Goal: Task Accomplishment & Management: Manage account settings

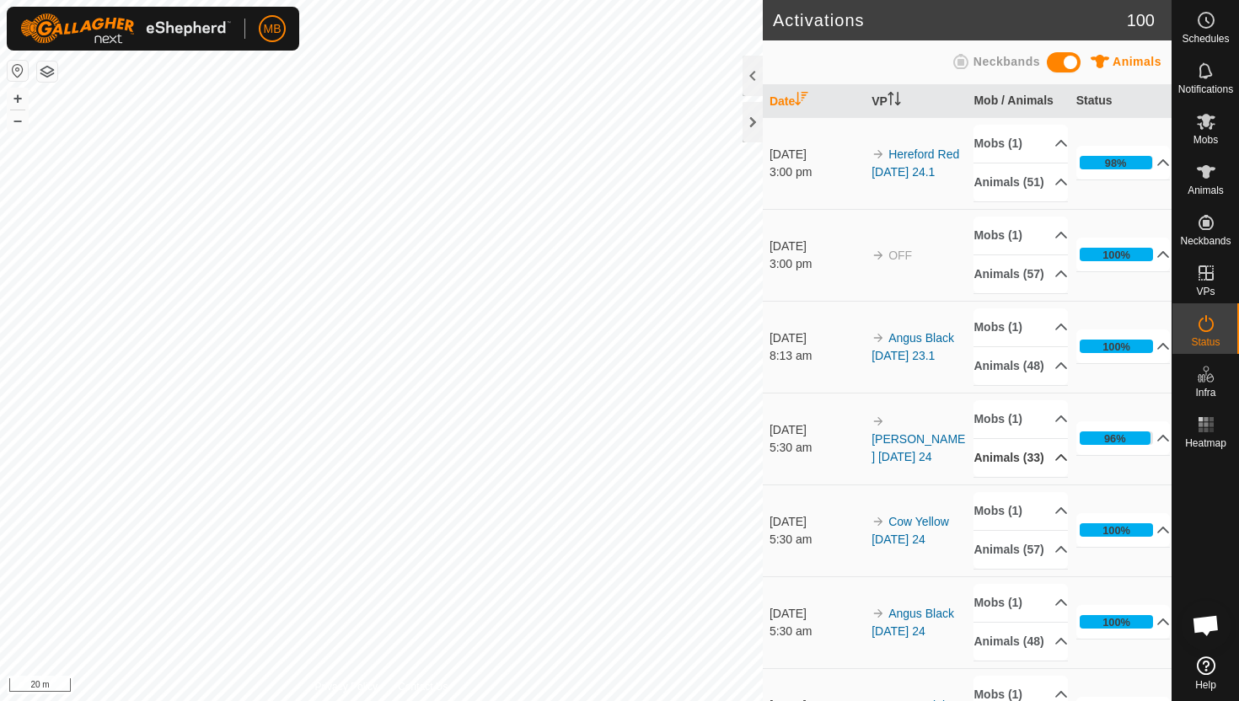
click at [1052, 477] on p-accordion-header "Animals (33)" at bounding box center [1020, 458] width 94 height 38
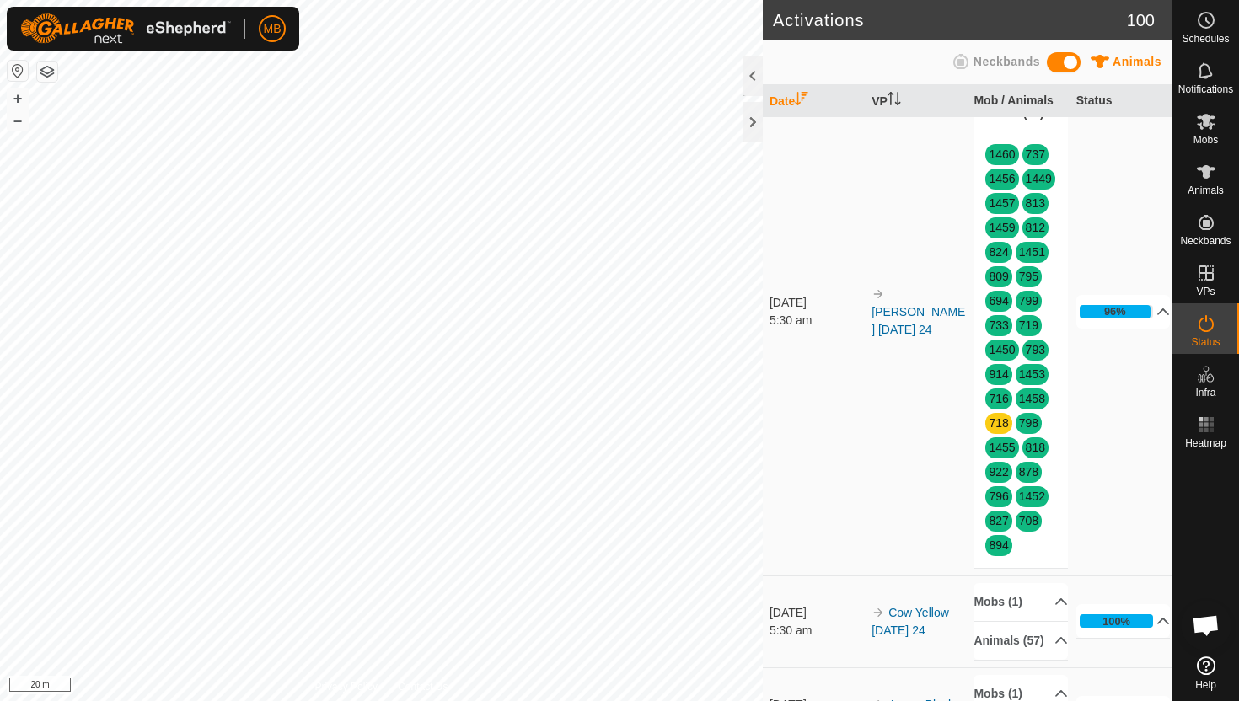
scroll to position [345, 0]
click at [1047, 131] on p-accordion-header "Animals (33)" at bounding box center [1020, 113] width 94 height 38
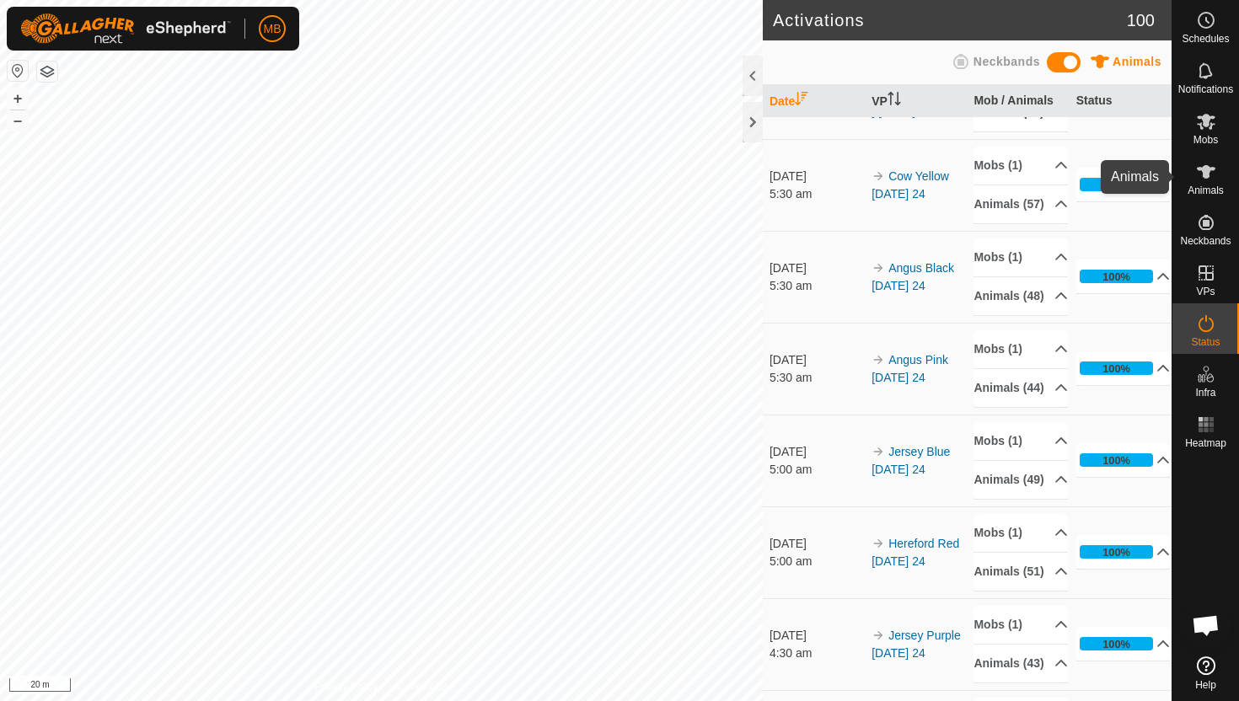
click at [1207, 173] on icon at bounding box center [1205, 171] width 19 height 13
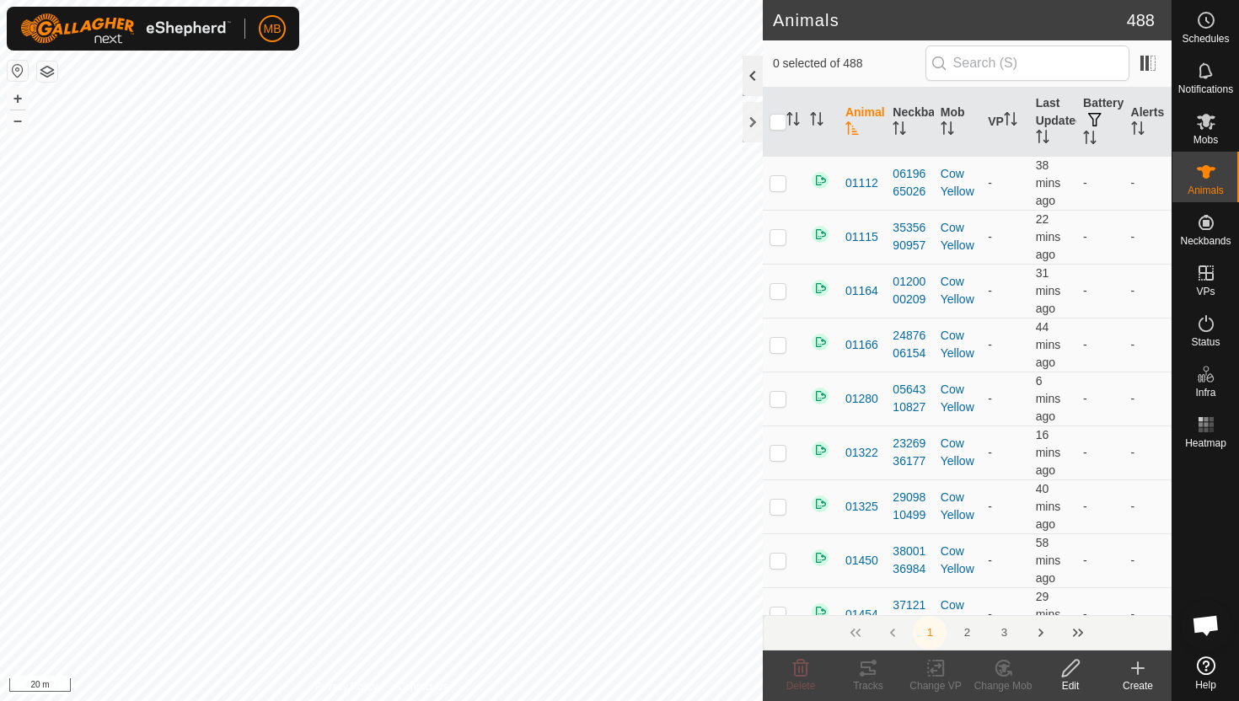
click at [753, 72] on div at bounding box center [752, 76] width 20 height 40
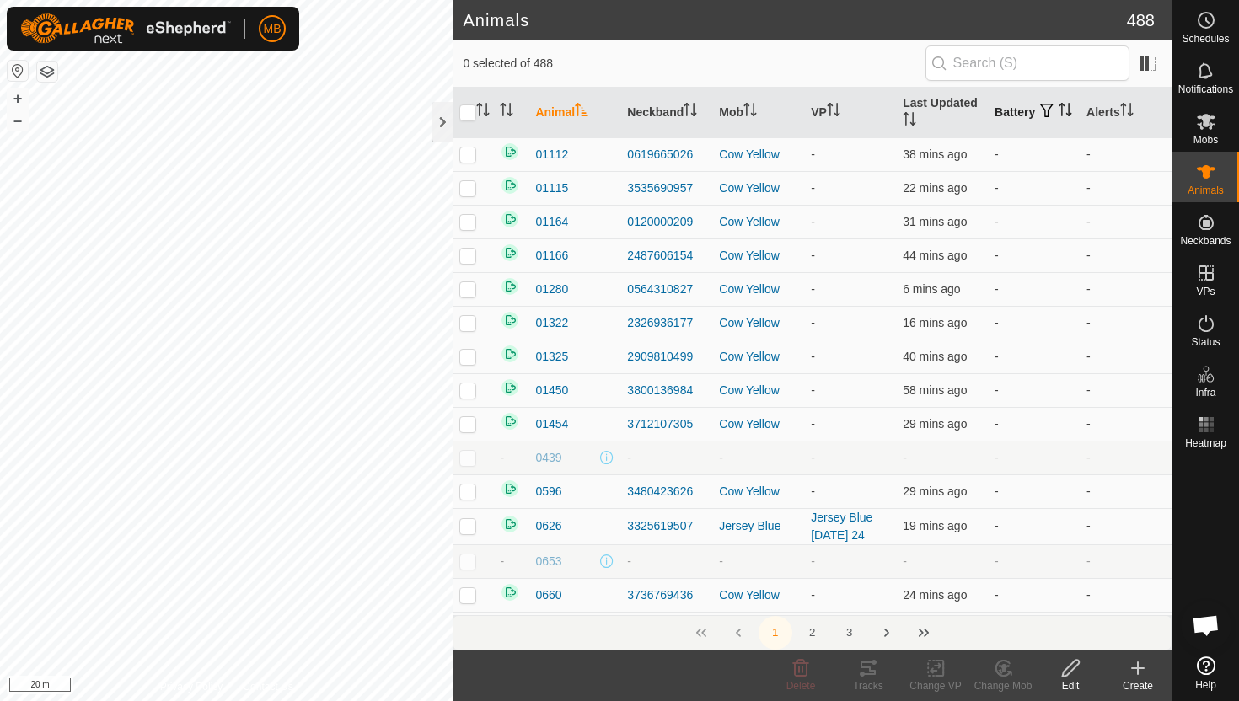
click at [1058, 114] on icon "Activate to sort" at bounding box center [1064, 109] width 13 height 13
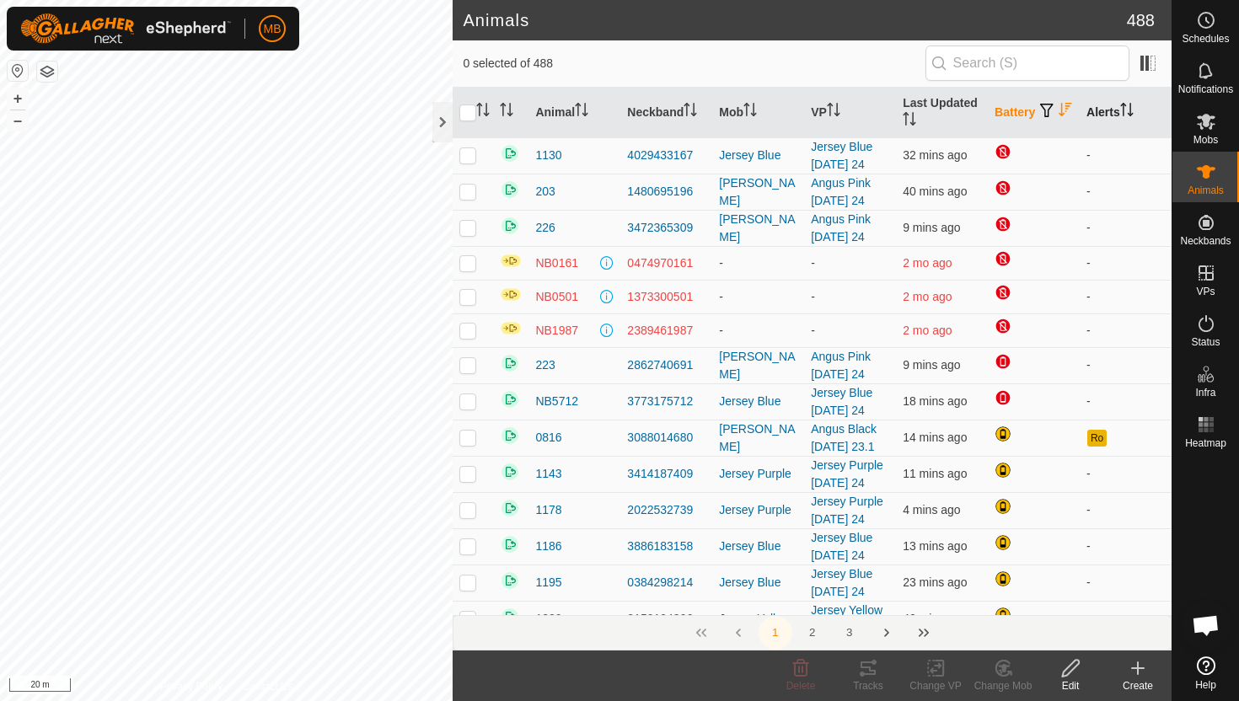
click at [1130, 106] on icon "Activate to sort" at bounding box center [1126, 109] width 13 height 13
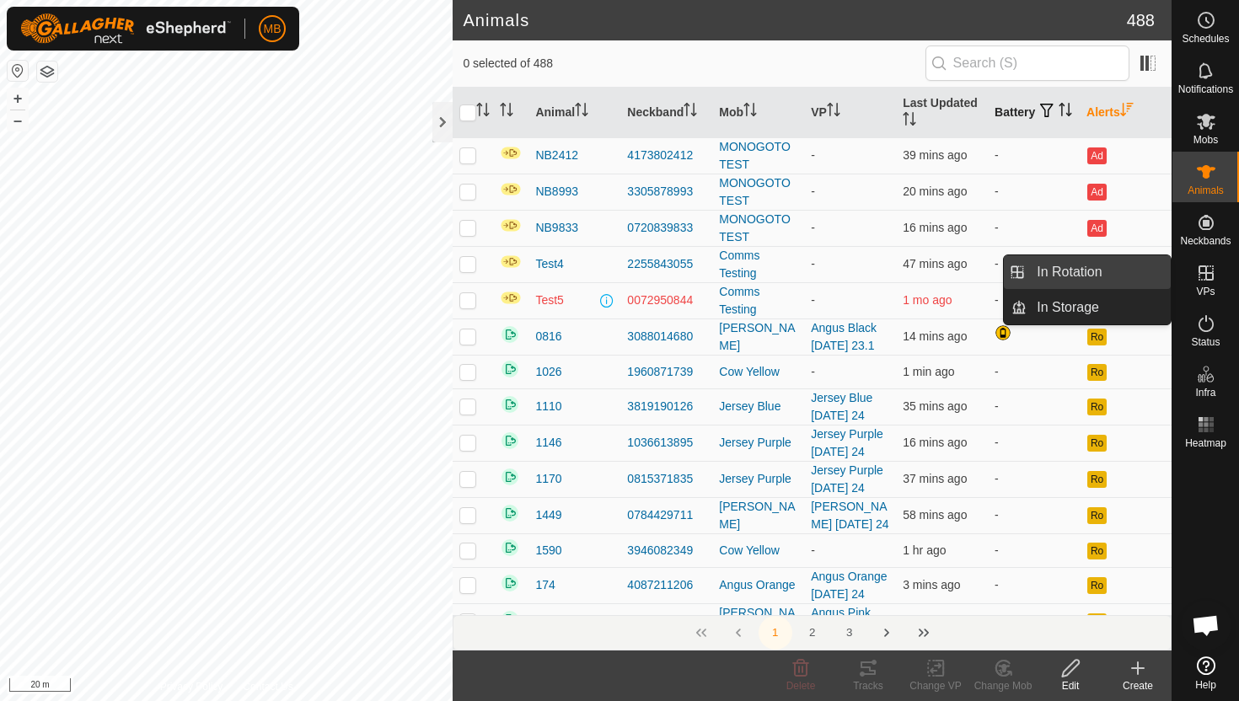
click at [1079, 277] on link "In Rotation" at bounding box center [1098, 272] width 144 height 34
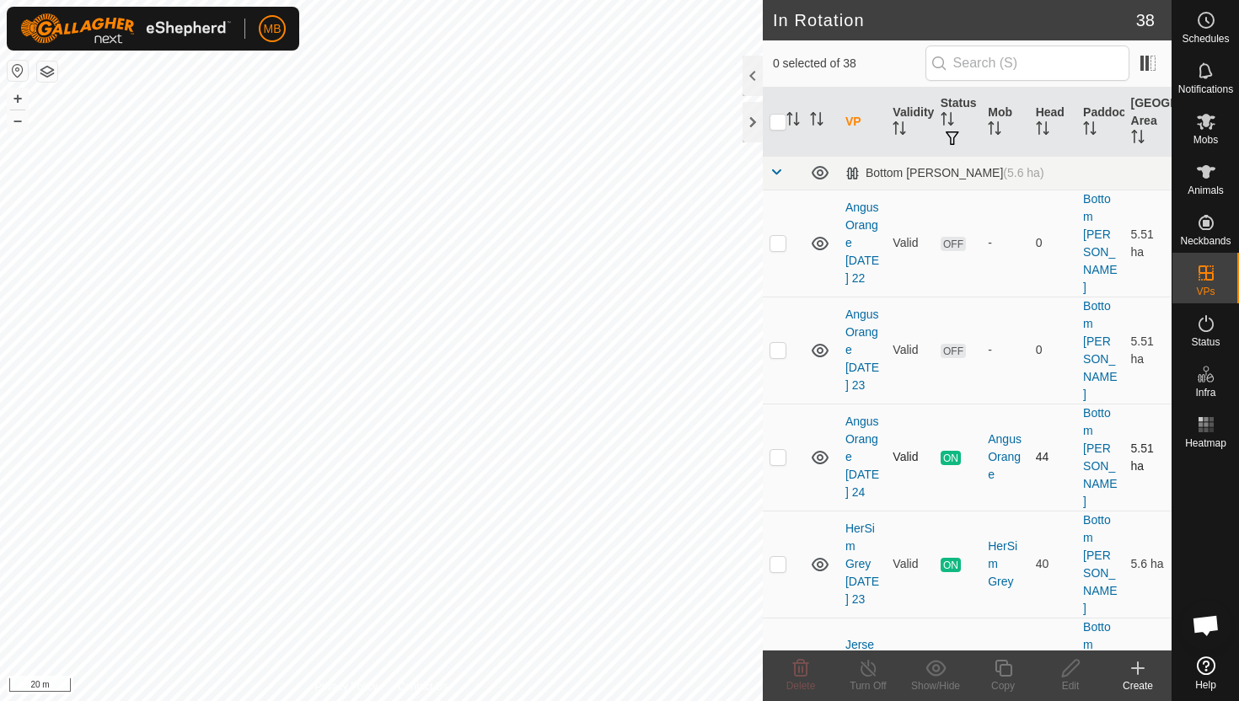
click at [779, 450] on p-checkbox at bounding box center [777, 456] width 17 height 13
checkbox input "true"
click at [24, 122] on button "–" at bounding box center [18, 120] width 20 height 20
click at [782, 450] on p-checkbox at bounding box center [777, 456] width 17 height 13
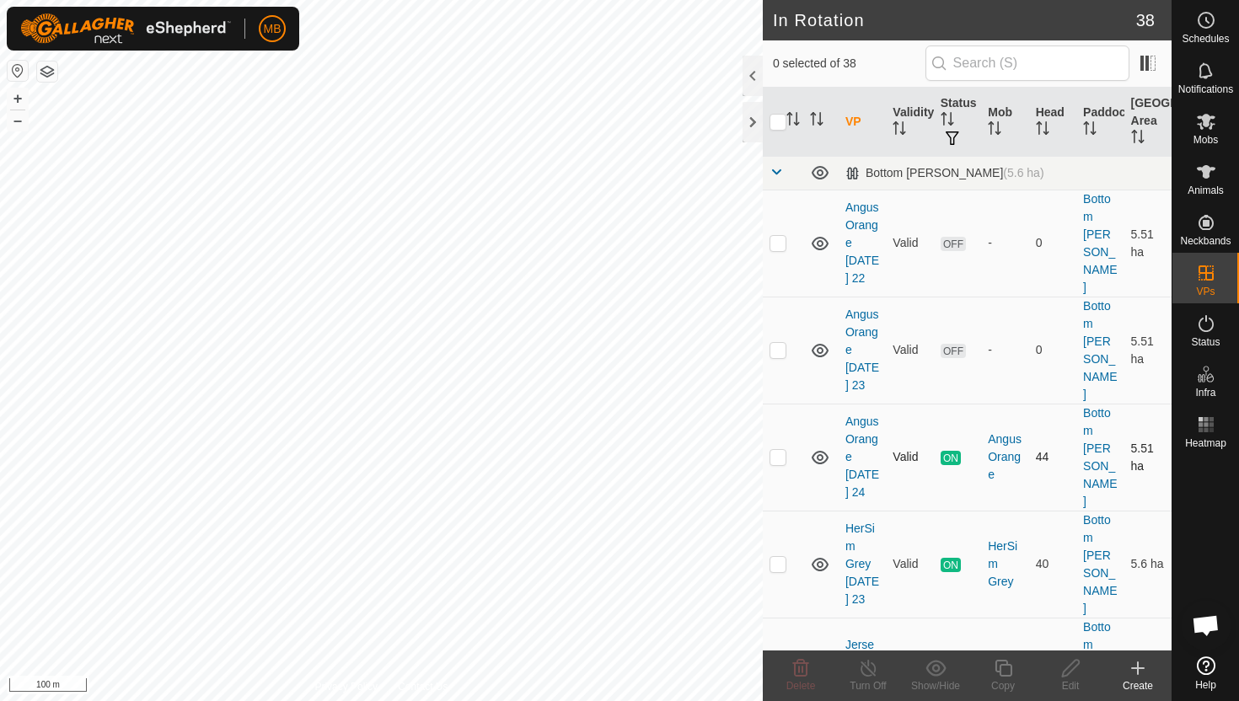
checkbox input "true"
click at [1007, 667] on icon at bounding box center [1003, 668] width 21 height 20
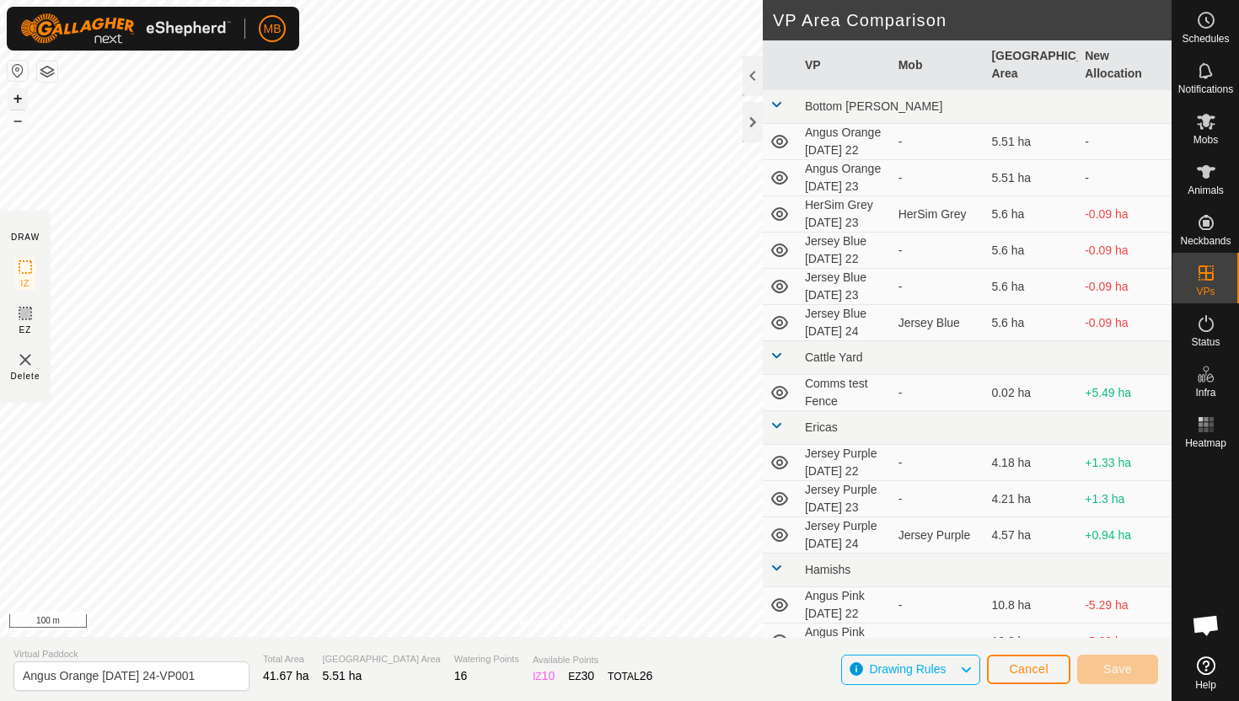
click at [19, 94] on button "+" at bounding box center [18, 98] width 20 height 20
click at [19, 99] on button "+" at bounding box center [18, 98] width 20 height 20
click at [14, 97] on button "+" at bounding box center [18, 98] width 20 height 20
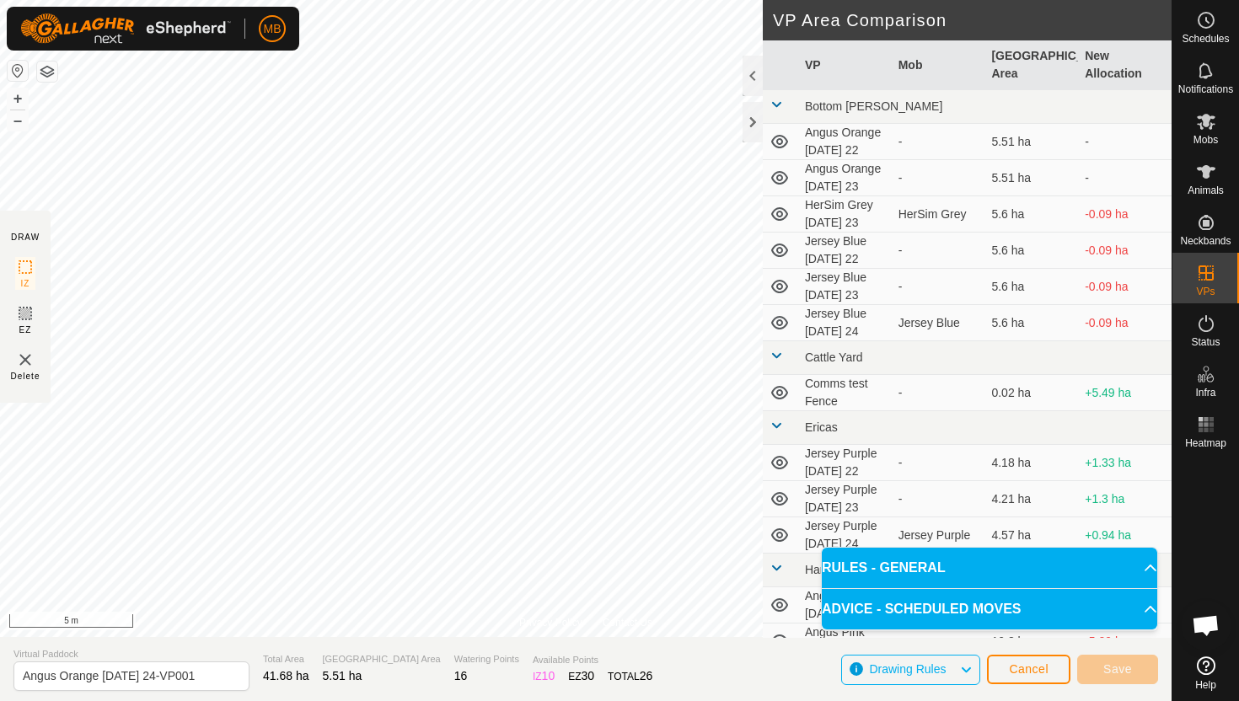
click at [633, 0] on html "MB Schedules Notifications Mobs Animals Neckbands VPs Status Infra Heatmap Help…" at bounding box center [619, 350] width 1239 height 701
click at [623, 0] on html "MB Schedules Notifications Mobs Animals Neckbands VPs Status Infra Heatmap Help…" at bounding box center [619, 350] width 1239 height 701
click at [643, 0] on html "MB Schedules Notifications Mobs Animals Neckbands VPs Status Infra Heatmap Help…" at bounding box center [619, 350] width 1239 height 701
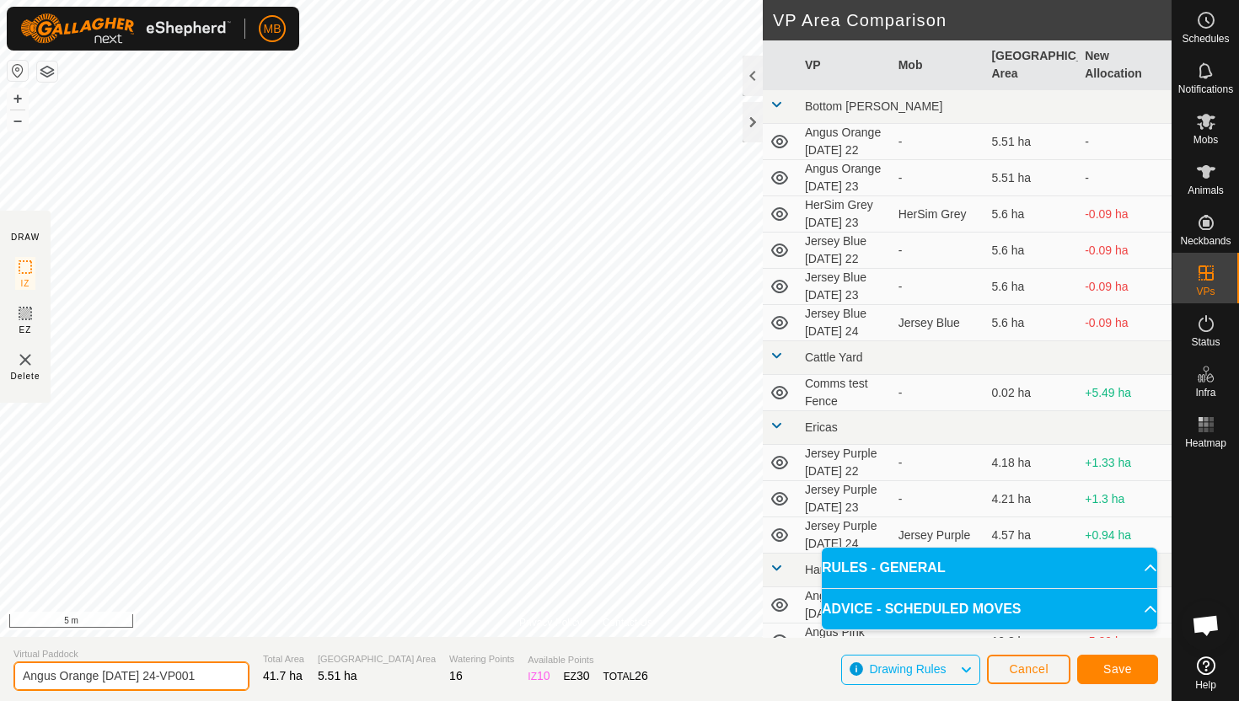
click at [209, 677] on input "Angus Orange Wednesday 24-VP001" at bounding box center [131, 675] width 236 height 29
type input "Angus Orange [DATE] 25"
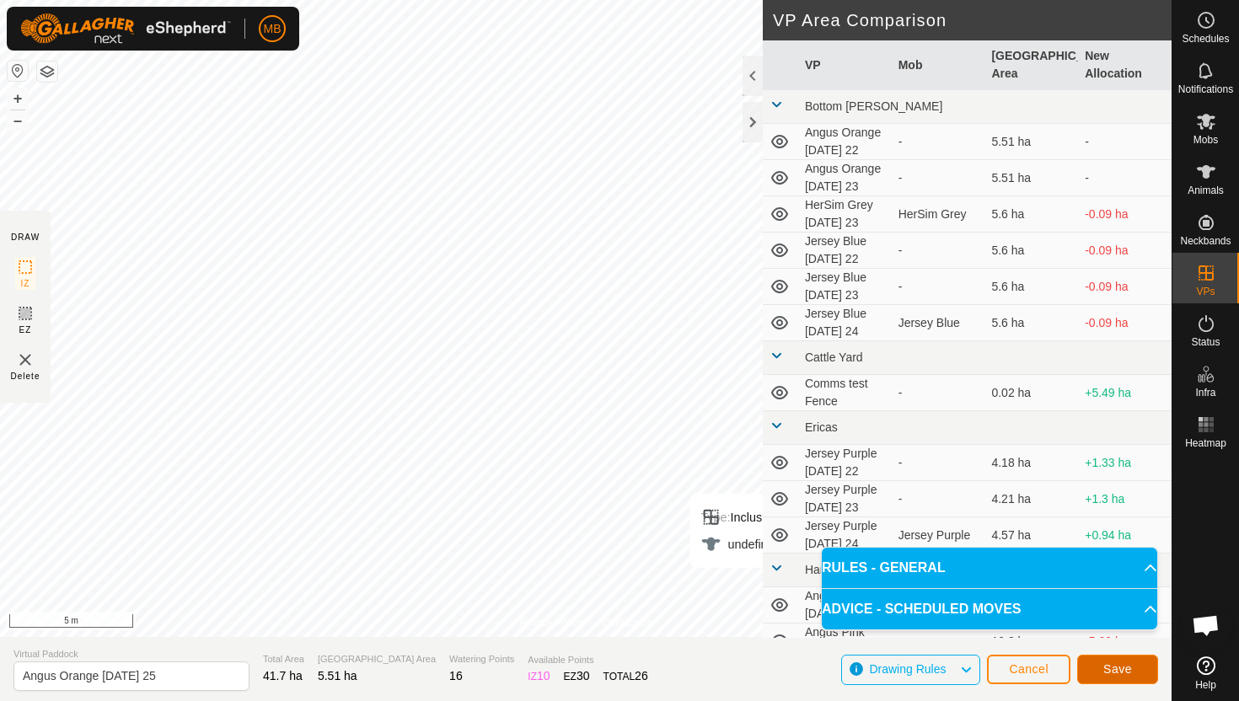
click at [1114, 666] on span "Save" at bounding box center [1117, 668] width 29 height 13
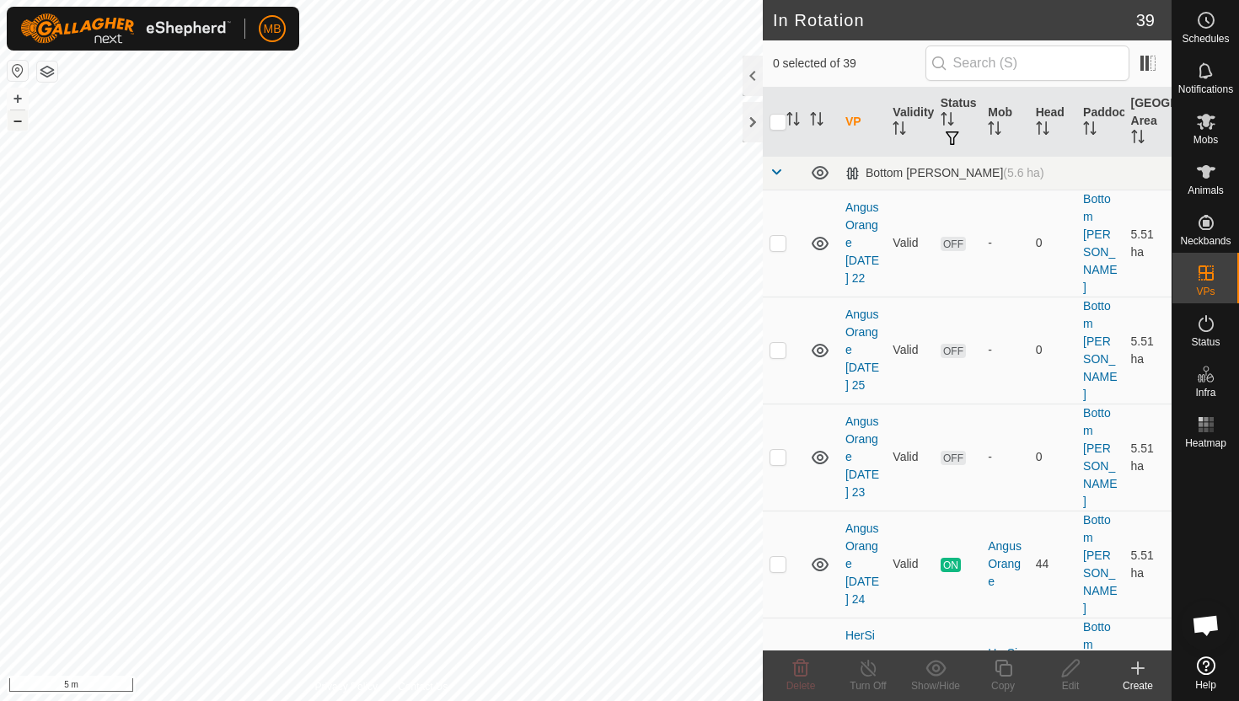
click at [18, 117] on button "–" at bounding box center [18, 120] width 20 height 20
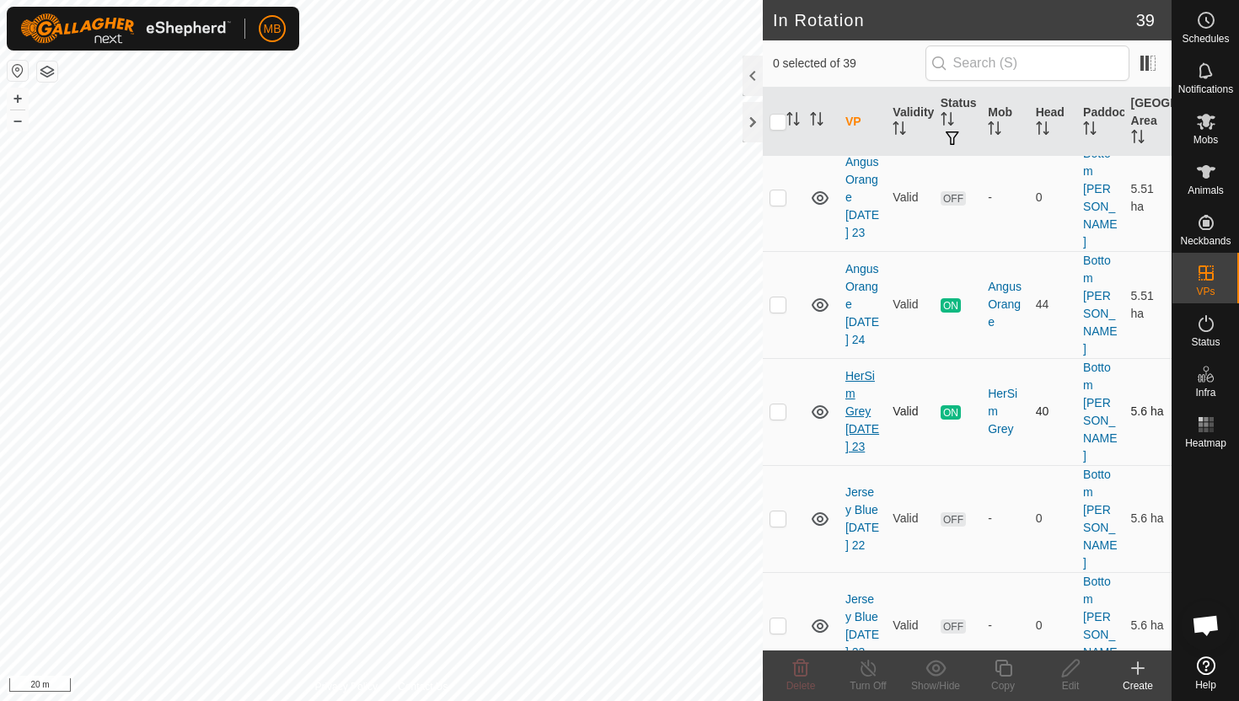
scroll to position [263, 0]
checkbox input "true"
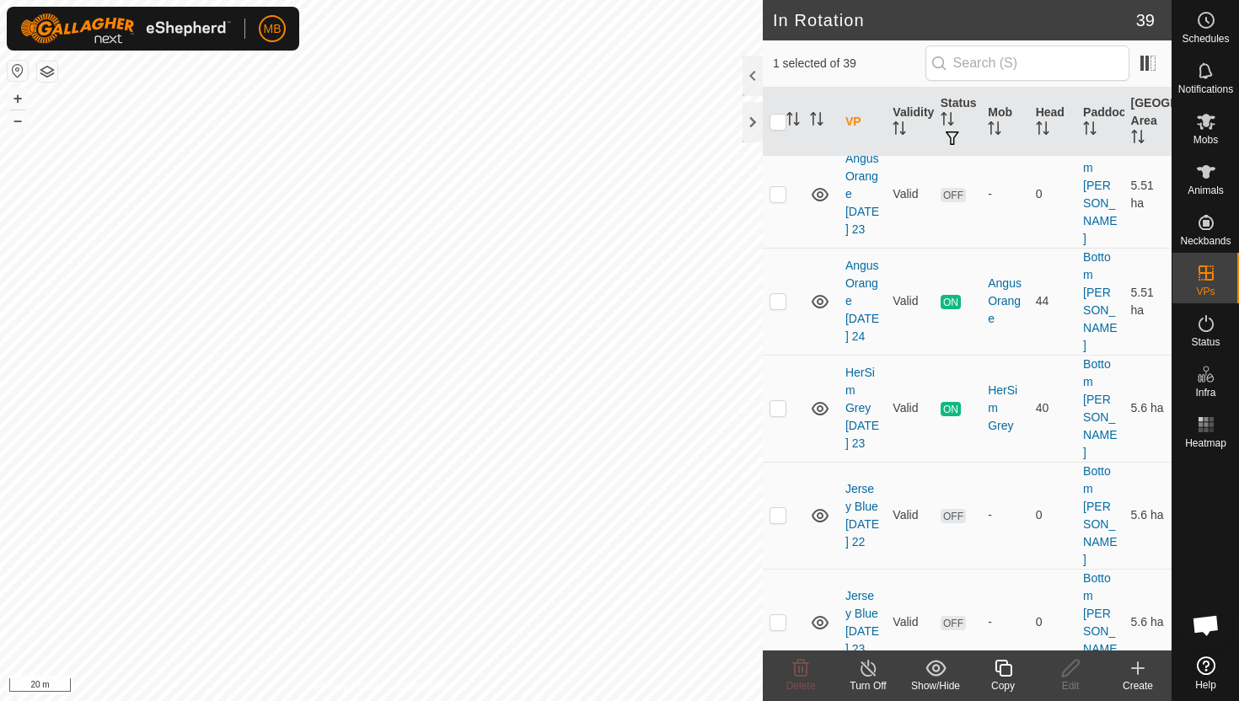
click at [1005, 665] on icon at bounding box center [1002, 668] width 17 height 17
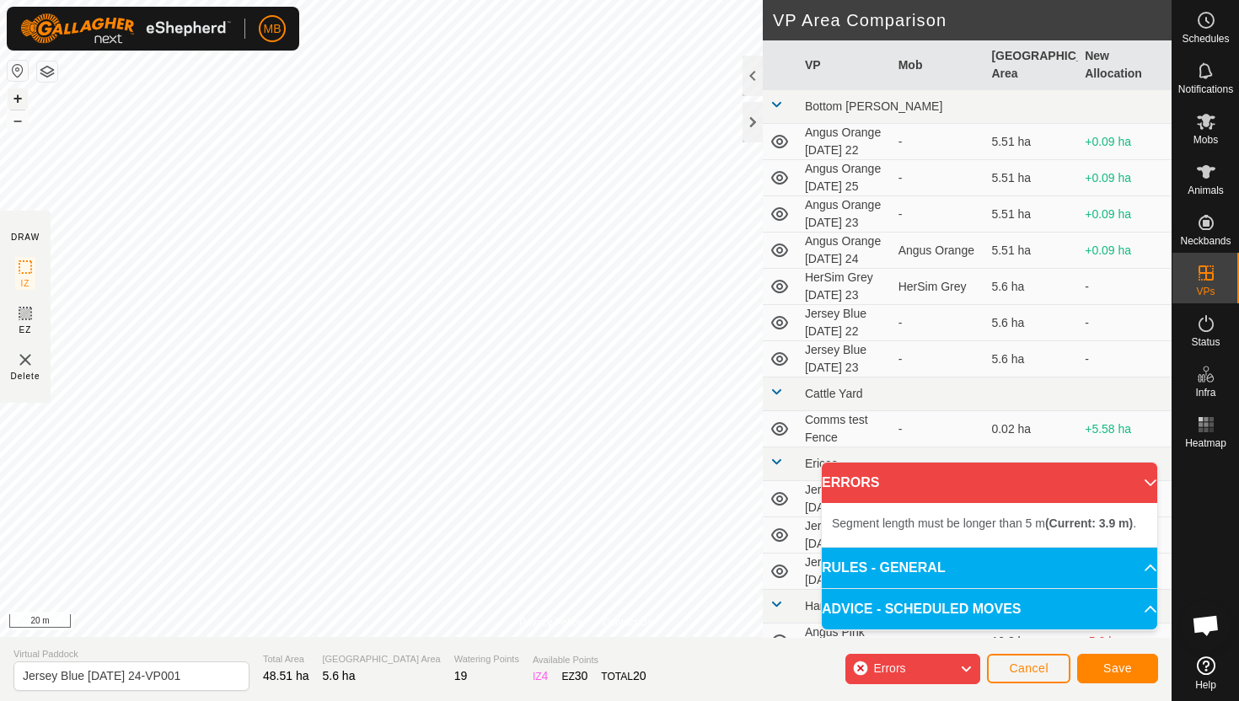
click at [18, 94] on button "+" at bounding box center [18, 98] width 20 height 20
click at [21, 96] on button "+" at bounding box center [18, 98] width 20 height 20
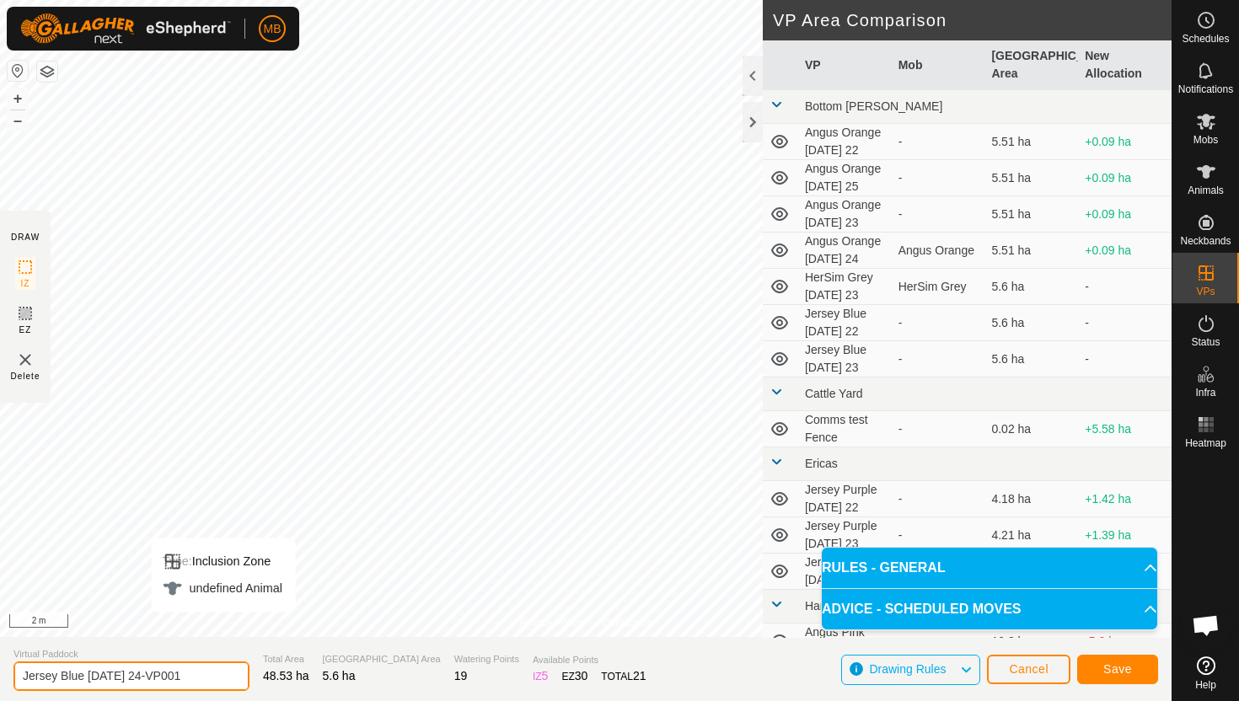
click at [209, 677] on input "Jersey Blue Wednesday 24-VP001" at bounding box center [131, 675] width 236 height 29
type input "Jersey Blue [DATE] 25"
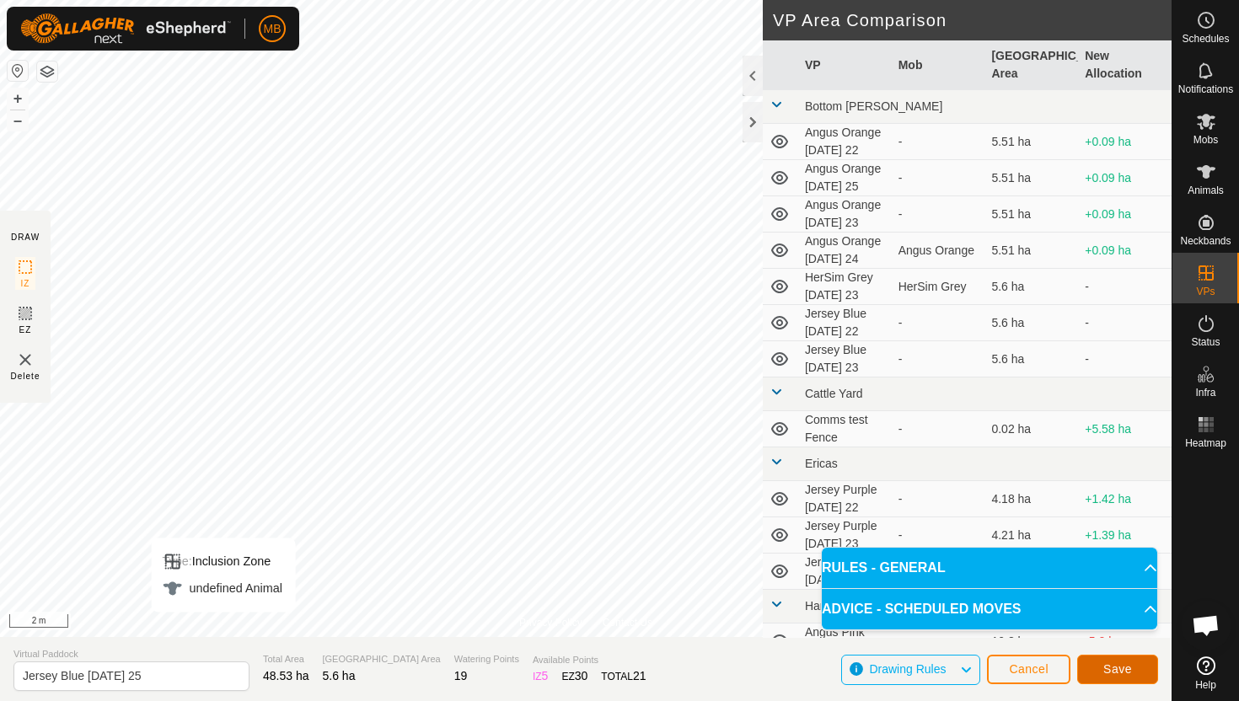
click at [1124, 666] on span "Save" at bounding box center [1117, 668] width 29 height 13
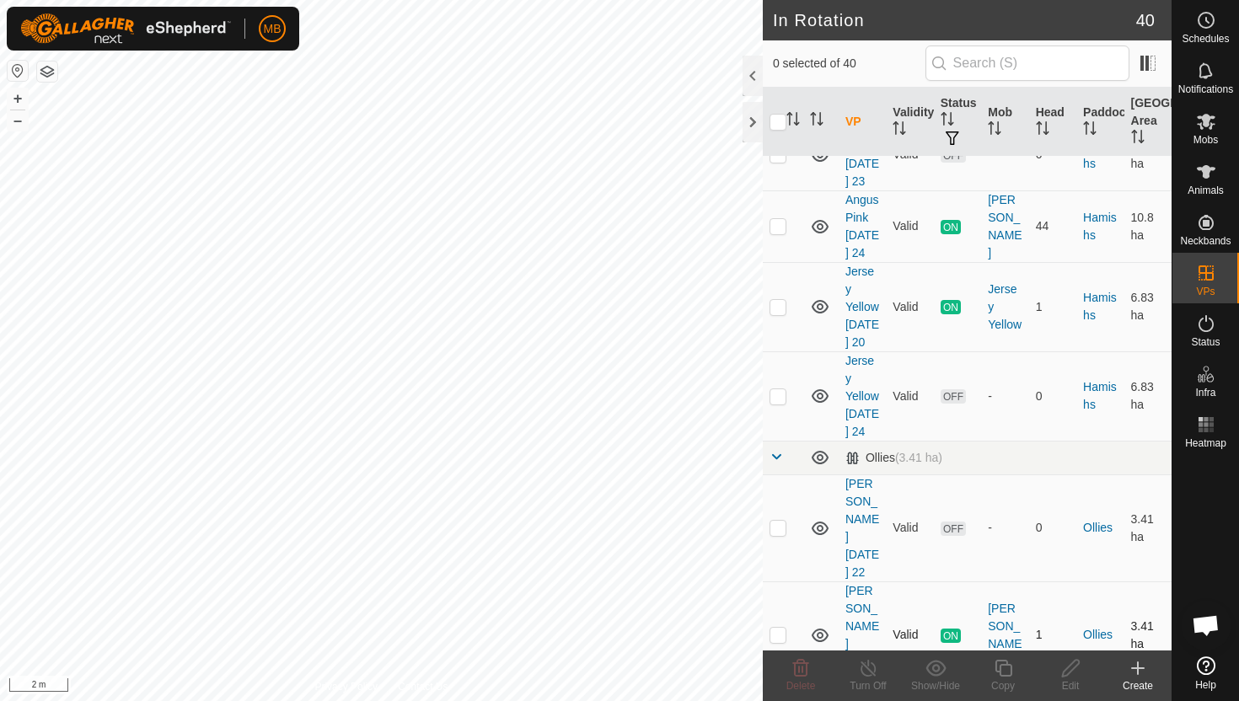
scroll to position [1604, 0]
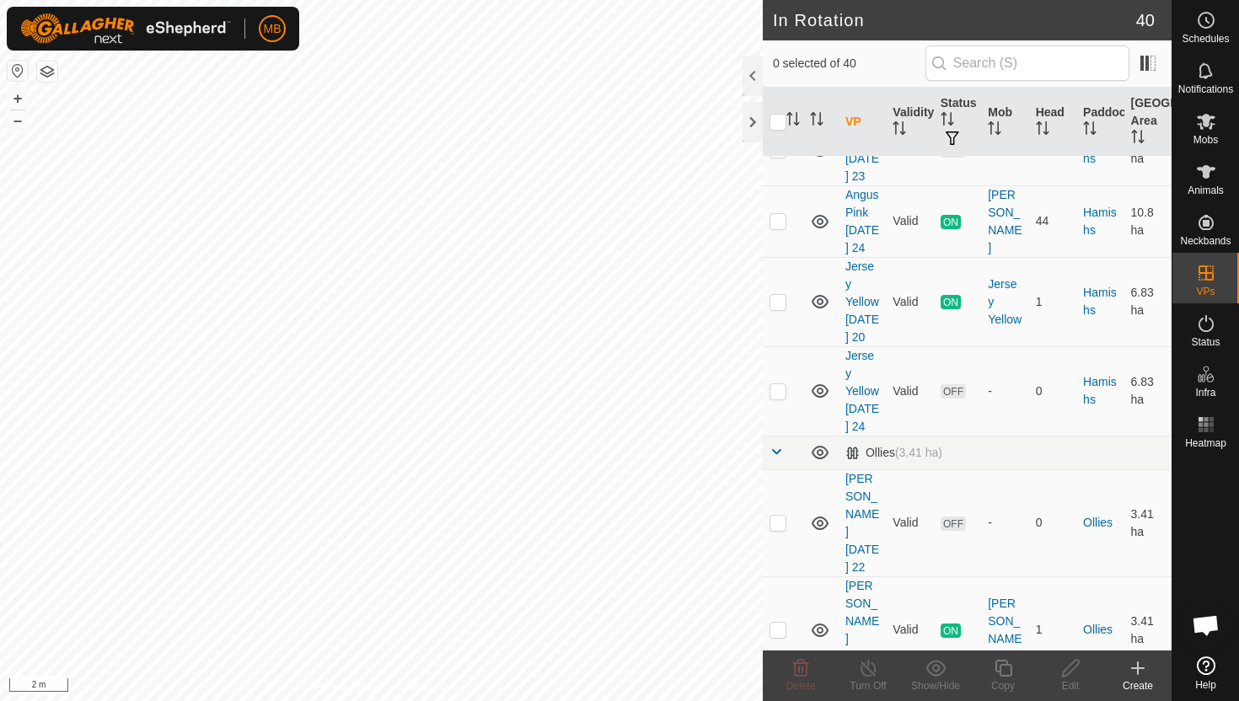
checkbox input "true"
click at [1000, 668] on icon at bounding box center [1003, 668] width 21 height 20
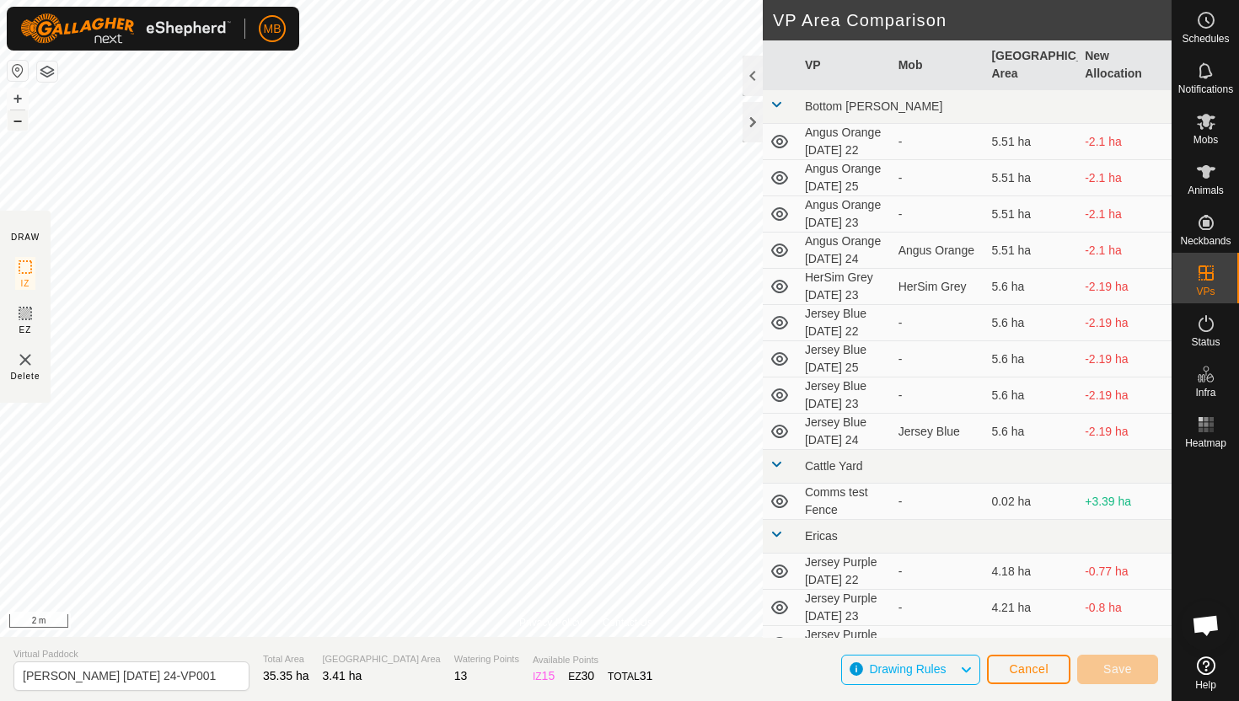
click at [22, 121] on button "–" at bounding box center [18, 120] width 20 height 20
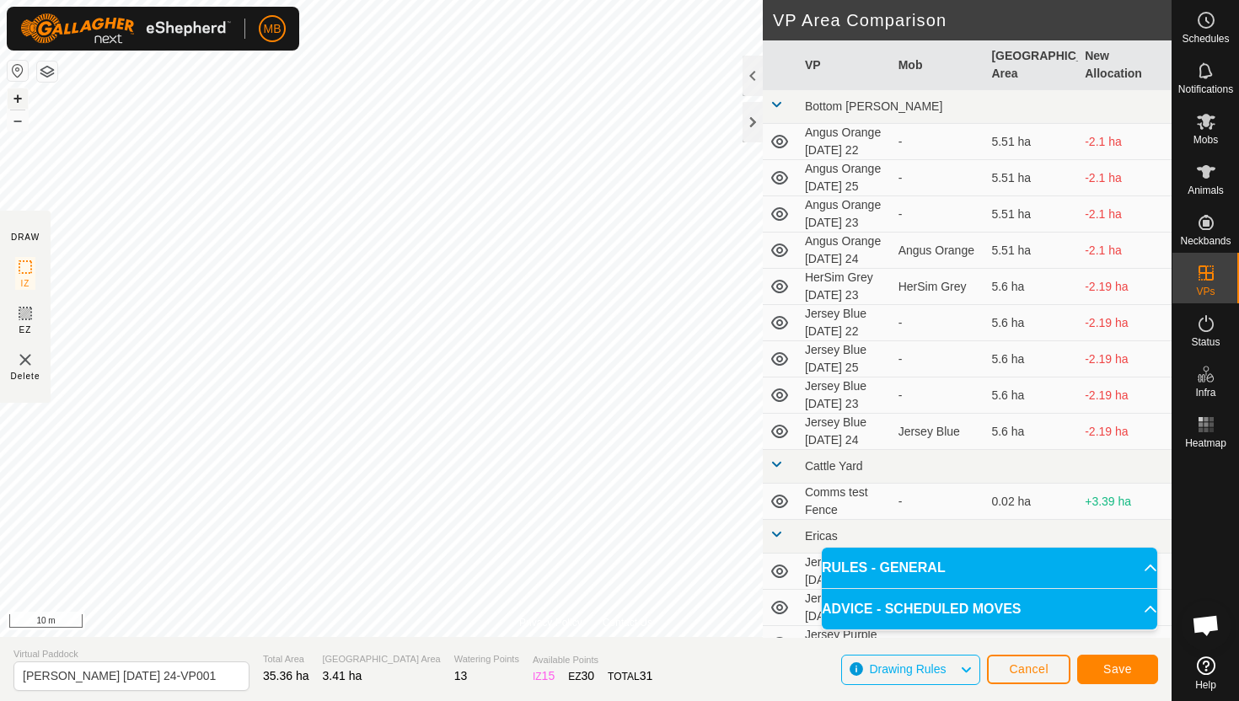
click at [19, 94] on button "+" at bounding box center [18, 98] width 20 height 20
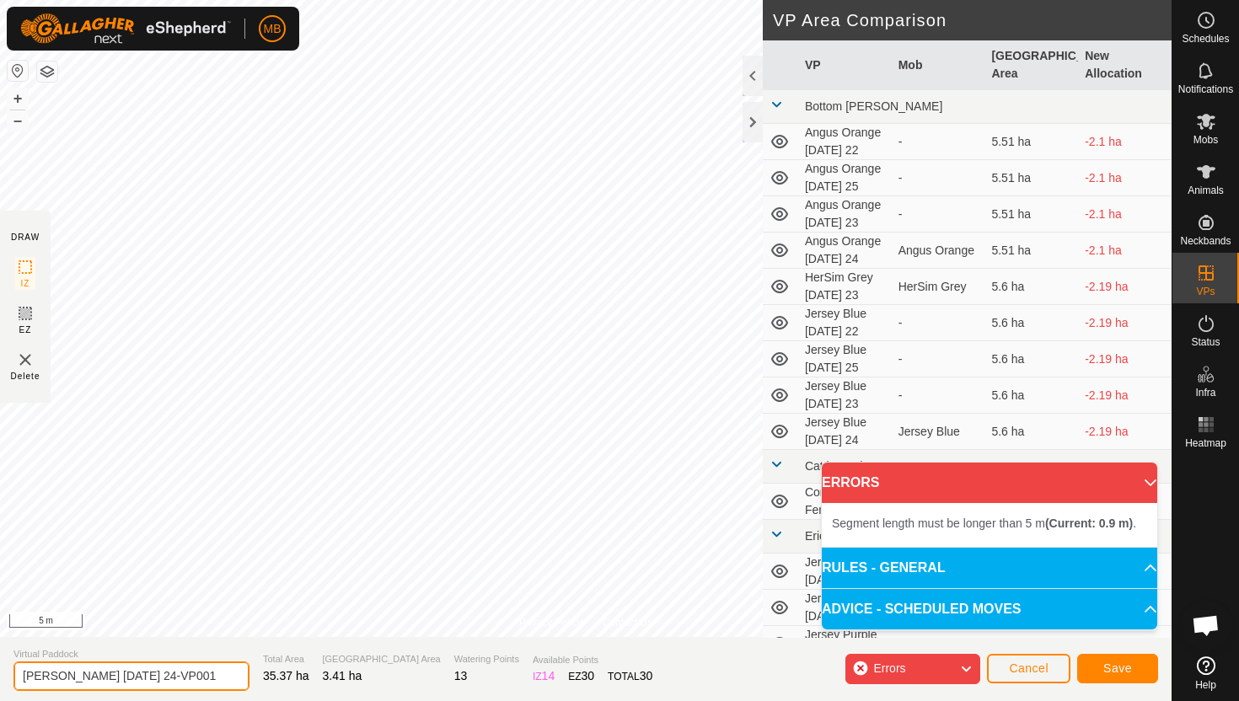
click at [213, 679] on input "Angus Green Wednesday 24-VP001" at bounding box center [131, 675] width 236 height 29
type input "[PERSON_NAME] [DATE] 25"
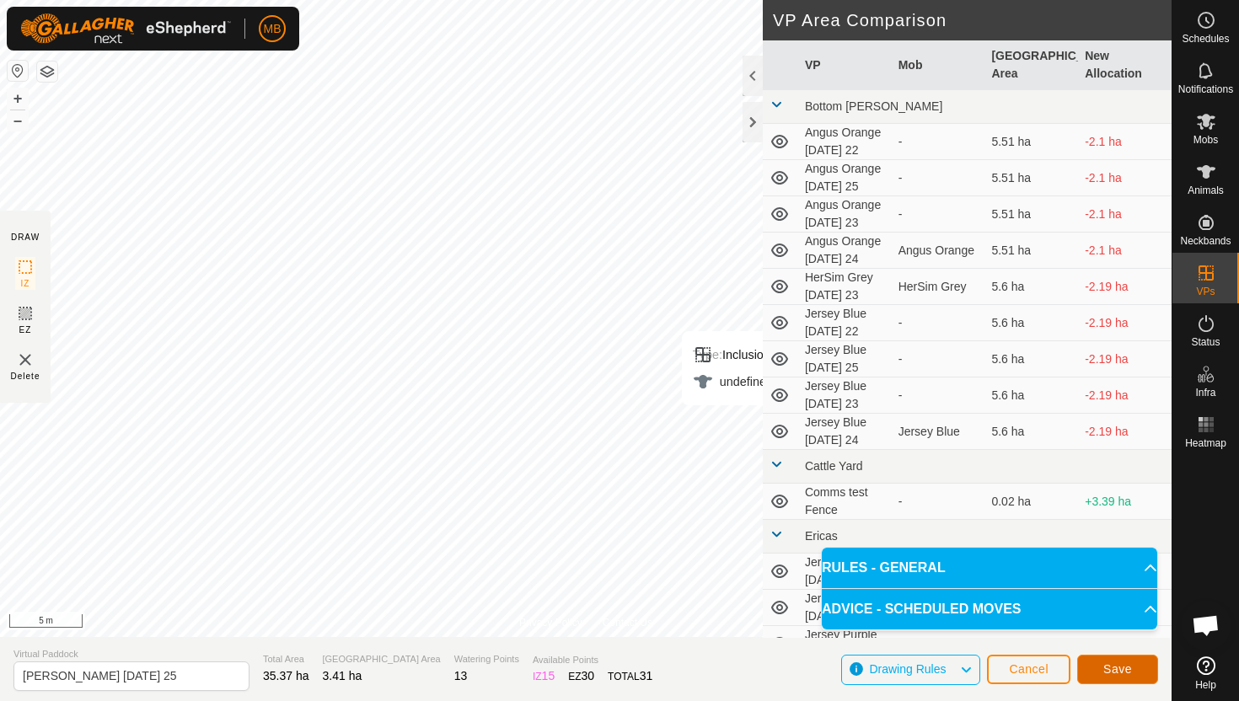
click at [1122, 665] on span "Save" at bounding box center [1117, 668] width 29 height 13
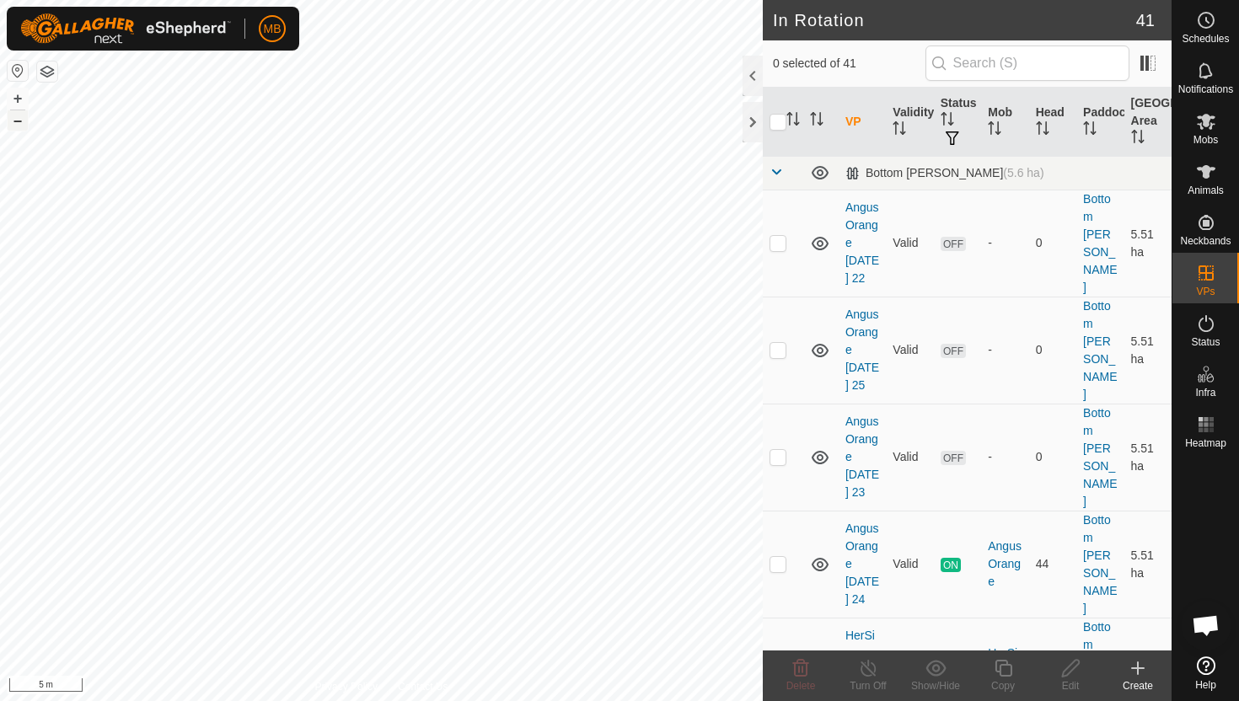
click at [10, 122] on button "–" at bounding box center [18, 120] width 20 height 20
click at [17, 126] on button "–" at bounding box center [18, 120] width 20 height 20
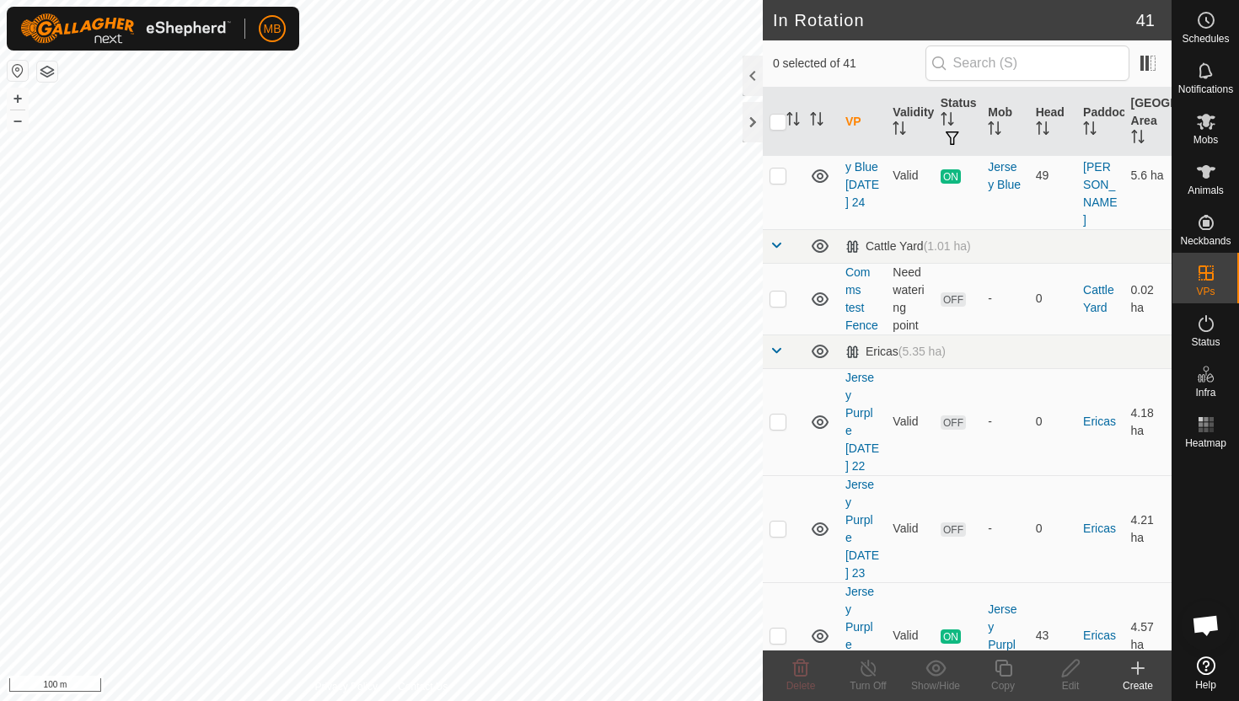
scroll to position [925, 0]
click at [777, 627] on p-checkbox at bounding box center [777, 633] width 17 height 13
checkbox input "true"
click at [1000, 672] on icon at bounding box center [1003, 668] width 21 height 20
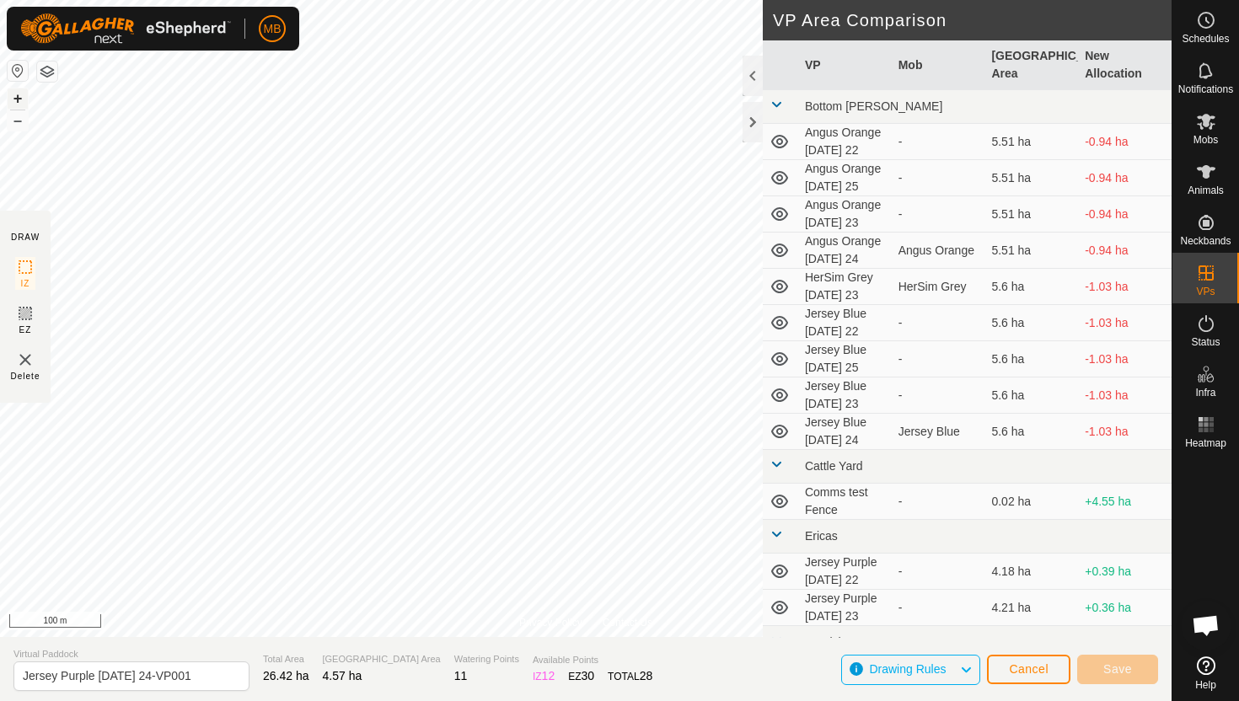
click at [17, 99] on button "+" at bounding box center [18, 98] width 20 height 20
click at [17, 94] on button "+" at bounding box center [18, 98] width 20 height 20
click at [13, 97] on button "+" at bounding box center [18, 98] width 20 height 20
click at [20, 101] on button "+" at bounding box center [18, 98] width 20 height 20
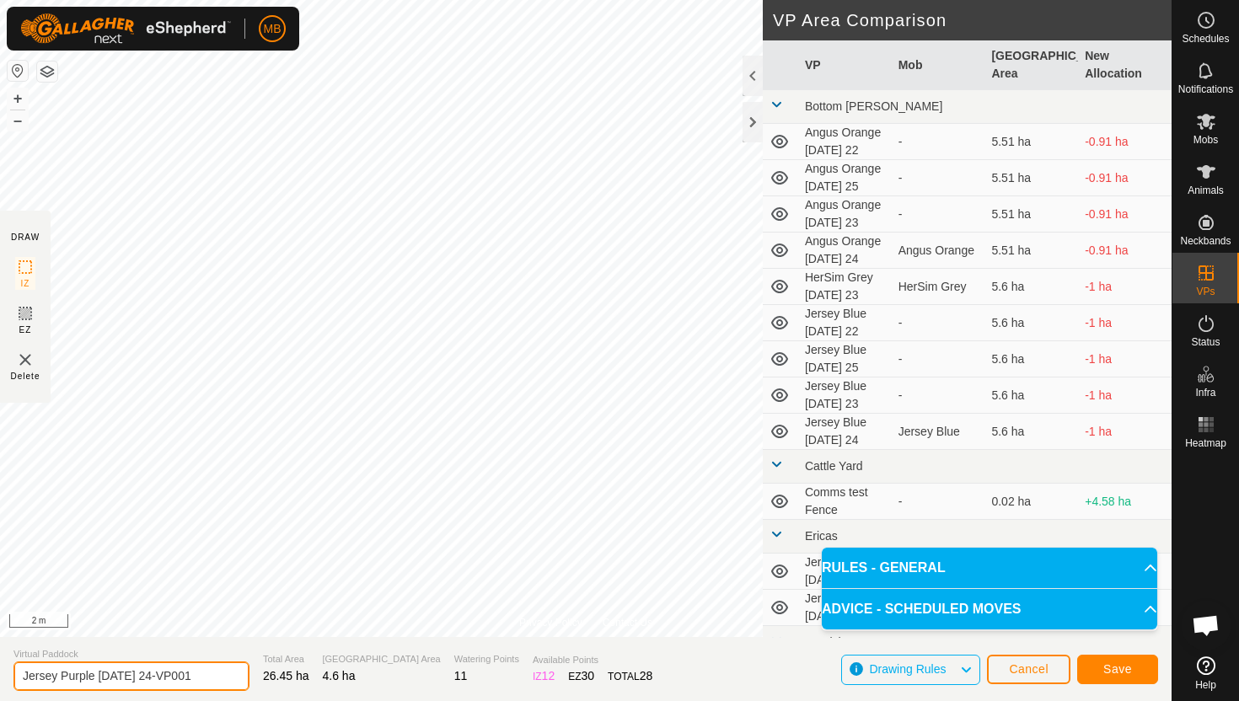
click at [211, 677] on input "Jersey Purple Wednesday 24-VP001" at bounding box center [131, 675] width 236 height 29
type input "Jersey Purple [DATE] 25"
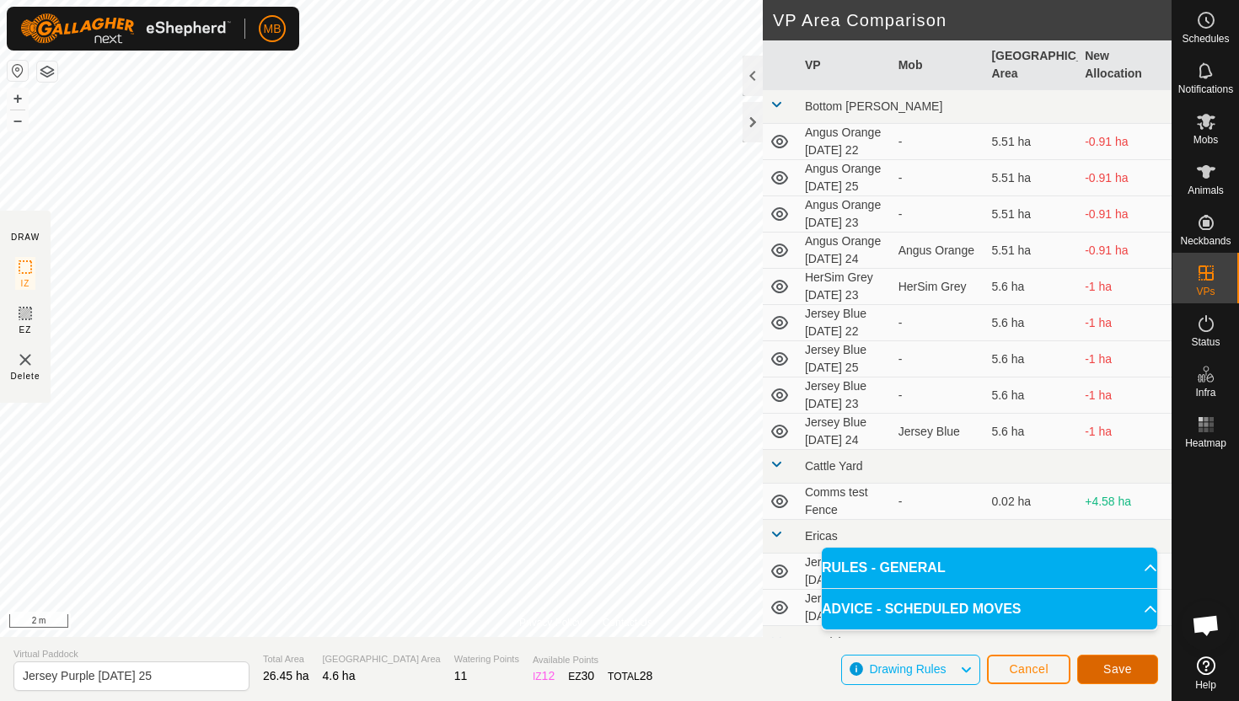
click at [1143, 672] on button "Save" at bounding box center [1117, 669] width 81 height 29
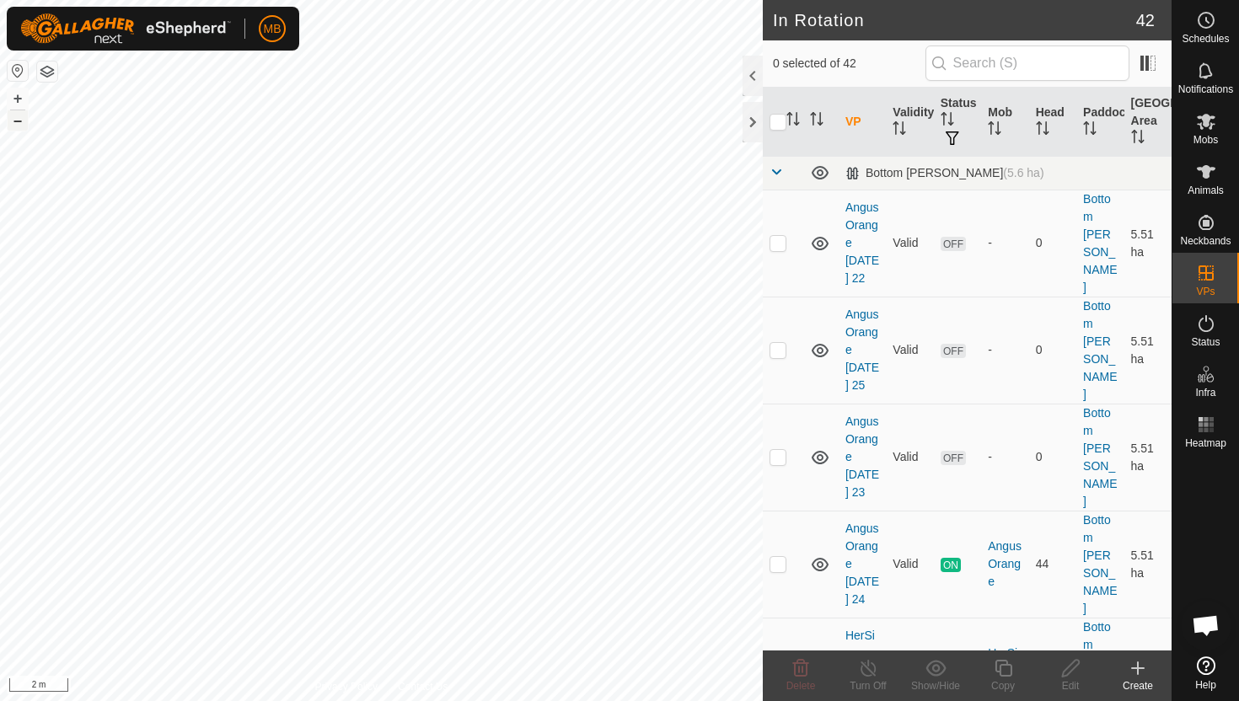
click at [25, 124] on button "–" at bounding box center [18, 120] width 20 height 20
click at [19, 121] on button "–" at bounding box center [18, 120] width 20 height 20
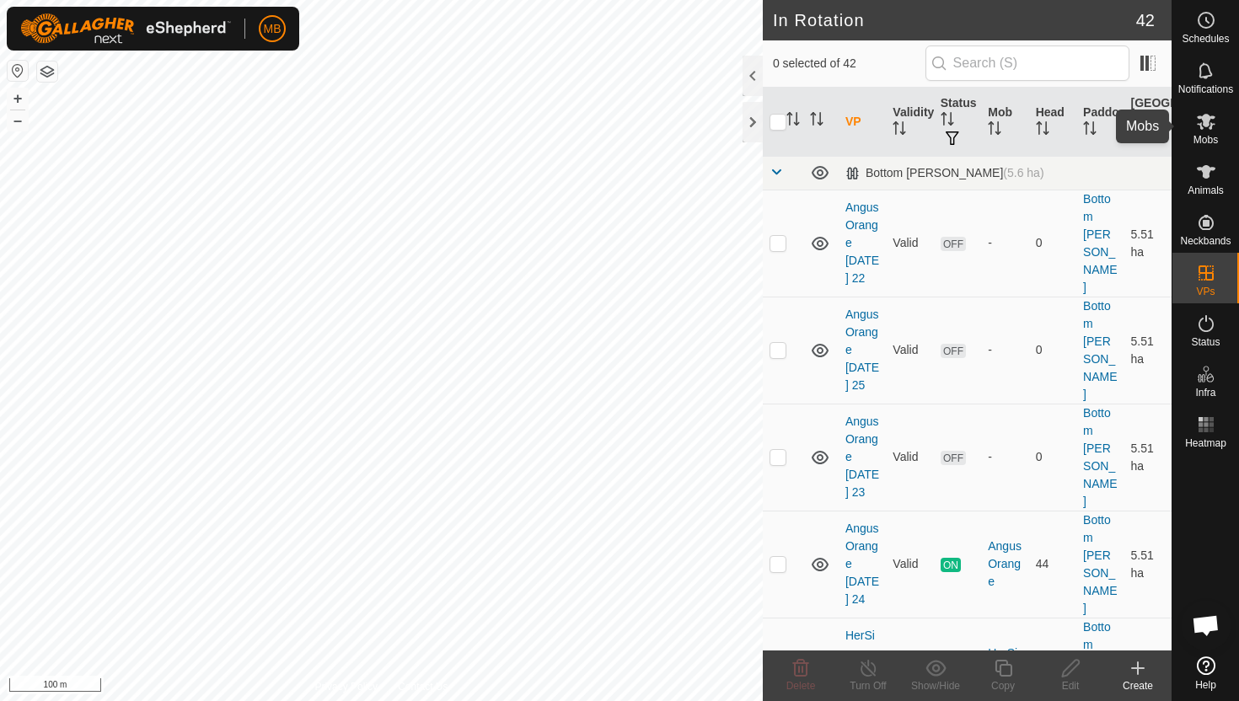
click at [1211, 118] on icon at bounding box center [1205, 122] width 19 height 16
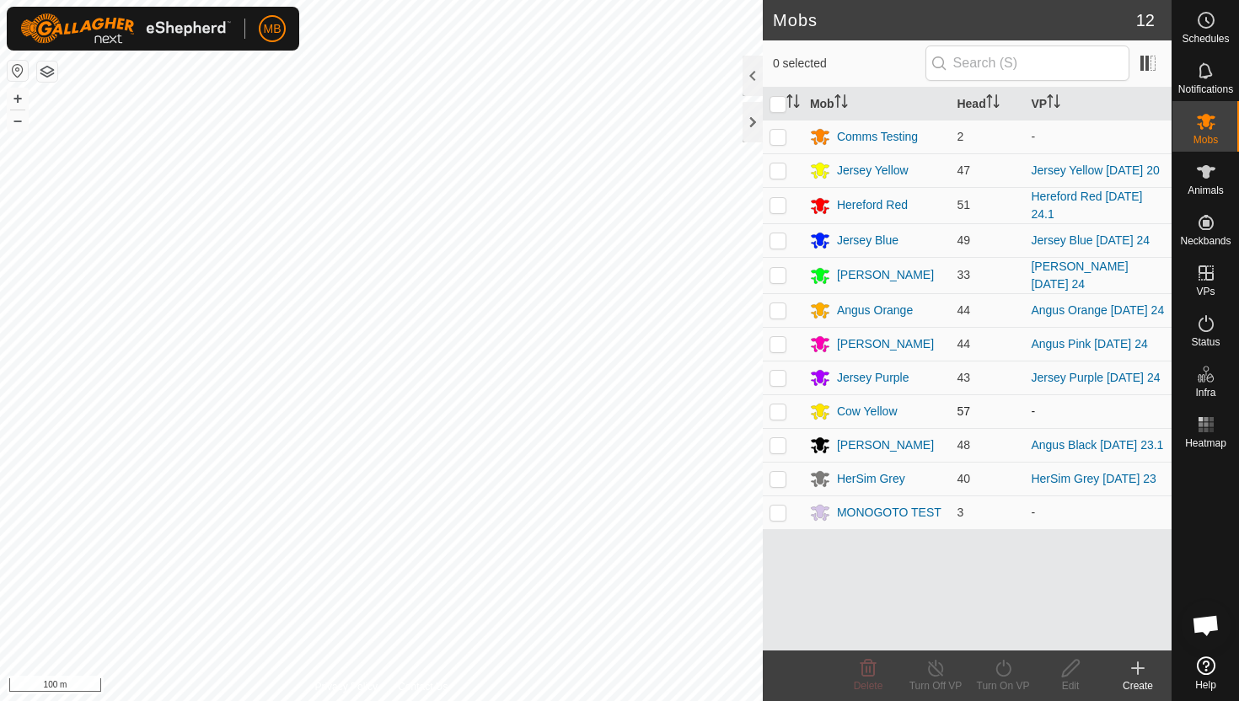
click at [778, 418] on p-checkbox at bounding box center [777, 410] width 17 height 13
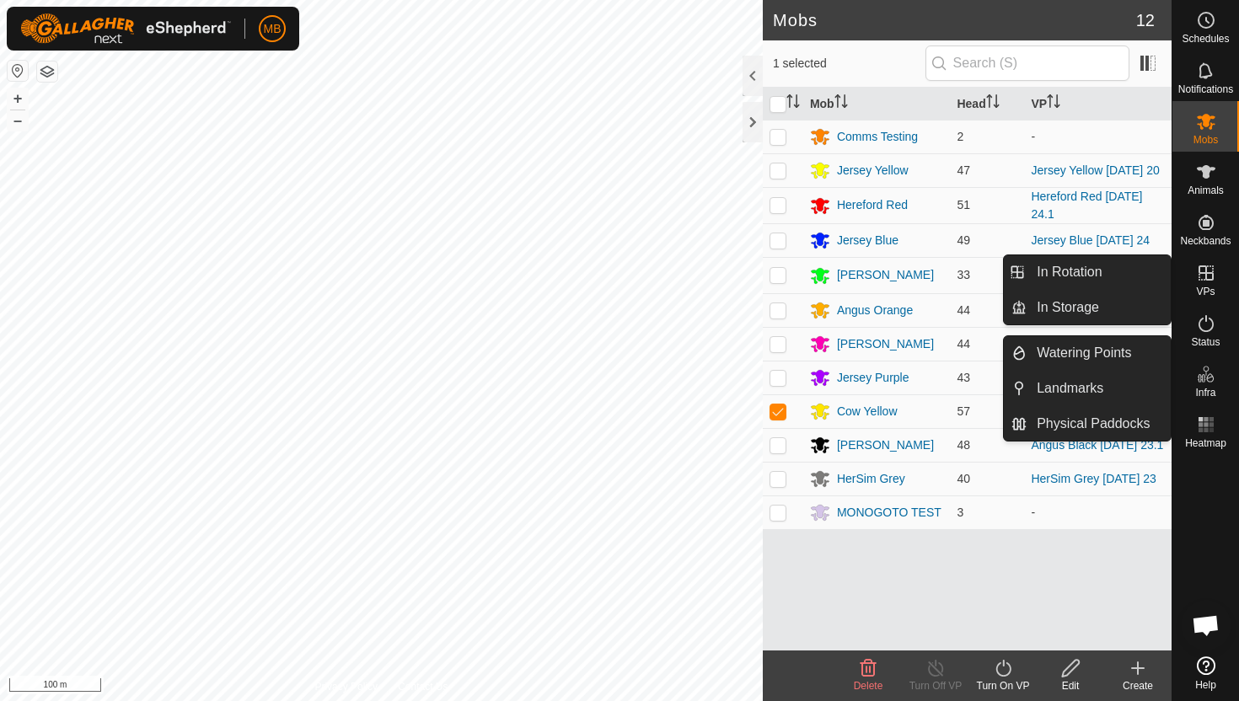
click at [1205, 276] on icon at bounding box center [1205, 272] width 15 height 15
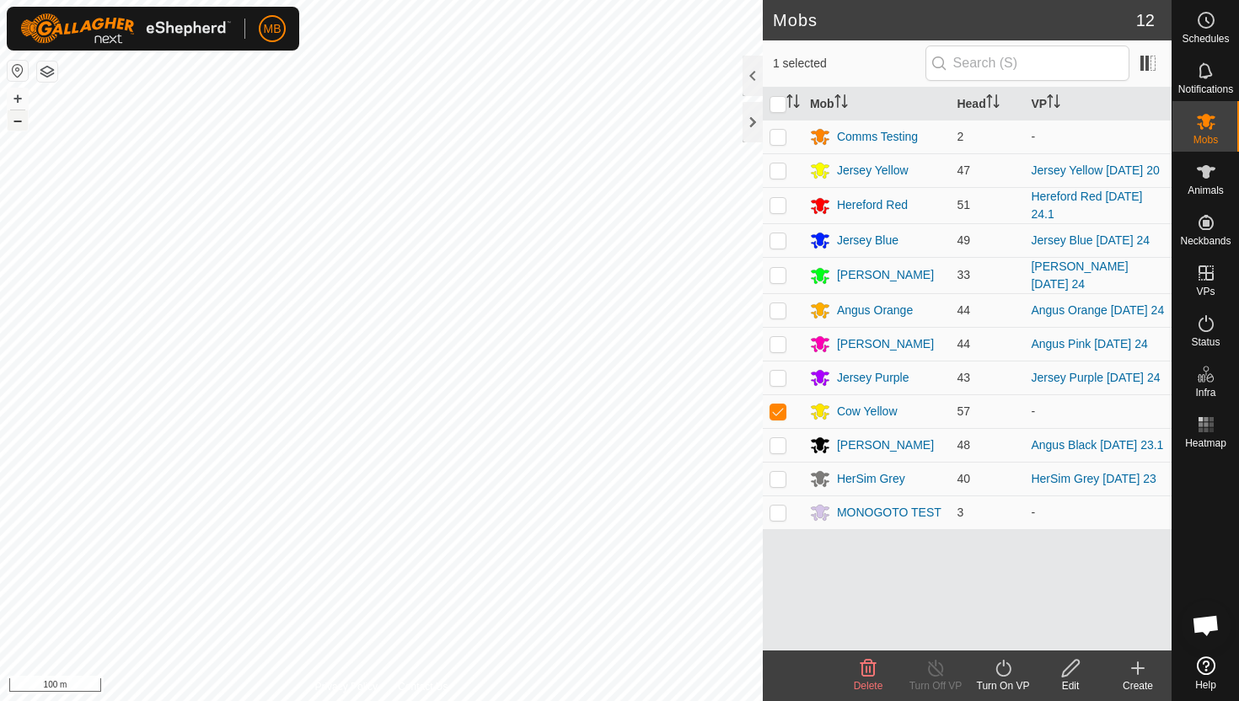
click at [13, 126] on button "–" at bounding box center [18, 120] width 20 height 20
click at [1204, 135] on span "Mobs" at bounding box center [1205, 140] width 24 height 10
click at [779, 418] on p-checkbox at bounding box center [777, 410] width 17 height 13
checkbox input "false"
click at [1203, 26] on icon at bounding box center [1206, 20] width 20 height 20
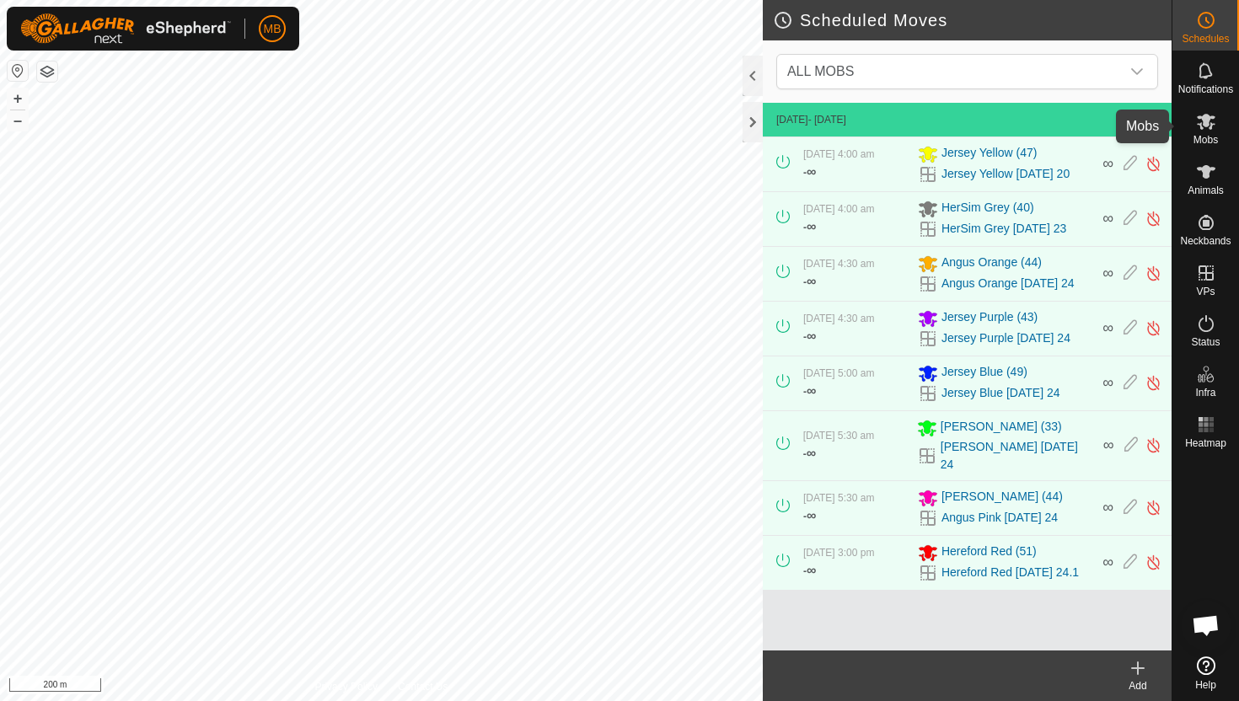
click at [1206, 122] on icon at bounding box center [1205, 122] width 19 height 16
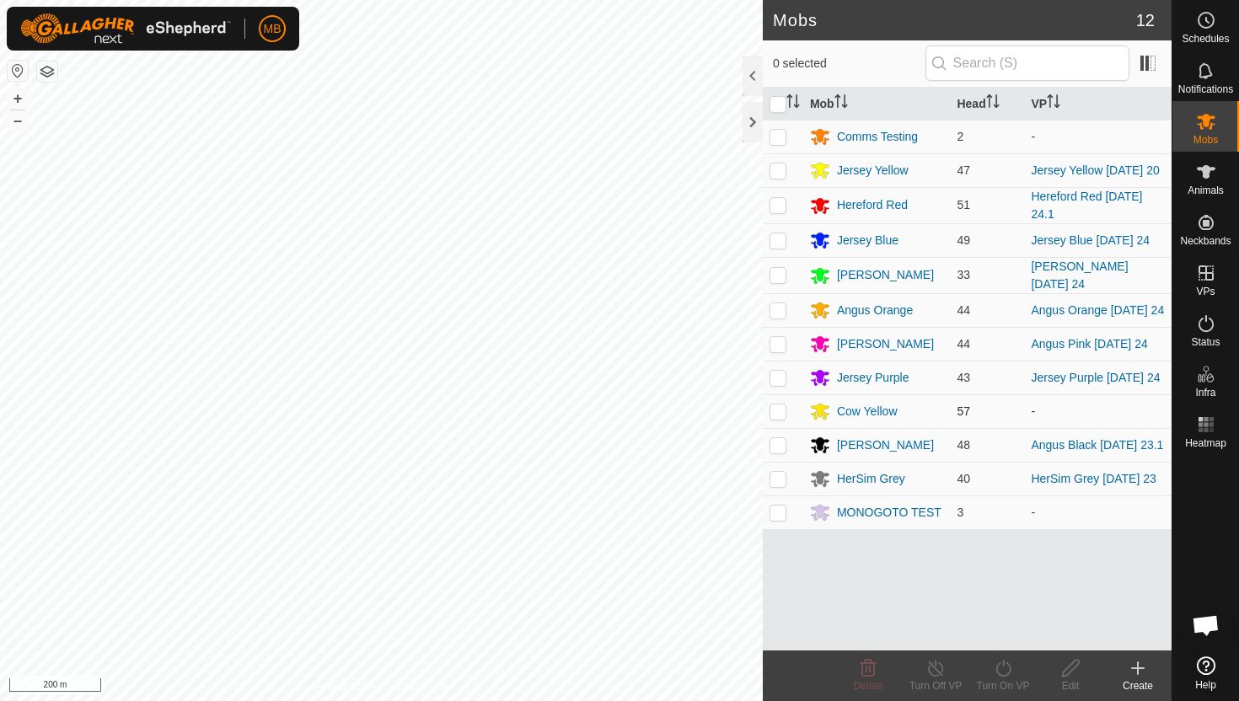
click at [779, 418] on p-checkbox at bounding box center [777, 410] width 17 height 13
checkbox input "true"
click at [1004, 666] on icon at bounding box center [1003, 668] width 21 height 20
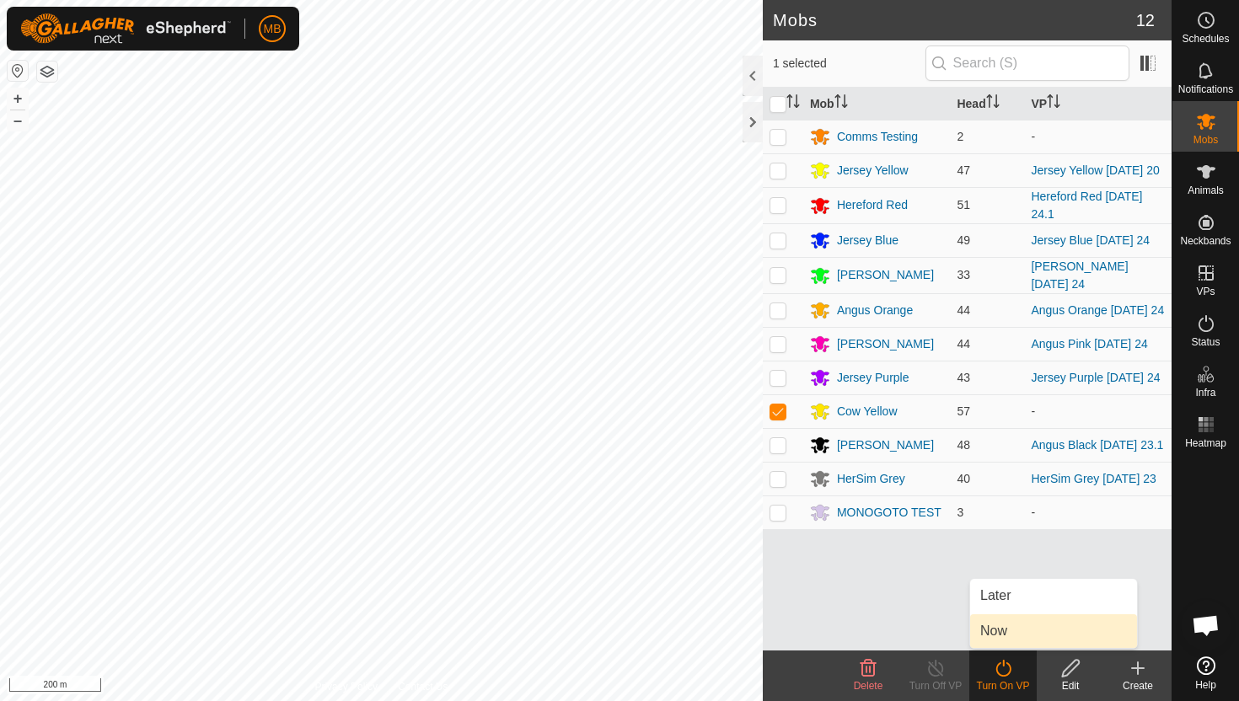
click at [1006, 635] on link "Now" at bounding box center [1053, 631] width 167 height 34
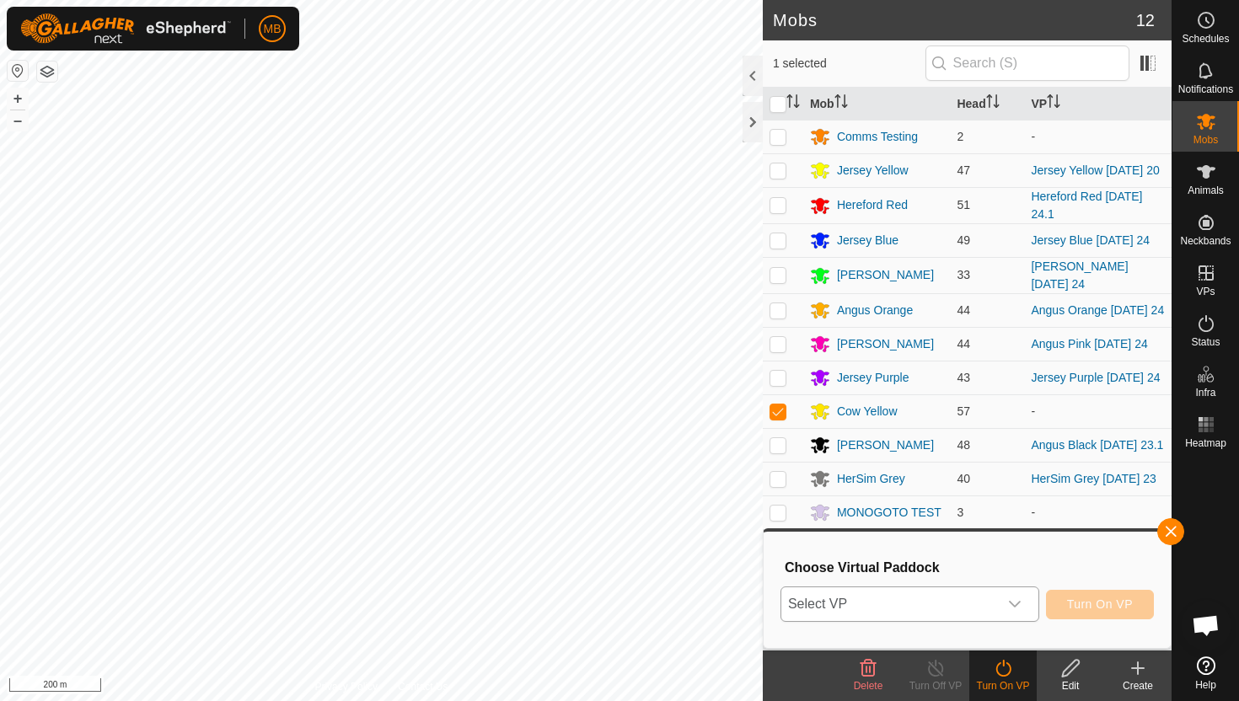
click at [1018, 598] on icon "dropdown trigger" at bounding box center [1014, 603] width 13 height 13
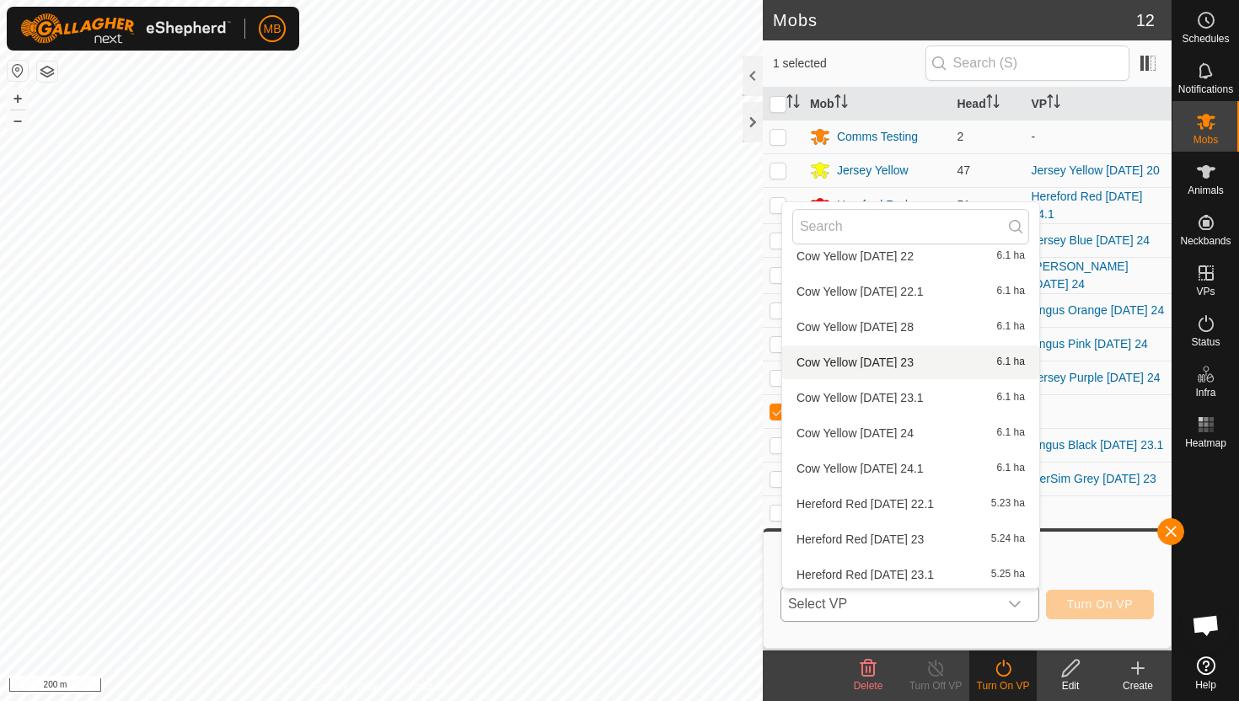
scroll to position [1386, 0]
click at [951, 465] on li "Cow Yellow Wednesday 24.1 6.1 ha" at bounding box center [910, 466] width 257 height 34
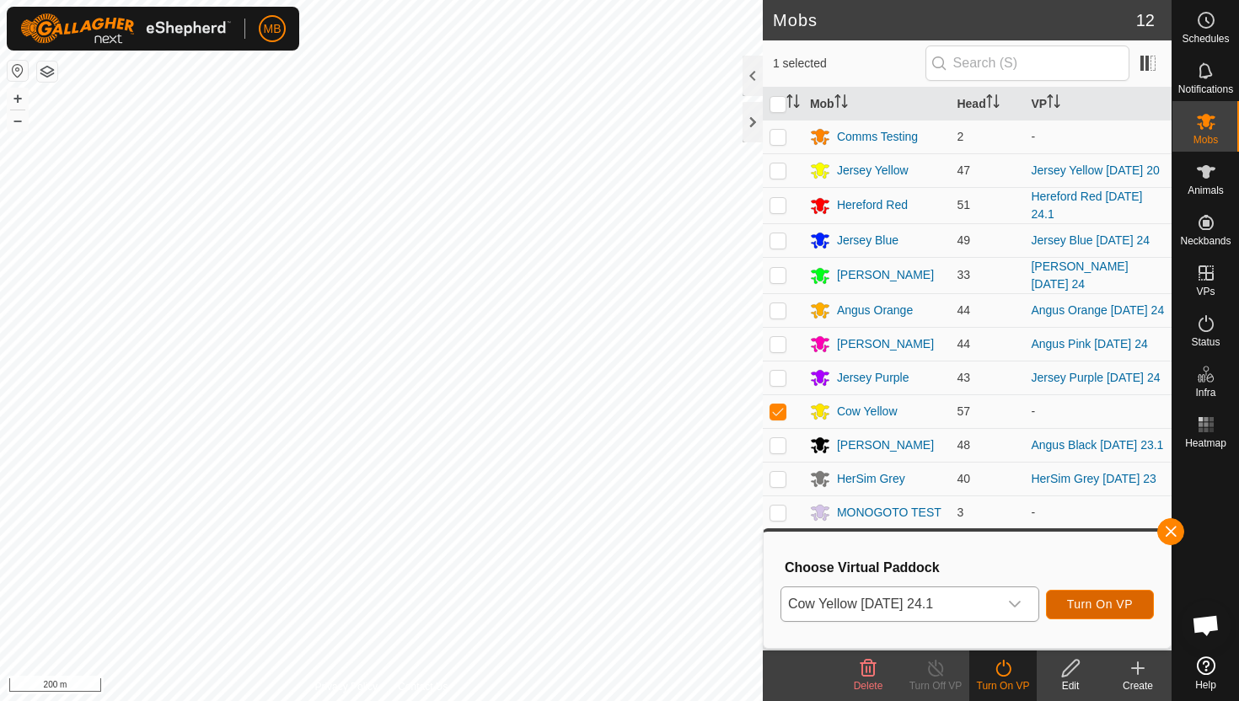
click at [1090, 602] on span "Turn On VP" at bounding box center [1100, 603] width 66 height 13
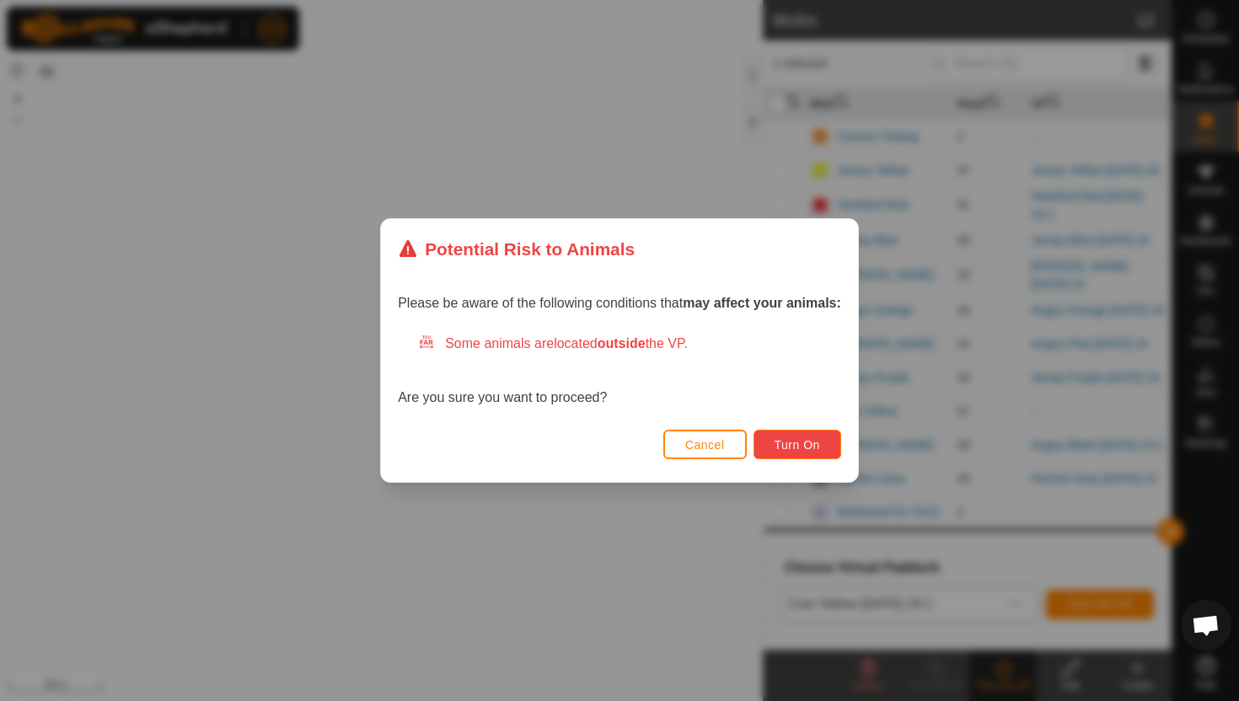
click at [814, 443] on span "Turn On" at bounding box center [797, 444] width 46 height 13
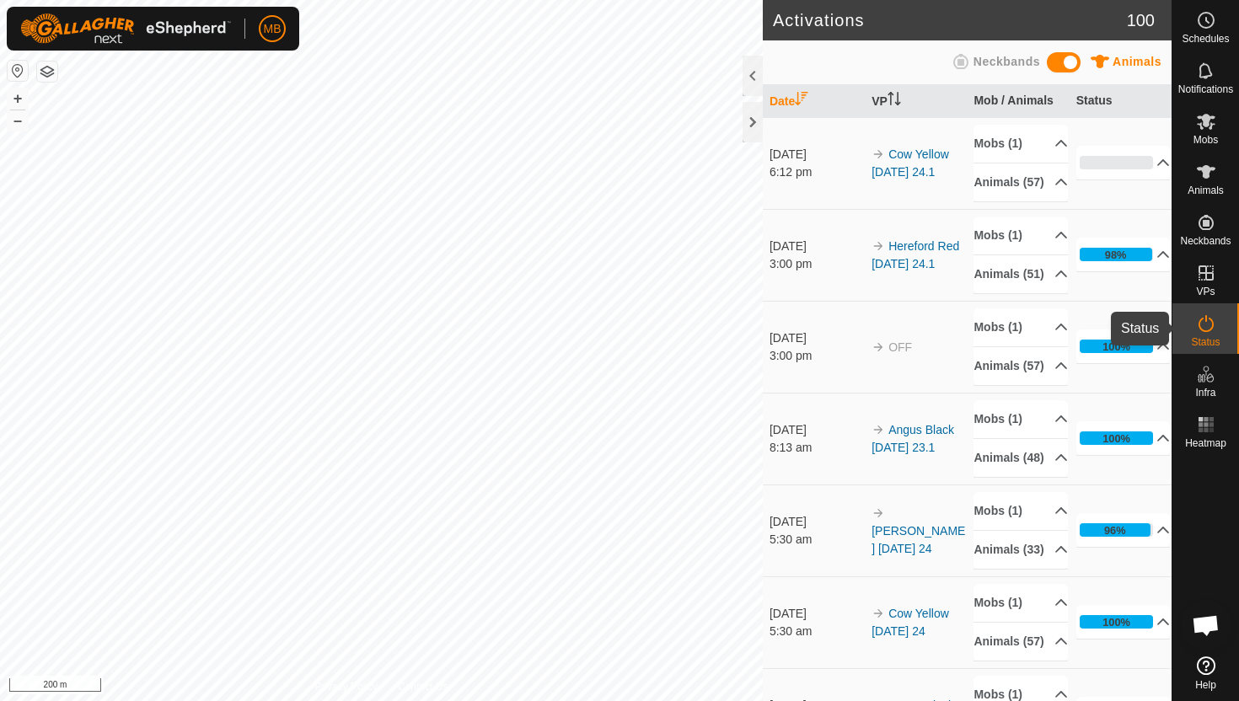
click at [1203, 324] on icon at bounding box center [1206, 323] width 20 height 20
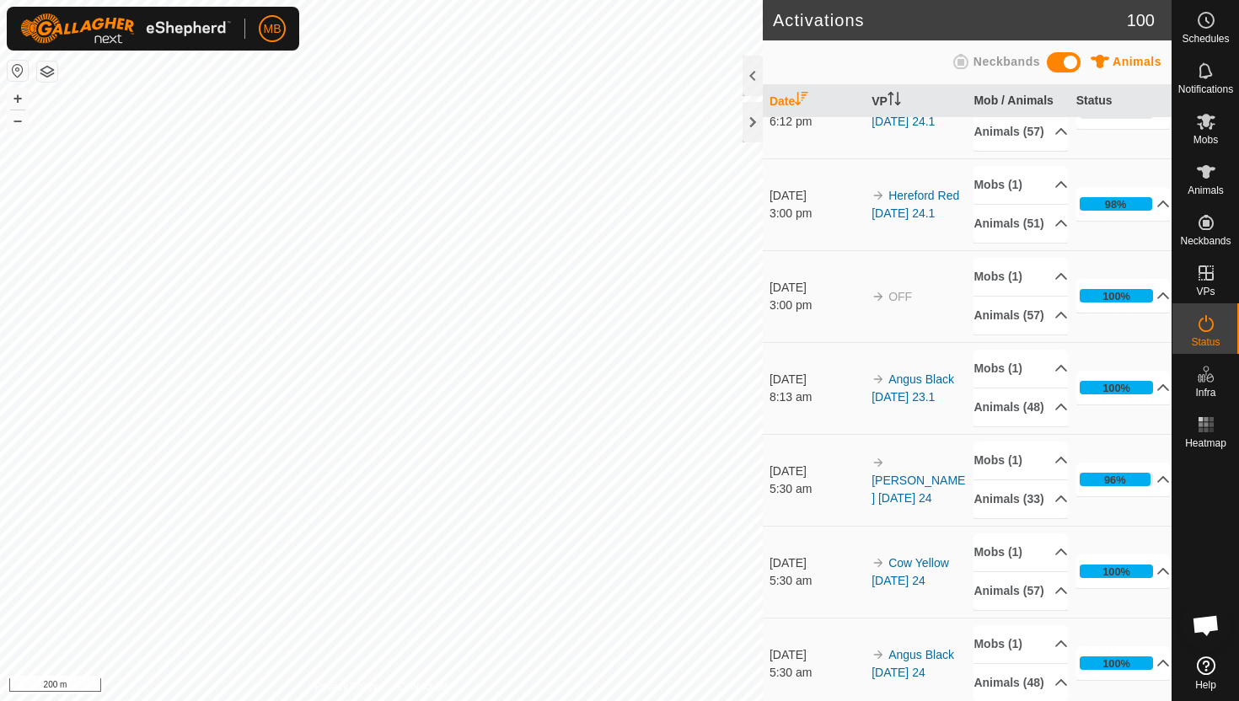
scroll to position [46, 0]
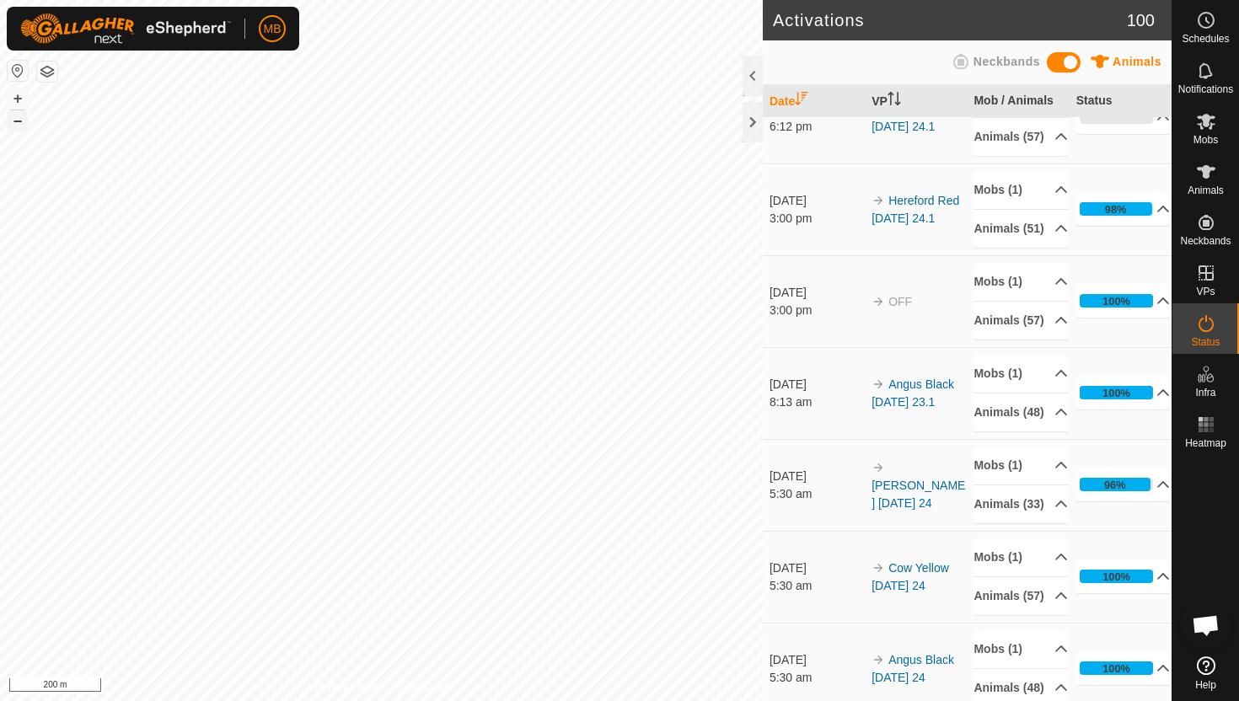
click at [18, 117] on button "–" at bounding box center [18, 120] width 20 height 20
click at [1207, 126] on icon at bounding box center [1205, 122] width 19 height 16
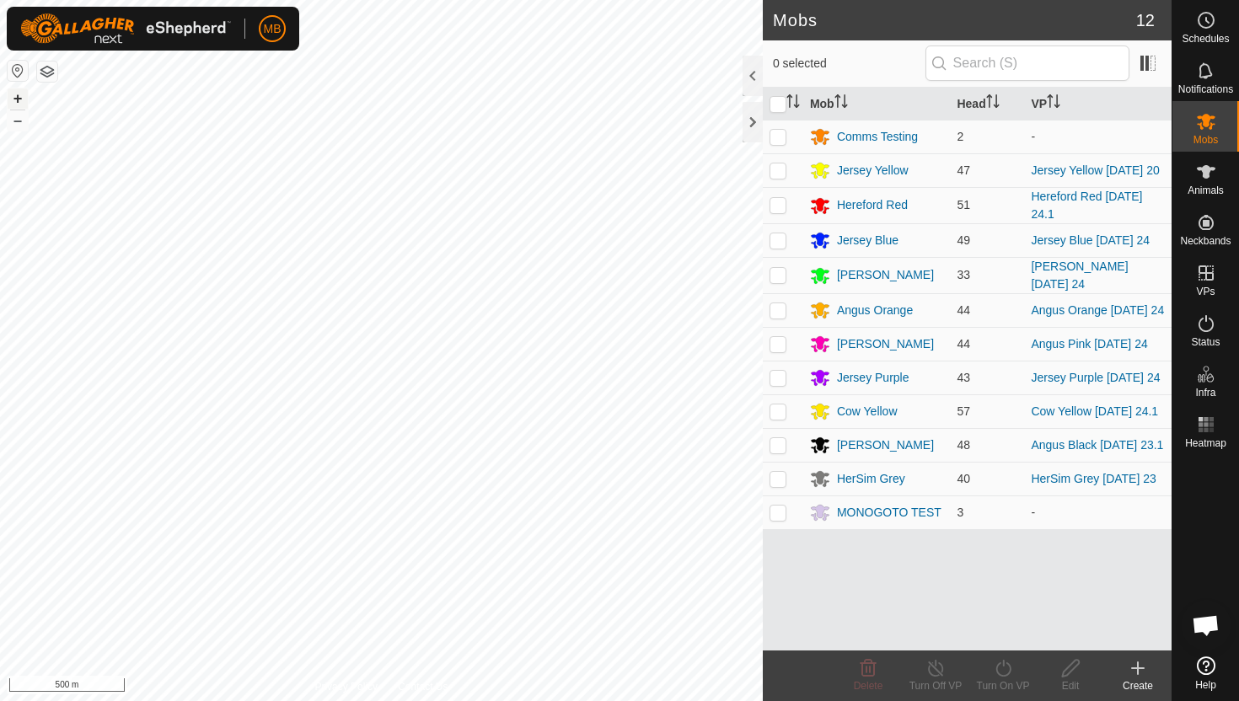
click at [15, 96] on button "+" at bounding box center [18, 98] width 20 height 20
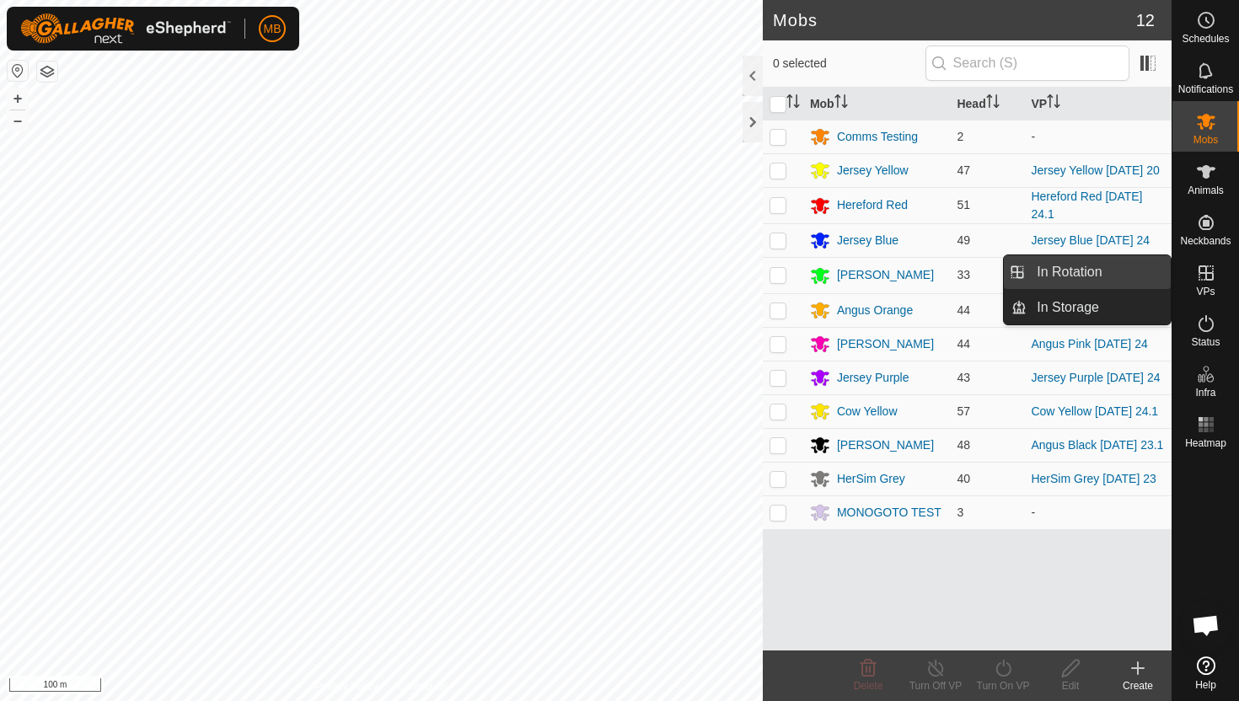
click at [1079, 275] on link "In Rotation" at bounding box center [1098, 272] width 144 height 34
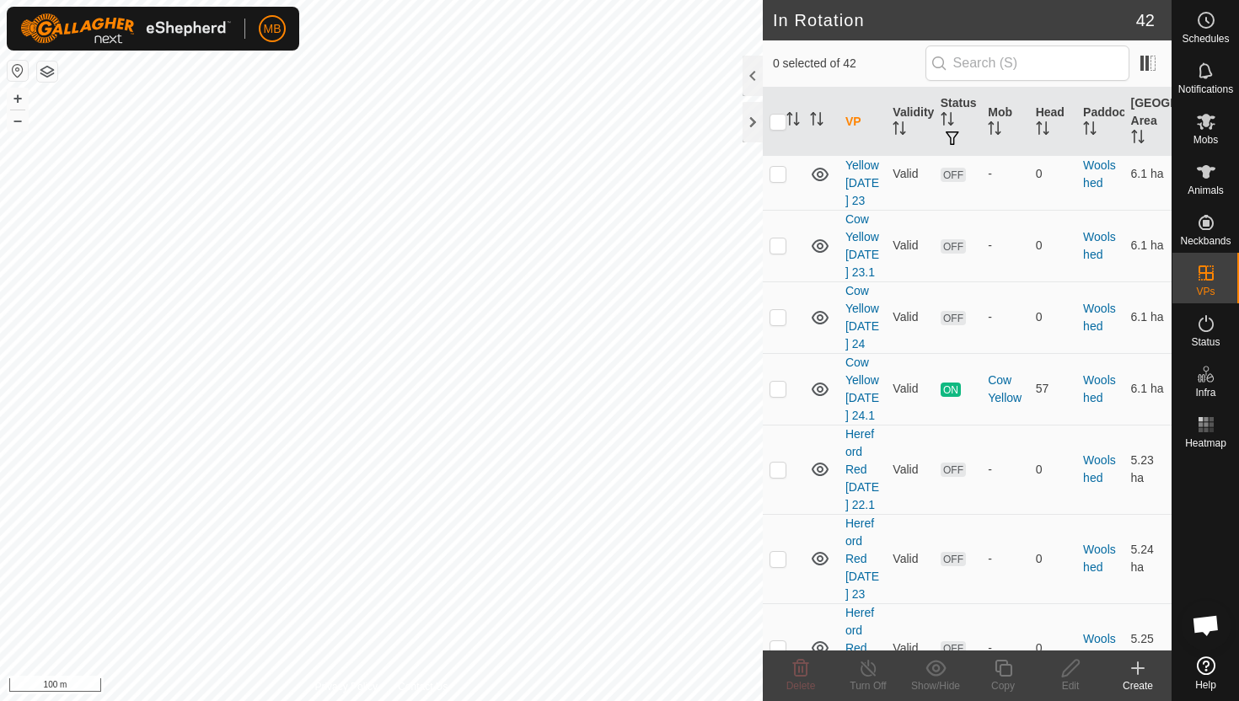
scroll to position [3378, 0]
click at [780, 380] on p-checkbox at bounding box center [777, 386] width 17 height 13
checkbox input "true"
click at [1001, 665] on icon at bounding box center [1002, 668] width 17 height 17
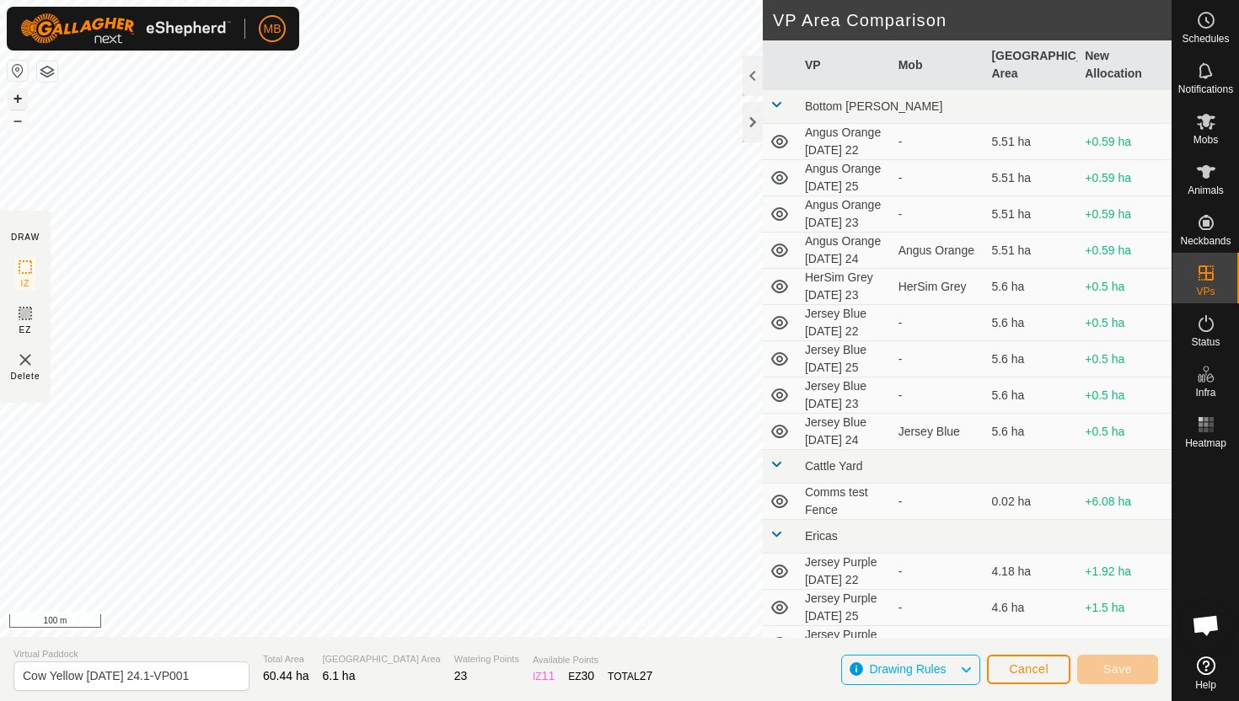
click at [18, 94] on button "+" at bounding box center [18, 98] width 20 height 20
click at [19, 96] on button "+" at bounding box center [18, 98] width 20 height 20
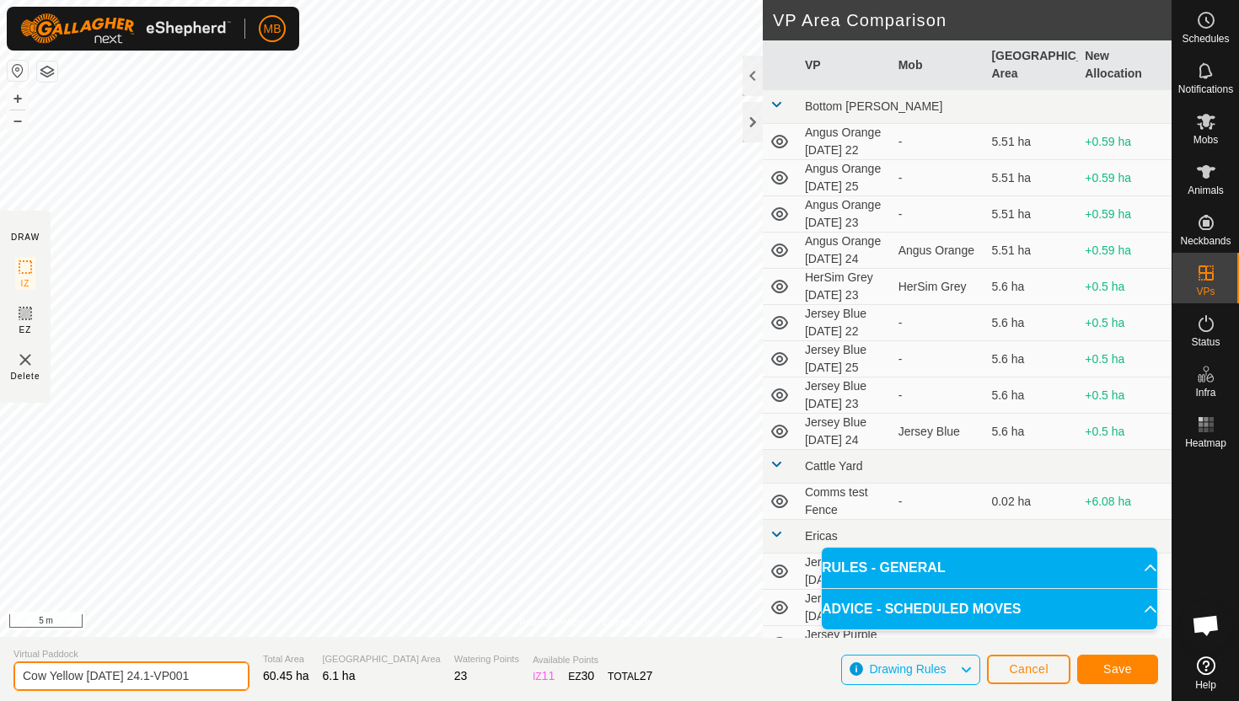
click at [211, 682] on input "Cow Yellow Wednesday 24.1-VP001" at bounding box center [131, 675] width 236 height 29
type input "Cow Yellow [DATE] 25"
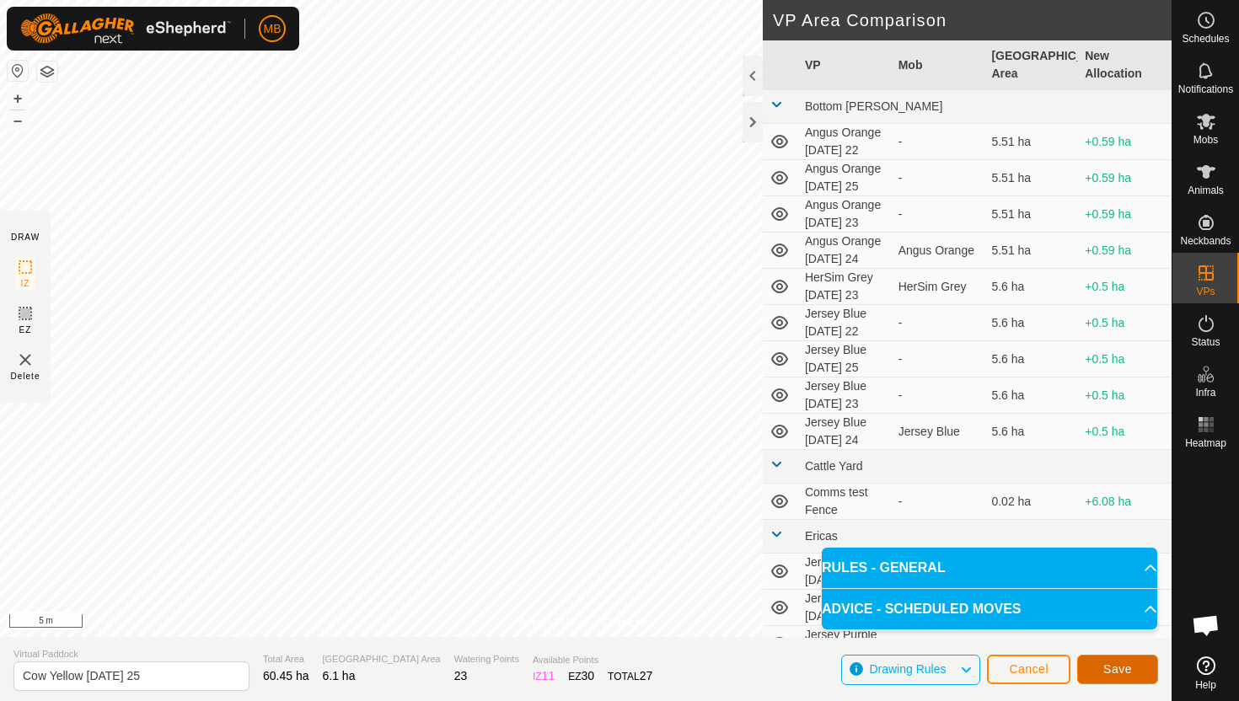
click at [1128, 668] on span "Save" at bounding box center [1117, 668] width 29 height 13
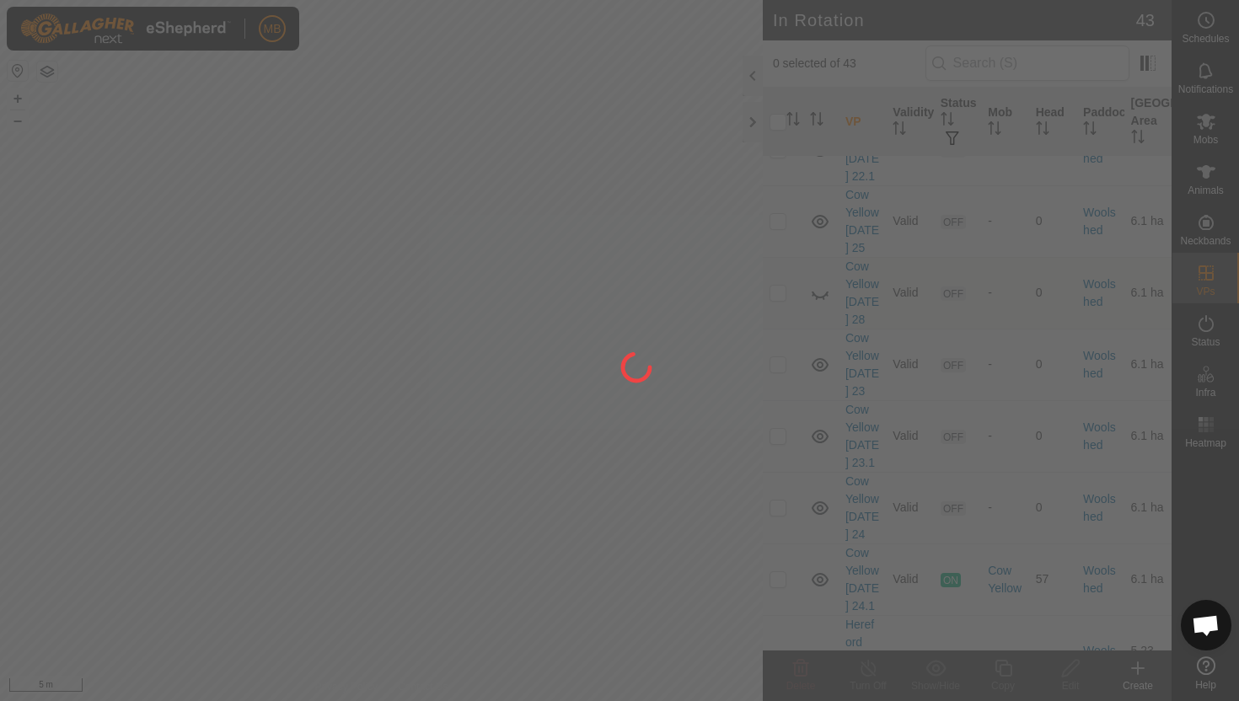
scroll to position [3266, 0]
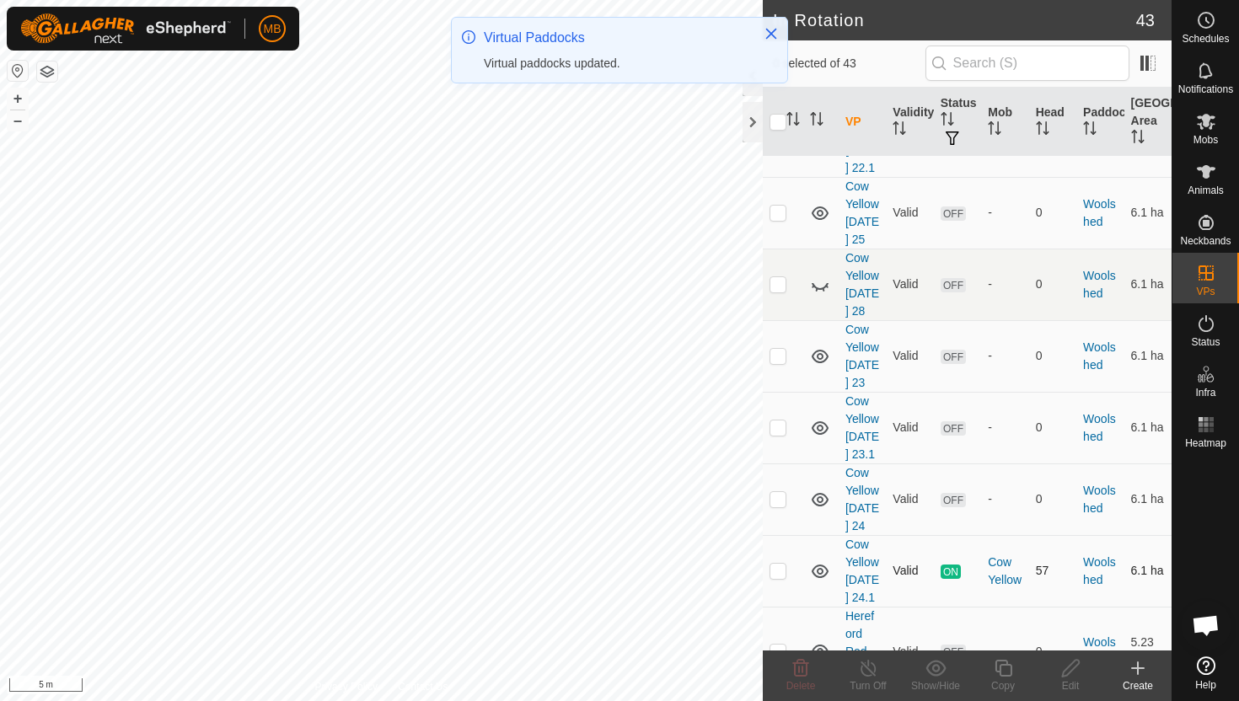
click at [779, 564] on p-checkbox at bounding box center [777, 570] width 17 height 13
checkbox input "true"
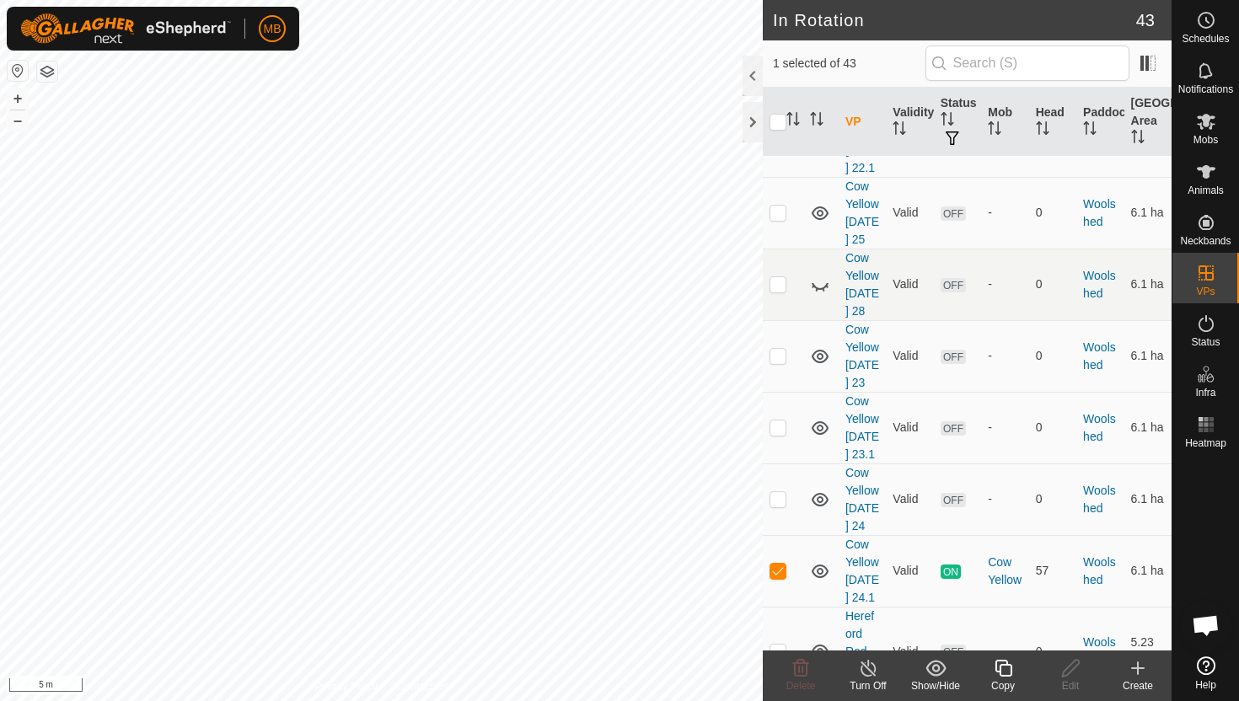
click at [1007, 670] on icon at bounding box center [1003, 668] width 21 height 20
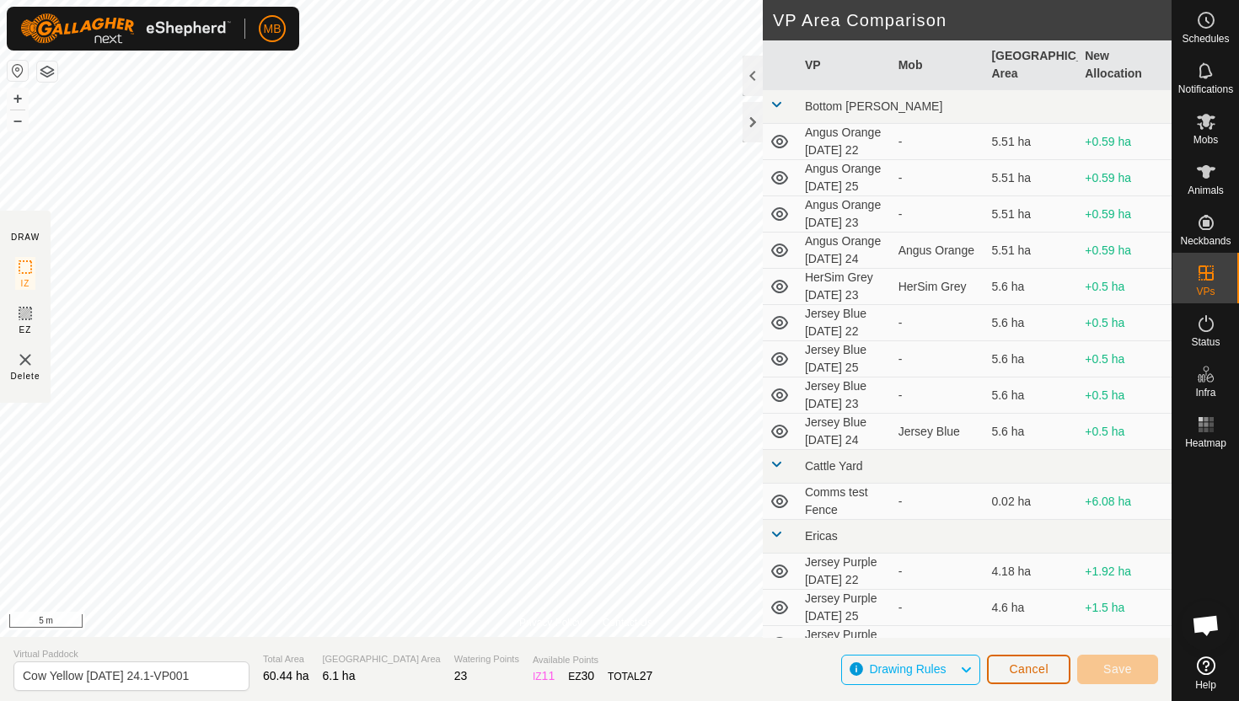
click at [1036, 675] on span "Cancel" at bounding box center [1029, 668] width 40 height 13
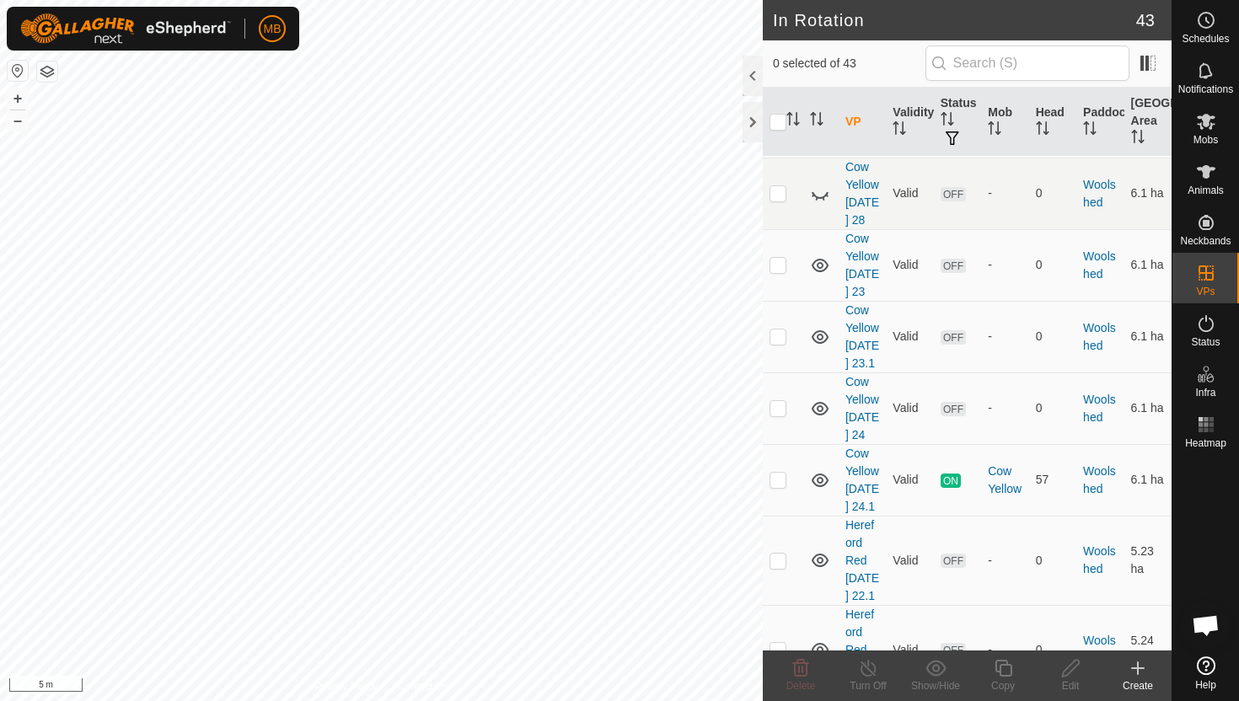
scroll to position [3342, 0]
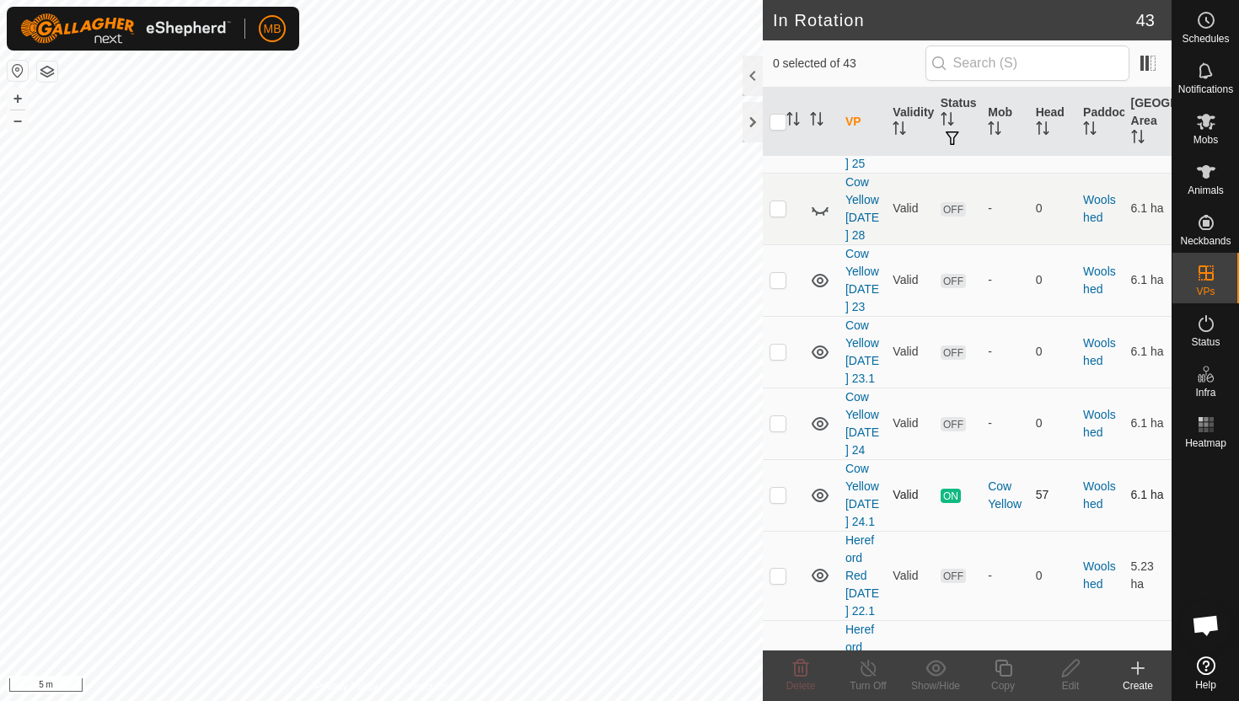
click at [779, 488] on p-checkbox at bounding box center [777, 494] width 17 height 13
checkbox input "true"
click at [1002, 666] on icon at bounding box center [1003, 668] width 21 height 20
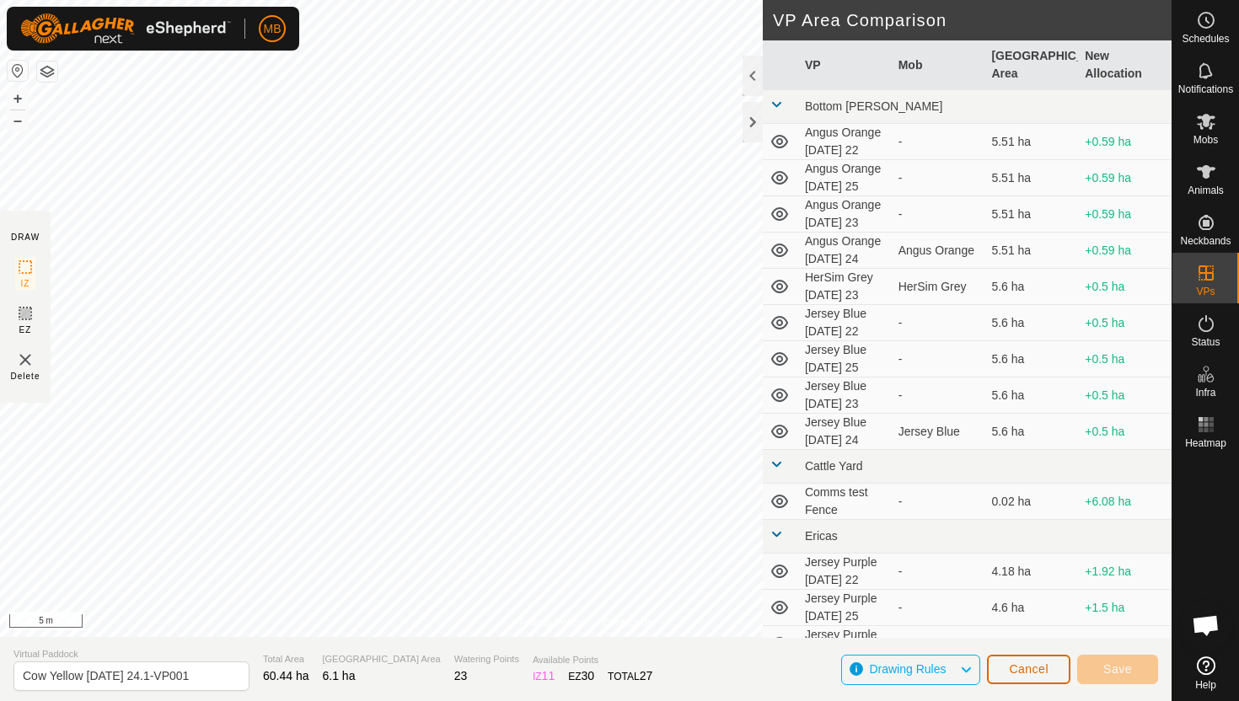
click at [1002, 666] on button "Cancel" at bounding box center [1028, 669] width 83 height 29
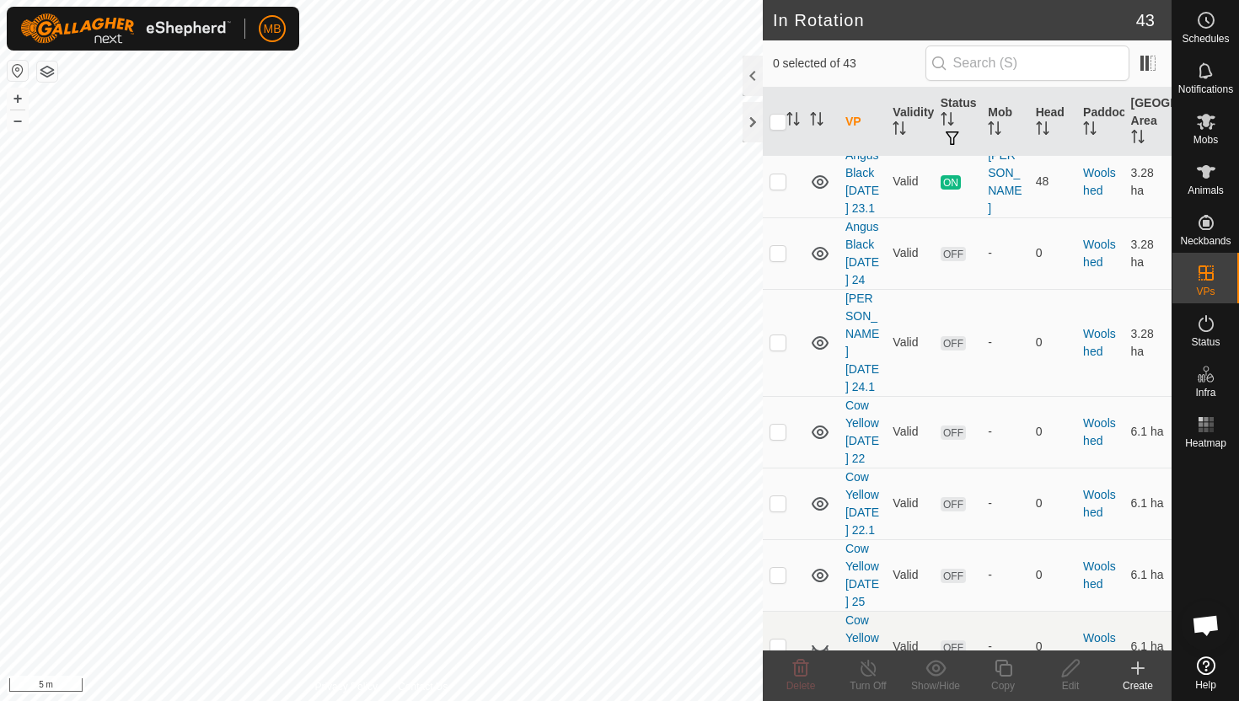
scroll to position [2906, 0]
click at [779, 565] on p-checkbox at bounding box center [777, 571] width 17 height 13
checkbox input "true"
click at [1003, 670] on icon at bounding box center [1003, 668] width 21 height 20
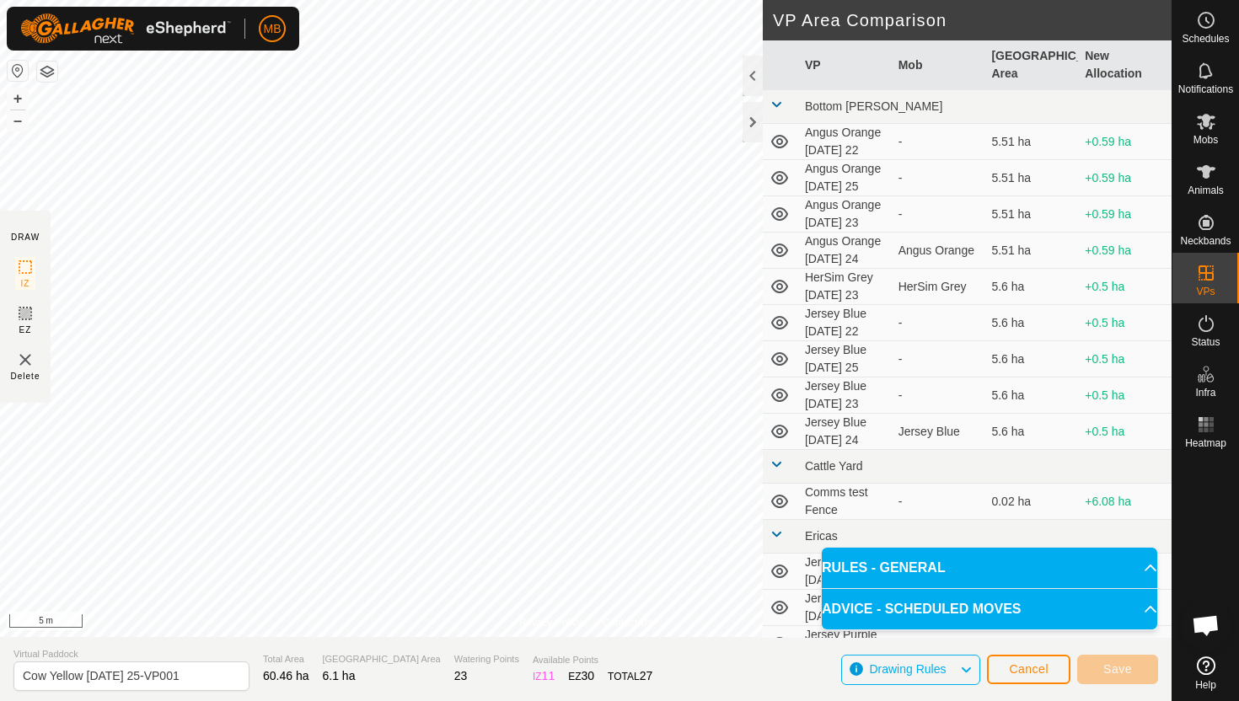
click at [498, 643] on div "Privacy Policy Contact Us 1679 0739801192 Cow Yellow - + – ⇧ i 5 m DRAW IZ EZ D…" at bounding box center [585, 350] width 1171 height 701
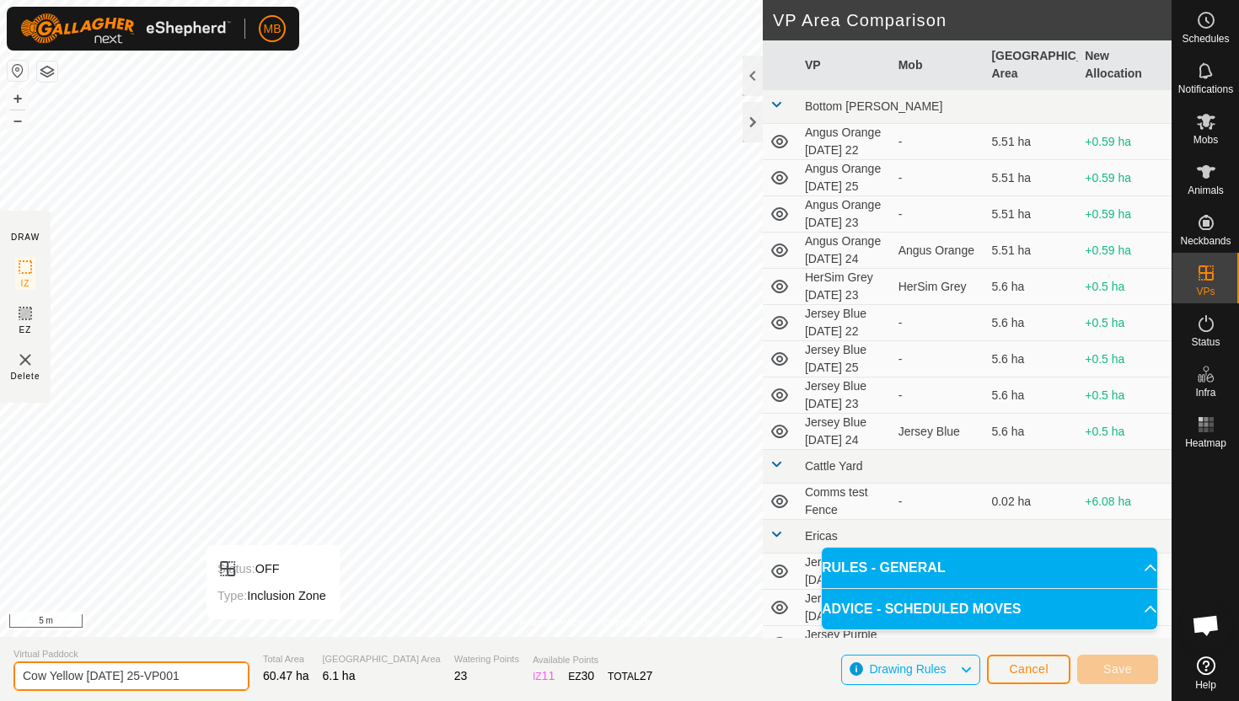
click at [202, 673] on input "Cow Yellow Thursday 25-VP001" at bounding box center [131, 675] width 236 height 29
type input "Cow Yellow [DATE] 25.1"
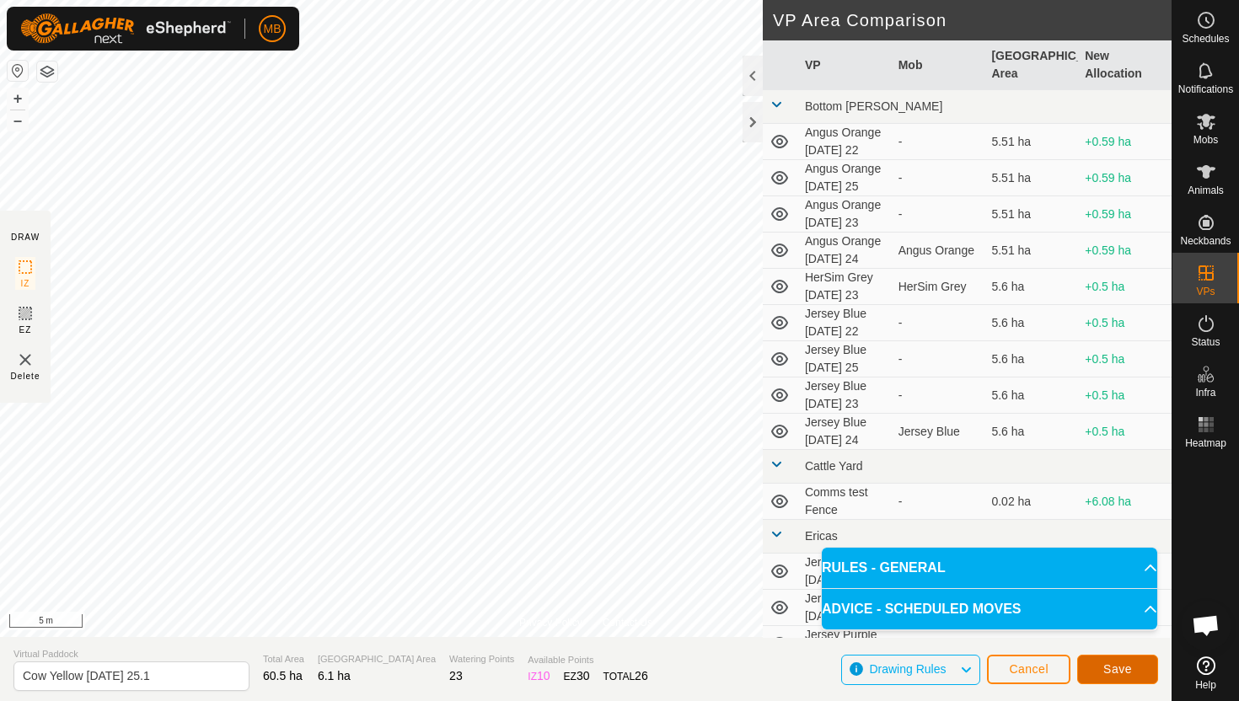
click at [1133, 666] on button "Save" at bounding box center [1117, 669] width 81 height 29
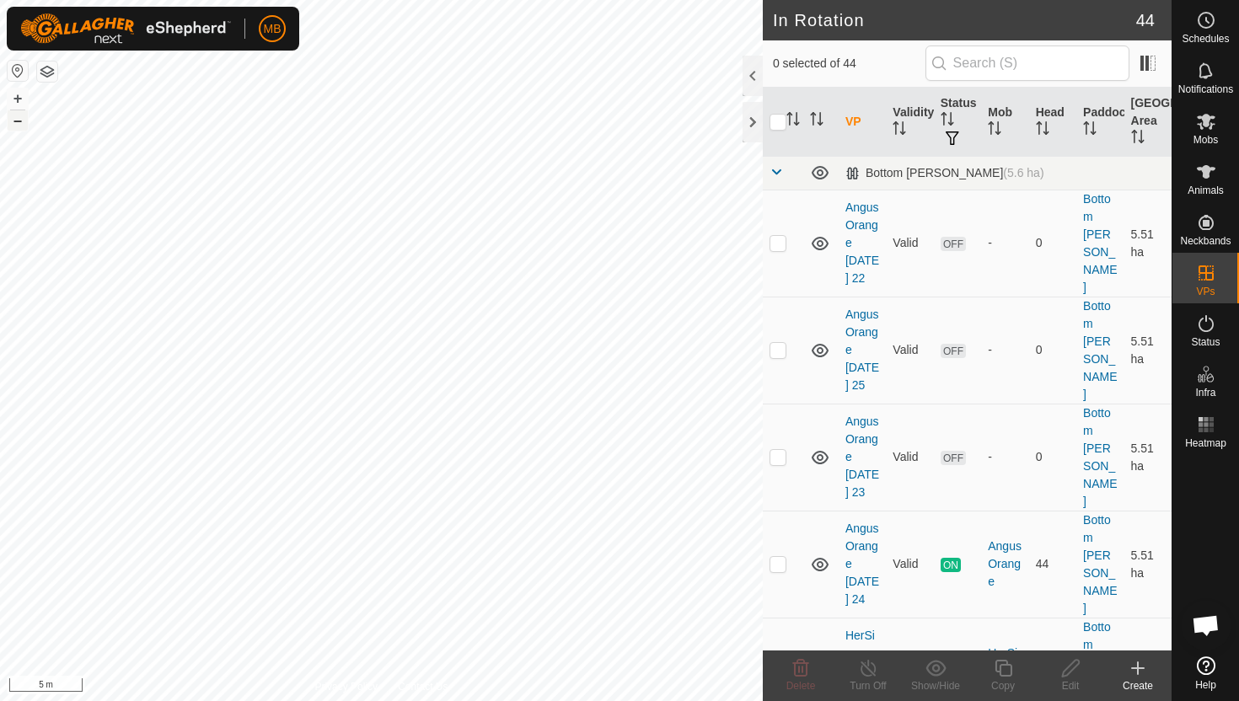
click at [19, 119] on button "–" at bounding box center [18, 120] width 20 height 20
click at [1201, 131] on icon at bounding box center [1206, 121] width 20 height 20
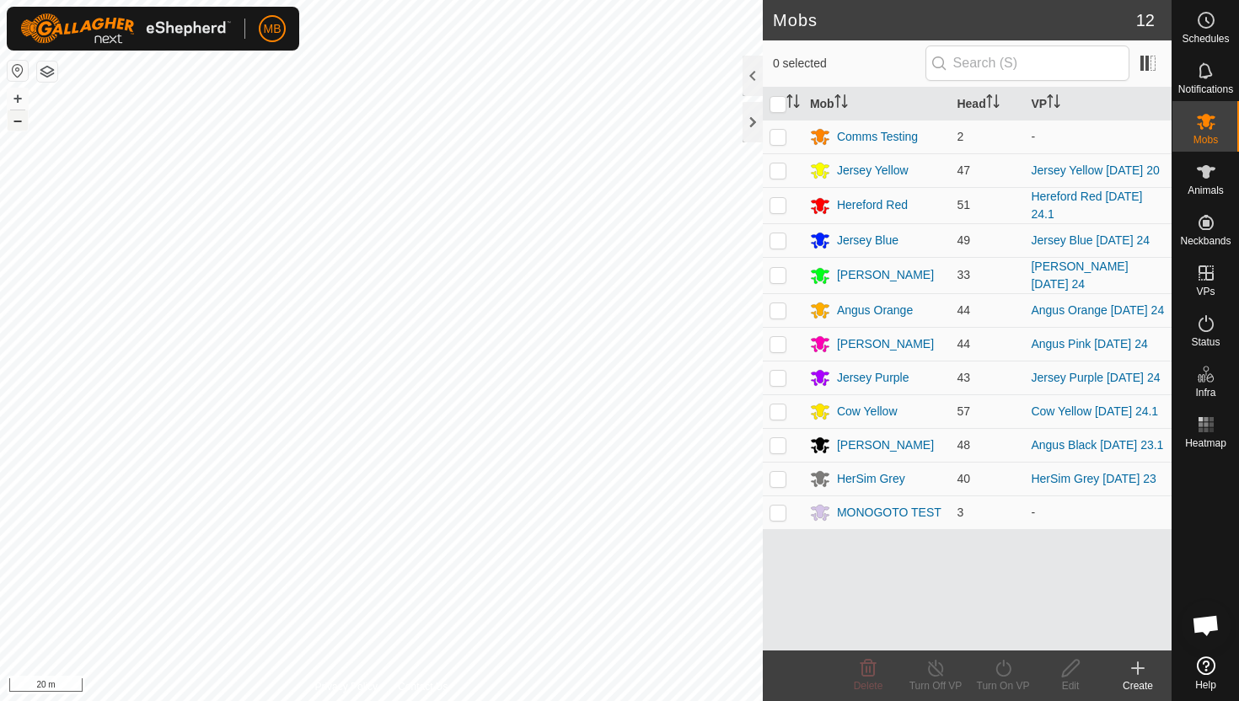
click at [13, 122] on button "–" at bounding box center [18, 120] width 20 height 20
click at [20, 99] on button "+" at bounding box center [18, 98] width 20 height 20
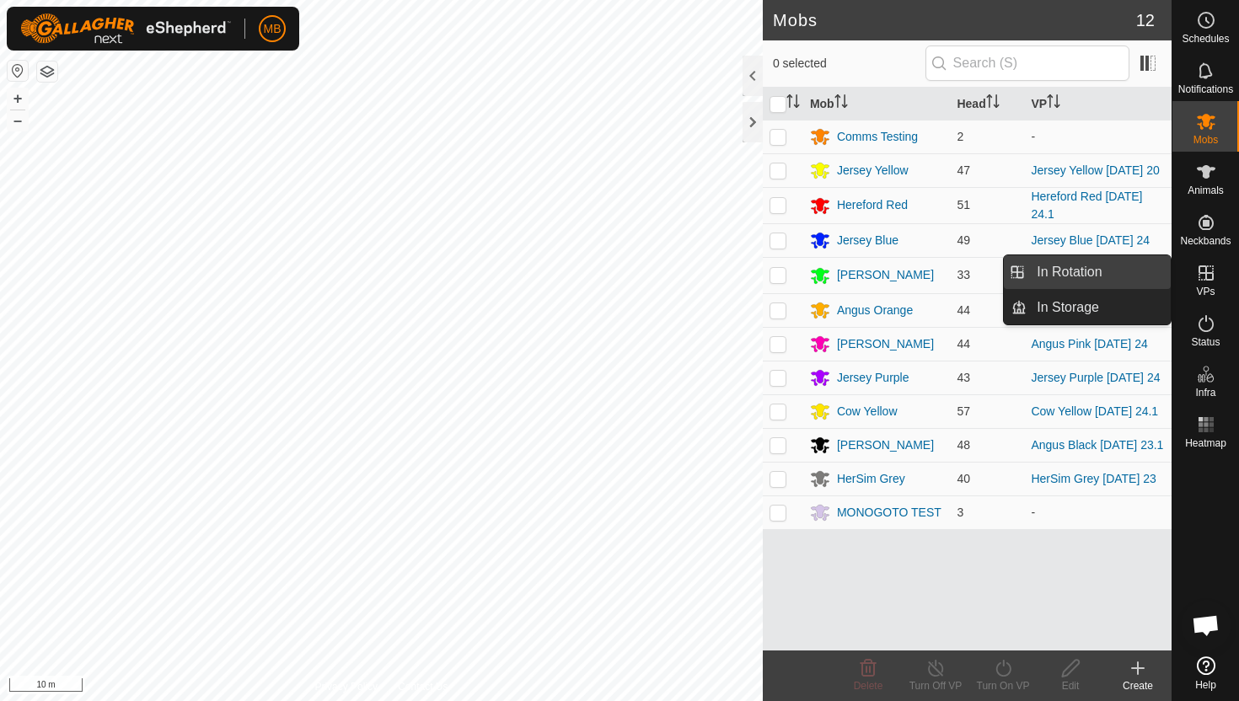
click at [1123, 273] on link "In Rotation" at bounding box center [1098, 272] width 144 height 34
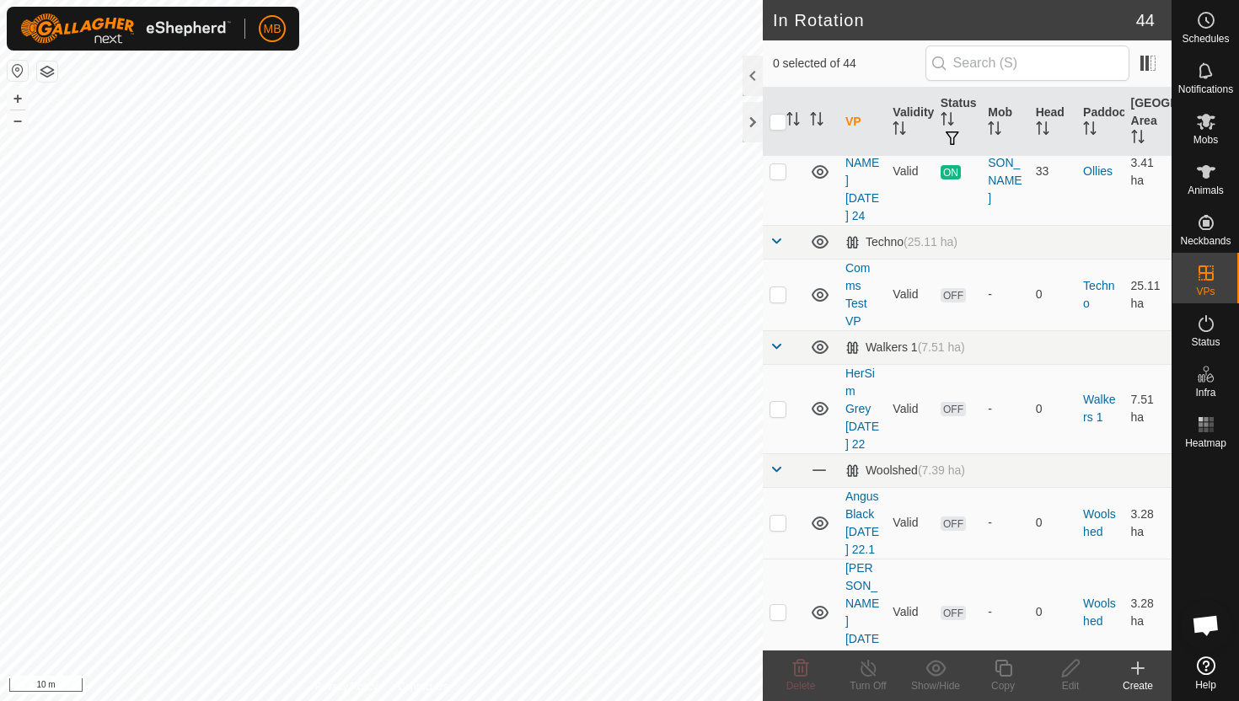
scroll to position [2396, 0]
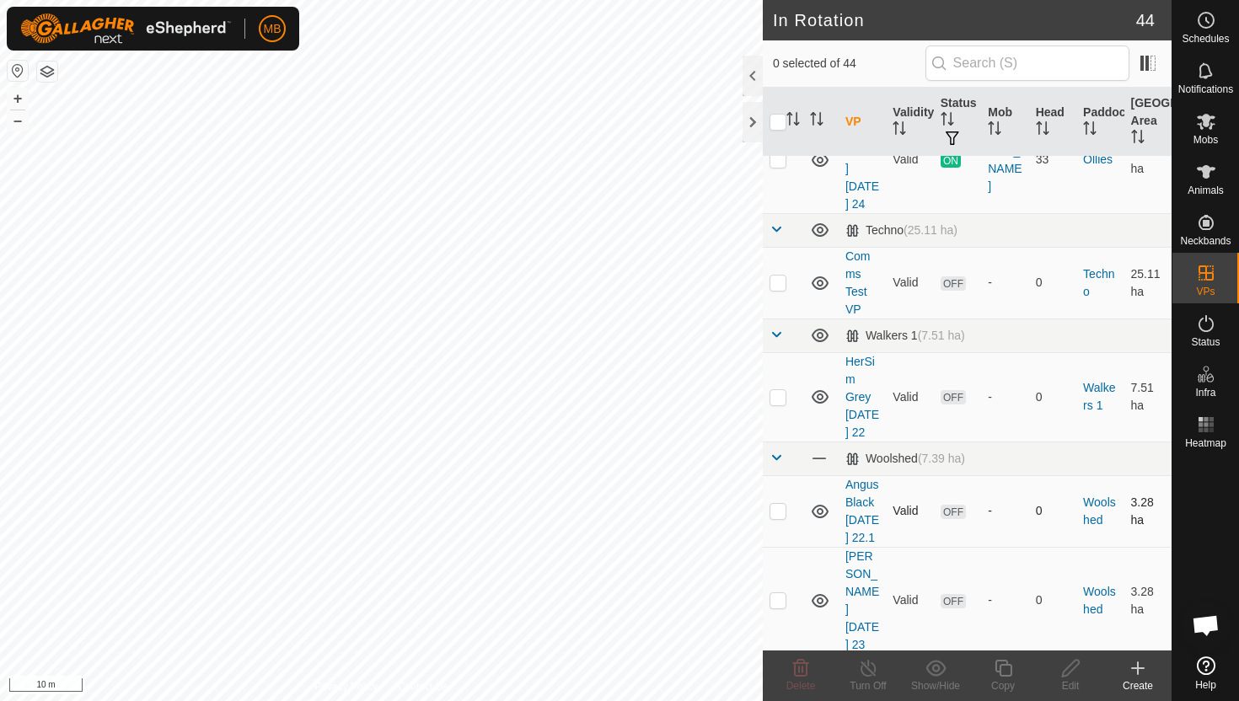
click at [779, 504] on p-checkbox at bounding box center [777, 510] width 17 height 13
checkbox input "true"
click at [779, 593] on p-checkbox at bounding box center [777, 599] width 17 height 13
checkbox input "true"
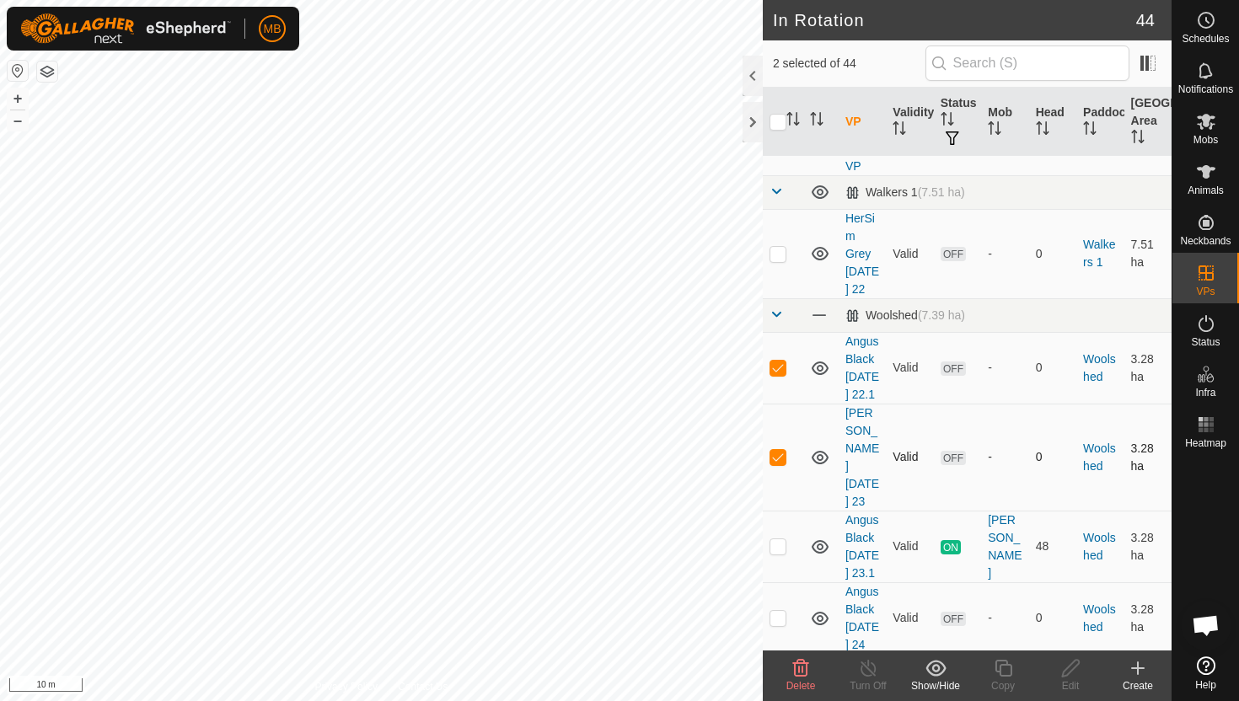
scroll to position [2541, 0]
click at [800, 672] on icon at bounding box center [800, 668] width 20 height 20
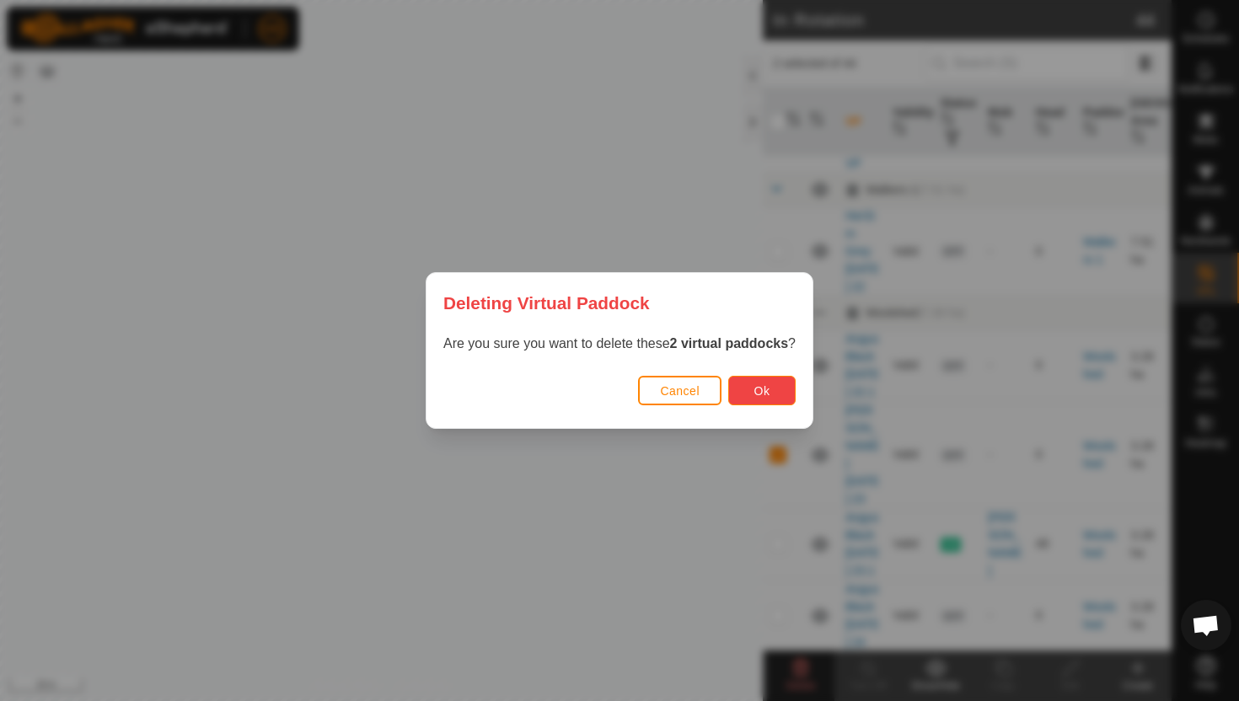
click at [784, 398] on button "Ok" at bounding box center [761, 390] width 67 height 29
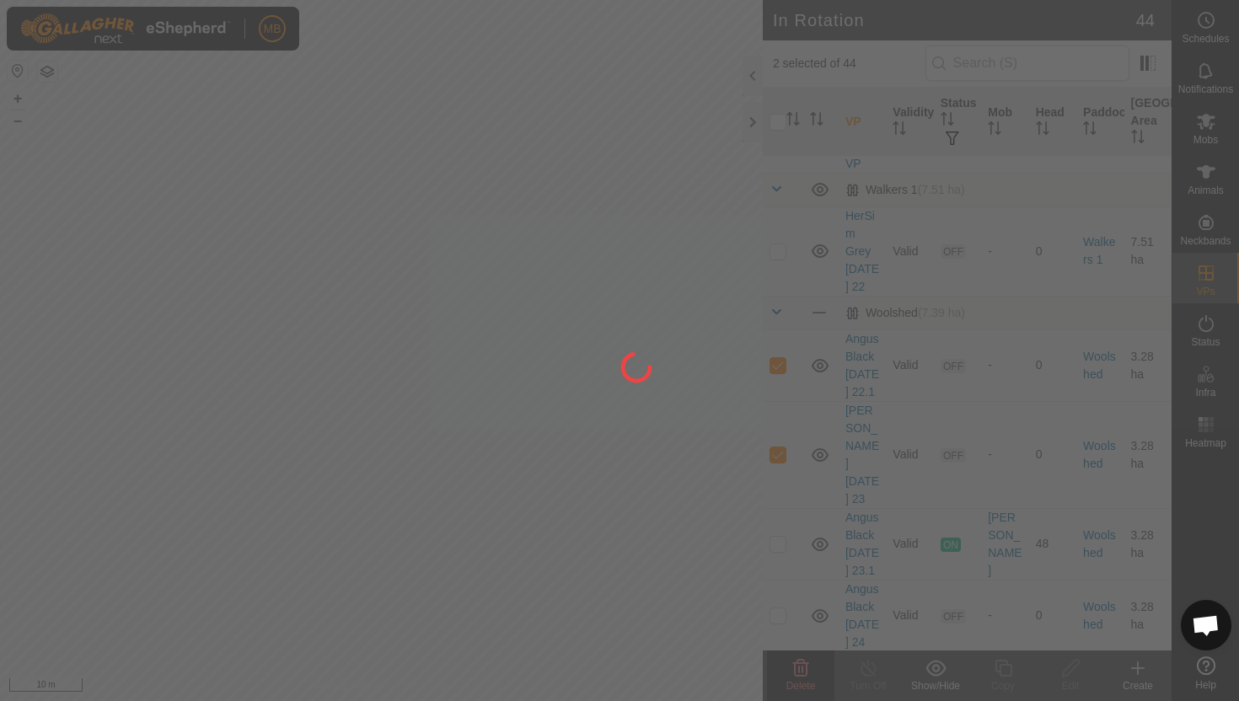
checkbox input "false"
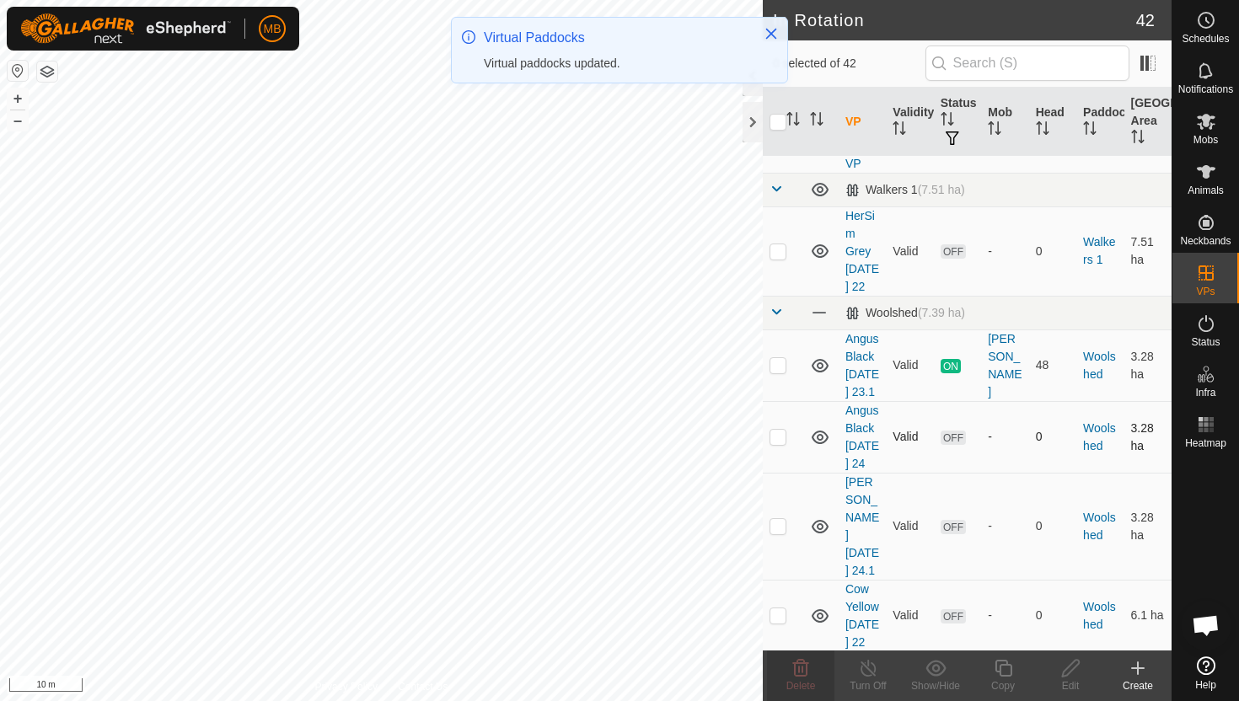
click at [775, 430] on p-checkbox at bounding box center [777, 436] width 17 height 13
checkbox input "true"
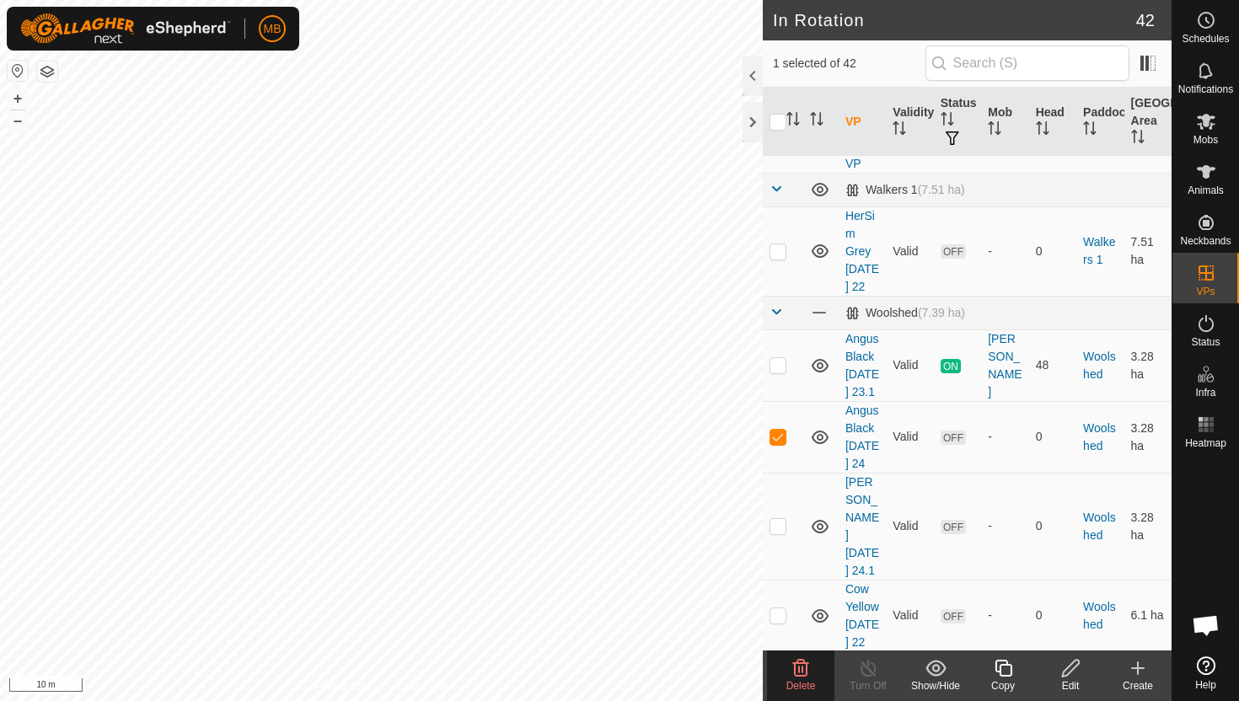
click at [1073, 665] on icon at bounding box center [1070, 668] width 21 height 20
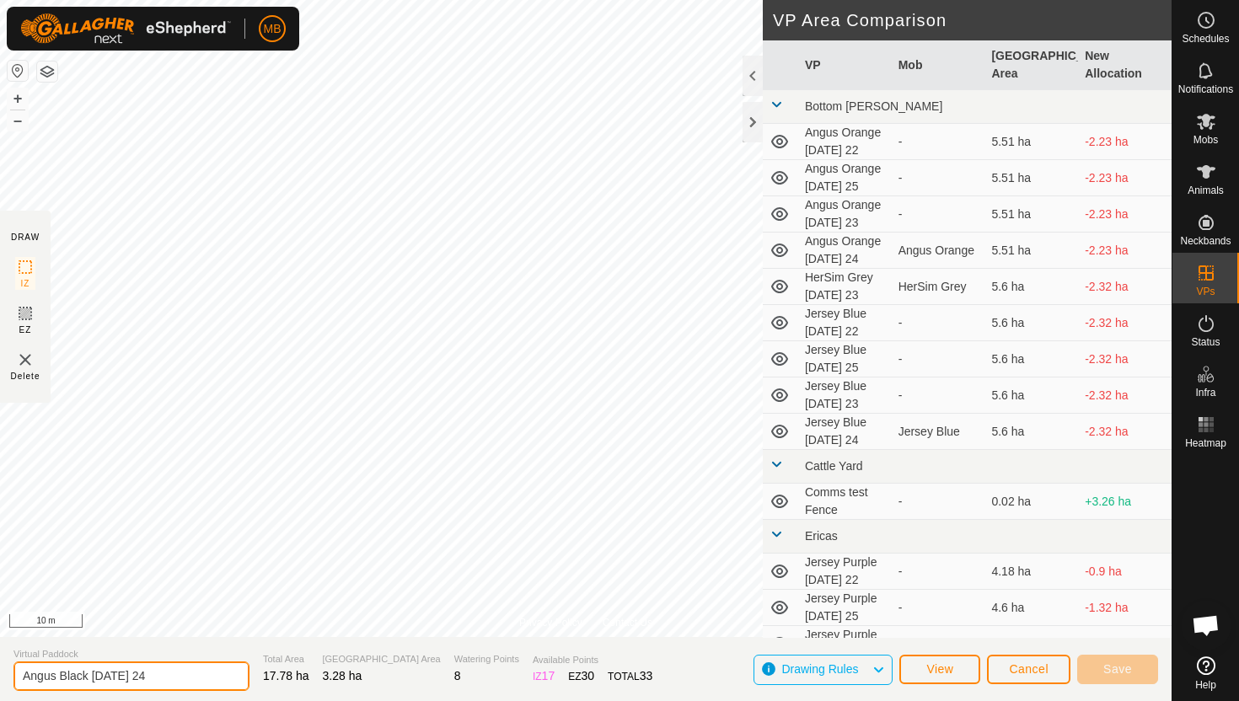
click at [174, 678] on input "Angus Black Wednesday 24" at bounding box center [131, 675] width 236 height 29
type input "[PERSON_NAME] [DATE] 25"
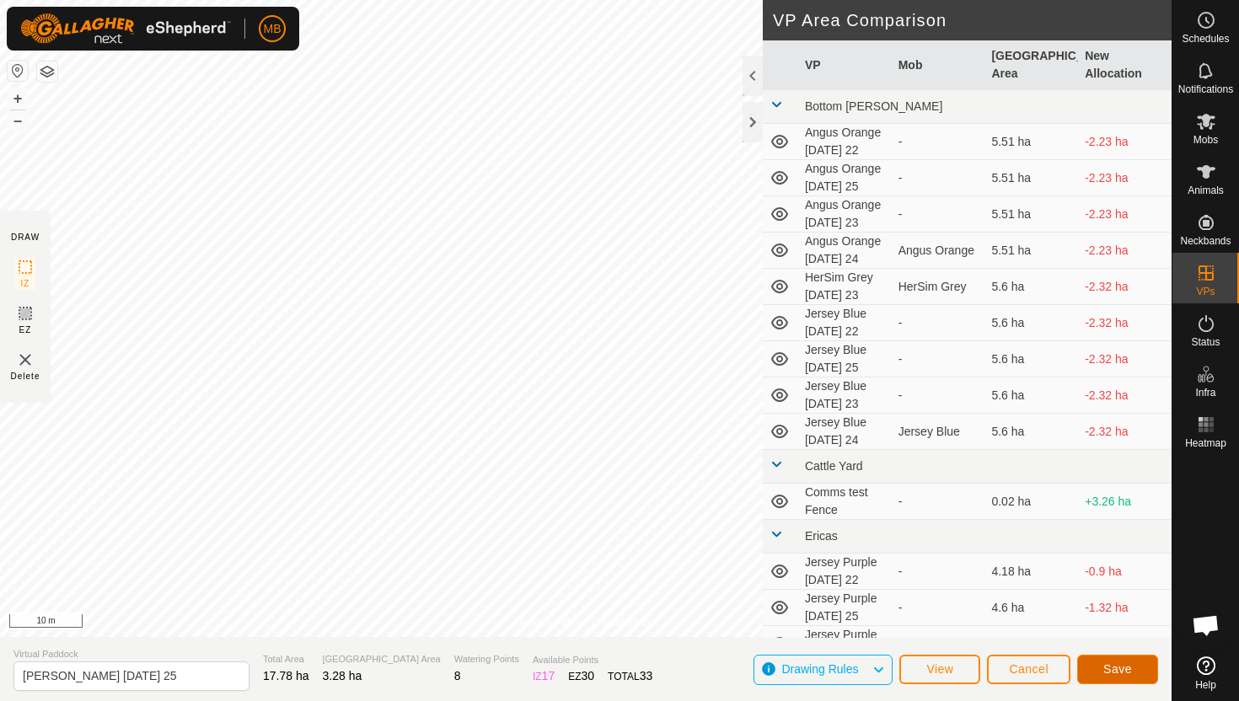
click at [1121, 667] on span "Save" at bounding box center [1117, 668] width 29 height 13
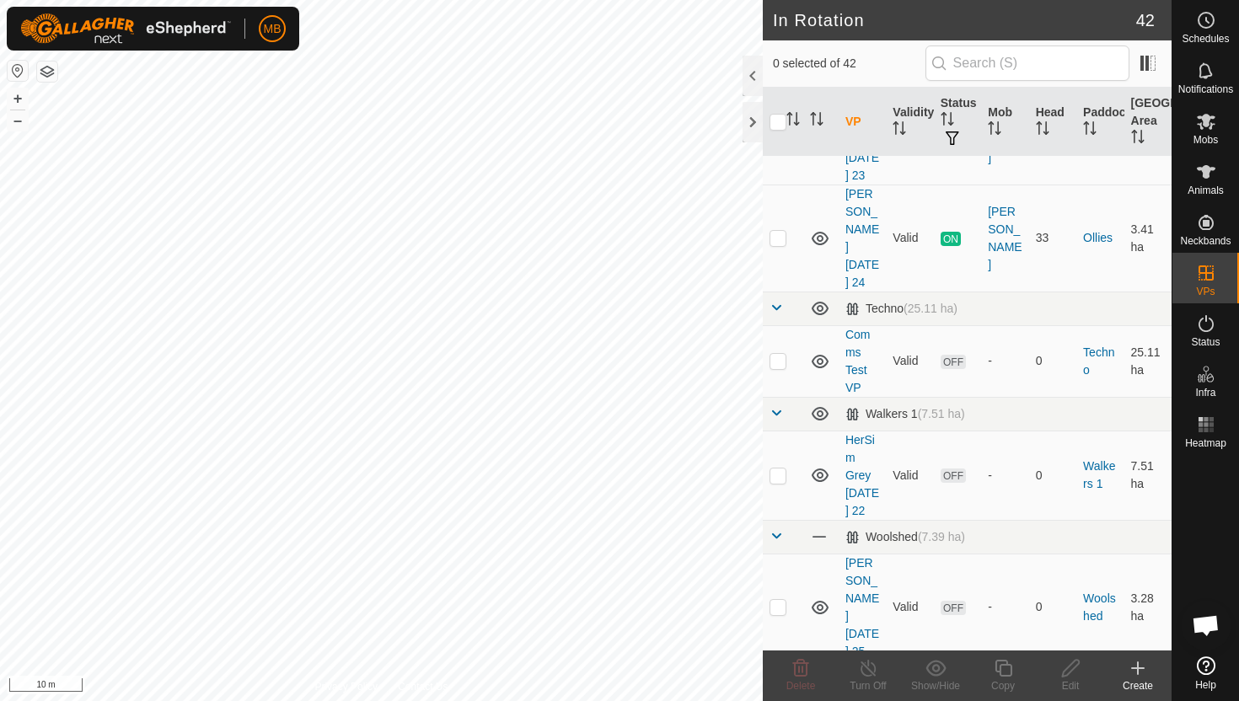
scroll to position [2334, 0]
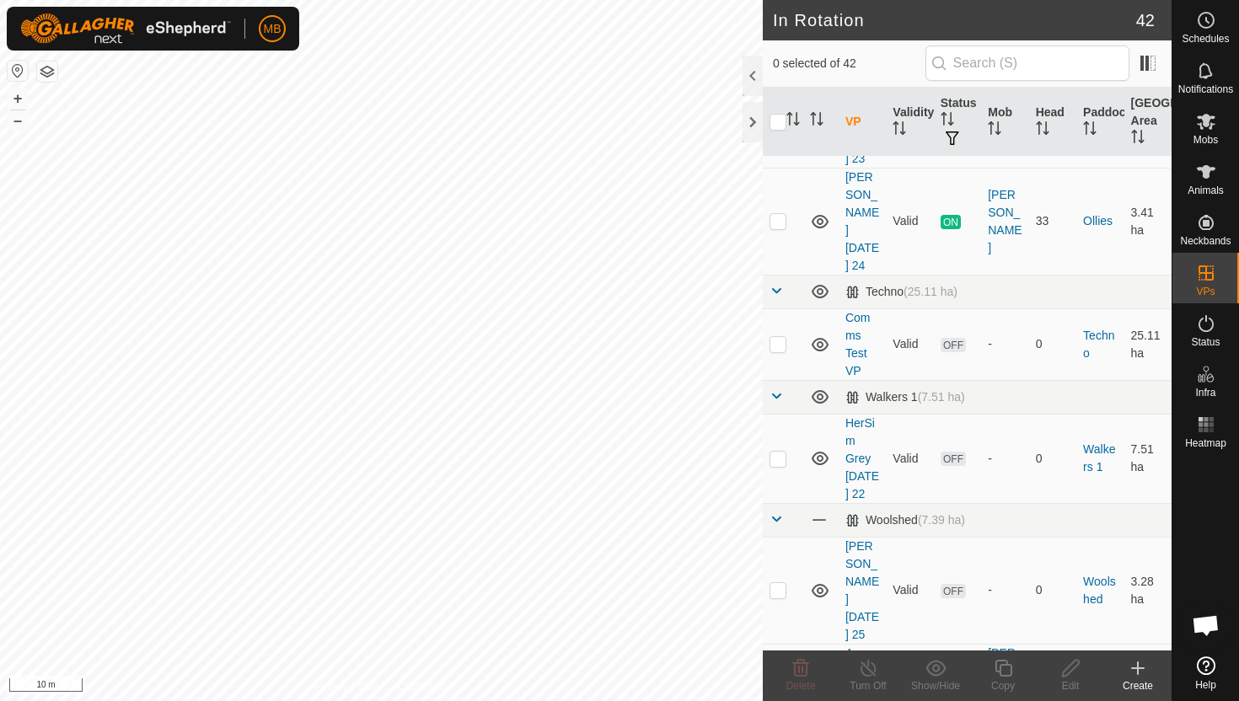
checkbox input "true"
click at [1073, 662] on icon at bounding box center [1070, 668] width 17 height 17
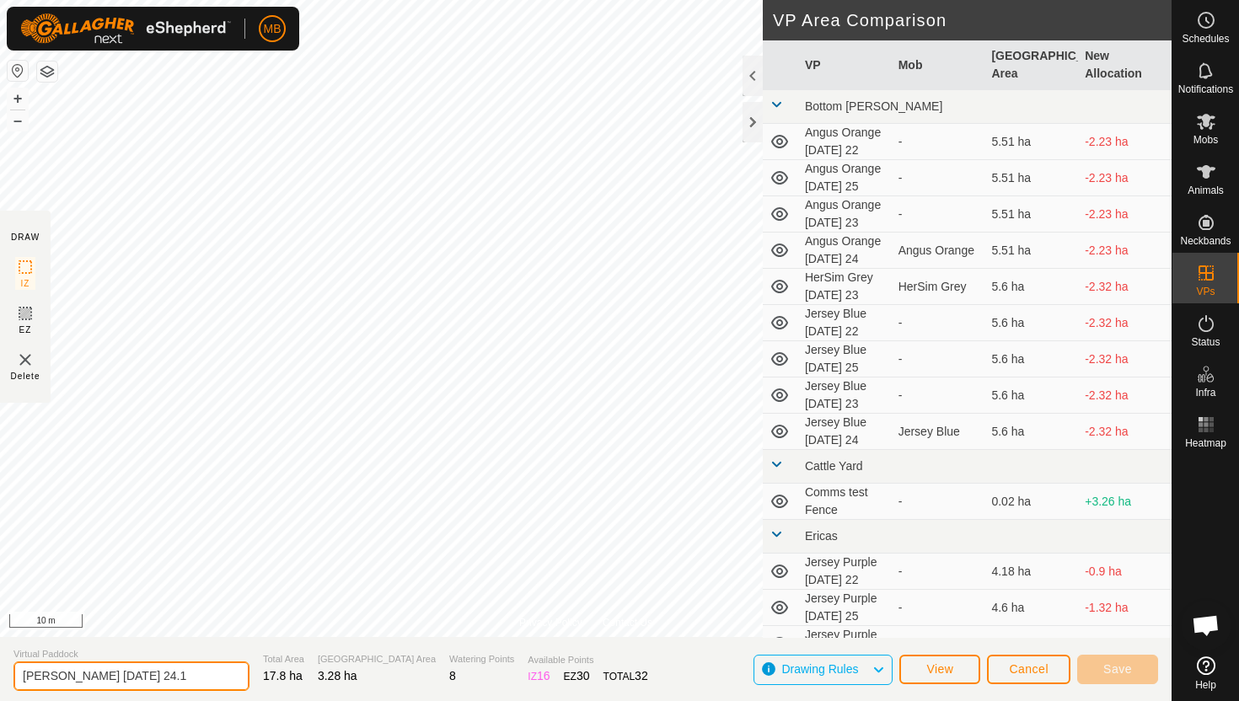
click at [181, 674] on input "Angus Black Wednesday 24.1" at bounding box center [131, 675] width 236 height 29
type input "[PERSON_NAME] [DATE] 25.1"
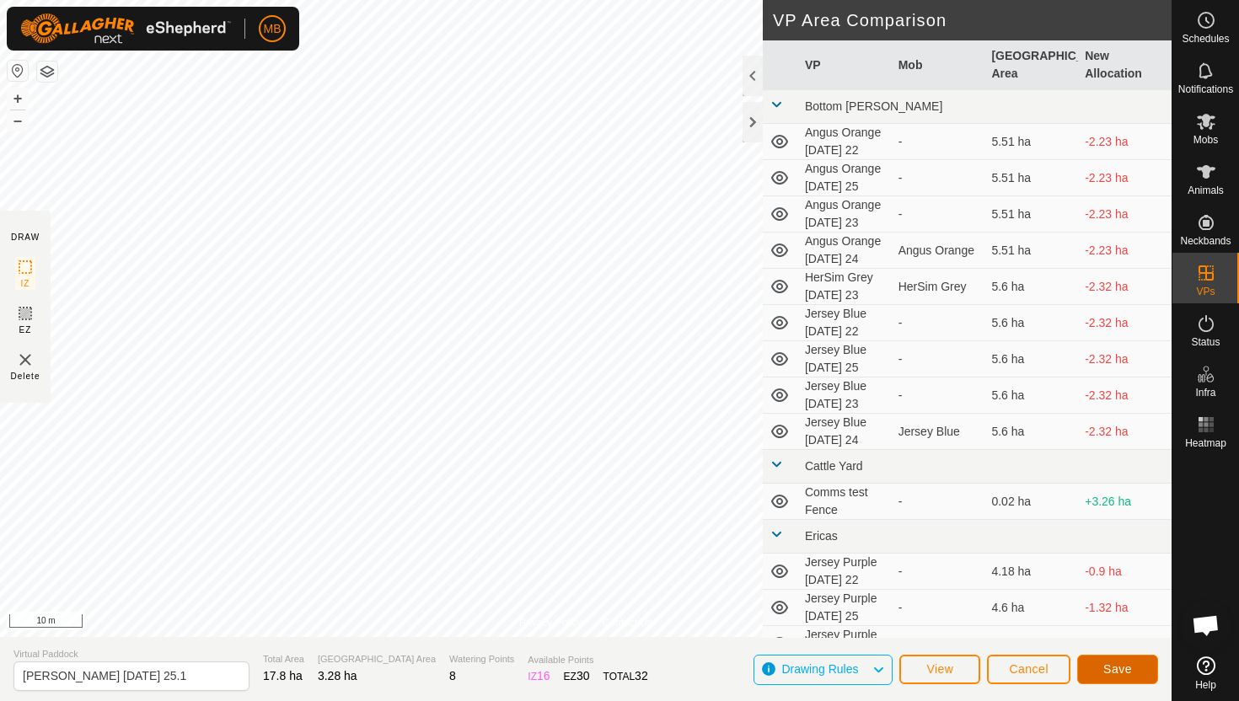
click at [1113, 664] on span "Save" at bounding box center [1117, 668] width 29 height 13
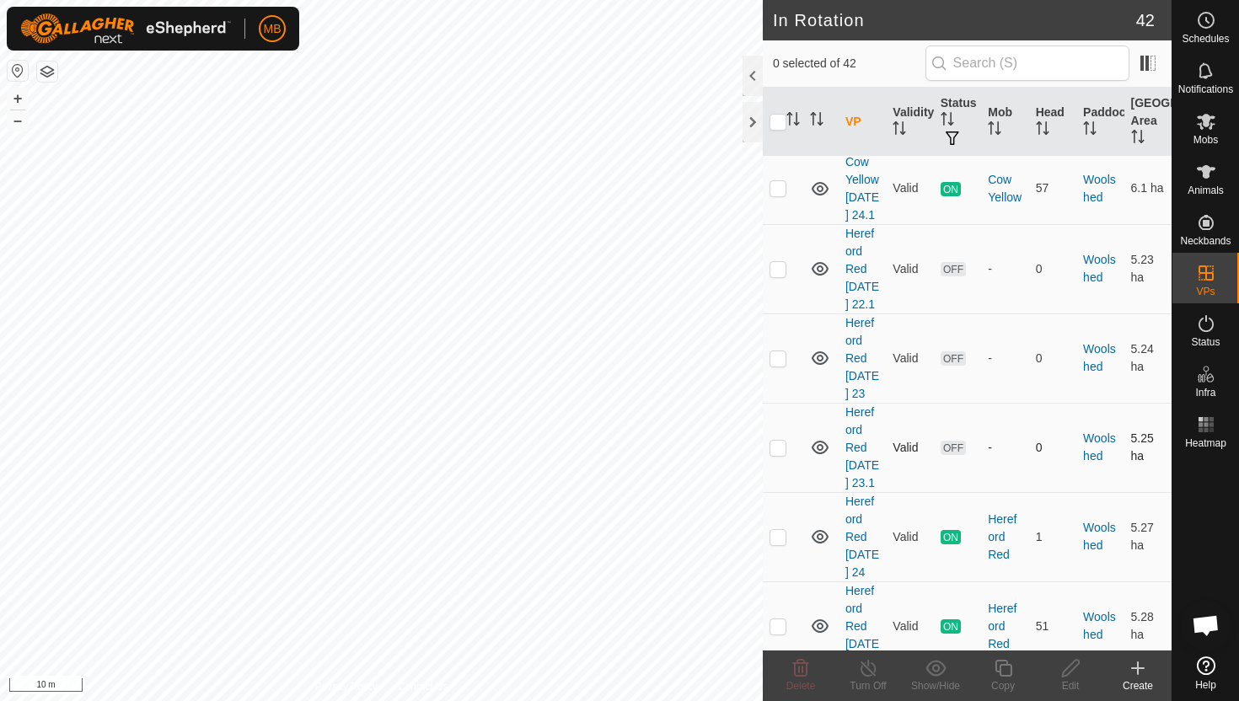
scroll to position [3597, 0]
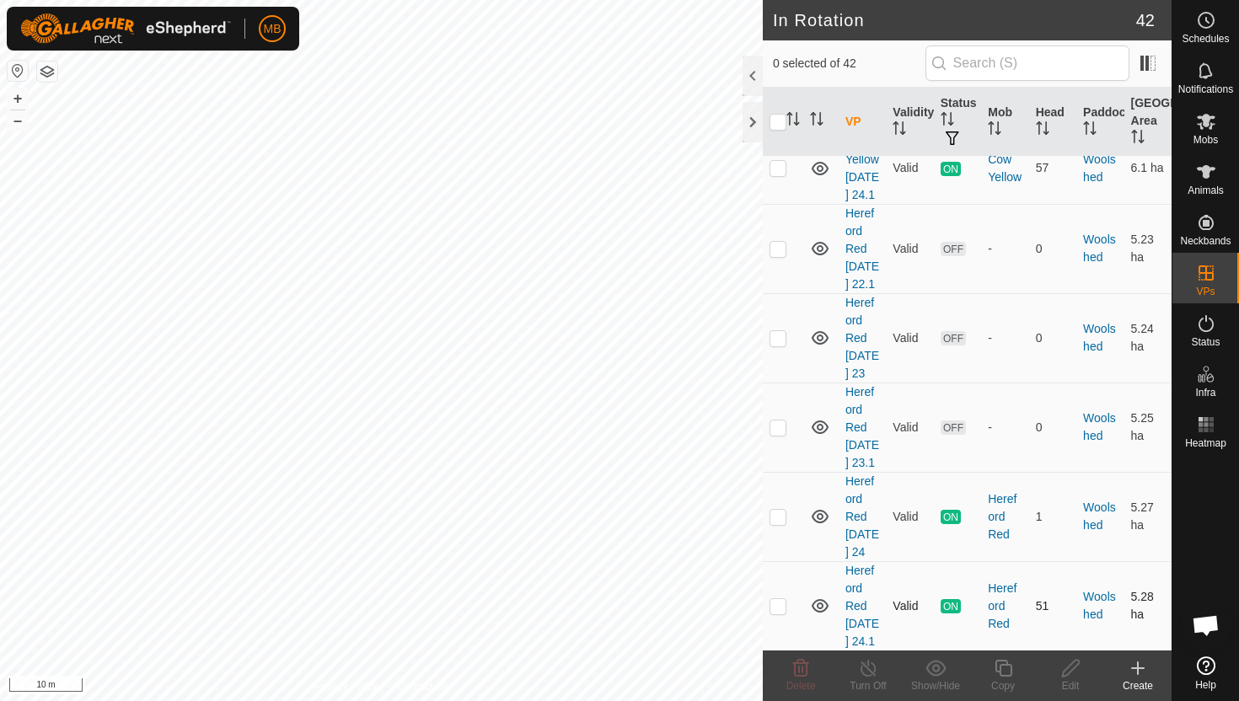
click at [778, 599] on p-checkbox at bounding box center [777, 605] width 17 height 13
checkbox input "true"
click at [1007, 669] on icon at bounding box center [1003, 668] width 21 height 20
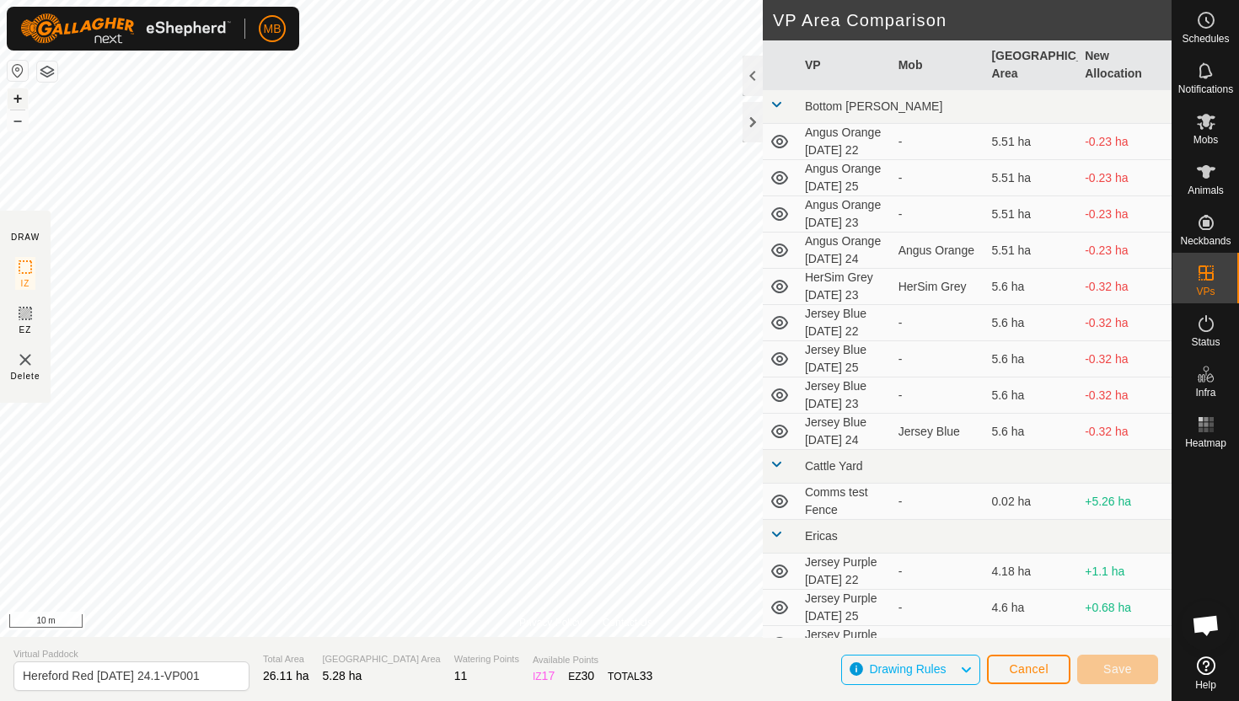
click at [15, 98] on button "+" at bounding box center [18, 98] width 20 height 20
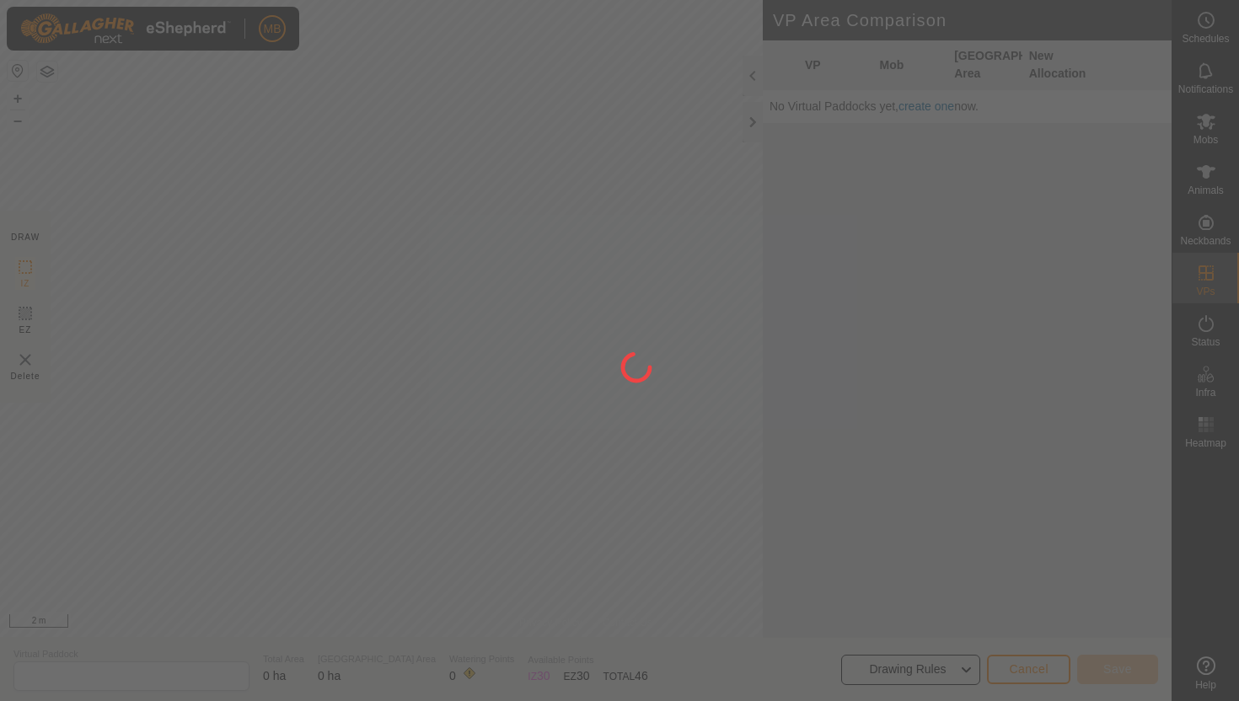
type input "Hereford Red [DATE] 24.1-VP001"
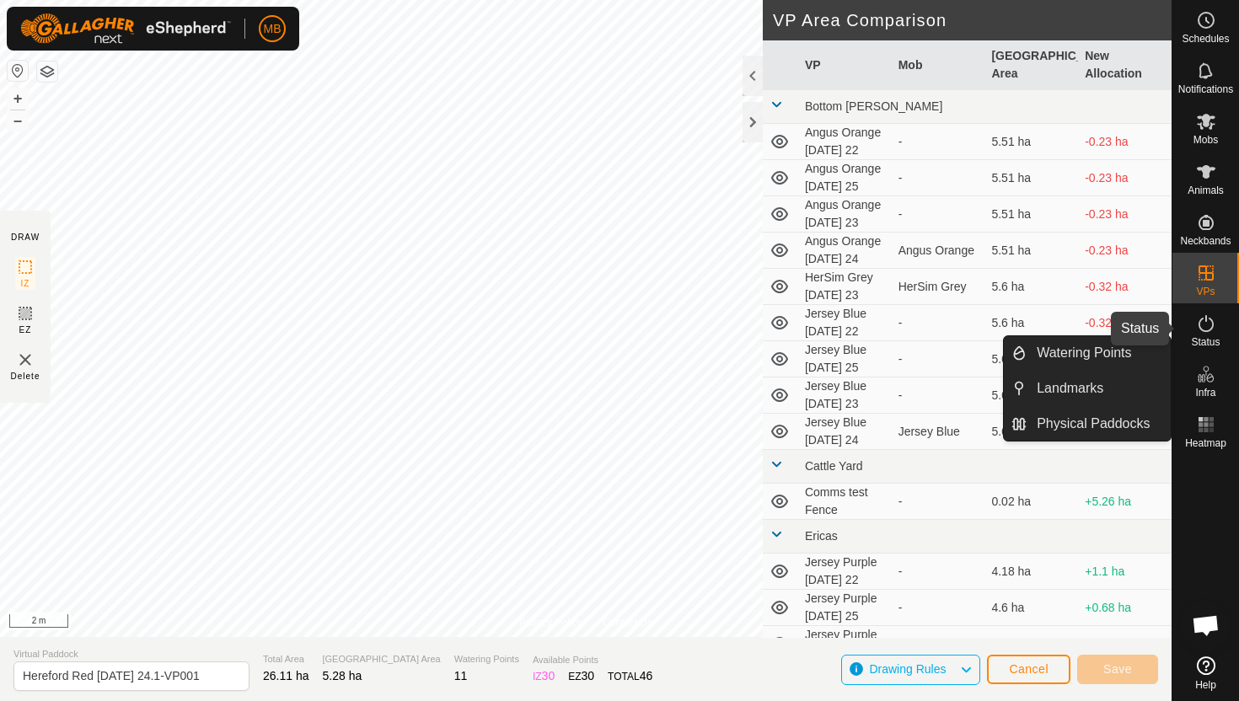
click at [1207, 326] on icon at bounding box center [1206, 323] width 20 height 20
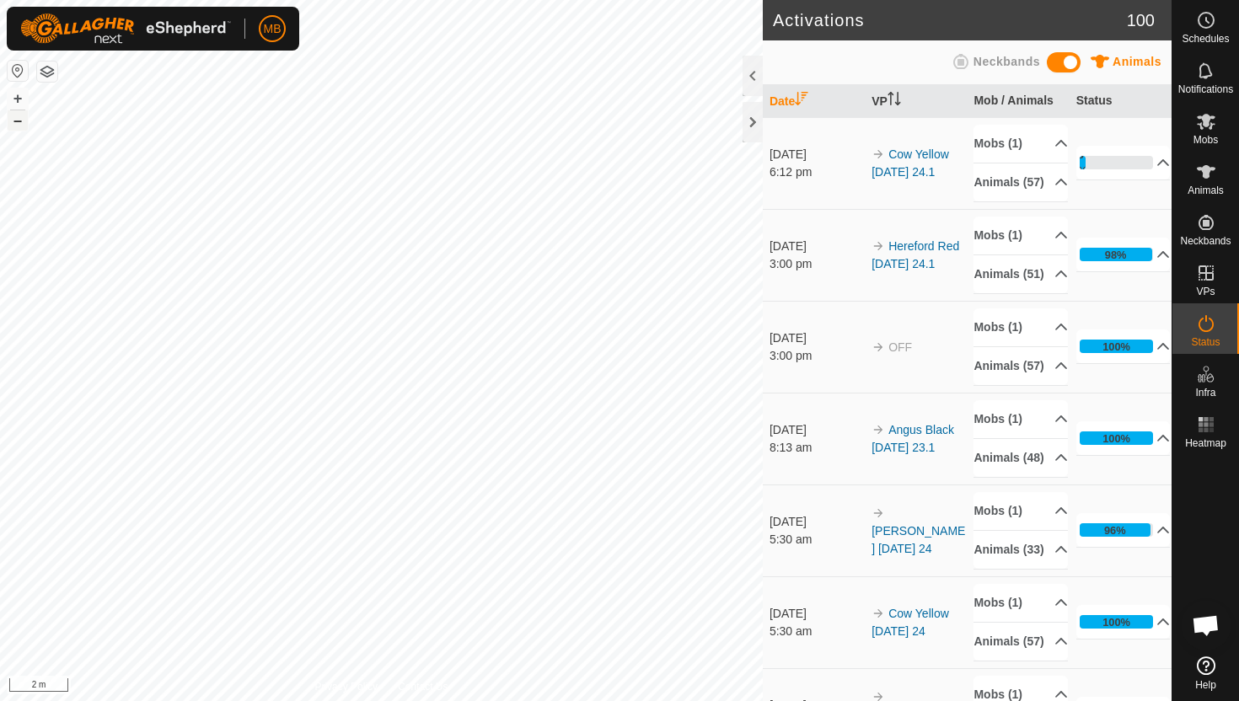
click at [18, 124] on button "–" at bounding box center [18, 120] width 20 height 20
click at [17, 125] on button "–" at bounding box center [18, 120] width 20 height 20
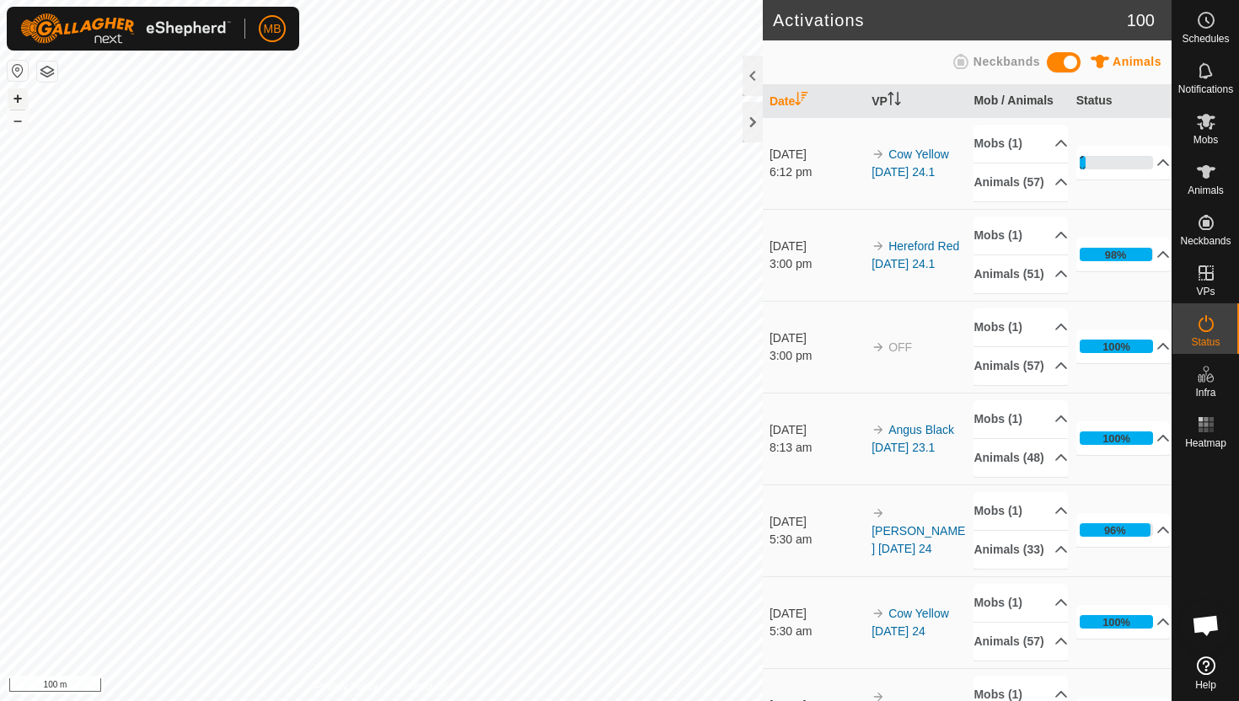
click at [19, 101] on button "+" at bounding box center [18, 98] width 20 height 20
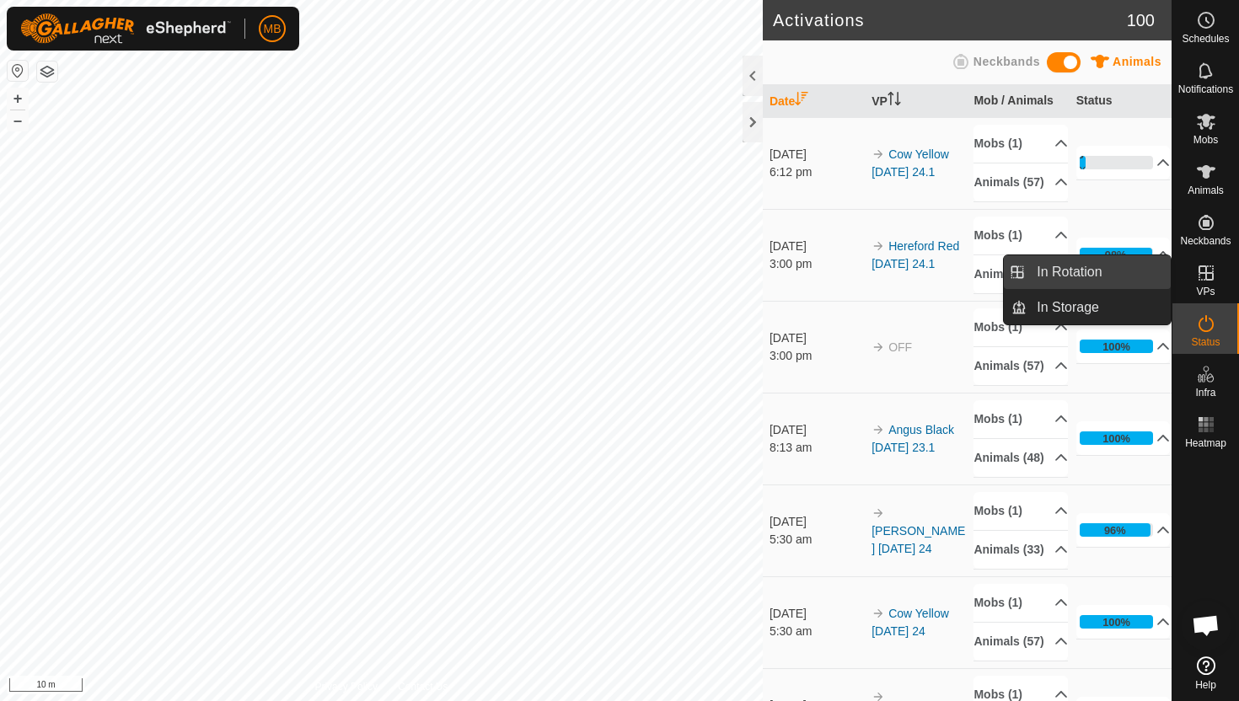
click at [1092, 270] on link "In Rotation" at bounding box center [1098, 272] width 144 height 34
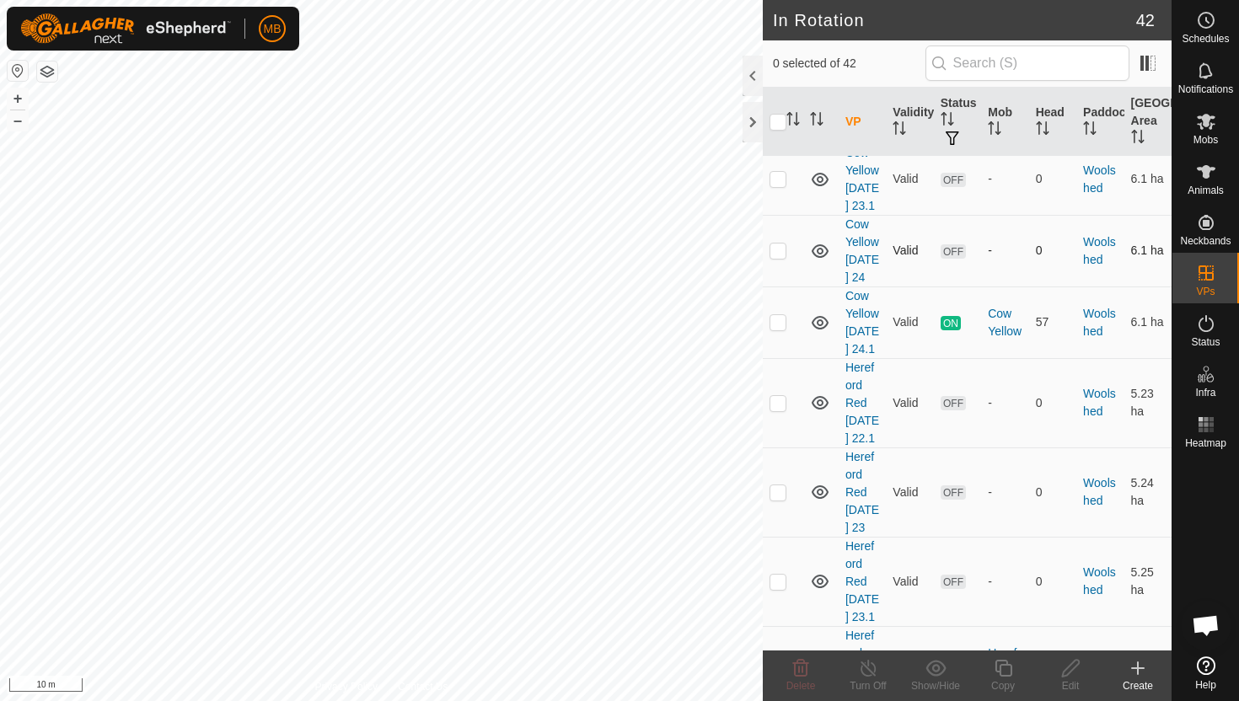
scroll to position [3597, 0]
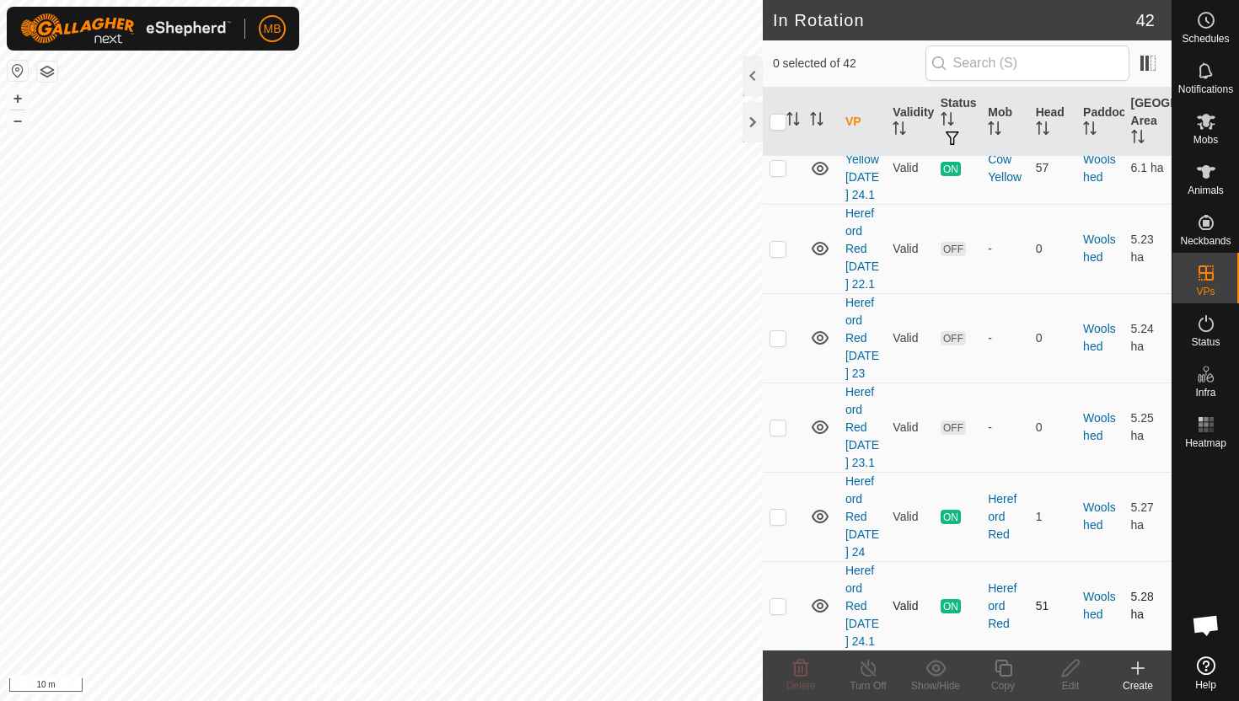
click at [779, 599] on p-checkbox at bounding box center [777, 605] width 17 height 13
checkbox input "true"
click at [1000, 661] on icon at bounding box center [1003, 668] width 21 height 20
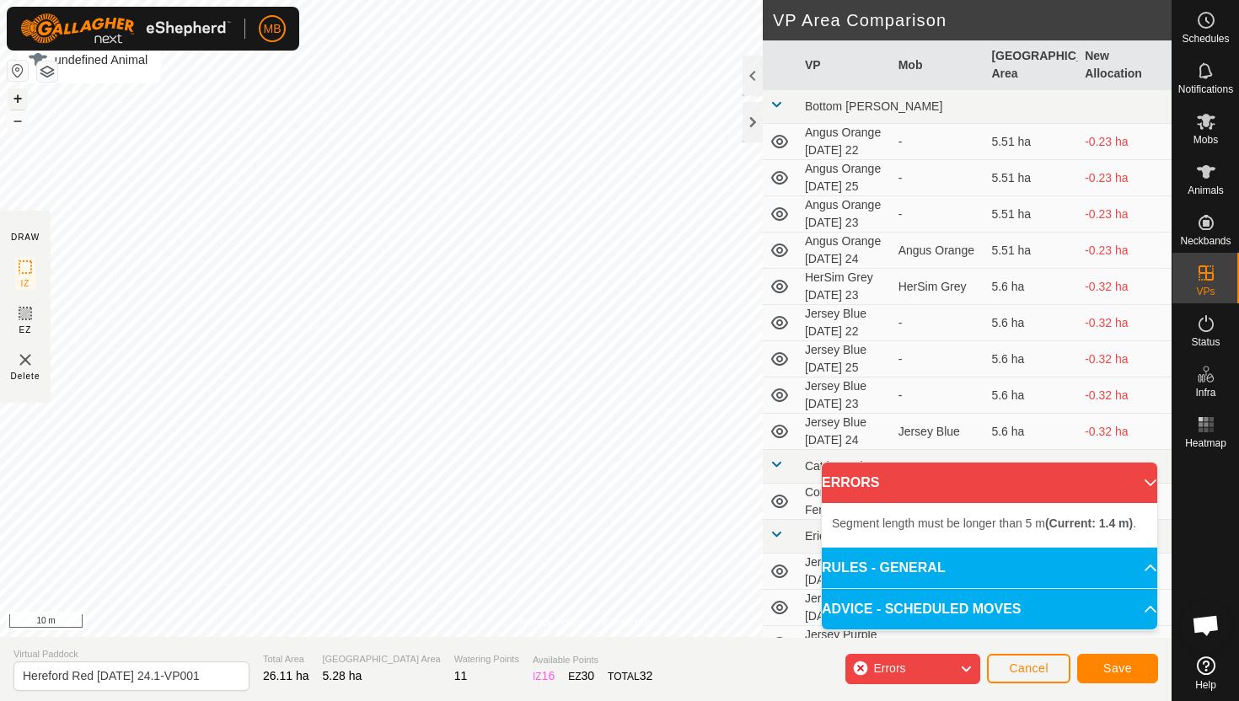
click at [16, 99] on button "+" at bounding box center [18, 98] width 20 height 20
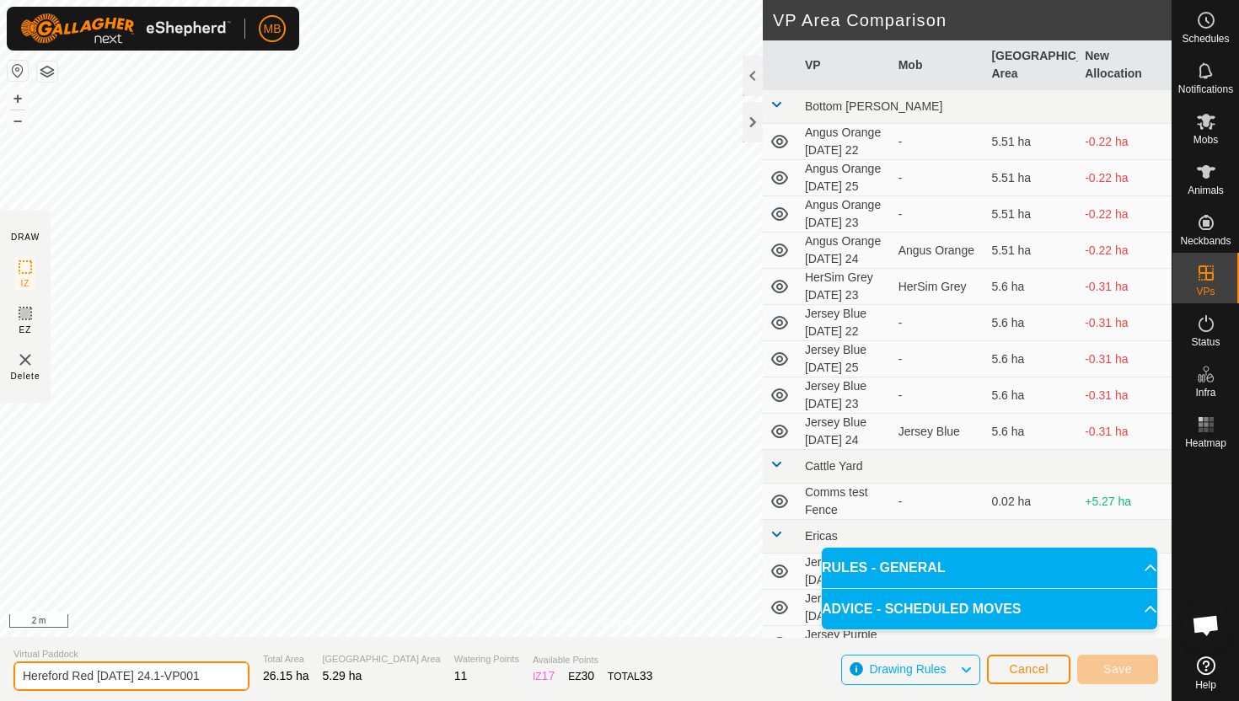
click at [211, 677] on input "Hereford Red Wednesday 24.1-VP001" at bounding box center [131, 675] width 236 height 29
type input "Hereford Red [DATE] 25"
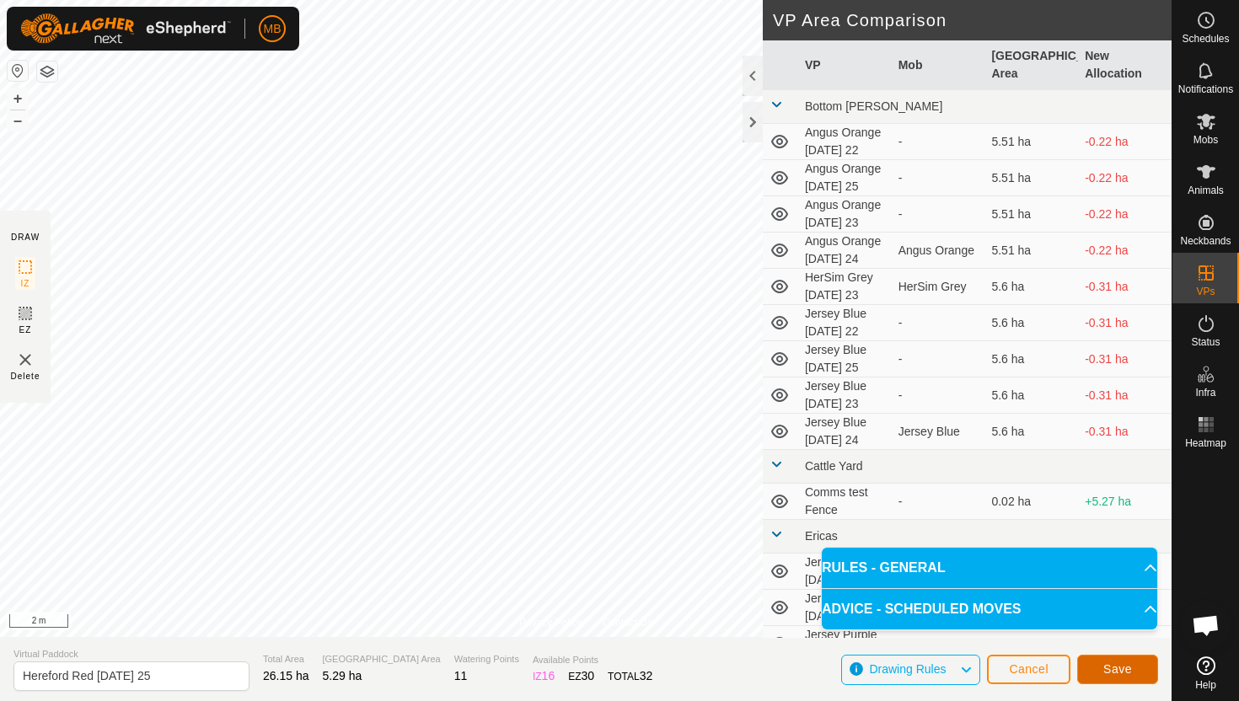
click at [1120, 668] on span "Save" at bounding box center [1117, 668] width 29 height 13
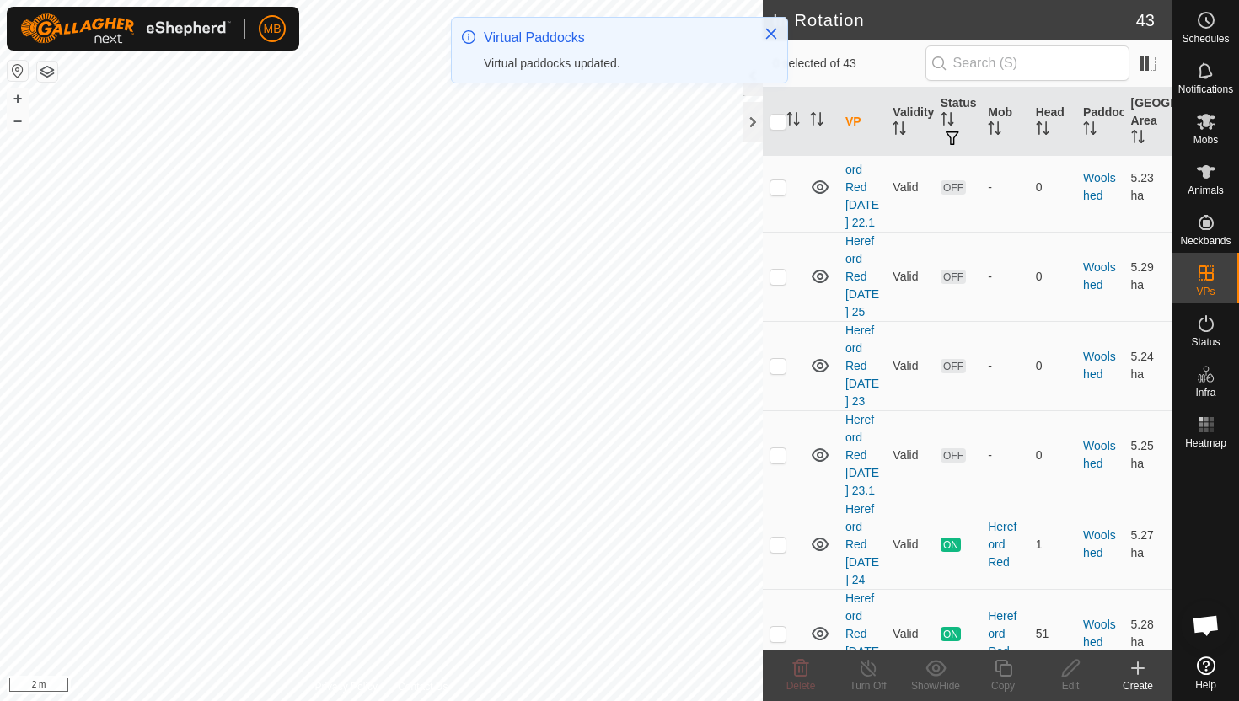
scroll to position [3704, 0]
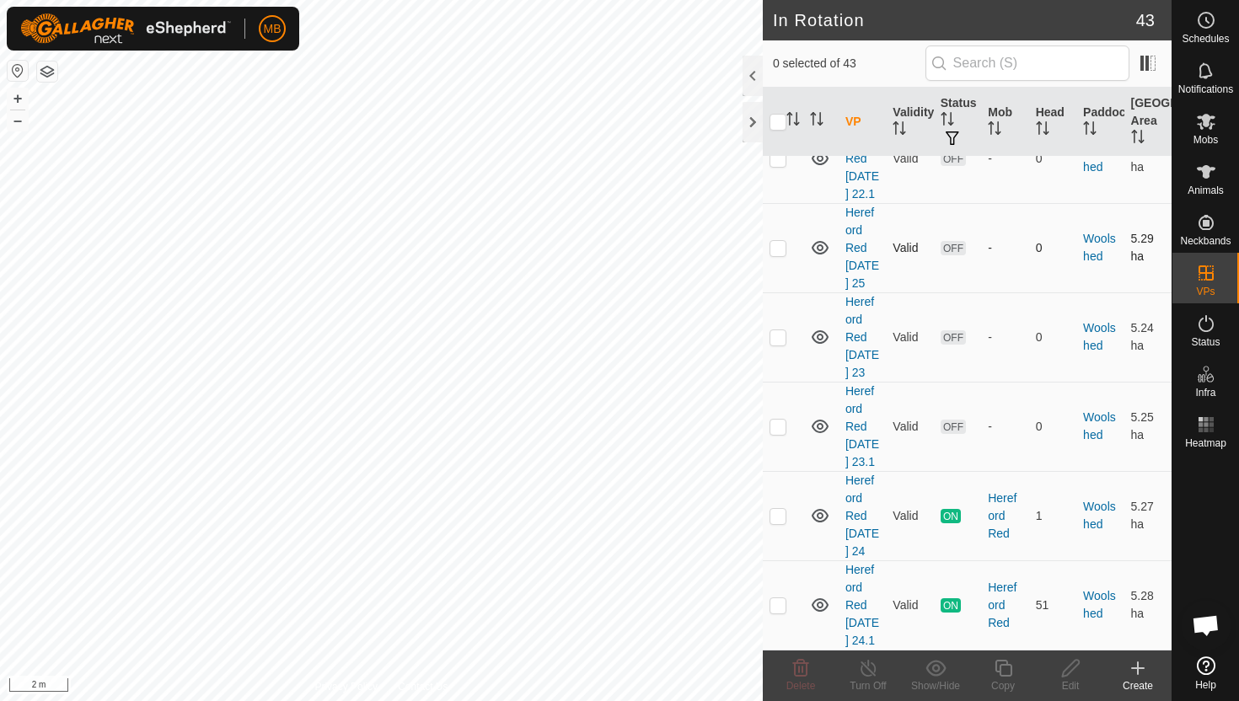
click at [779, 241] on p-checkbox at bounding box center [777, 247] width 17 height 13
checkbox input "true"
click at [1004, 668] on icon at bounding box center [1003, 668] width 21 height 20
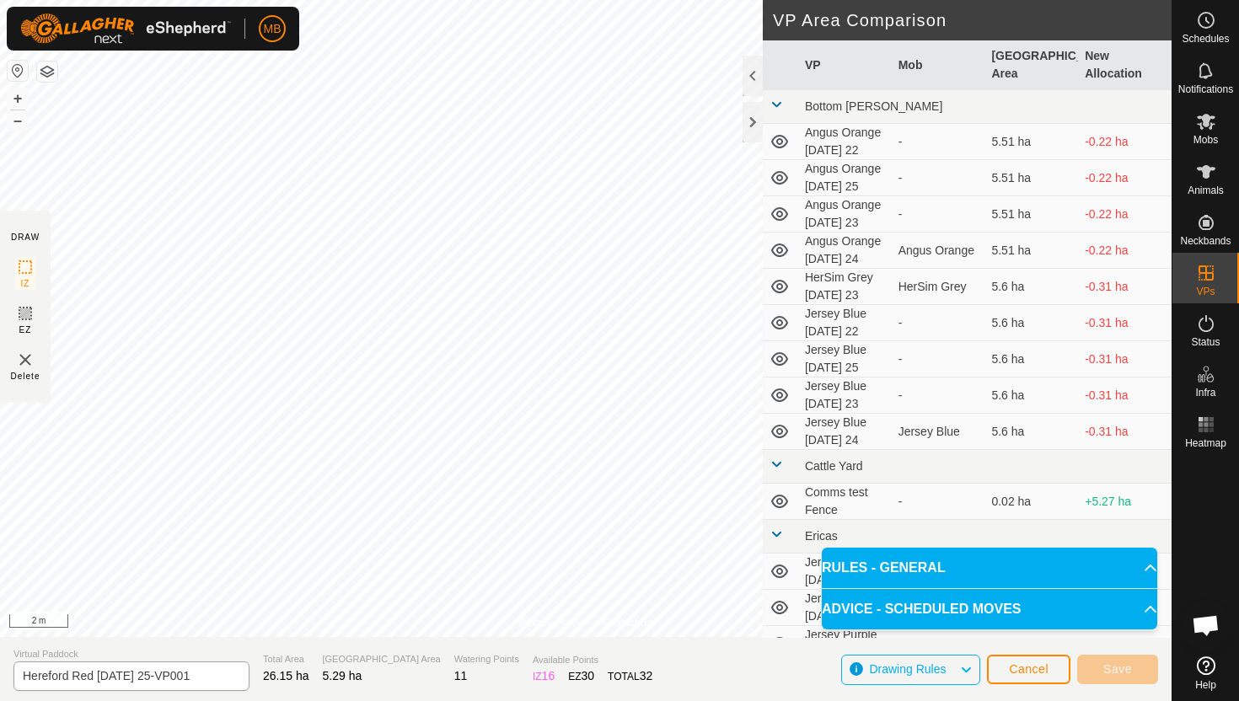
click at [149, 670] on div "Privacy Policy Contact Us Status: OFF Type: Inclusion Zone + – ⇧ i 2 m DRAW IZ …" at bounding box center [585, 350] width 1171 height 701
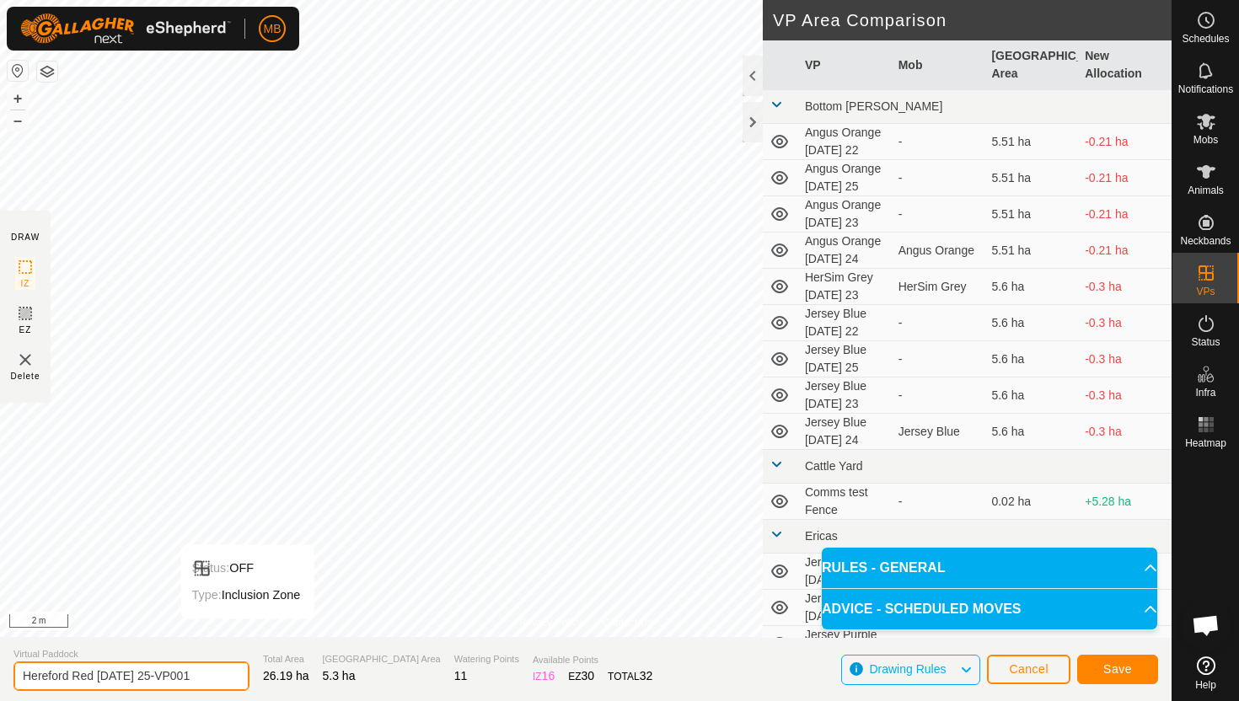
click at [206, 677] on input "Hereford Red Thursday 25-VP001" at bounding box center [131, 675] width 236 height 29
type input "Hereford Red [DATE] 25.1"
click at [1114, 683] on div "Save" at bounding box center [1117, 669] width 81 height 40
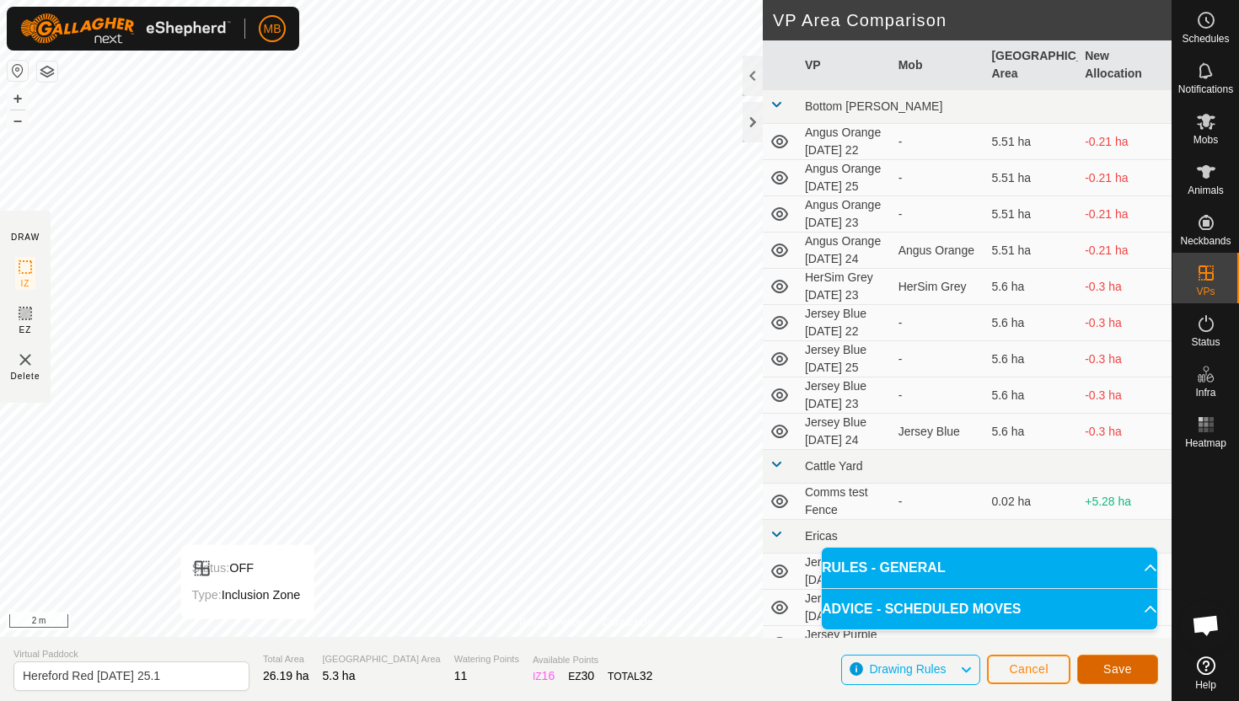
click at [1115, 672] on span "Save" at bounding box center [1117, 668] width 29 height 13
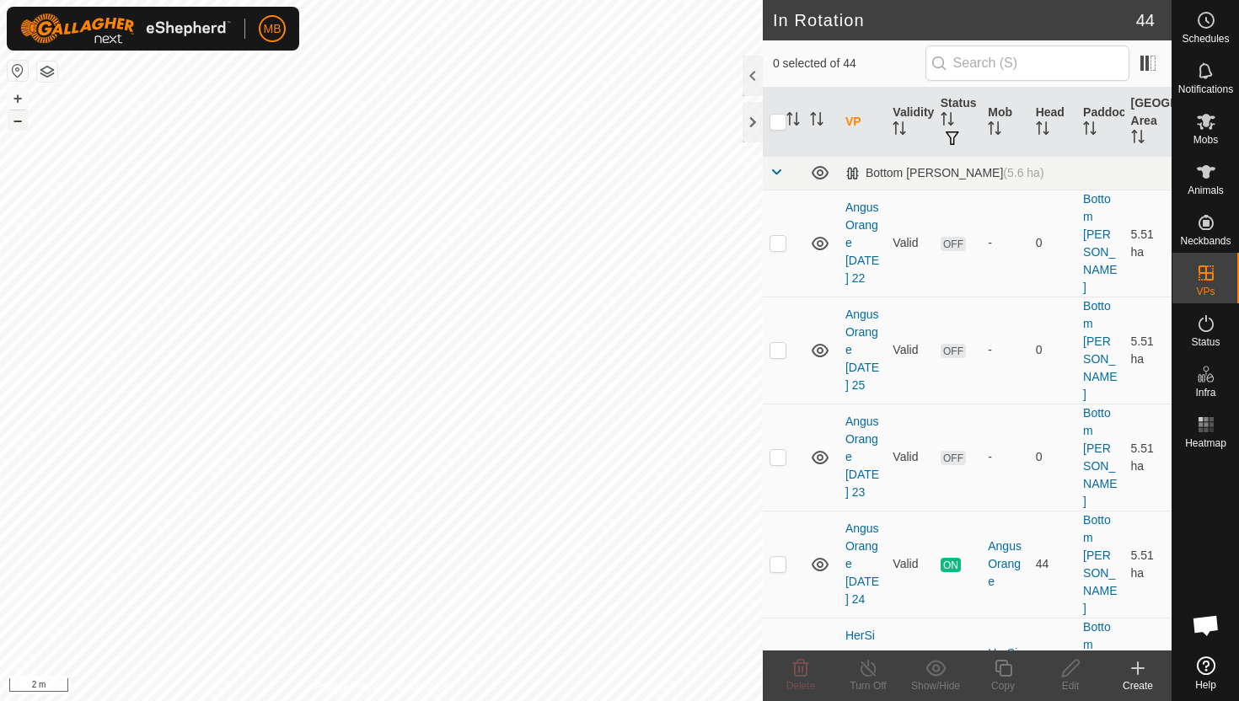
click at [17, 121] on button "–" at bounding box center [18, 120] width 20 height 20
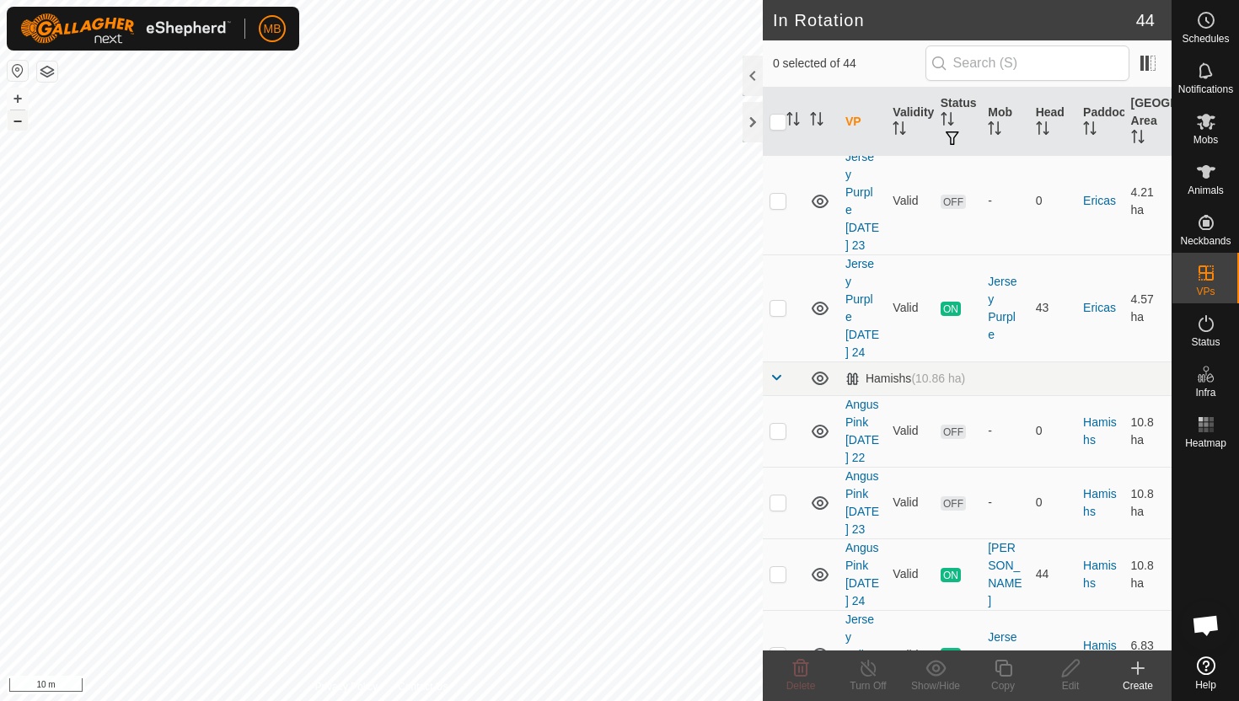
scroll to position [1365, 0]
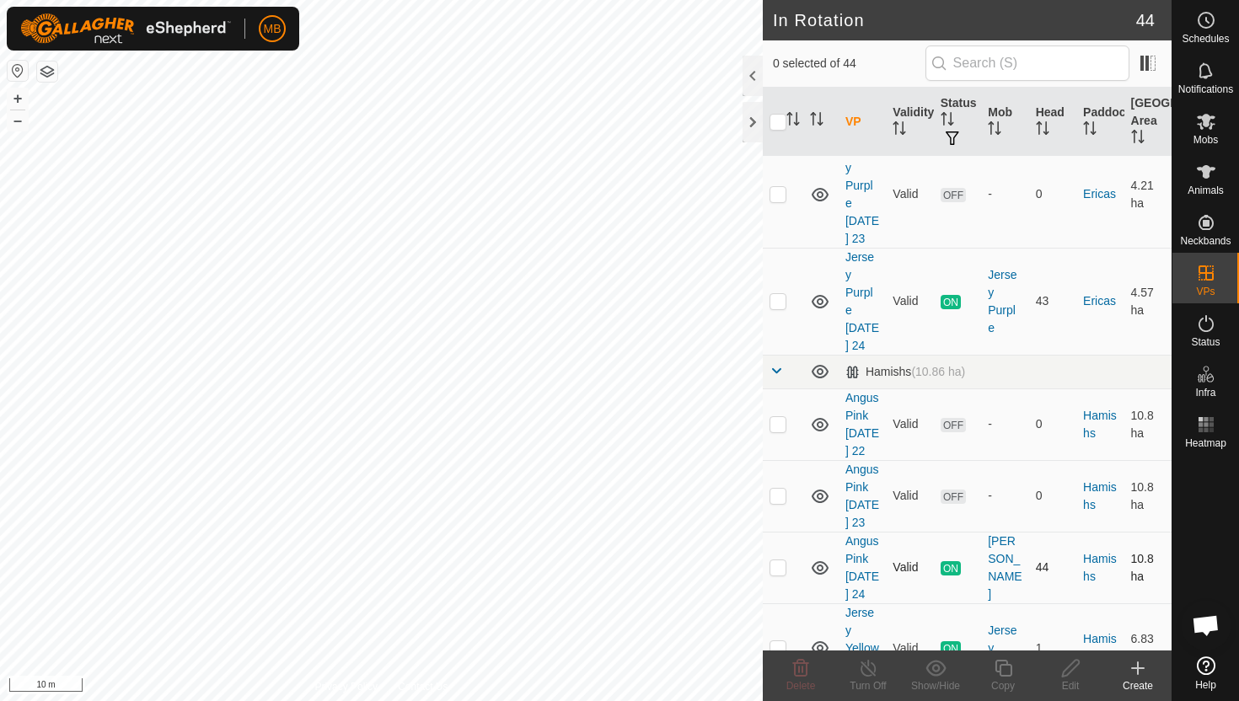
click at [773, 560] on p-checkbox at bounding box center [777, 566] width 17 height 13
checkbox input "true"
click at [1002, 667] on icon at bounding box center [1003, 668] width 21 height 20
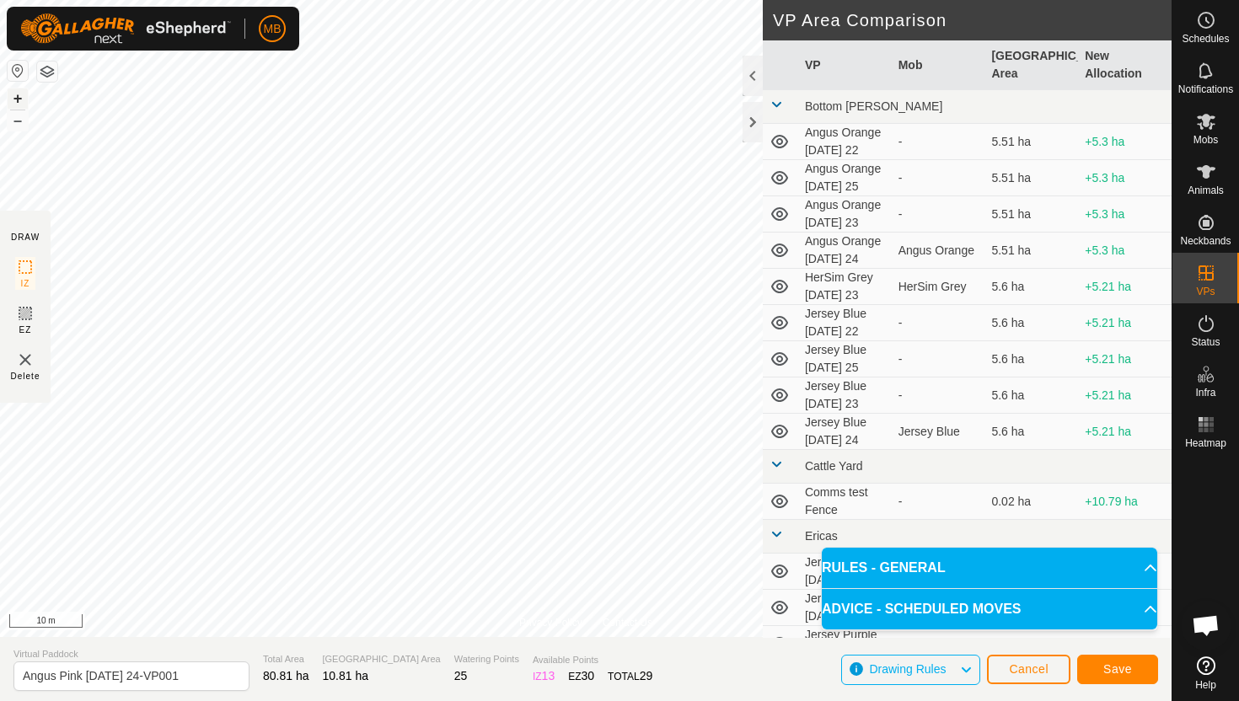
click at [19, 93] on button "+" at bounding box center [18, 98] width 20 height 20
click at [207, 675] on input "Angus Pink Wednesday 24-VP001" at bounding box center [131, 675] width 236 height 29
type input "Angus Pink [DATE] 25"
click at [1121, 666] on span "Save" at bounding box center [1117, 668] width 29 height 13
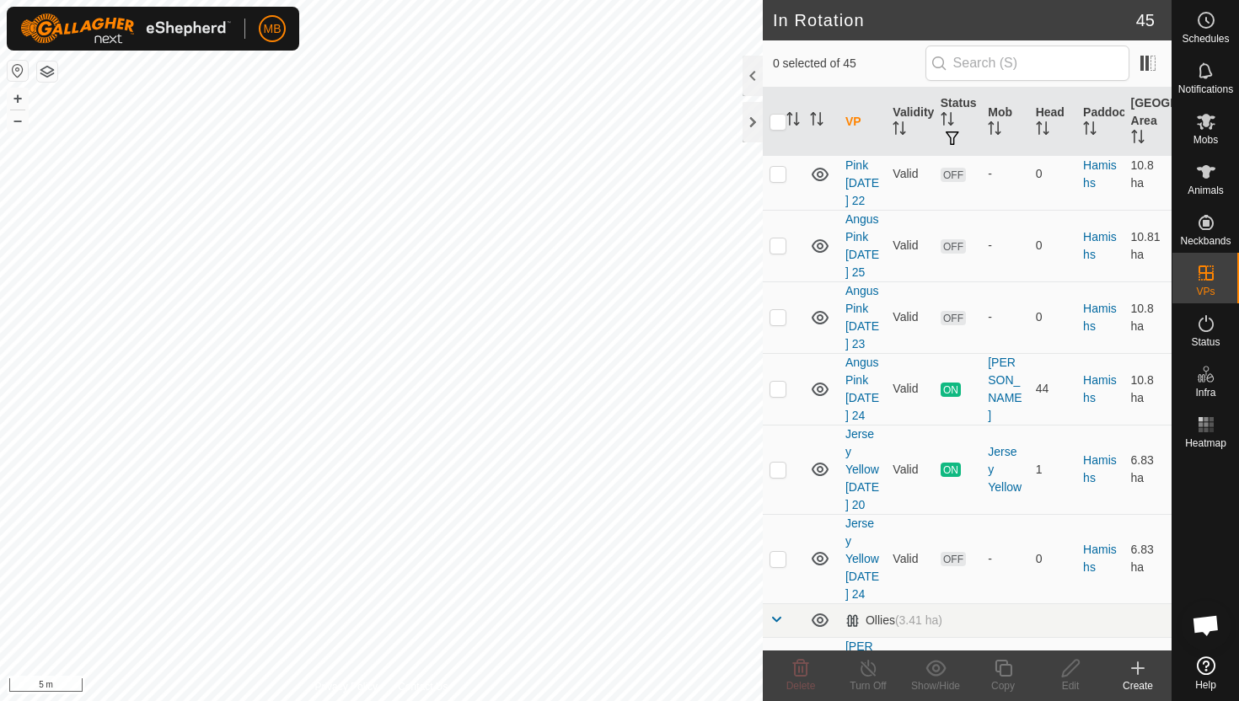
scroll to position [1616, 0]
click at [1212, 121] on icon at bounding box center [1206, 121] width 20 height 20
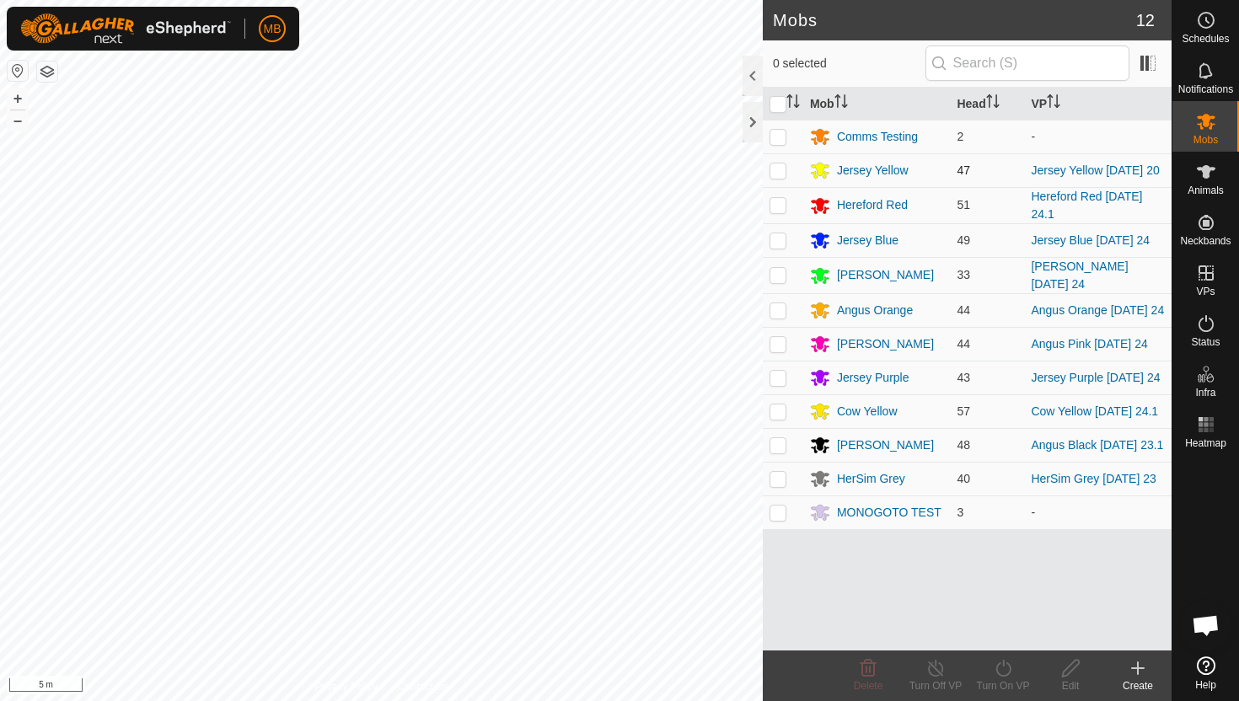
click at [779, 169] on p-checkbox at bounding box center [777, 169] width 17 height 13
checkbox input "true"
click at [998, 669] on icon at bounding box center [1003, 668] width 21 height 20
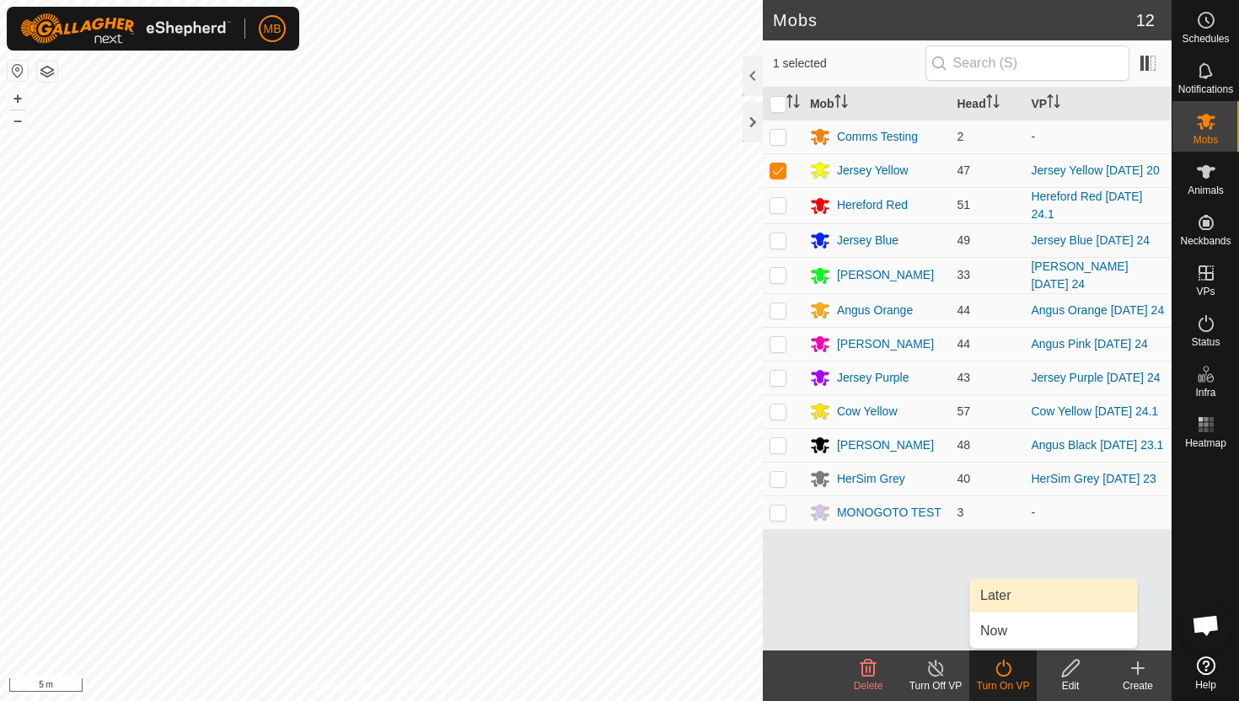
click at [1009, 593] on link "Later" at bounding box center [1053, 596] width 167 height 34
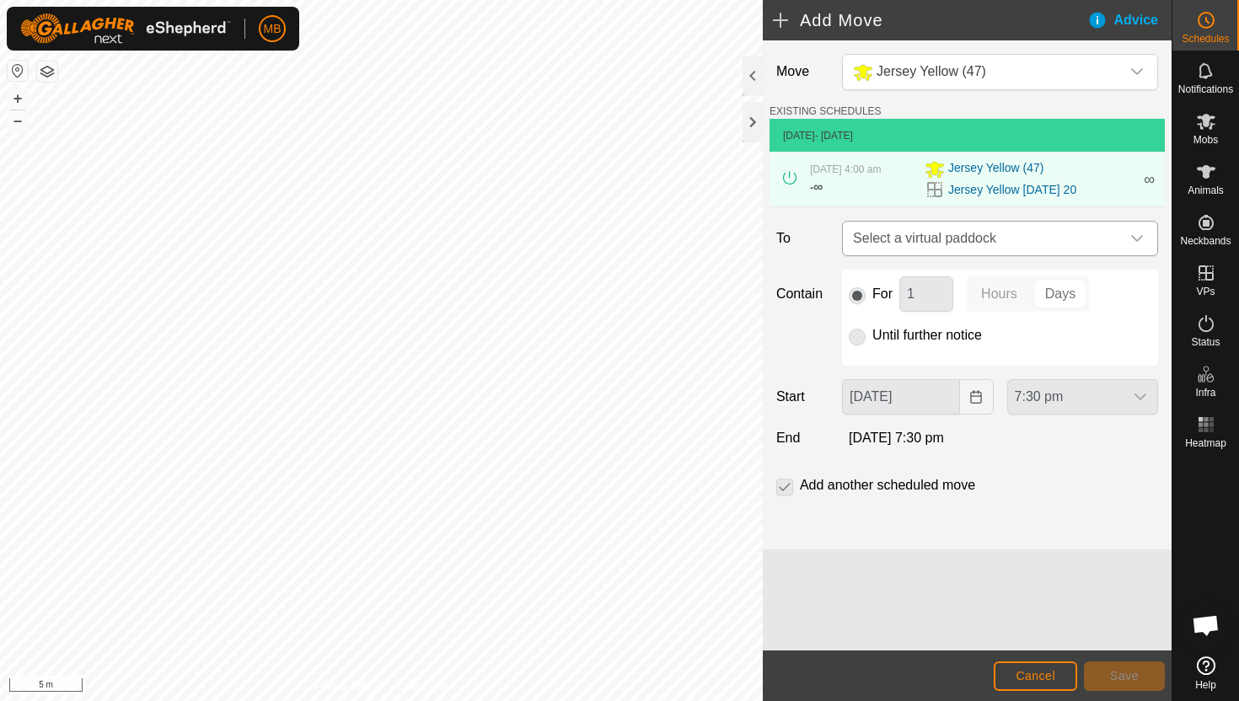
click at [1137, 243] on icon "dropdown trigger" at bounding box center [1136, 238] width 13 height 13
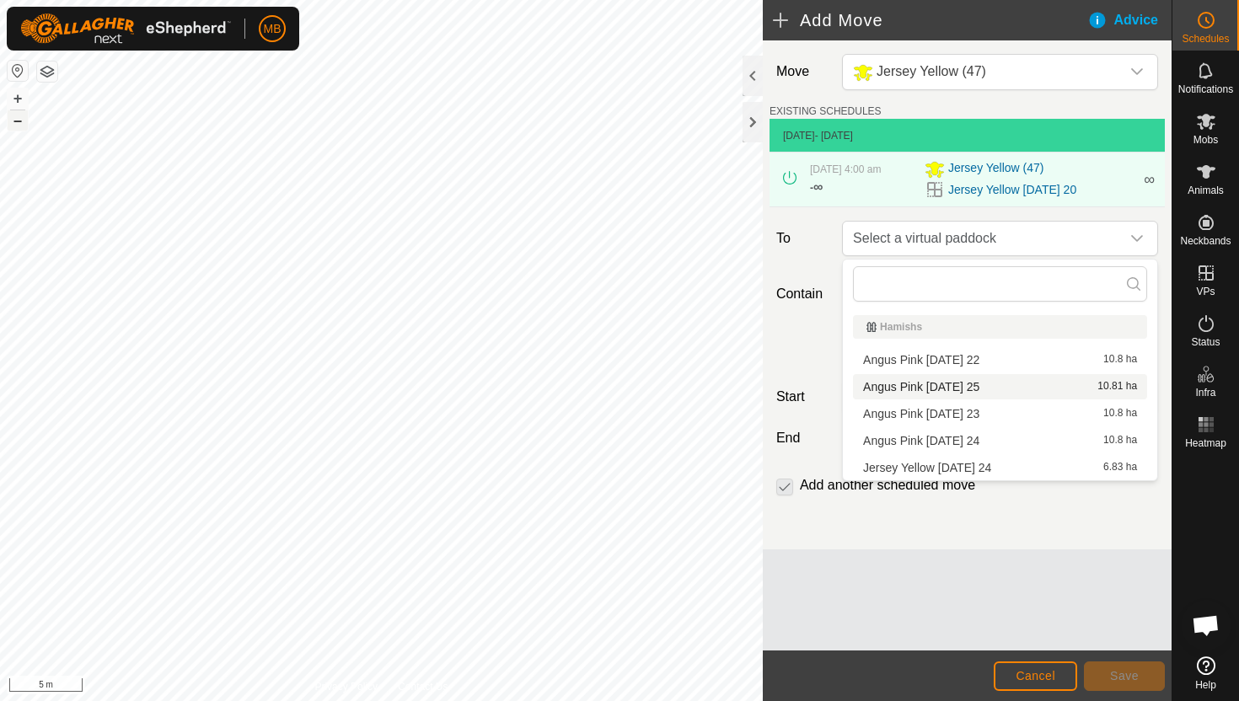
click at [17, 120] on button "–" at bounding box center [18, 120] width 20 height 20
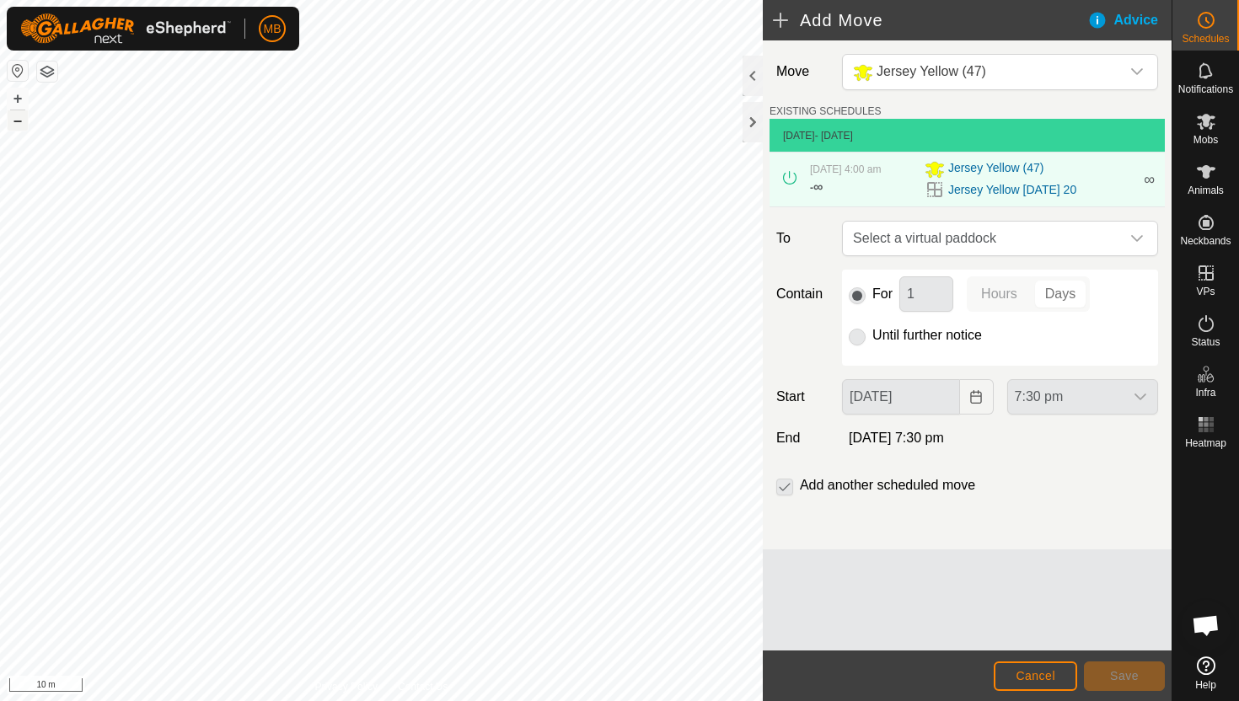
click at [17, 120] on button "–" at bounding box center [18, 120] width 20 height 20
click at [20, 124] on button "–" at bounding box center [18, 120] width 20 height 20
click at [21, 122] on button "–" at bounding box center [18, 120] width 20 height 20
click at [1142, 242] on icon "dropdown trigger" at bounding box center [1136, 238] width 13 height 13
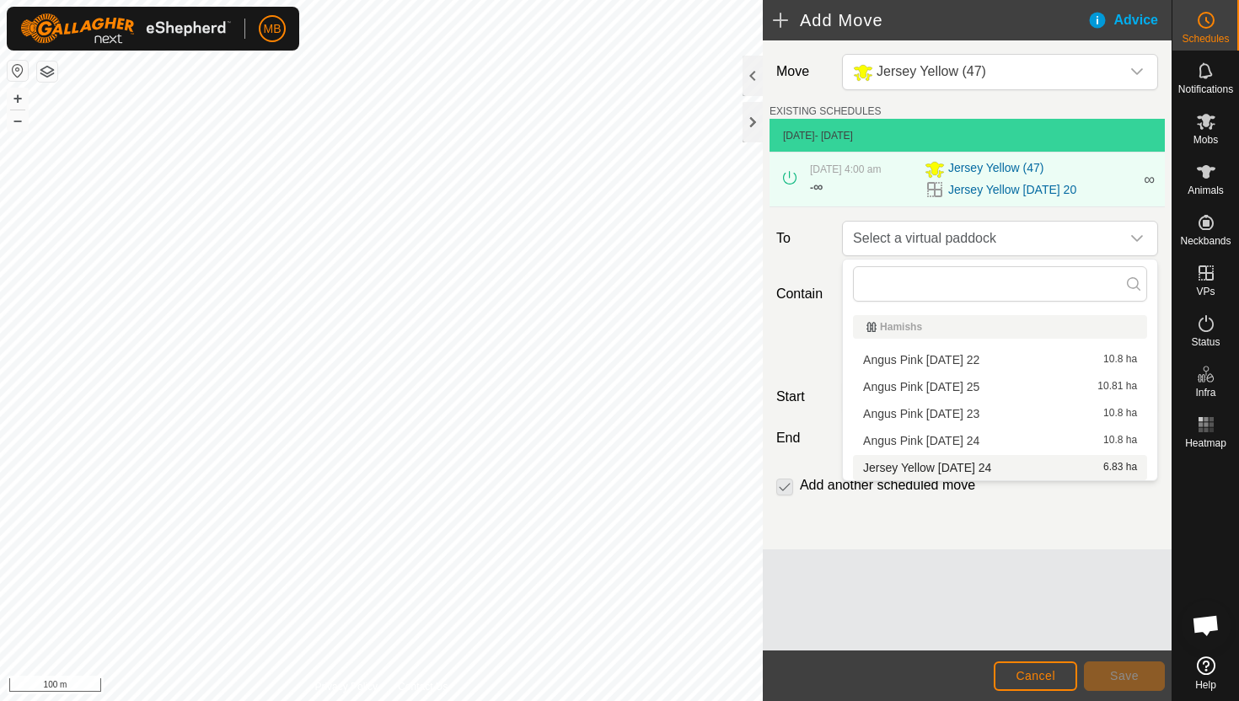
click at [978, 465] on li "Jersey Yellow [DATE] 24 6.83 ha" at bounding box center [1000, 467] width 294 height 25
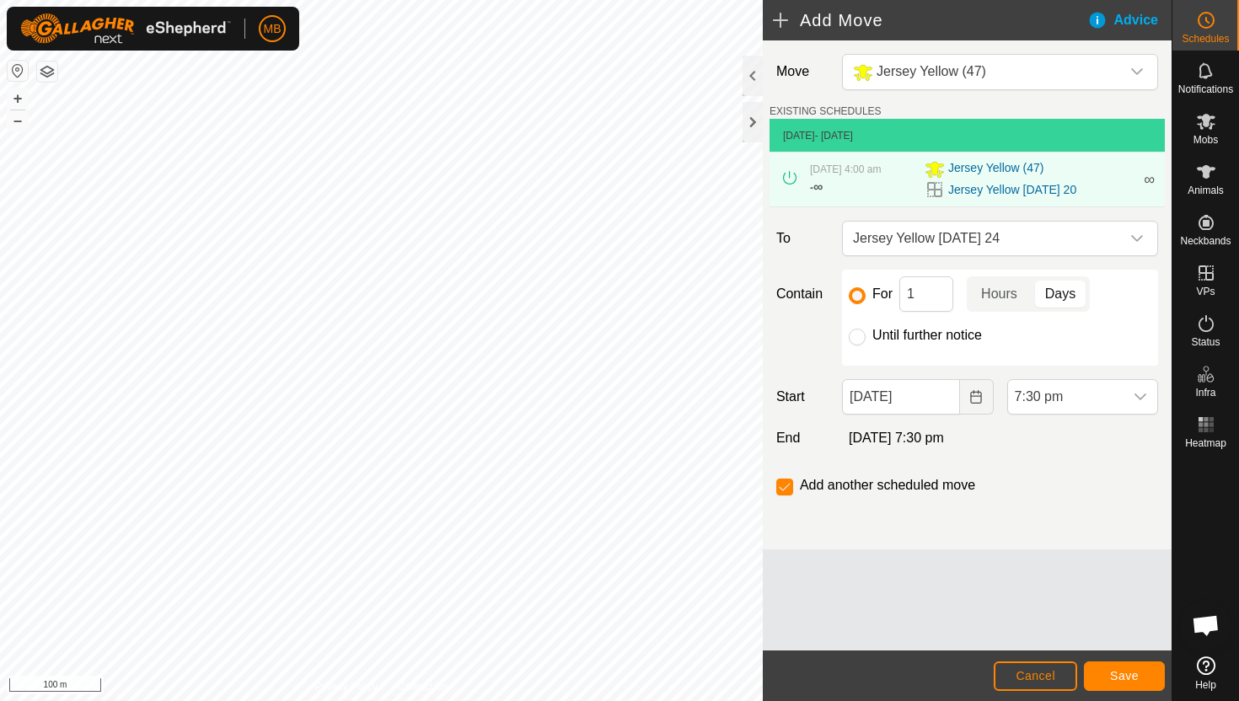
click at [926, 333] on label "Until further notice" at bounding box center [927, 335] width 110 height 13
click at [865, 333] on input "Until further notice" at bounding box center [857, 337] width 17 height 17
radio input "true"
checkbox input "false"
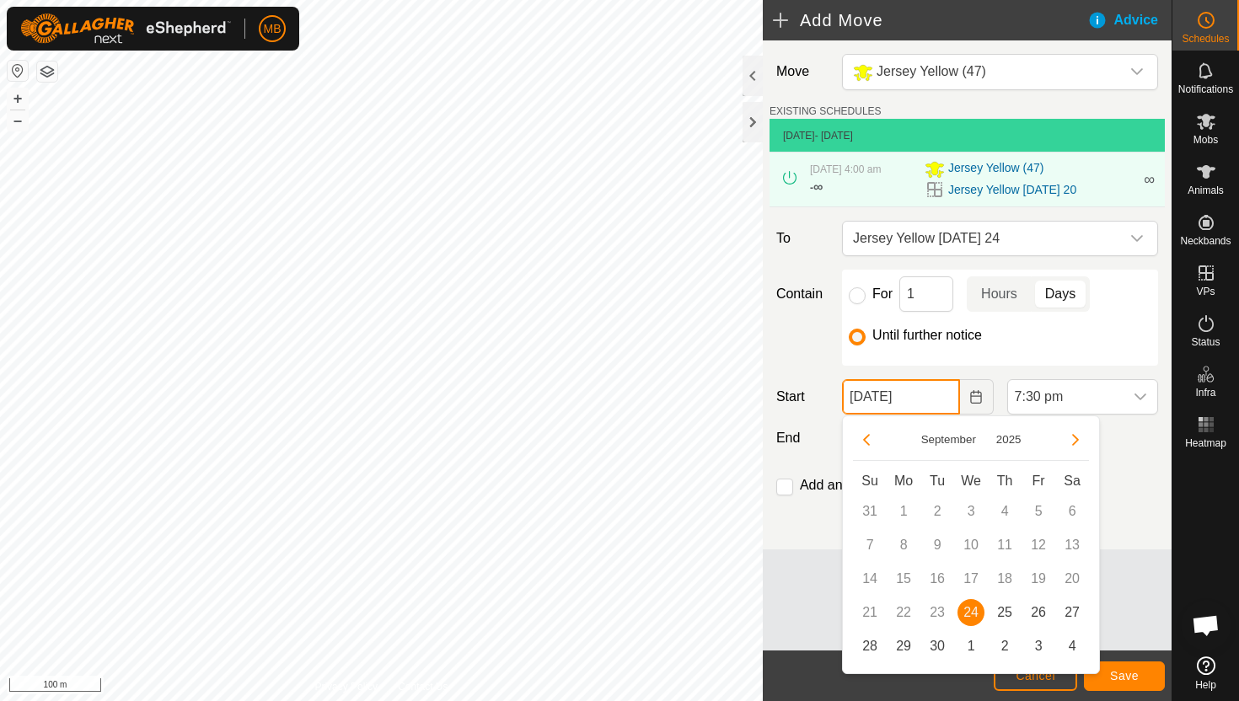
click at [948, 397] on input "[DATE]" at bounding box center [900, 396] width 117 height 35
click at [1001, 610] on span "25" at bounding box center [1004, 612] width 27 height 27
type input "[DATE]"
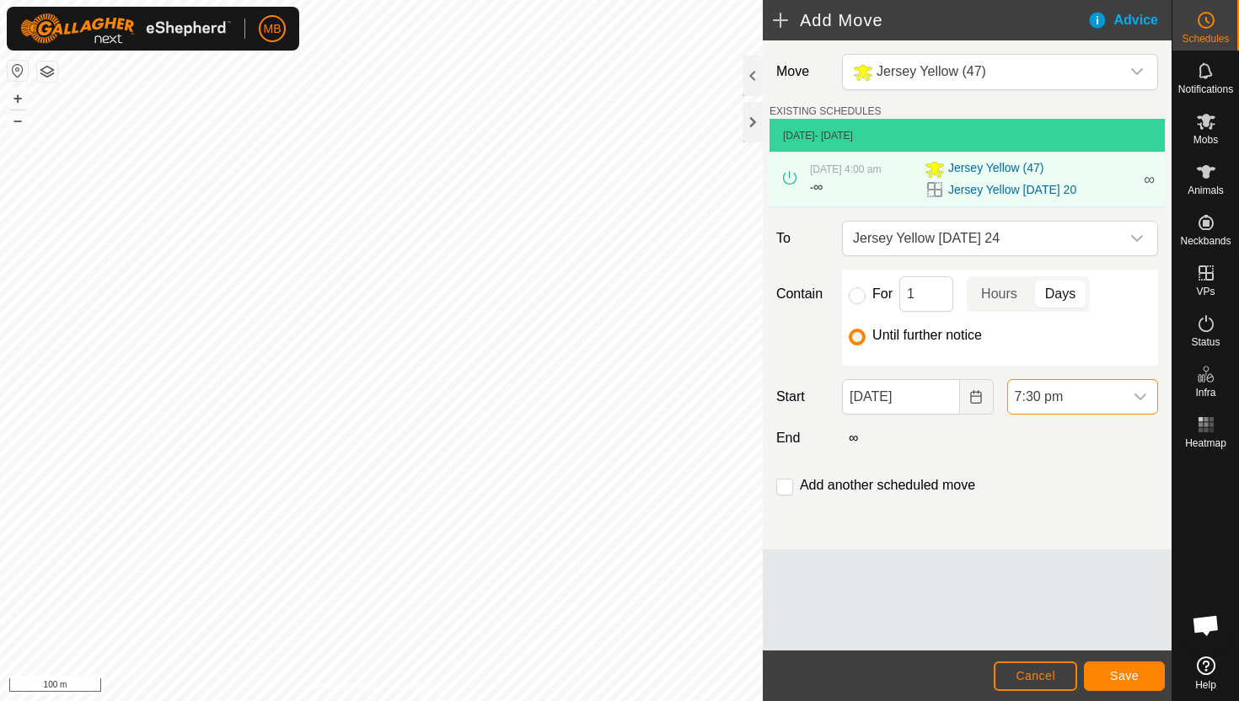
click at [1111, 395] on span "7:30 pm" at bounding box center [1065, 397] width 115 height 34
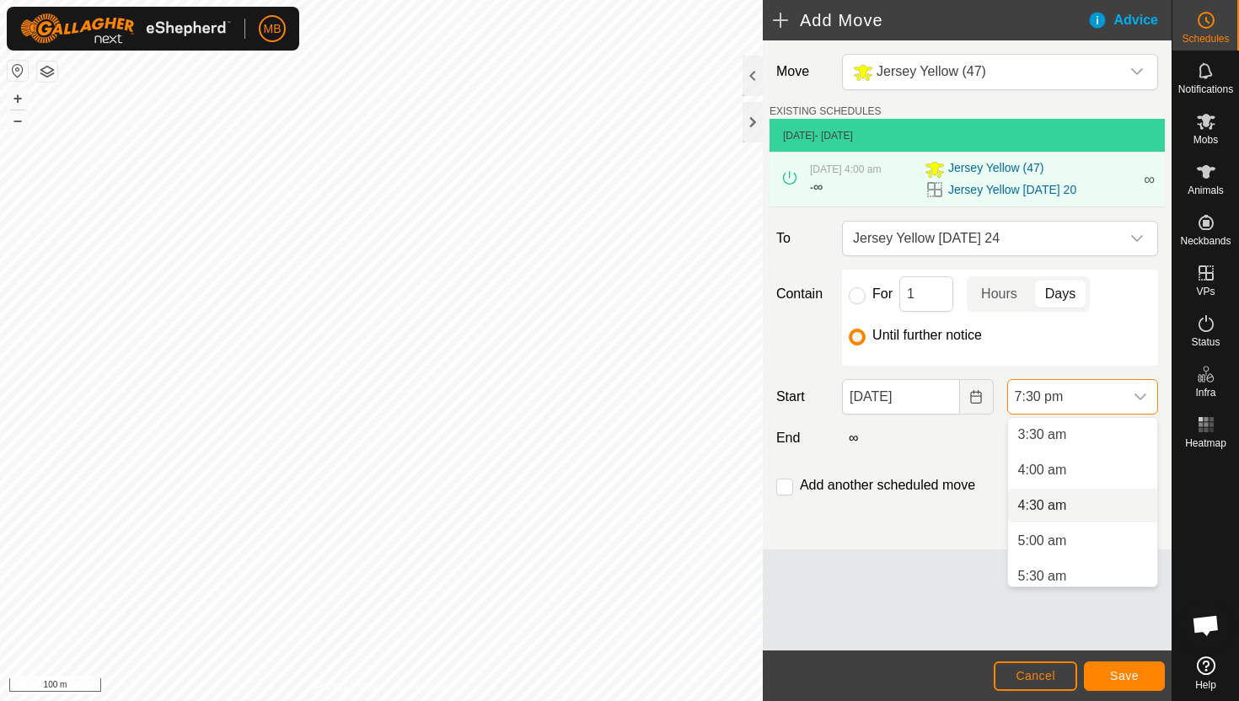
scroll to position [250, 0]
click at [1084, 541] on li "5:00 am" at bounding box center [1082, 539] width 149 height 34
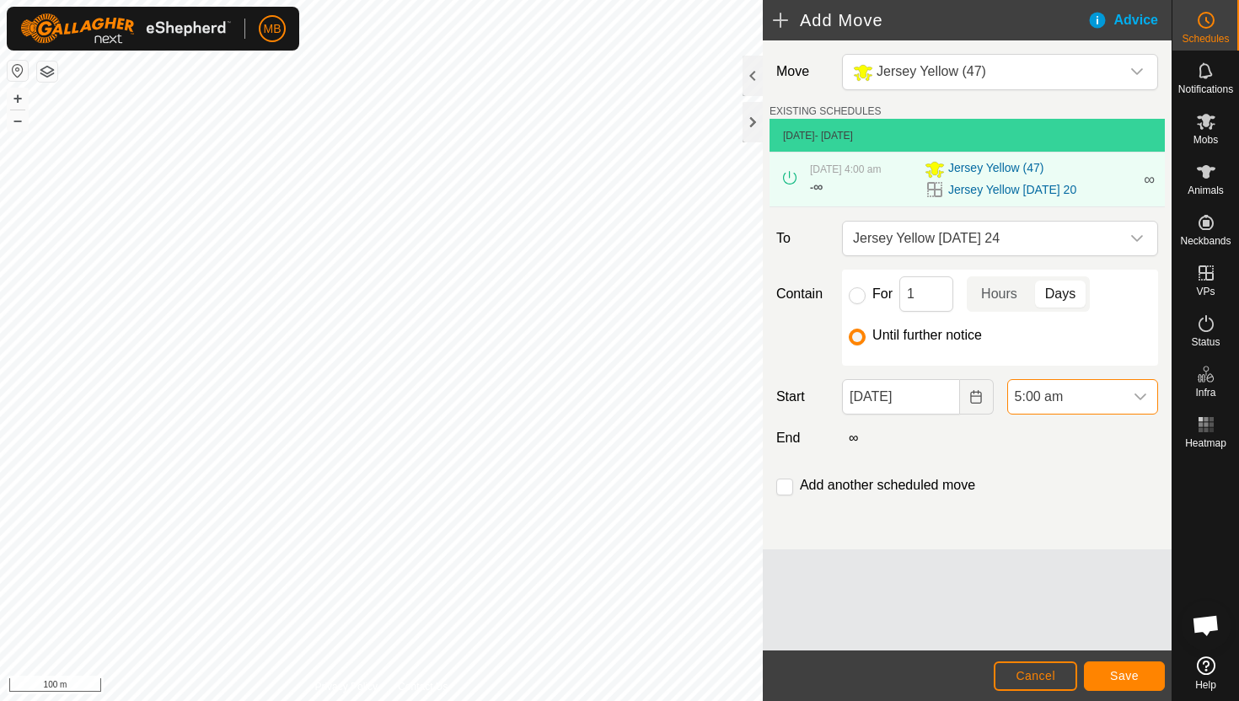
scroll to position [1245, 0]
click at [1127, 672] on span "Save" at bounding box center [1124, 675] width 29 height 13
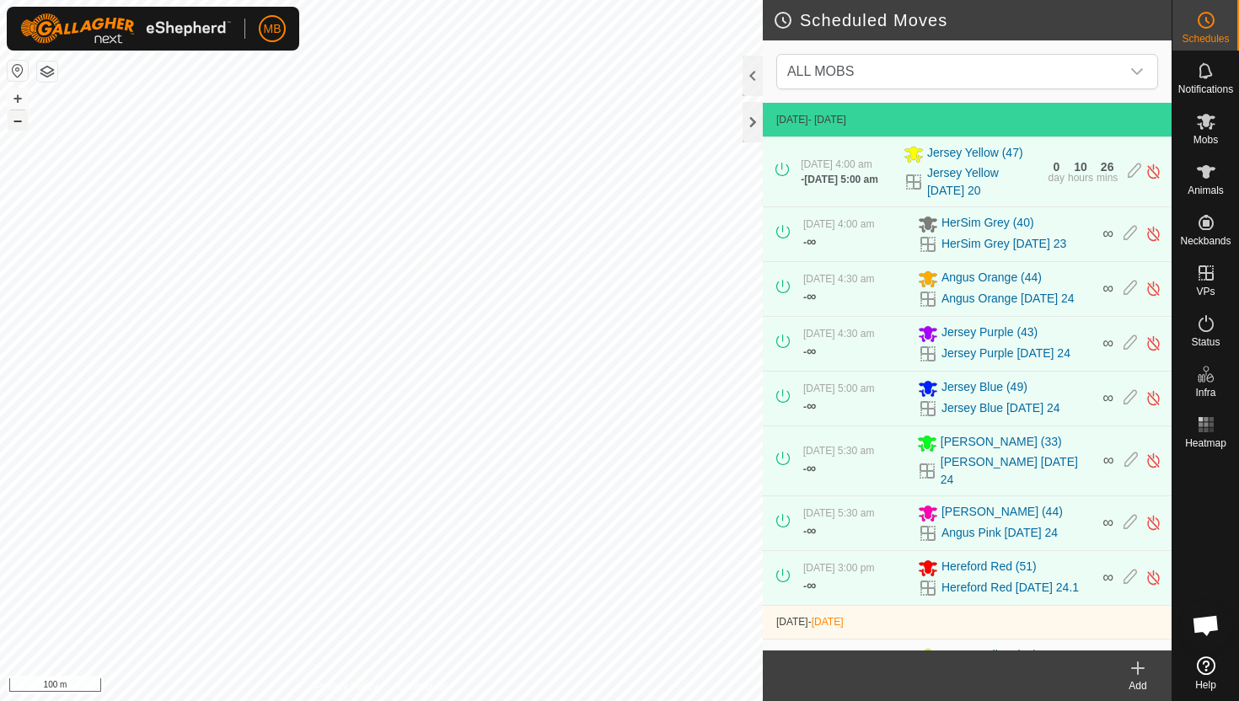
click at [13, 123] on button "–" at bounding box center [18, 120] width 20 height 20
click at [1204, 122] on icon at bounding box center [1205, 122] width 19 height 16
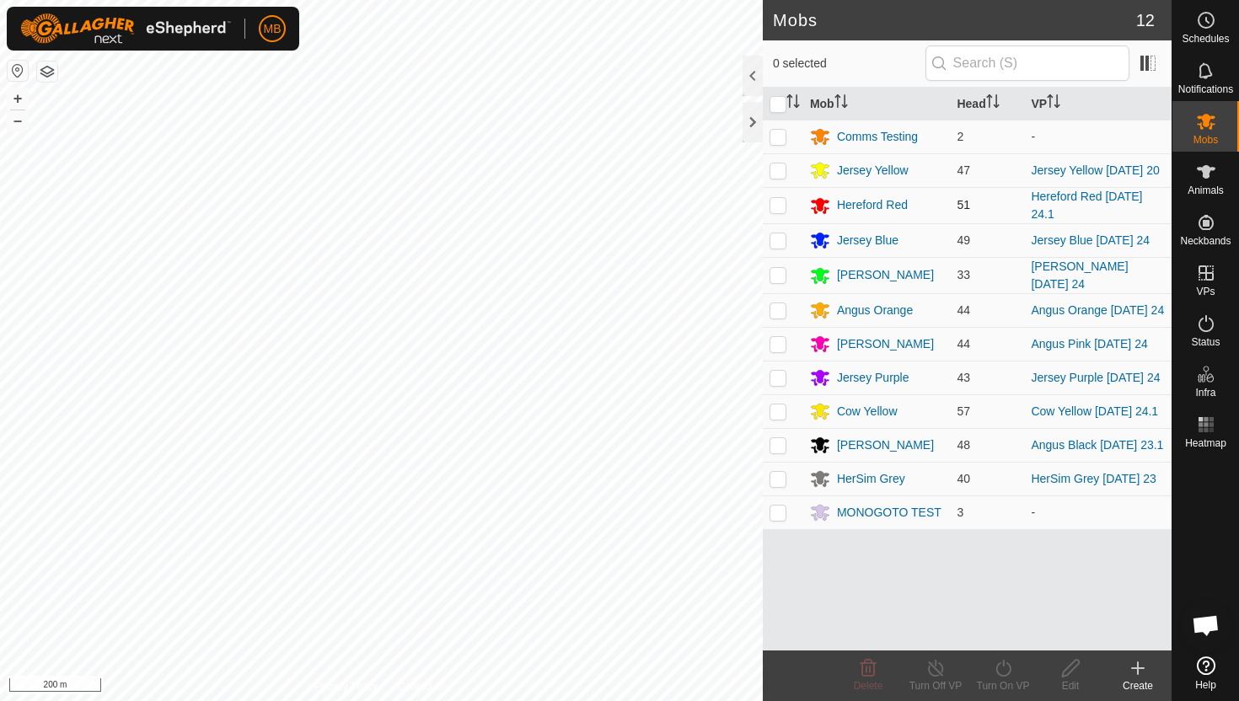
click at [778, 208] on p-checkbox at bounding box center [777, 204] width 17 height 13
checkbox input "true"
click at [1001, 673] on icon at bounding box center [1003, 668] width 21 height 20
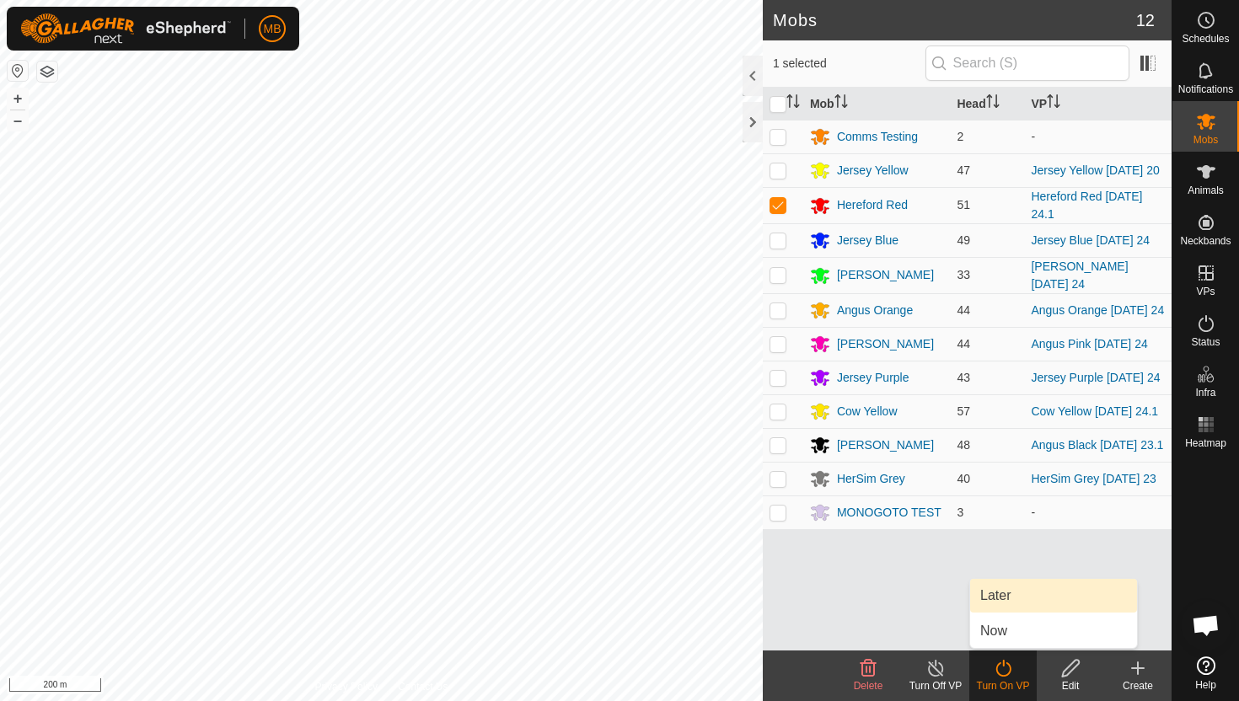
click at [1008, 600] on link "Later" at bounding box center [1053, 596] width 167 height 34
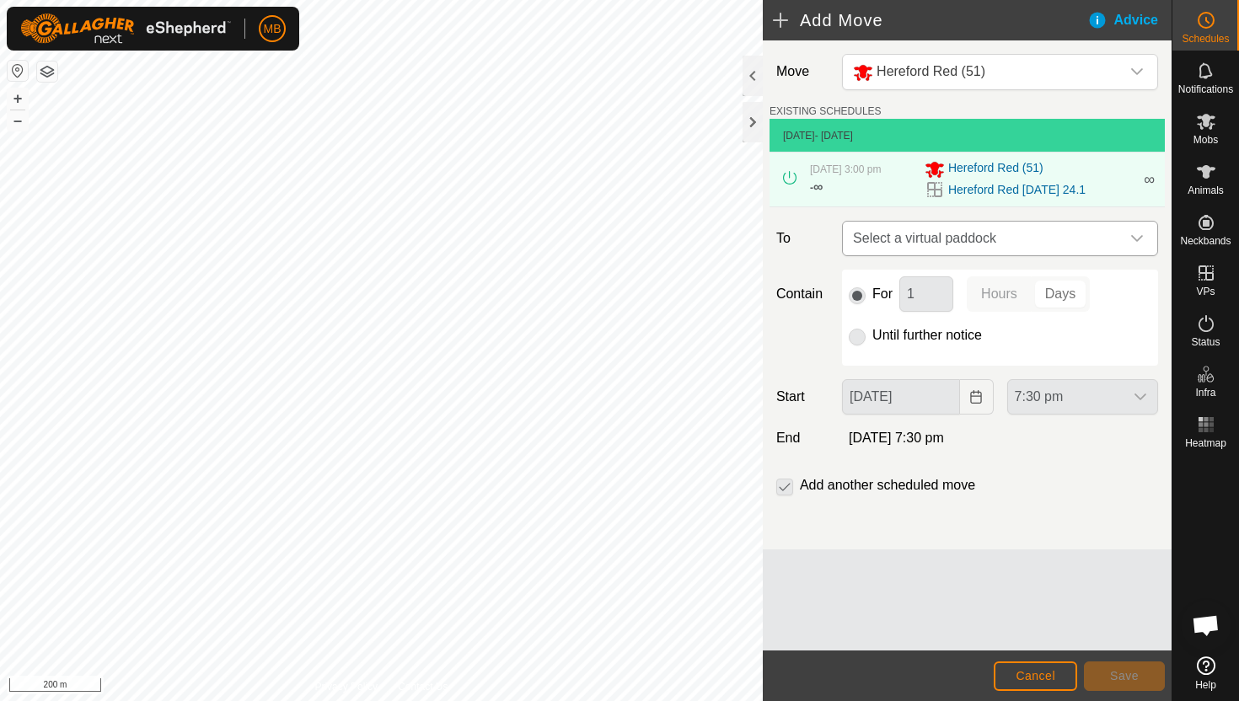
click at [1135, 237] on icon "dropdown trigger" at bounding box center [1136, 238] width 13 height 13
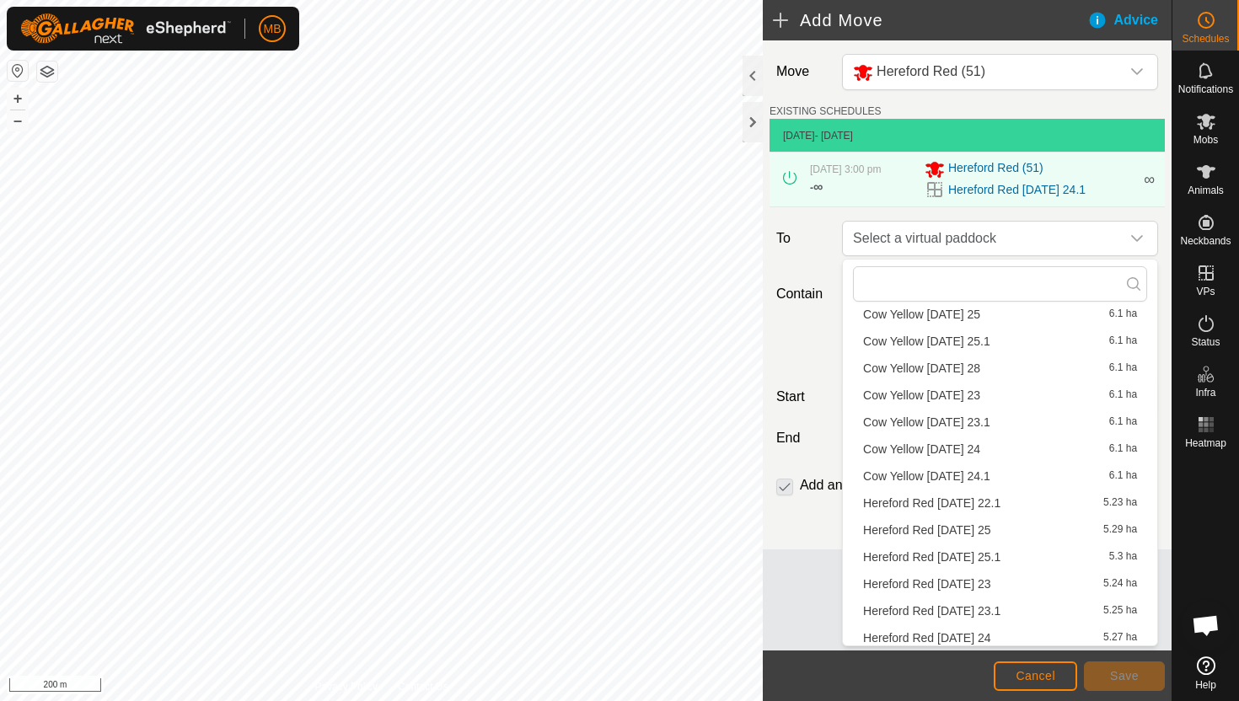
scroll to position [185, 0]
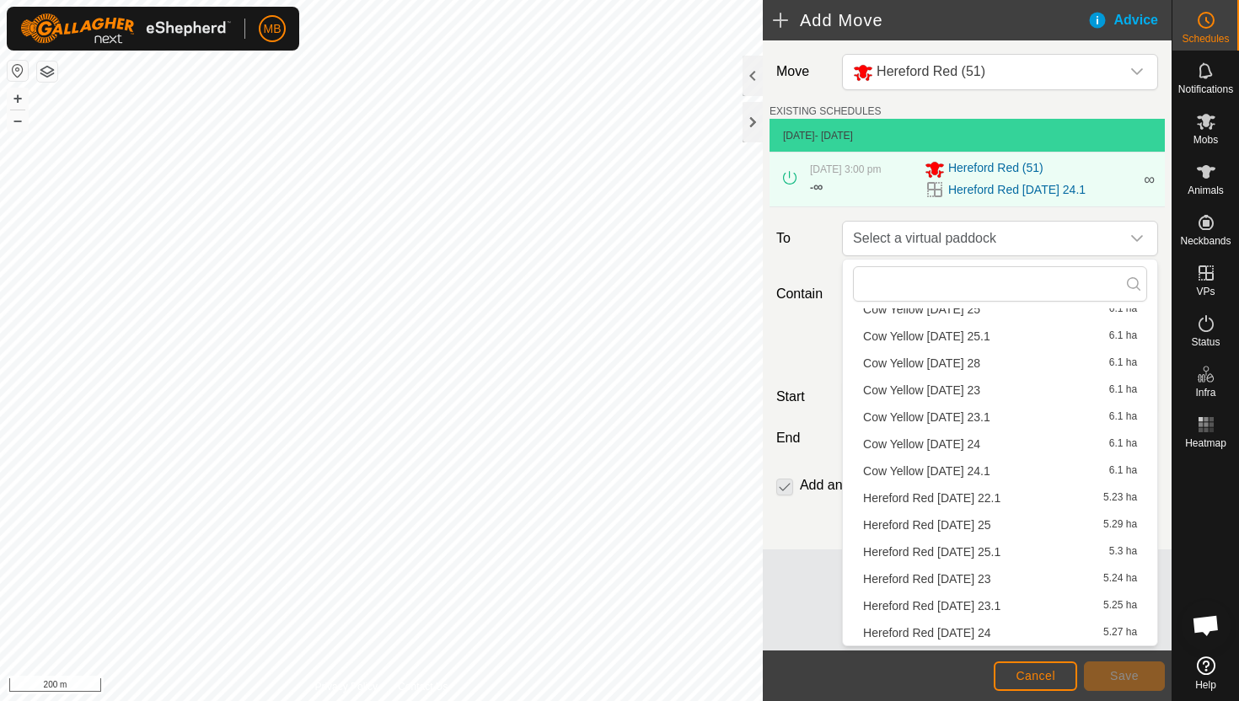
click at [981, 522] on li "Hereford Red [DATE] 25 5.29 ha" at bounding box center [1000, 524] width 294 height 25
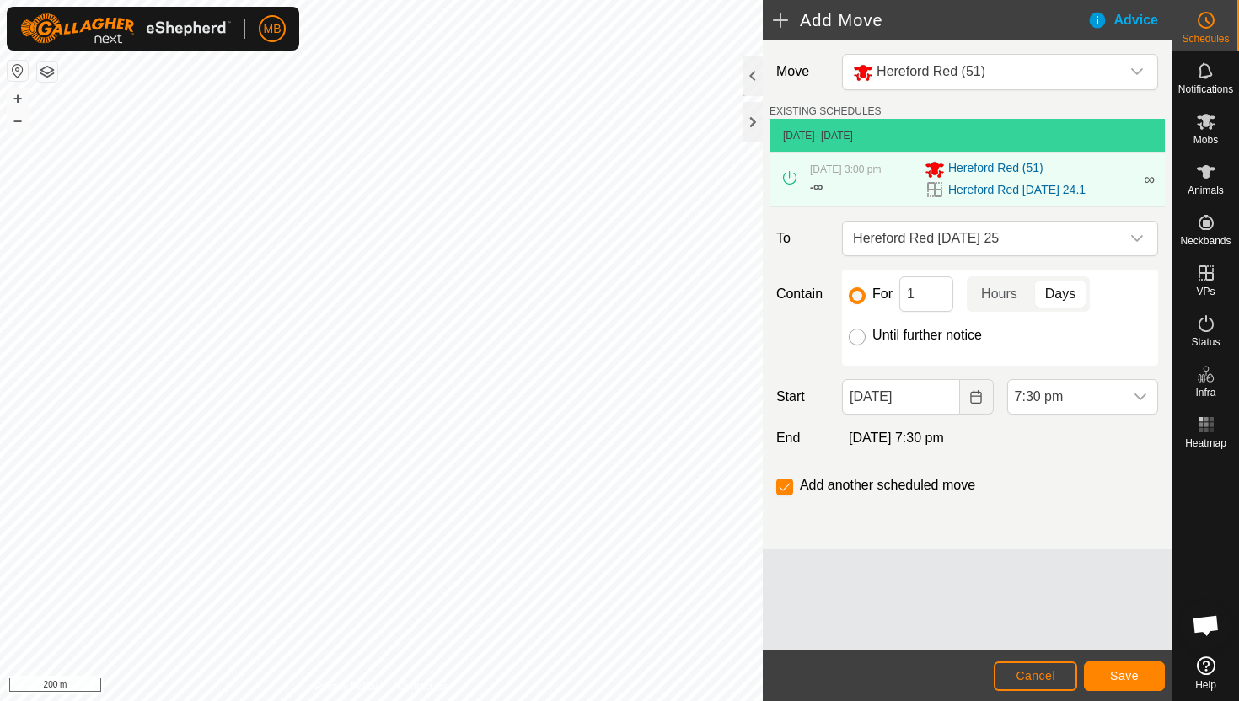
click at [860, 342] on input "Until further notice" at bounding box center [857, 337] width 17 height 17
radio input "true"
checkbox input "false"
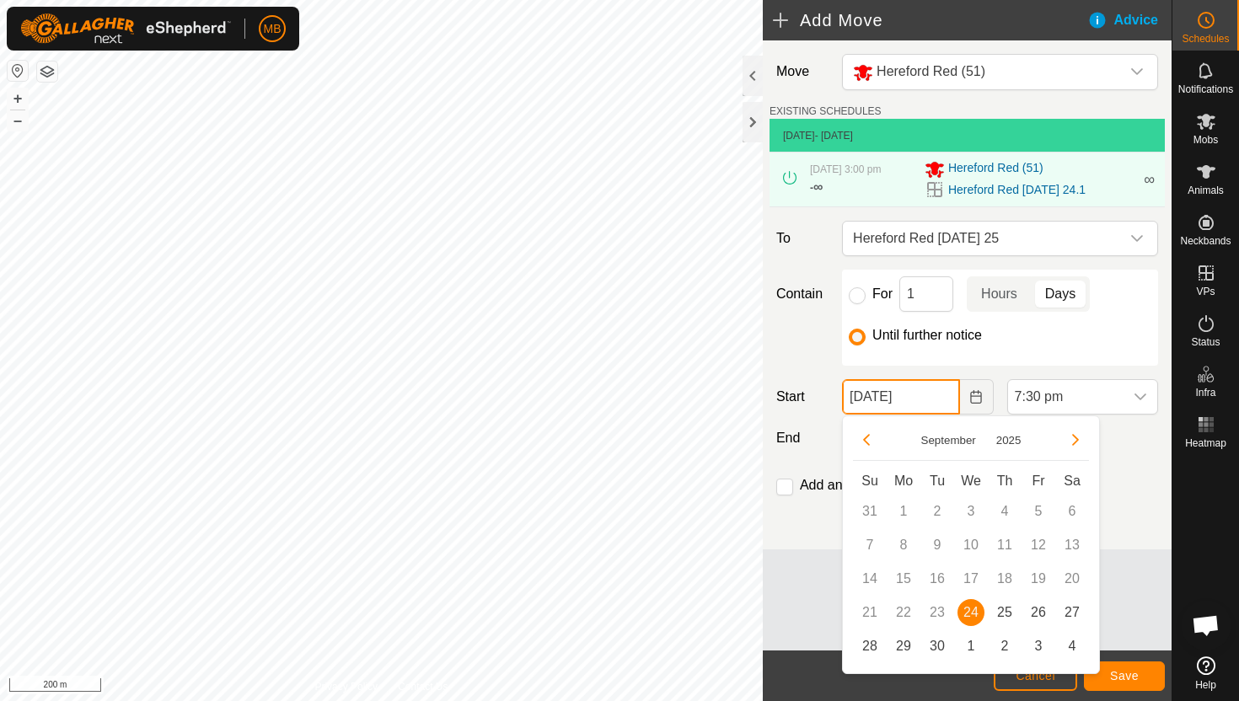
click at [942, 401] on input "[DATE]" at bounding box center [900, 396] width 117 height 35
click at [1003, 615] on span "25" at bounding box center [1004, 612] width 27 height 27
type input "[DATE]"
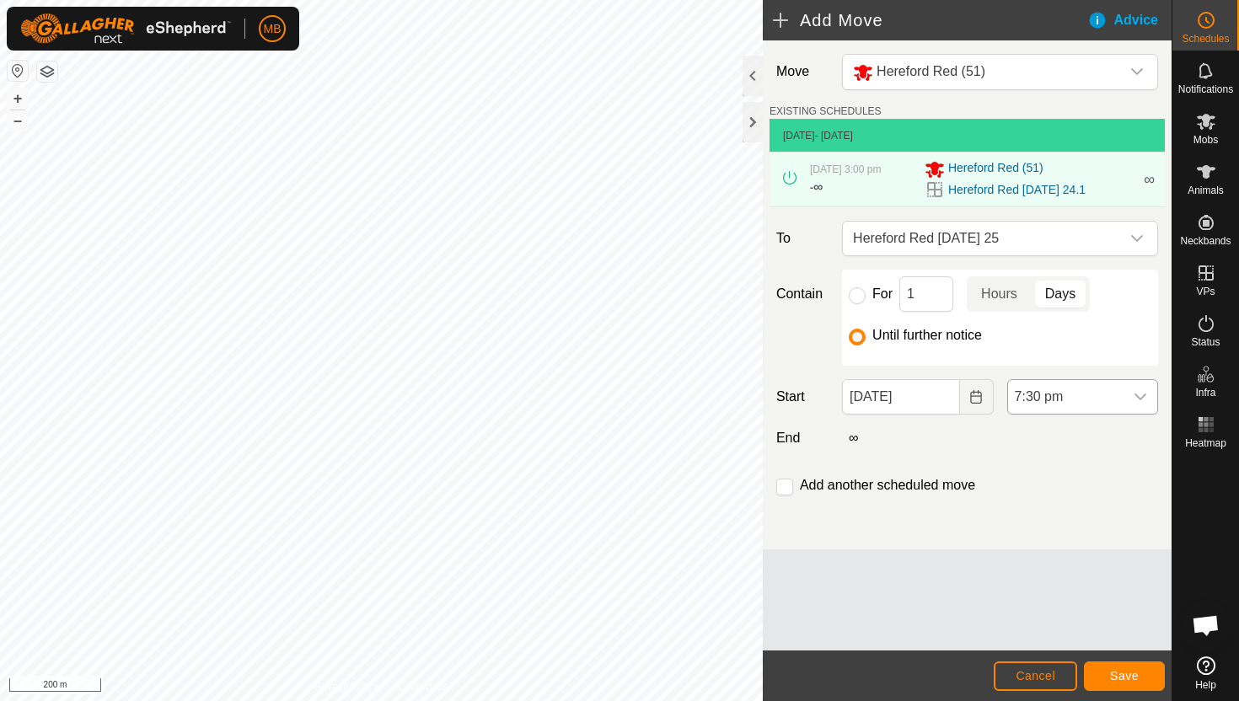
click at [1110, 404] on span "7:30 pm" at bounding box center [1065, 397] width 115 height 34
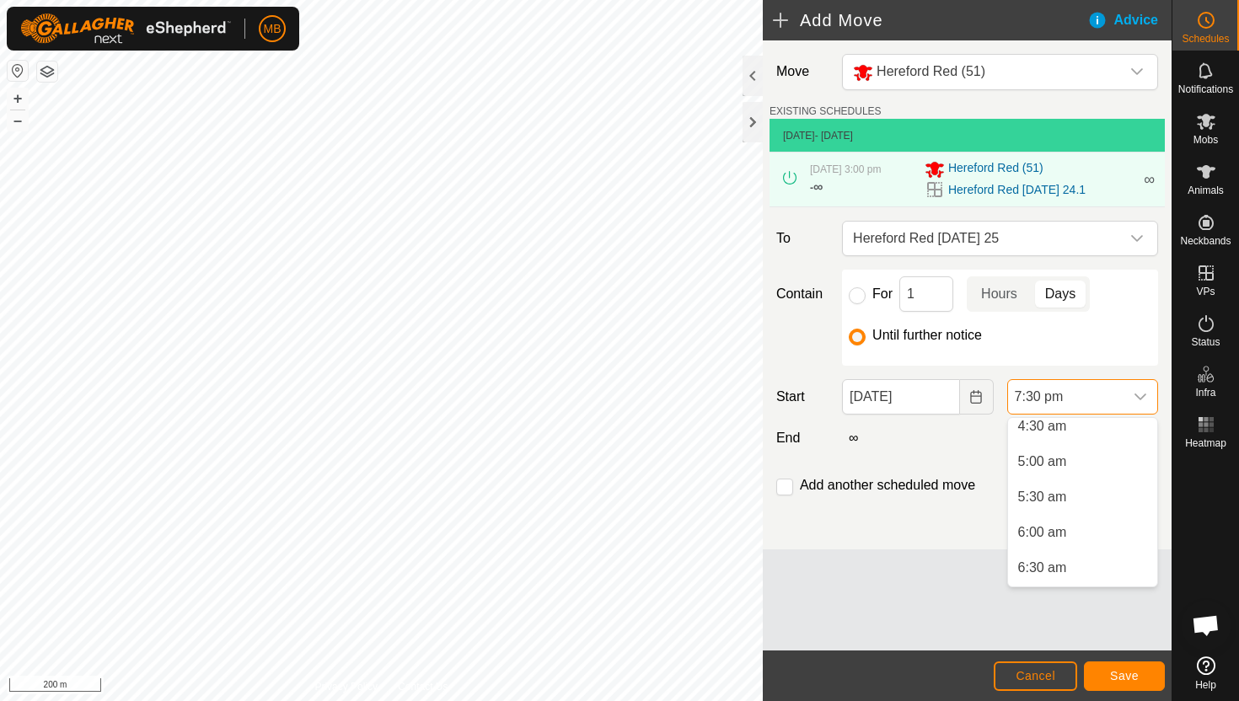
scroll to position [314, 0]
click at [1095, 512] on li "5:30 am" at bounding box center [1082, 510] width 149 height 34
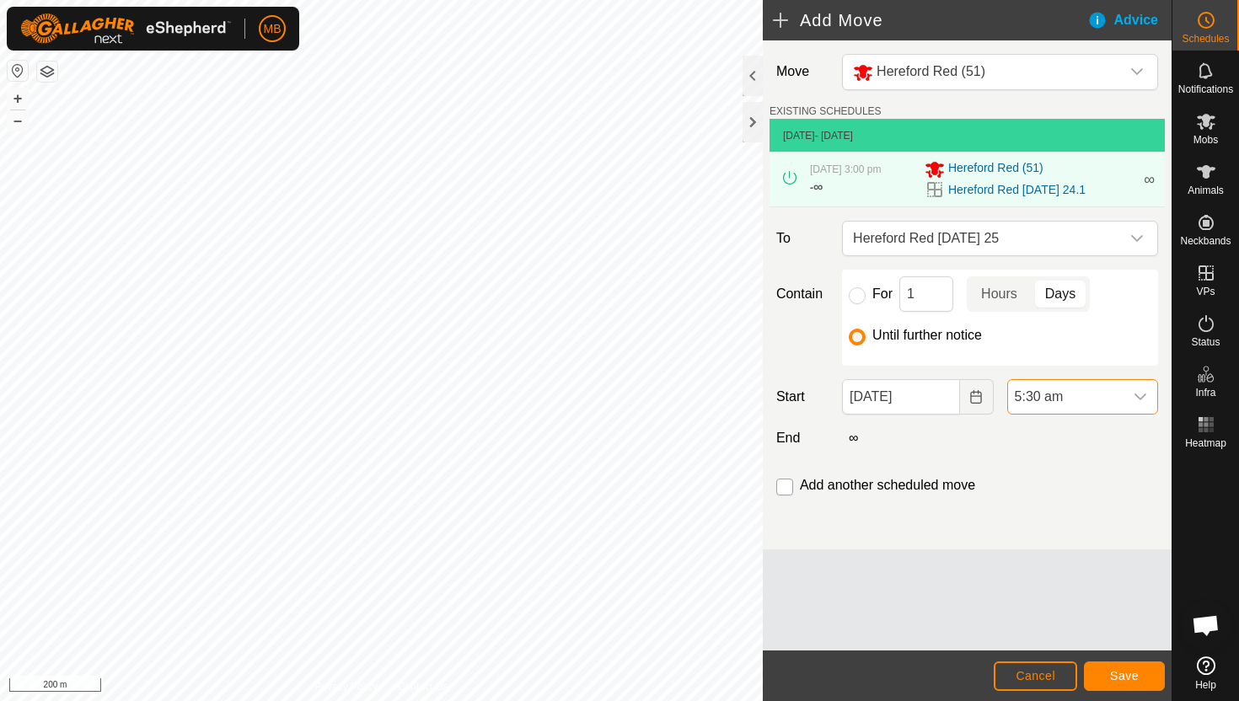
click at [783, 488] on input "checkbox" at bounding box center [784, 487] width 17 height 17
checkbox input "true"
click at [1125, 671] on span "Save" at bounding box center [1124, 675] width 29 height 13
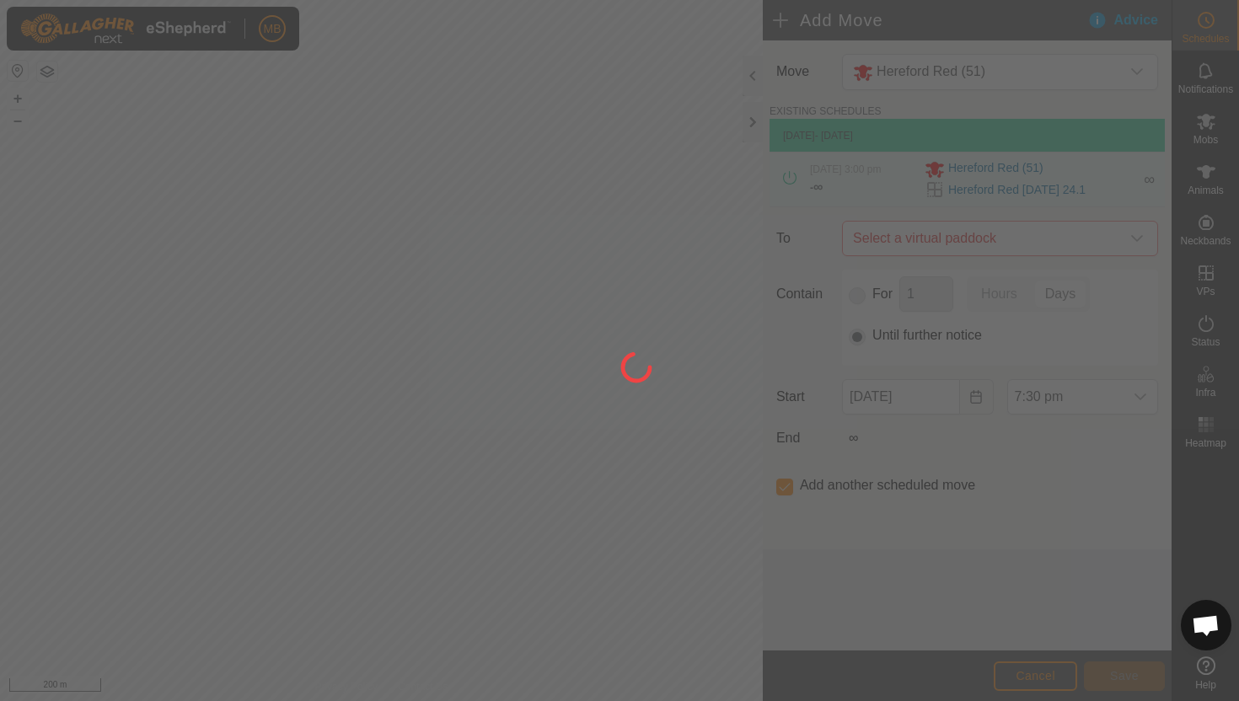
type input "25 Sep, 2025"
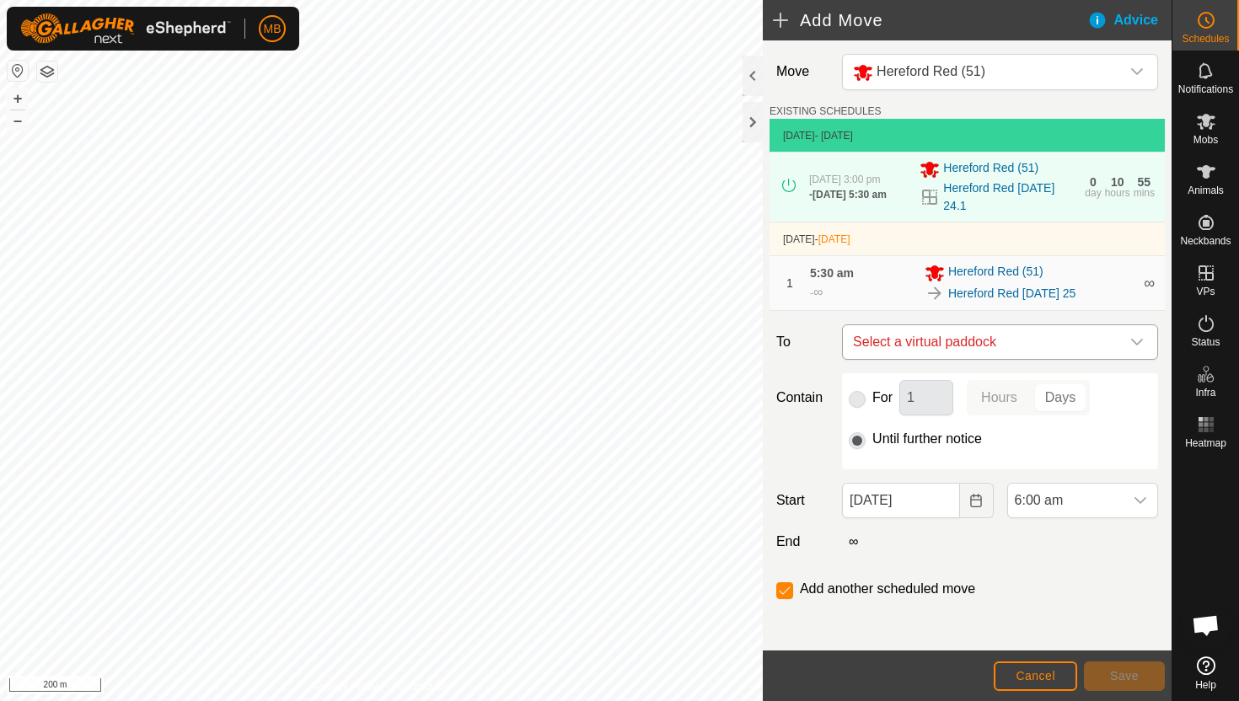
click at [1135, 345] on icon "dropdown trigger" at bounding box center [1137, 342] width 12 height 7
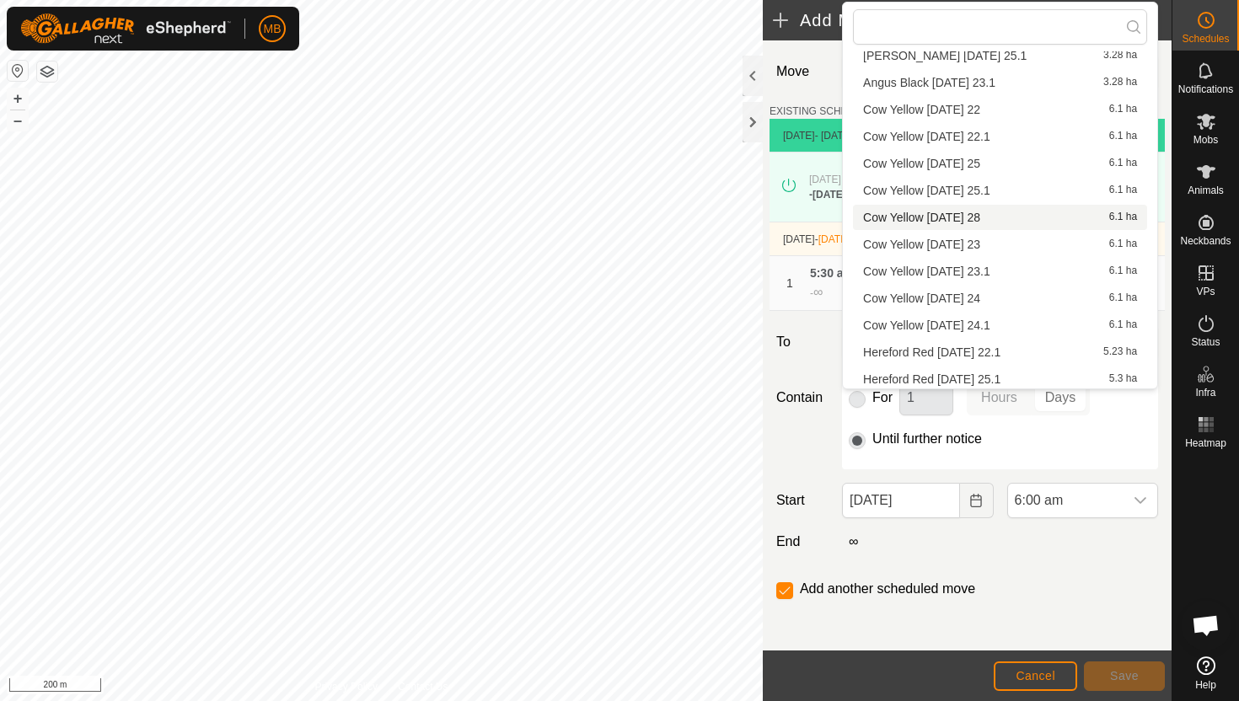
scroll to position [185, 0]
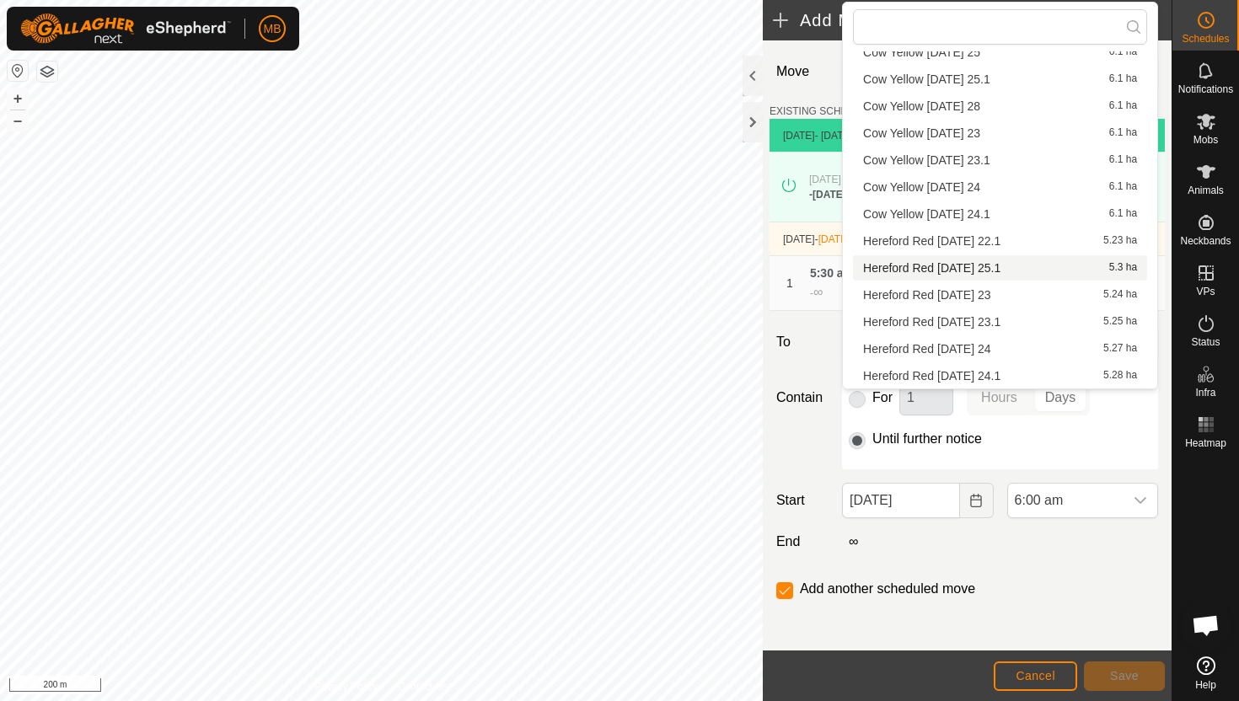
click at [1008, 263] on li "Hereford Red Thursday 25.1 5.3 ha" at bounding box center [1000, 267] width 294 height 25
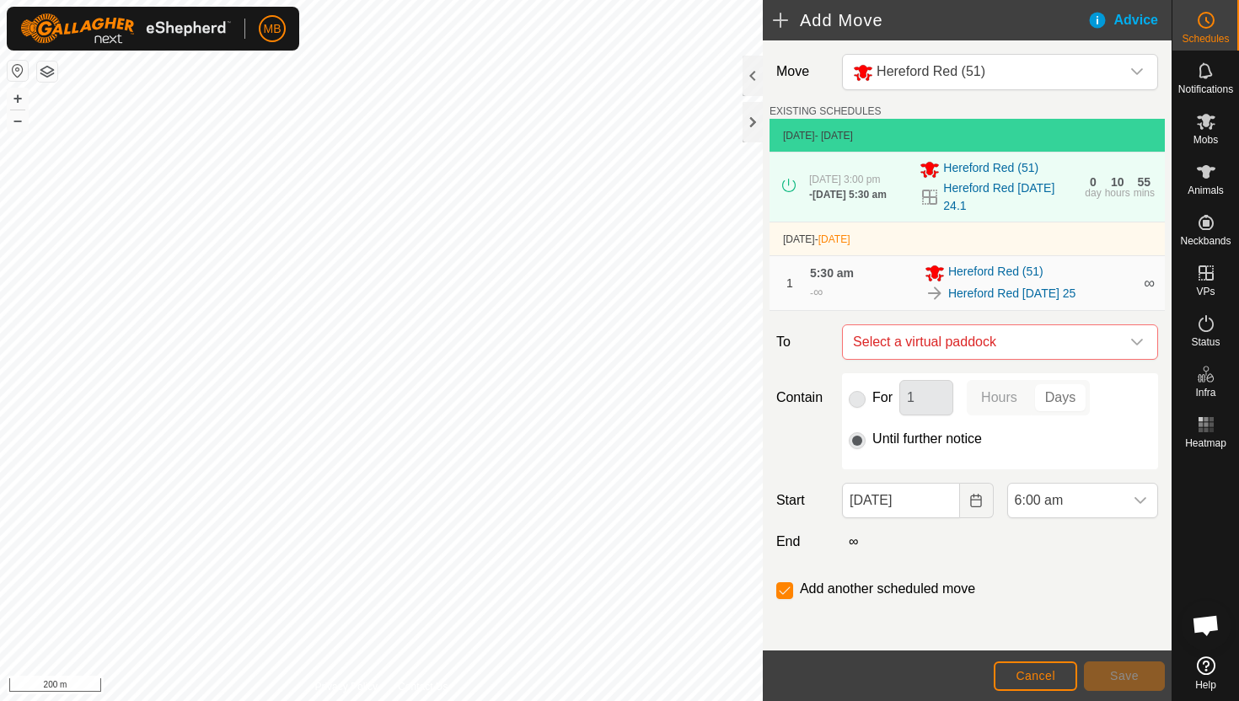
checkbox input "false"
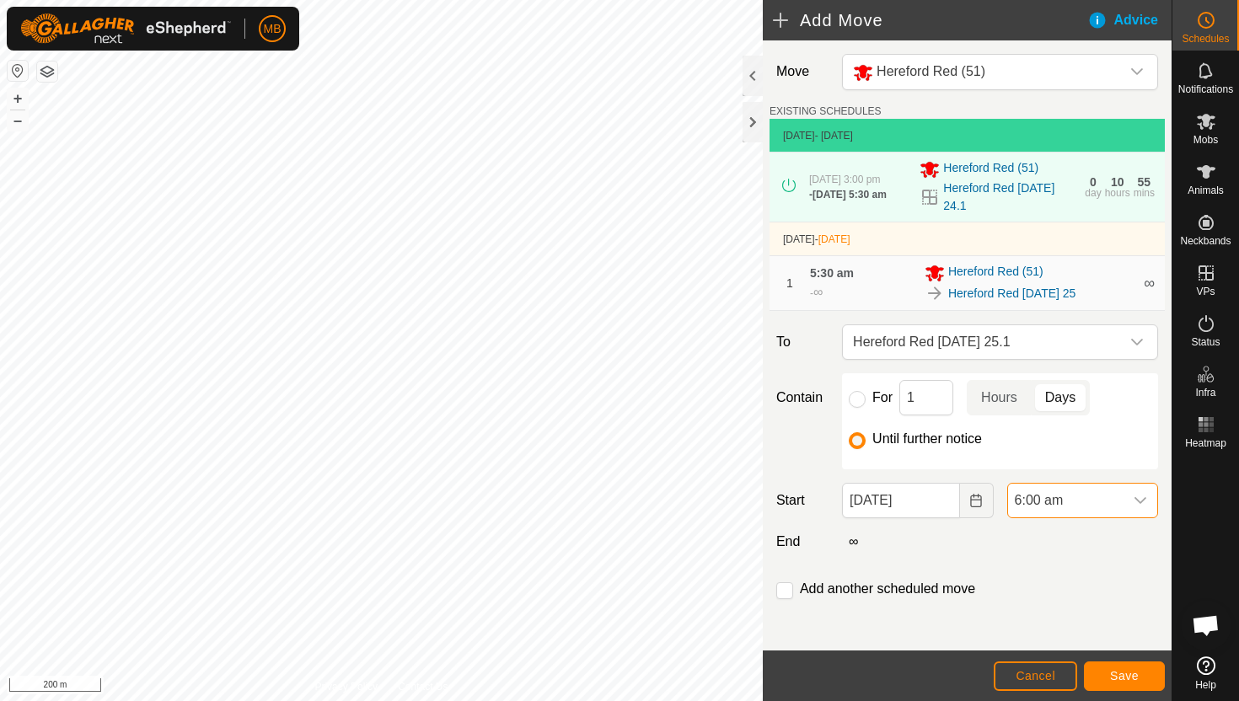
click at [1089, 503] on span "6:00 am" at bounding box center [1065, 501] width 115 height 34
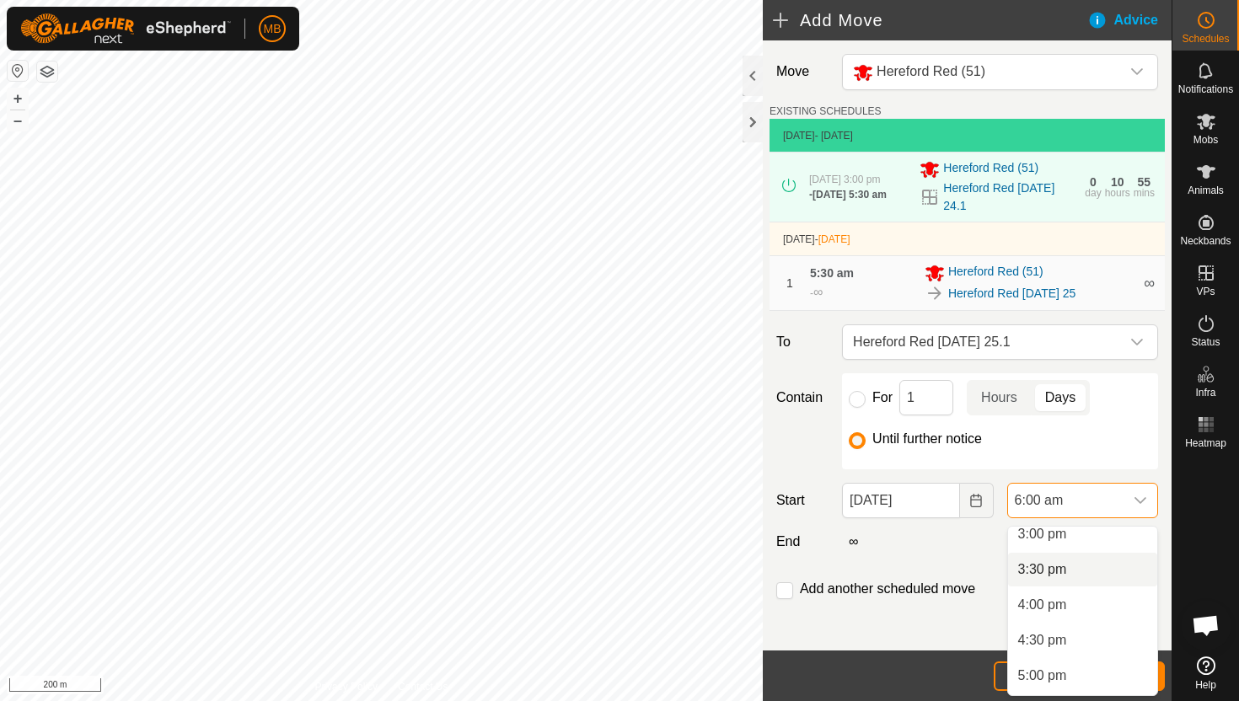
scroll to position [1062, 0]
click at [1095, 539] on li "3:00 pm" at bounding box center [1082, 544] width 149 height 34
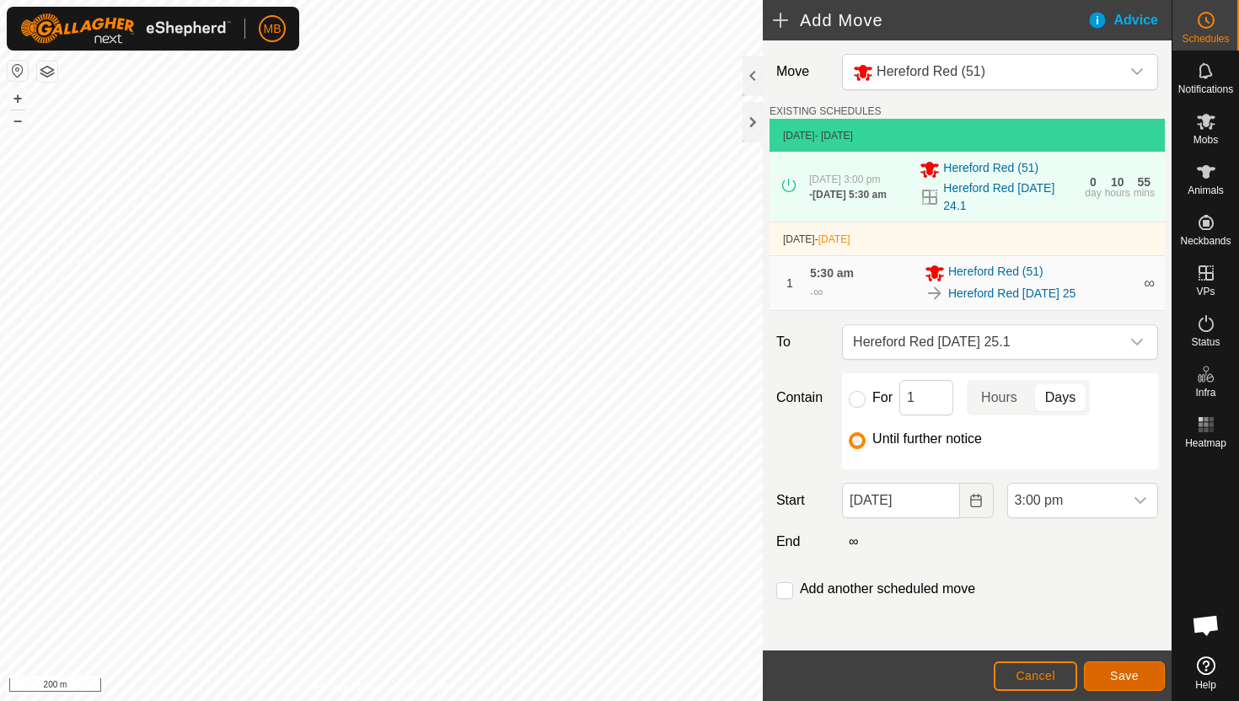
click at [1138, 669] on span "Save" at bounding box center [1124, 675] width 29 height 13
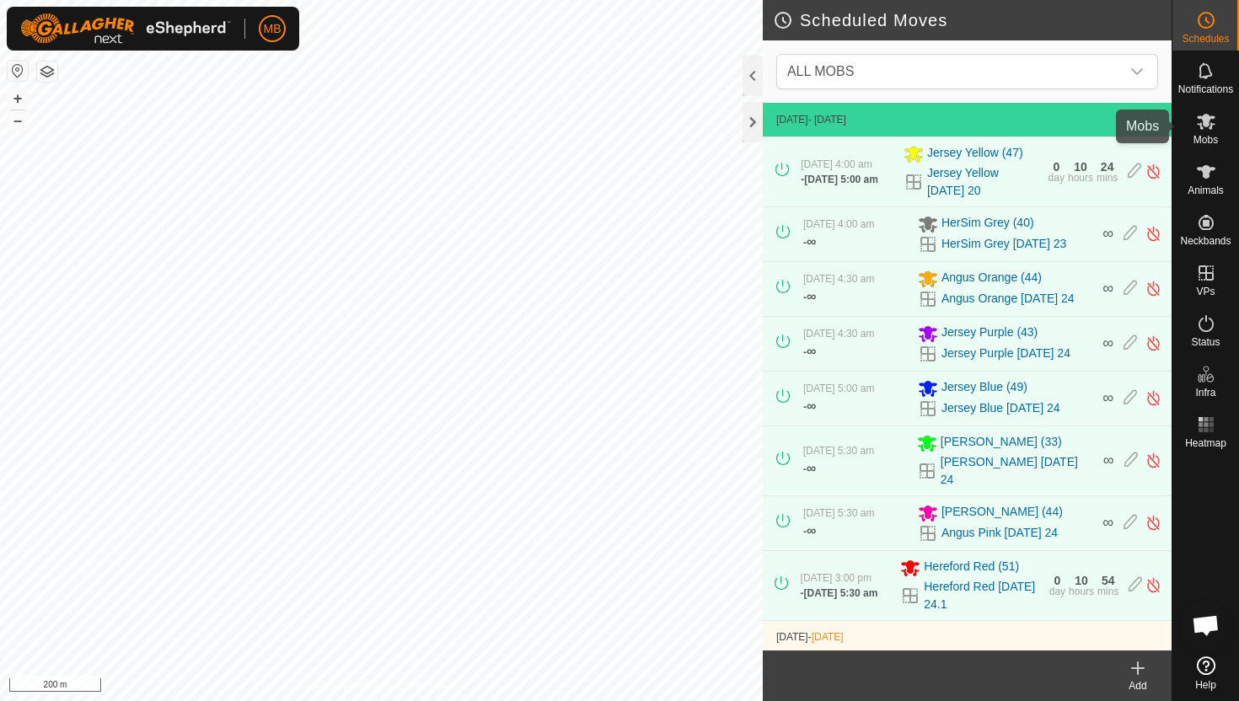
click at [1208, 126] on icon at bounding box center [1206, 121] width 20 height 20
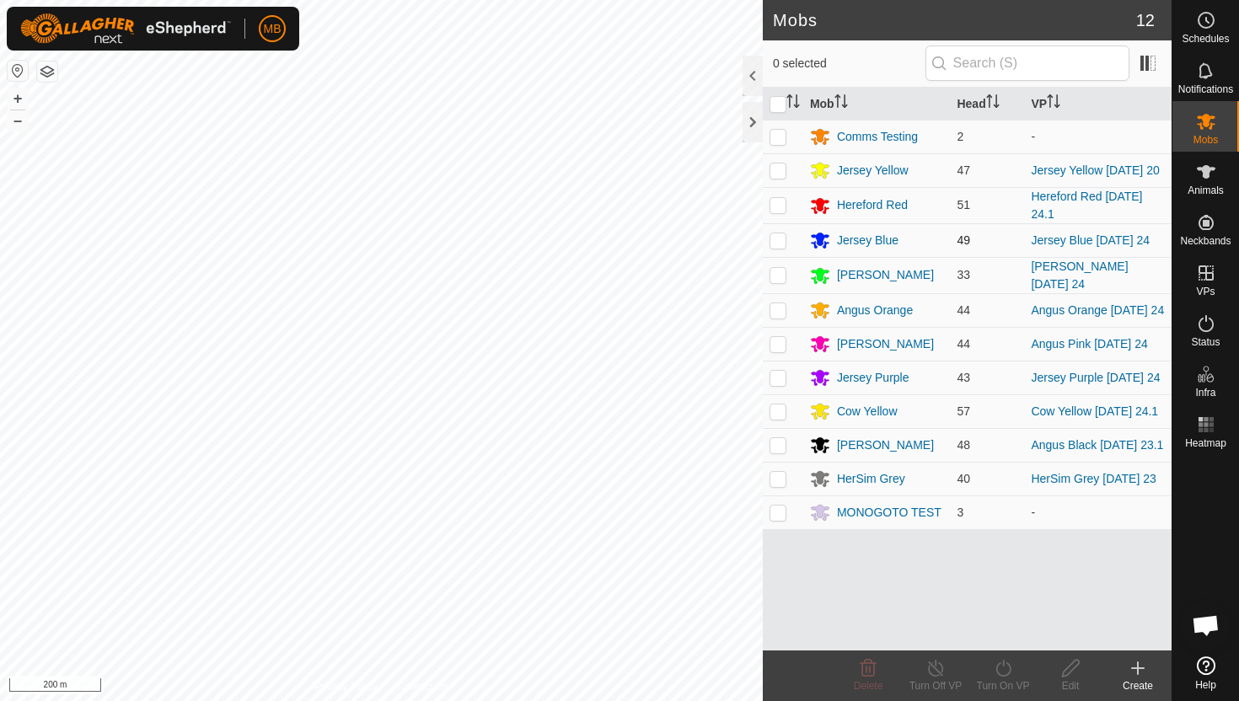
click at [780, 243] on p-checkbox at bounding box center [777, 239] width 17 height 13
checkbox input "true"
click at [1010, 666] on icon at bounding box center [1003, 668] width 21 height 20
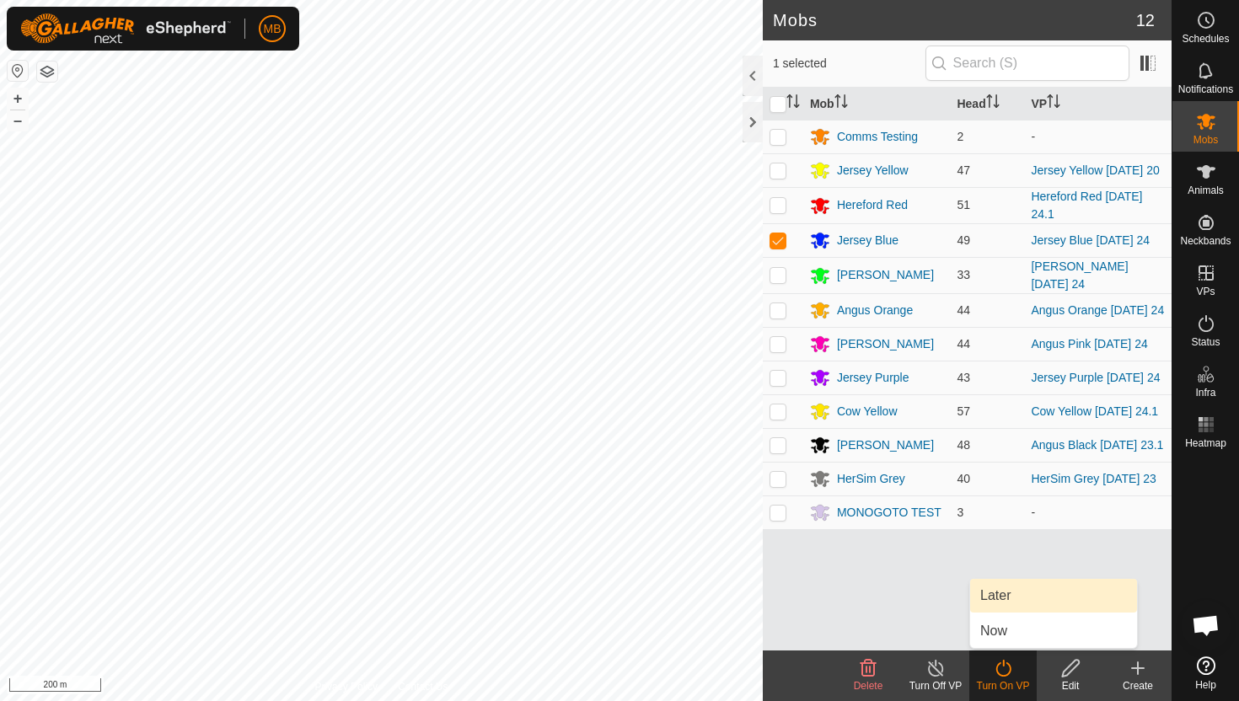
click at [1015, 589] on link "Later" at bounding box center [1053, 596] width 167 height 34
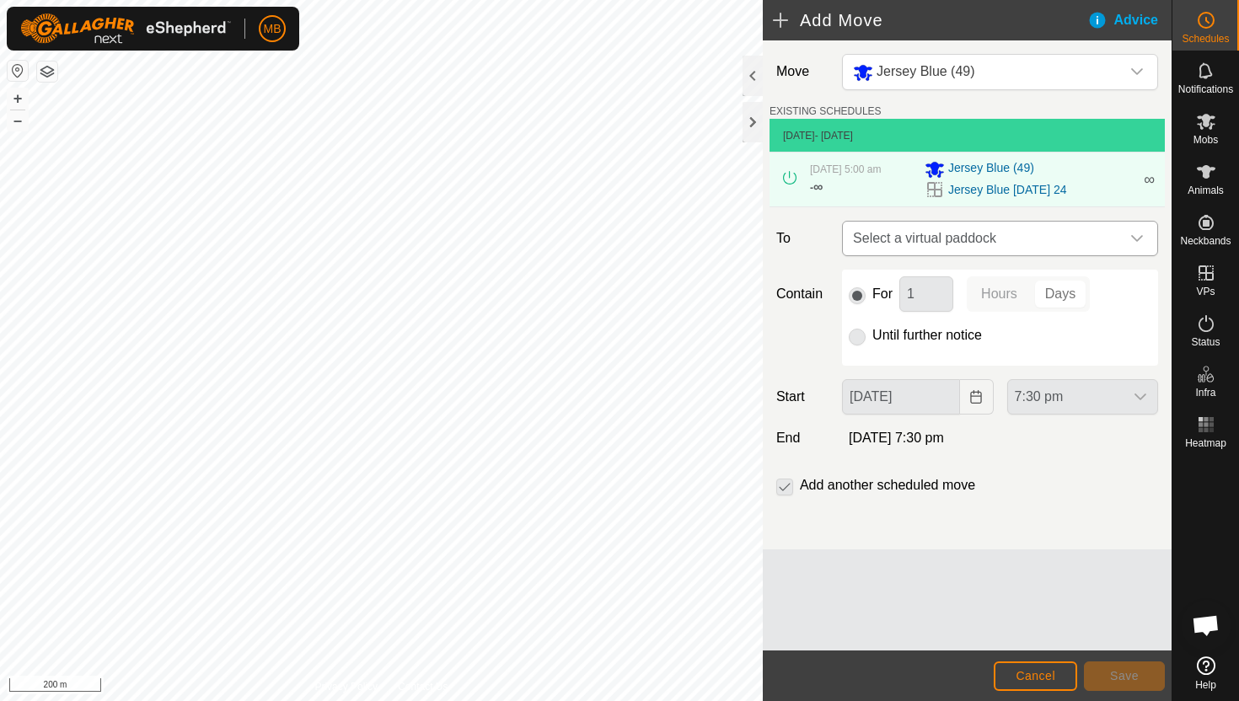
click at [1122, 238] on div "dropdown trigger" at bounding box center [1137, 239] width 34 height 34
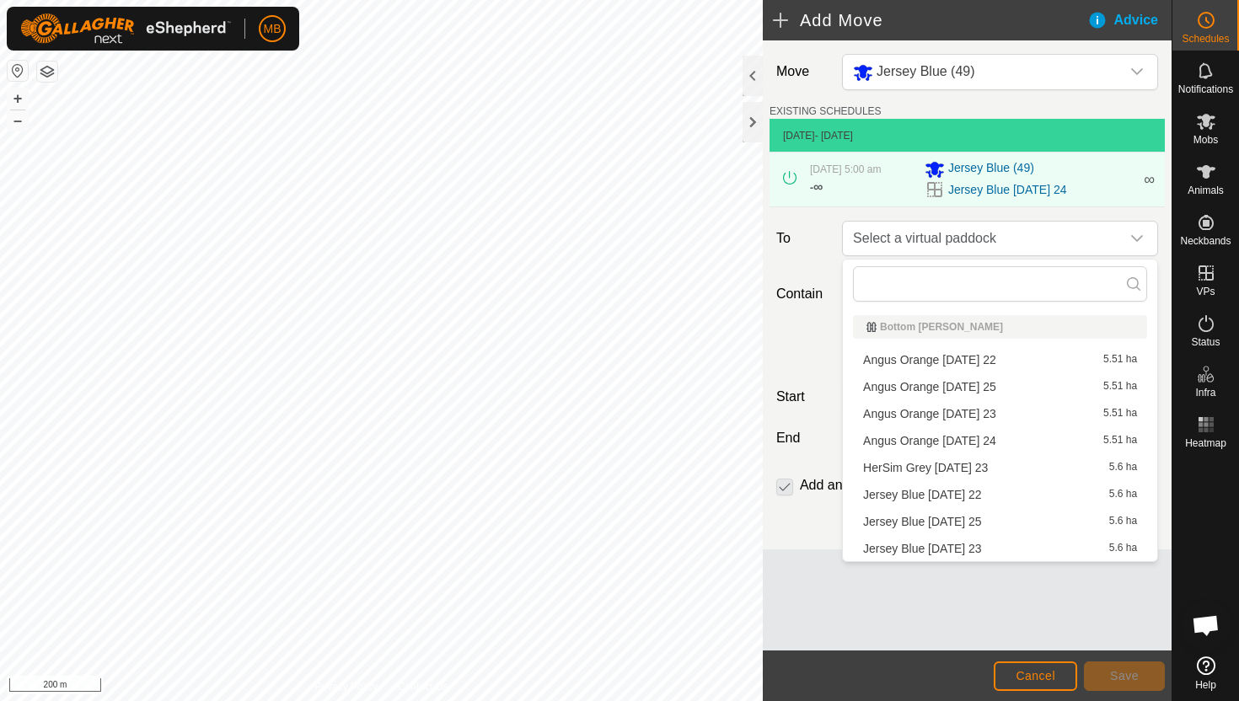
click at [1001, 521] on li "Jersey Blue Thursday 25 5.6 ha" at bounding box center [1000, 521] width 294 height 25
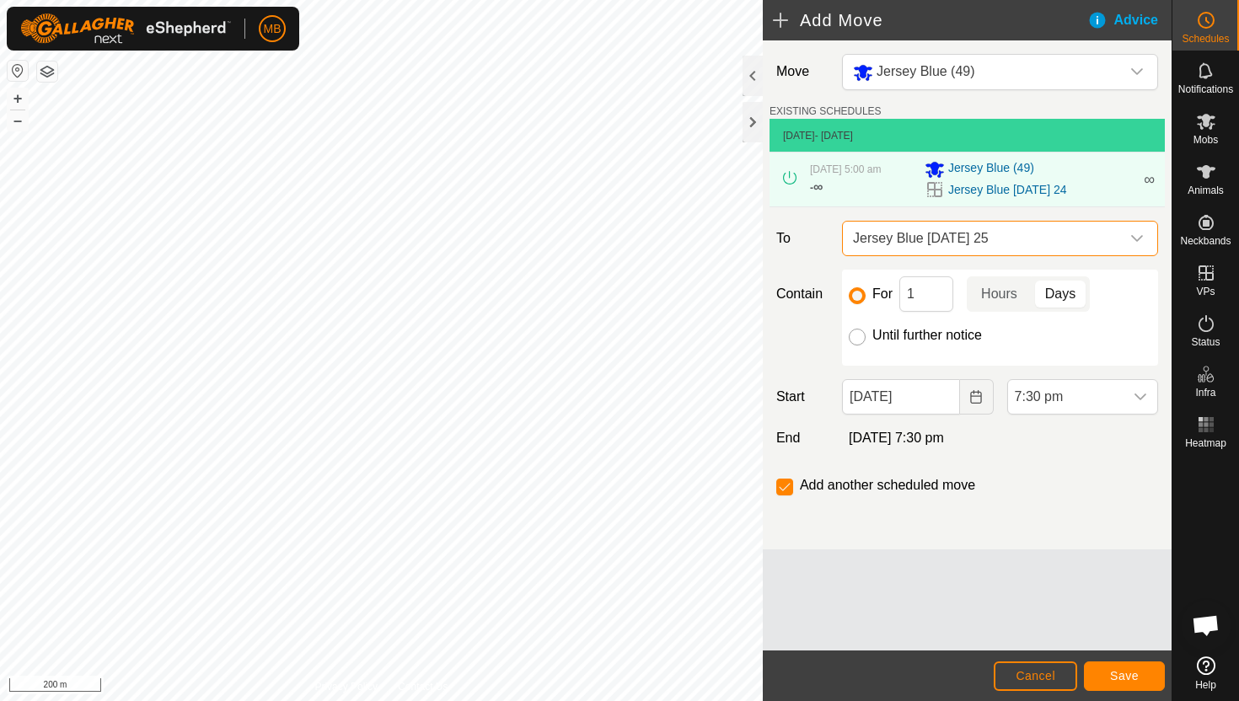
click at [857, 336] on input "Until further notice" at bounding box center [857, 337] width 17 height 17
radio input "true"
checkbox input "false"
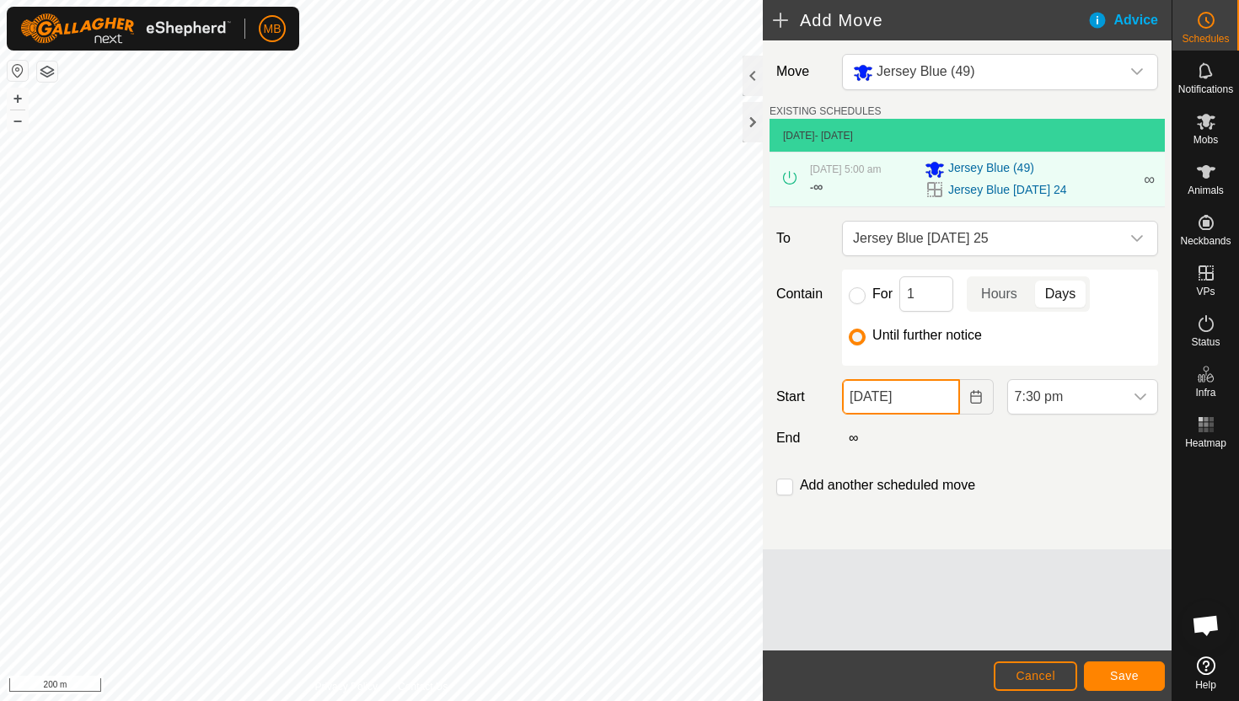
click at [940, 399] on input "24 Sep, 2025" at bounding box center [900, 396] width 117 height 35
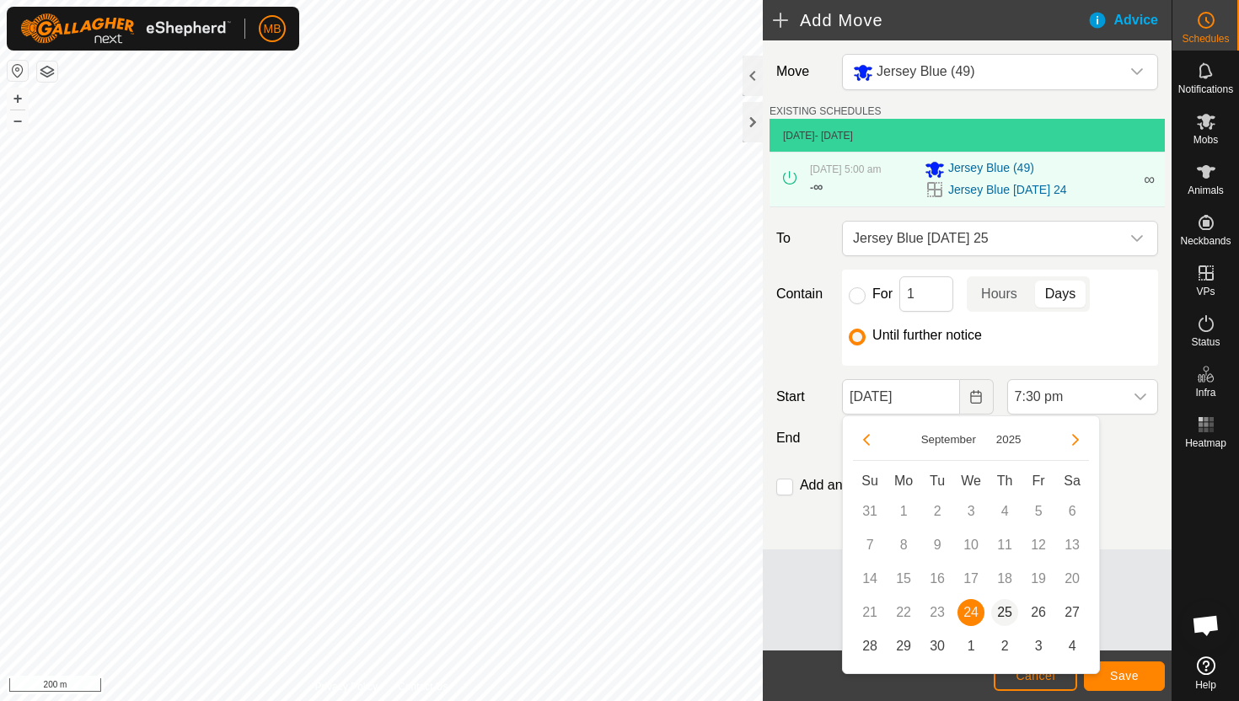
click at [1003, 608] on span "25" at bounding box center [1004, 612] width 27 height 27
type input "25 Sep, 2025"
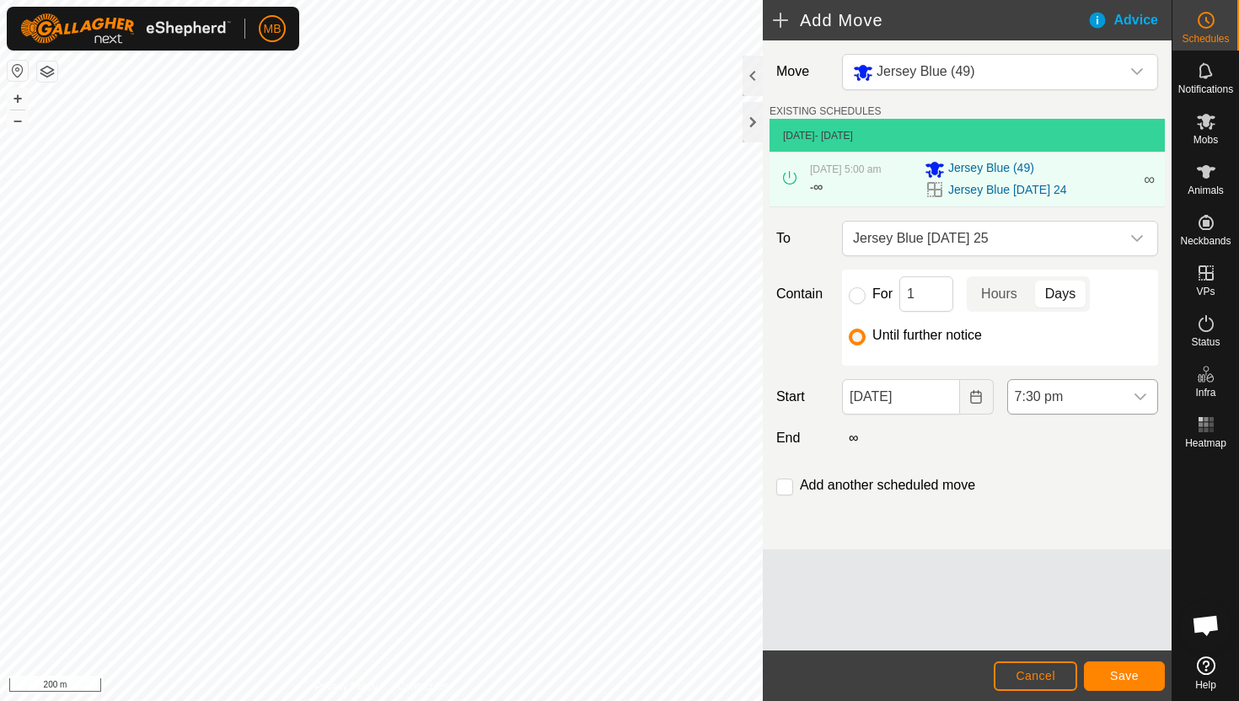
click at [1105, 404] on span "7:30 pm" at bounding box center [1065, 397] width 115 height 34
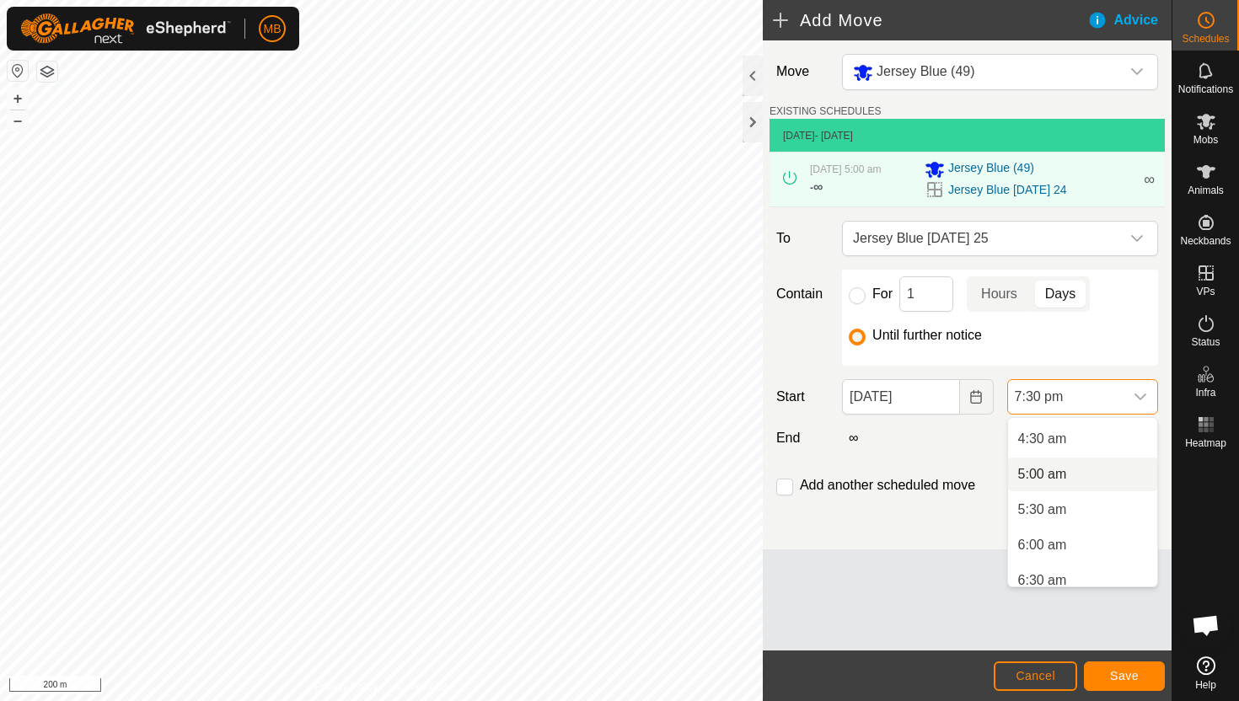
scroll to position [313, 0]
click at [1095, 445] on li "4:30 am" at bounding box center [1082, 441] width 149 height 34
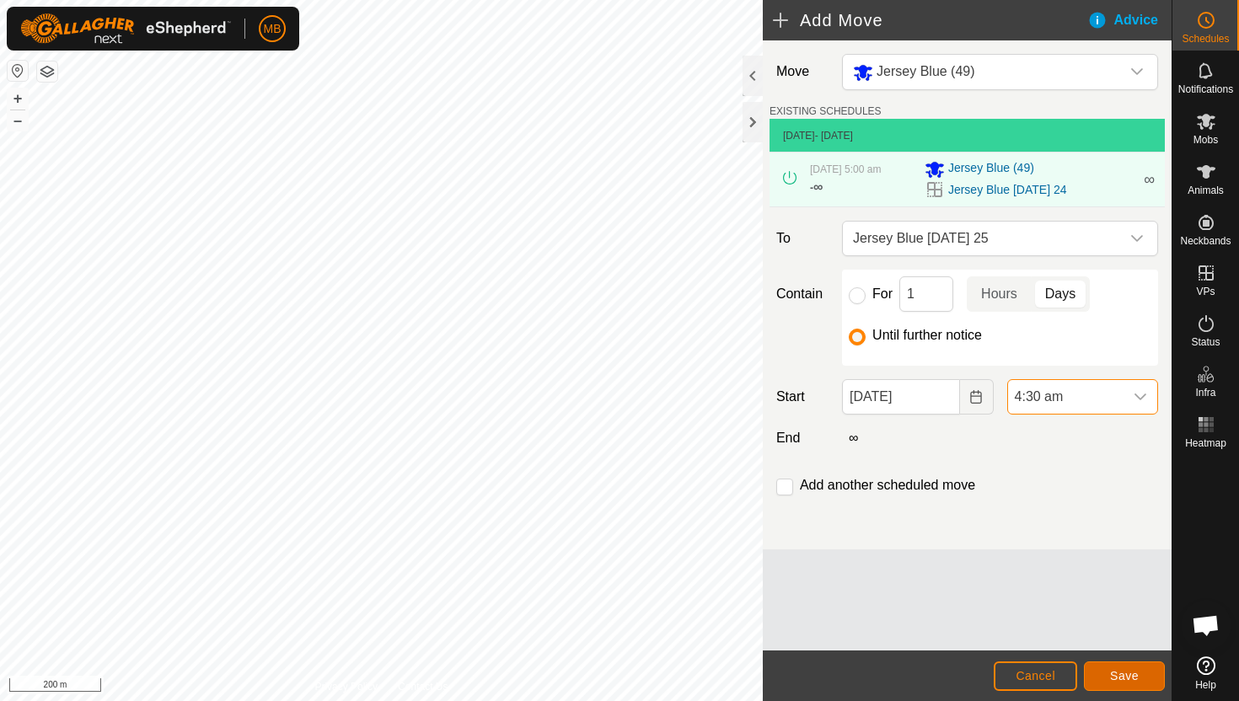
click at [1119, 671] on span "Save" at bounding box center [1124, 675] width 29 height 13
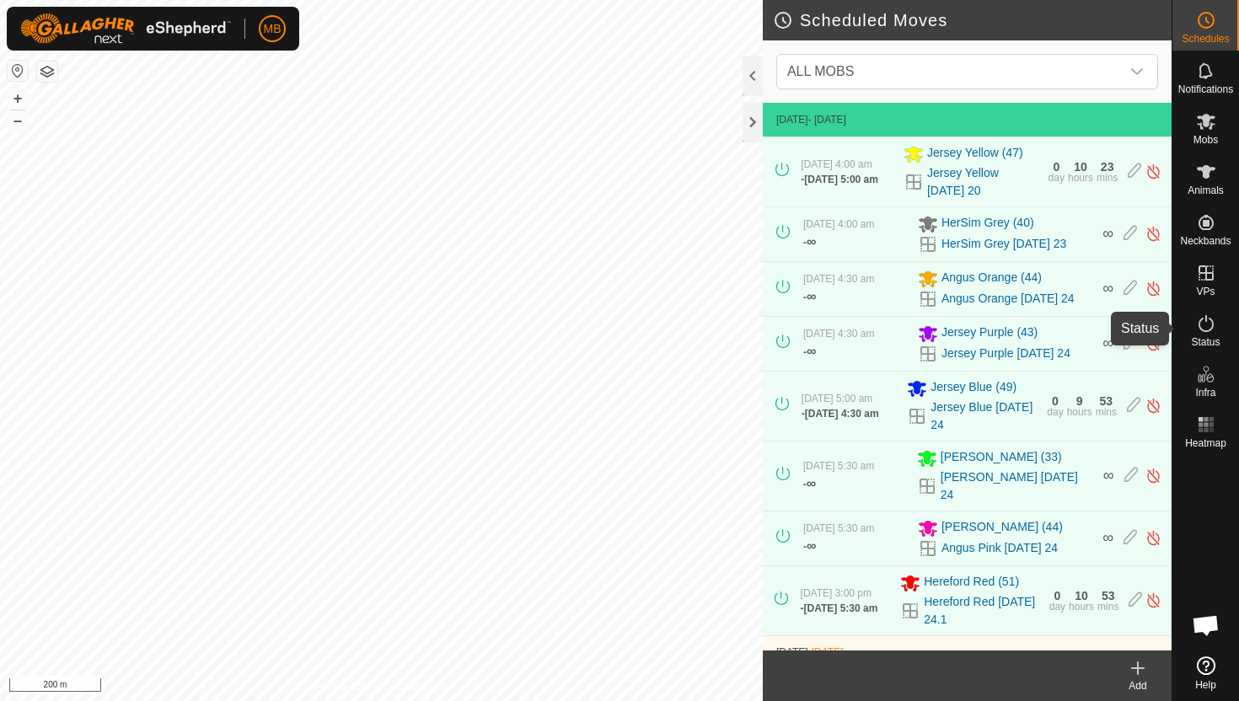
click at [1207, 324] on icon at bounding box center [1206, 323] width 20 height 20
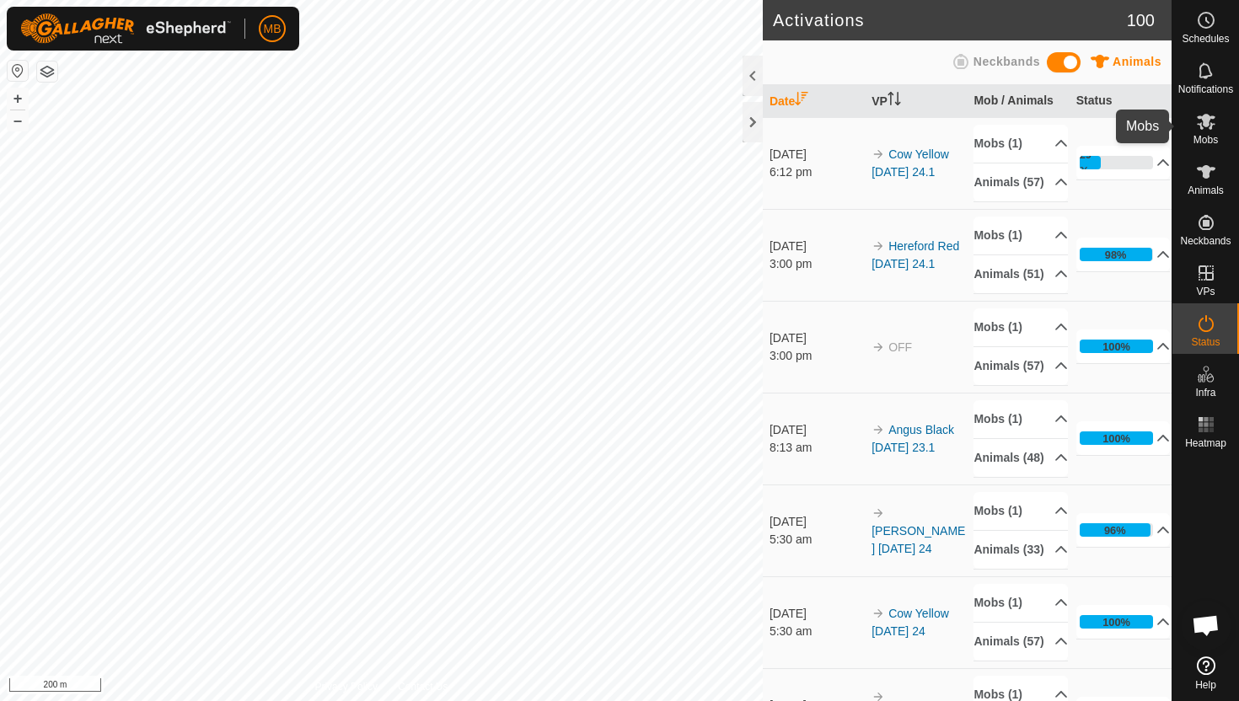
click at [1205, 127] on icon at bounding box center [1206, 121] width 20 height 20
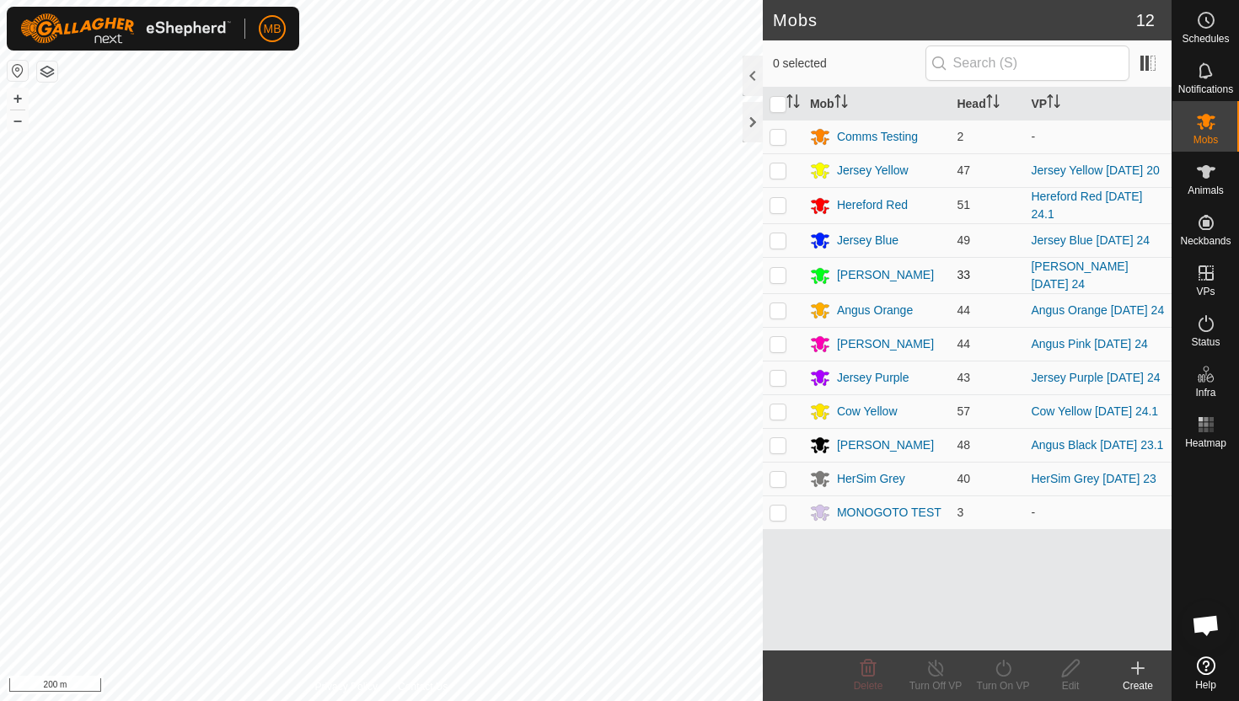
click at [780, 279] on p-checkbox at bounding box center [777, 274] width 17 height 13
checkbox input "true"
click at [1004, 672] on icon at bounding box center [1003, 668] width 21 height 20
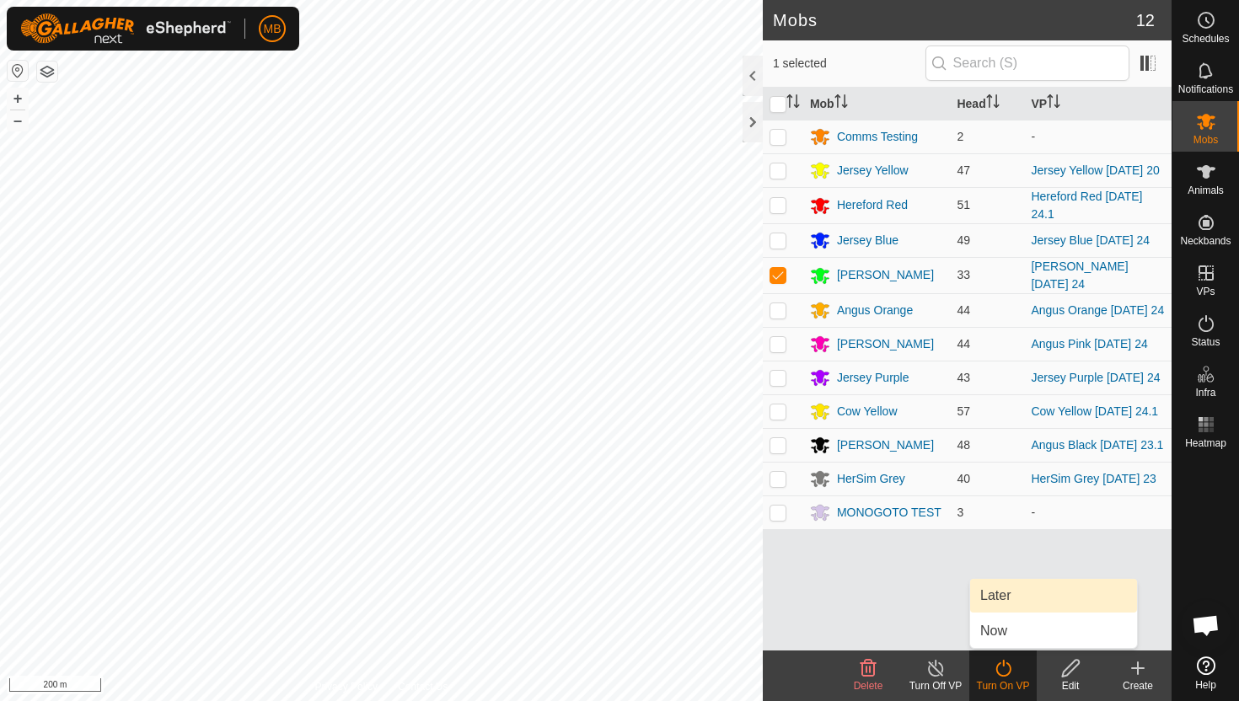
click at [1013, 602] on link "Later" at bounding box center [1053, 596] width 167 height 34
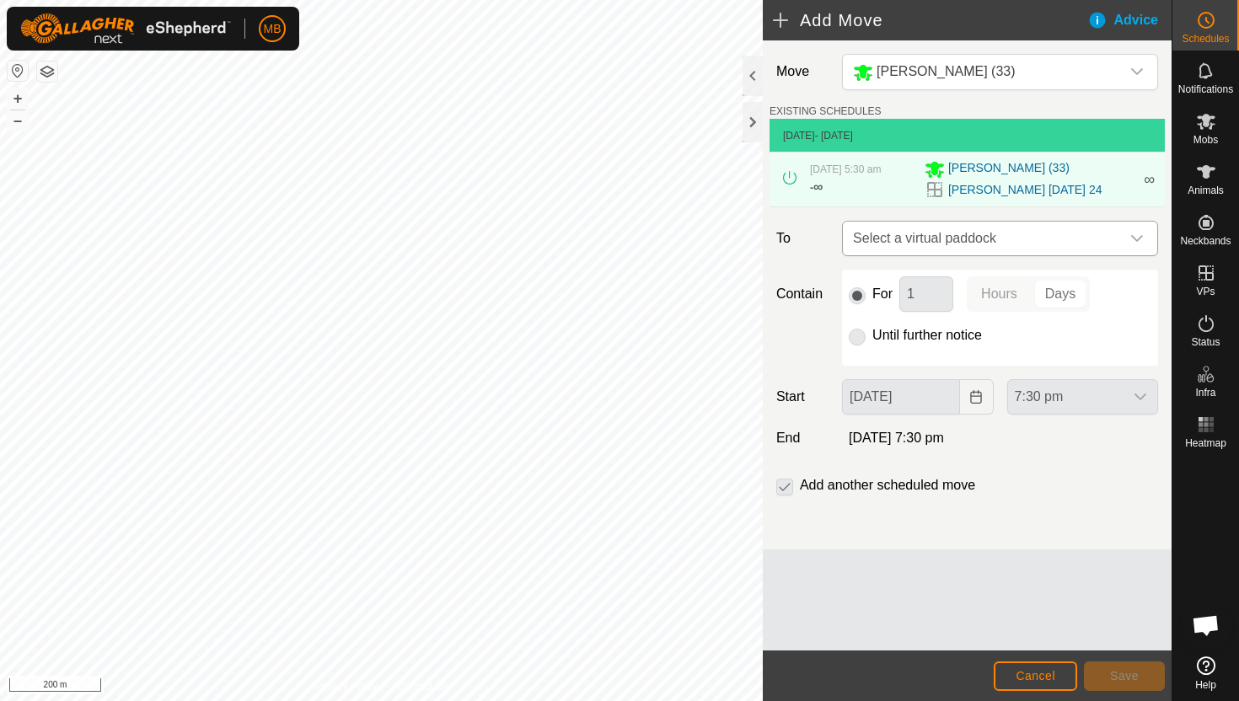
click at [1138, 242] on icon "dropdown trigger" at bounding box center [1136, 238] width 13 height 13
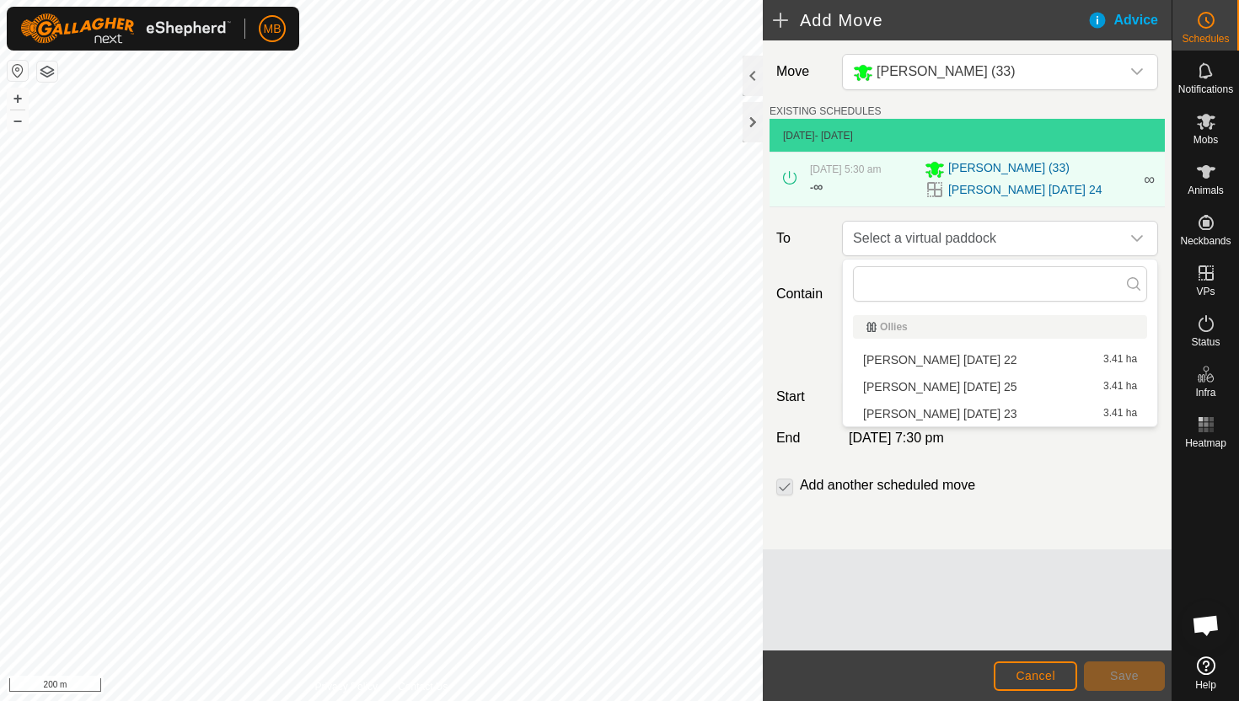
click at [1007, 387] on li "Angus Green Thursday 25 3.41 ha" at bounding box center [1000, 386] width 294 height 25
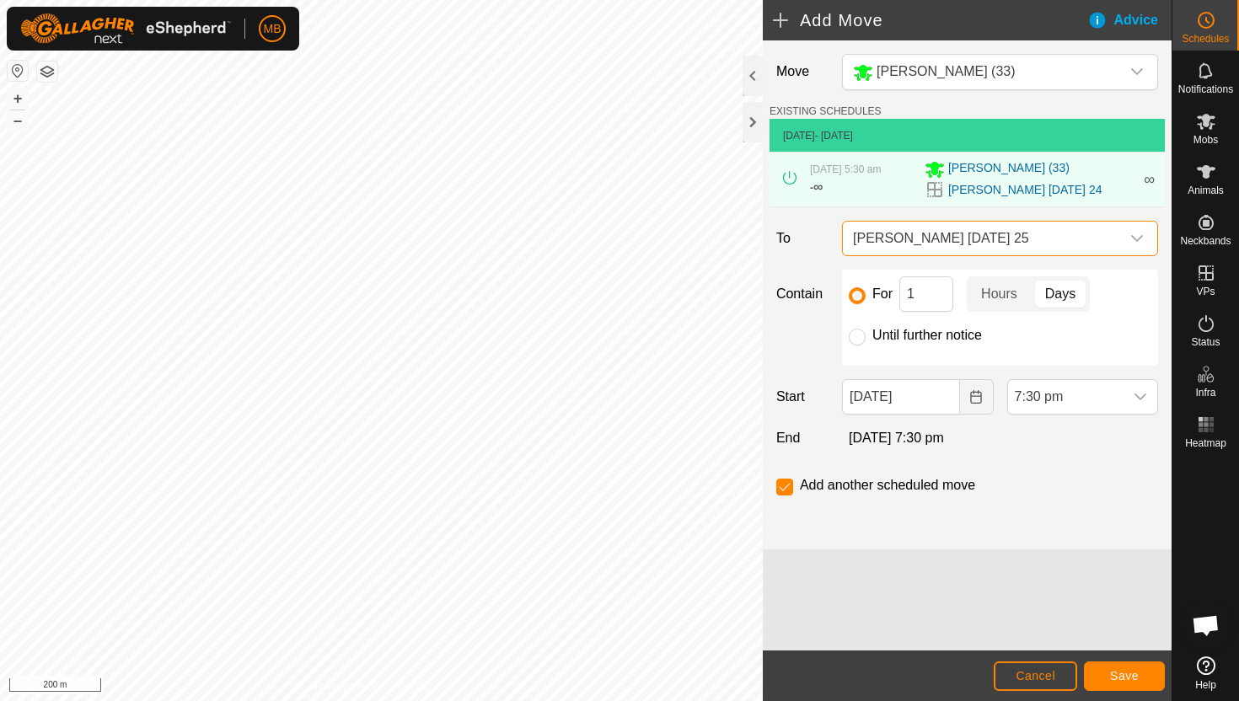
click at [948, 338] on label "Until further notice" at bounding box center [927, 335] width 110 height 13
click at [865, 338] on input "Until further notice" at bounding box center [857, 337] width 17 height 17
radio input "true"
checkbox input "false"
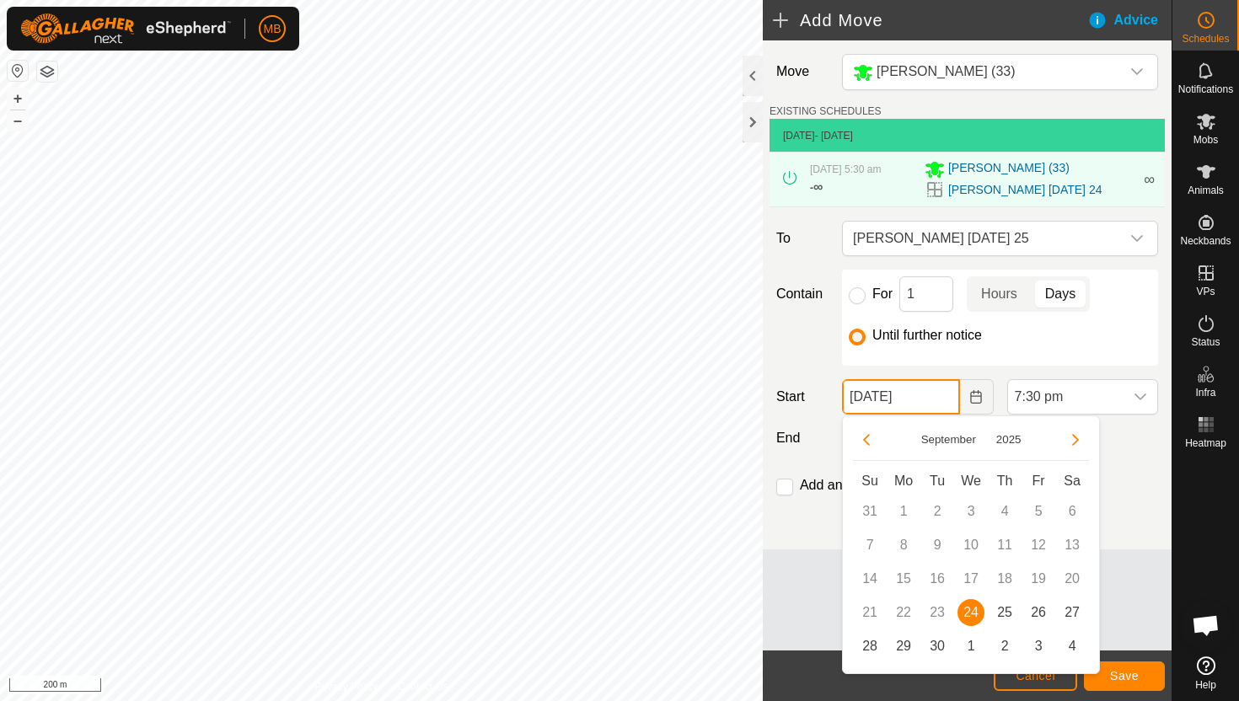
click at [949, 399] on input "24 Sep, 2025" at bounding box center [900, 396] width 117 height 35
click at [1004, 609] on span "25" at bounding box center [1004, 612] width 27 height 27
type input "25 Sep, 2025"
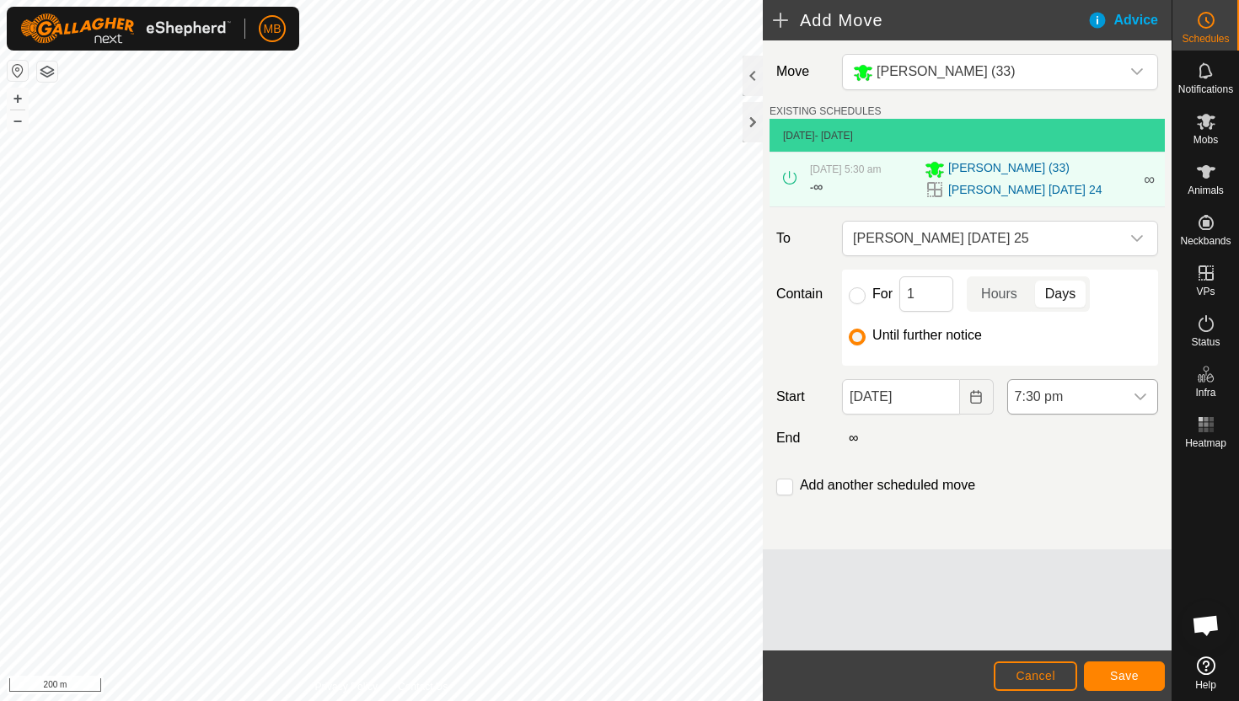
click at [1110, 399] on span "7:30 pm" at bounding box center [1065, 397] width 115 height 34
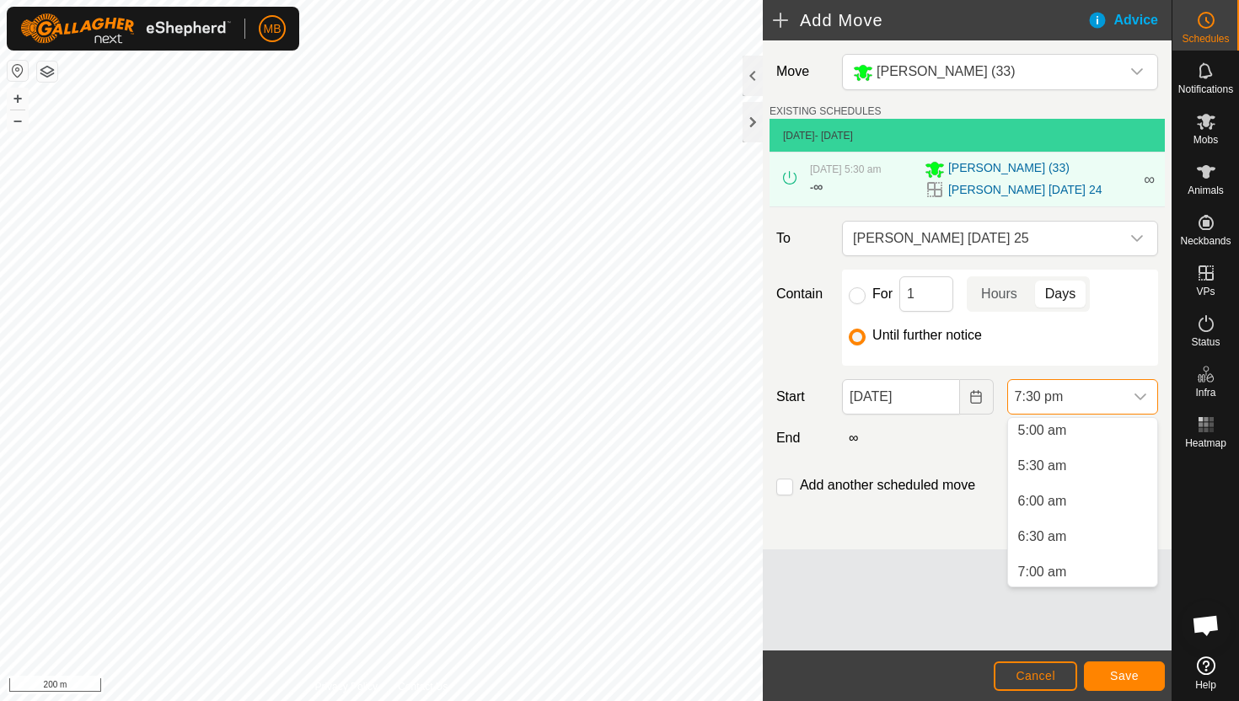
scroll to position [353, 0]
click at [1104, 475] on li "5:30 am" at bounding box center [1082, 471] width 149 height 34
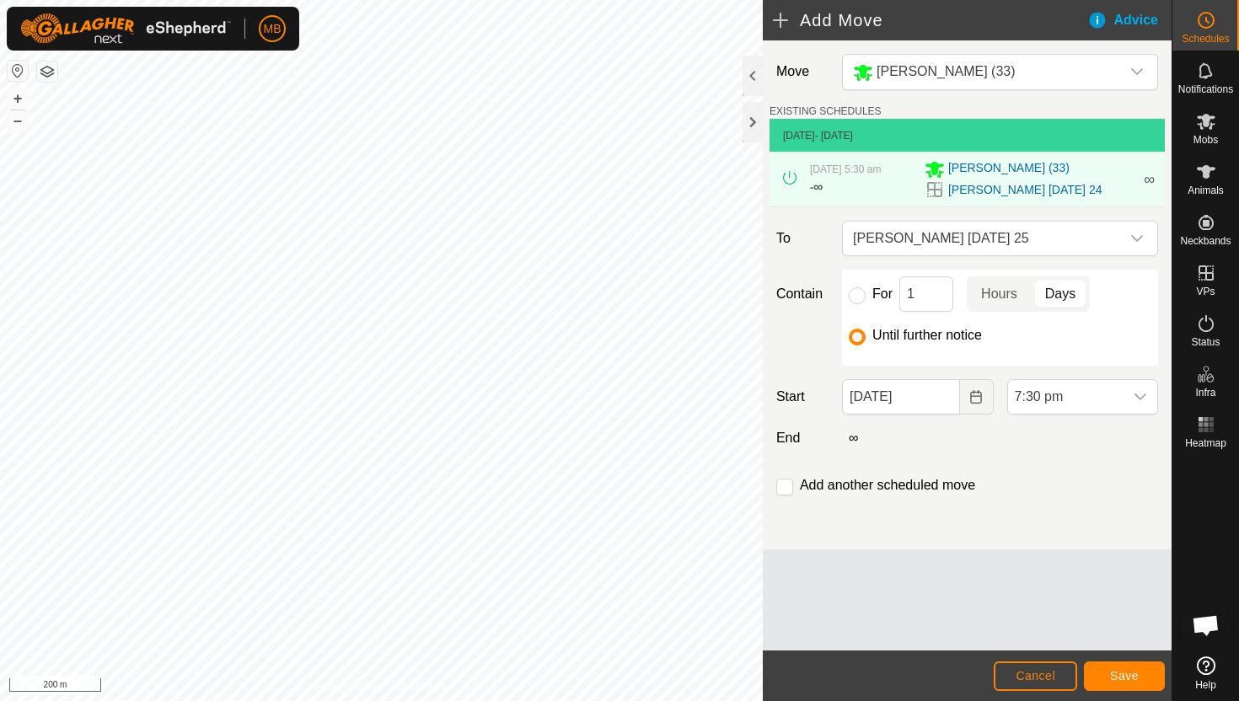
scroll to position [1245, 0]
click at [1136, 672] on span "Save" at bounding box center [1124, 675] width 29 height 13
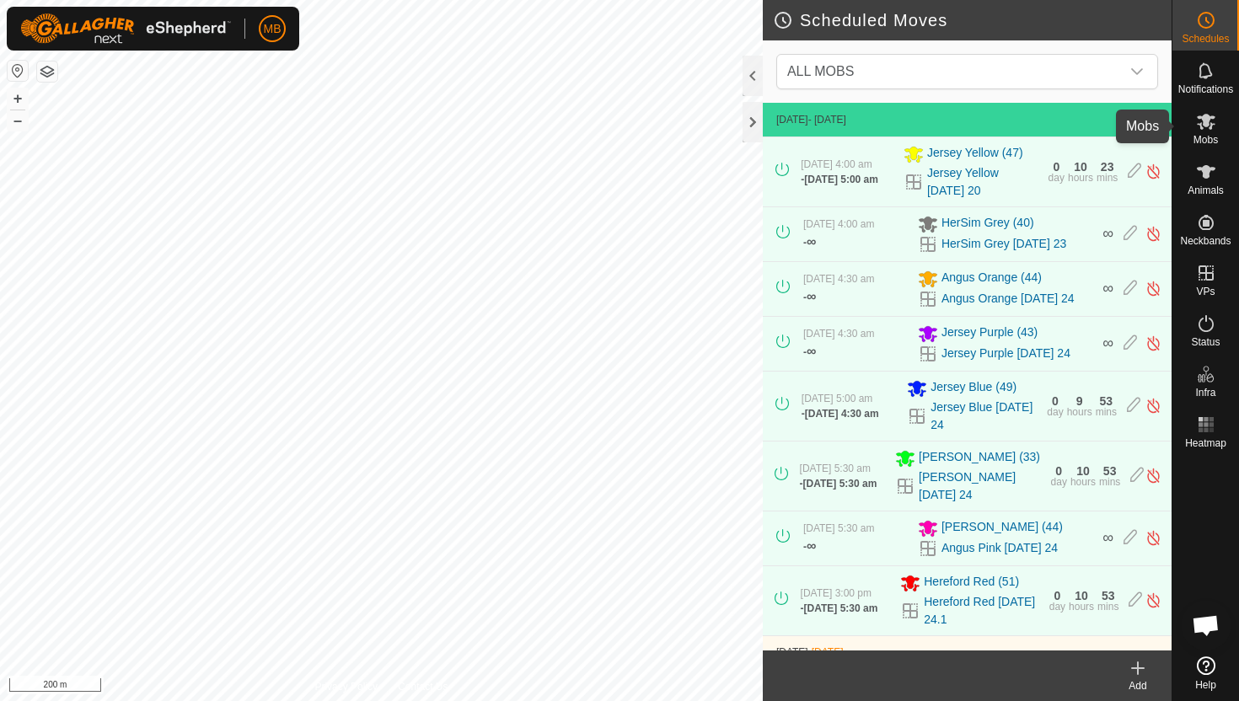
click at [1208, 123] on icon at bounding box center [1205, 122] width 19 height 16
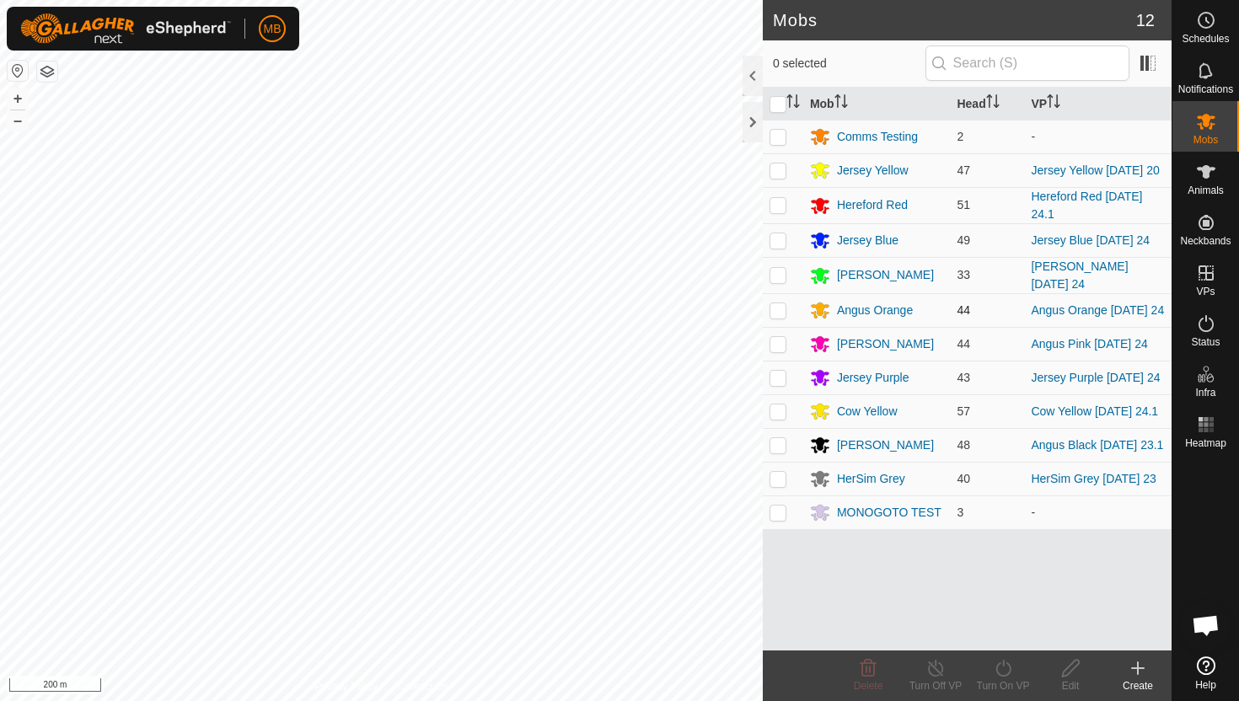
click at [779, 316] on p-checkbox at bounding box center [777, 309] width 17 height 13
checkbox input "true"
click at [1003, 667] on icon at bounding box center [1003, 668] width 21 height 20
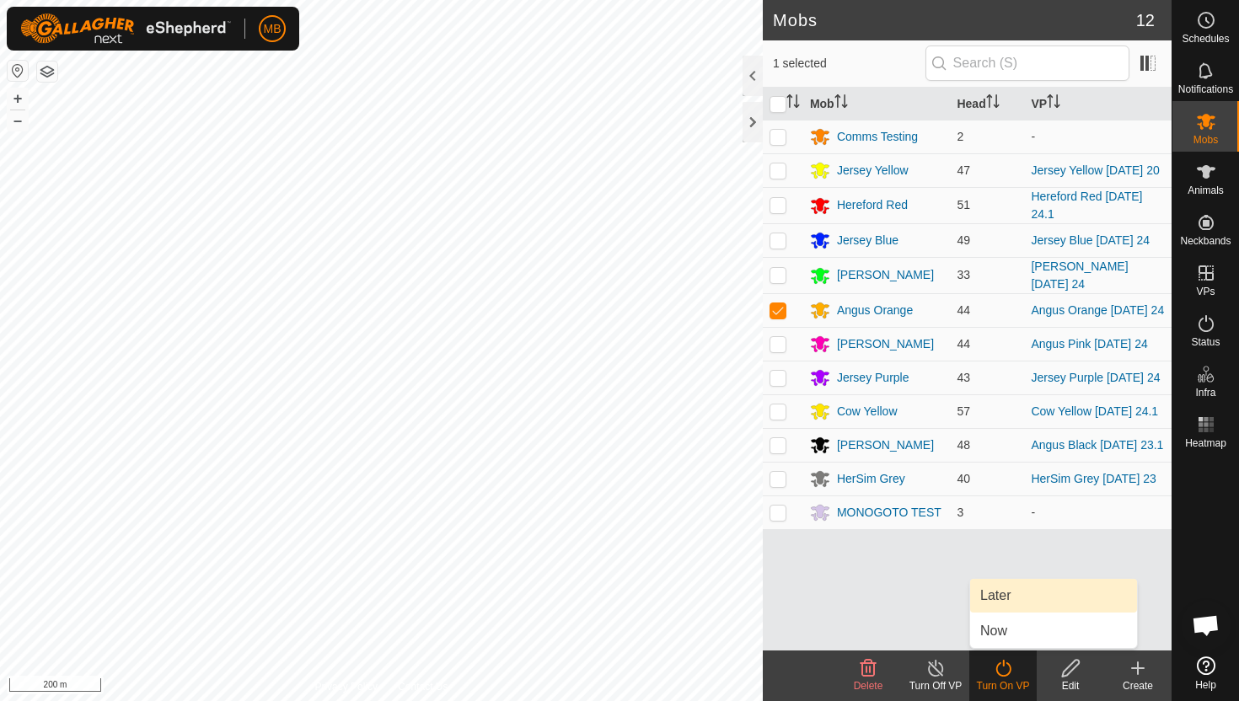
click at [1014, 601] on link "Later" at bounding box center [1053, 596] width 167 height 34
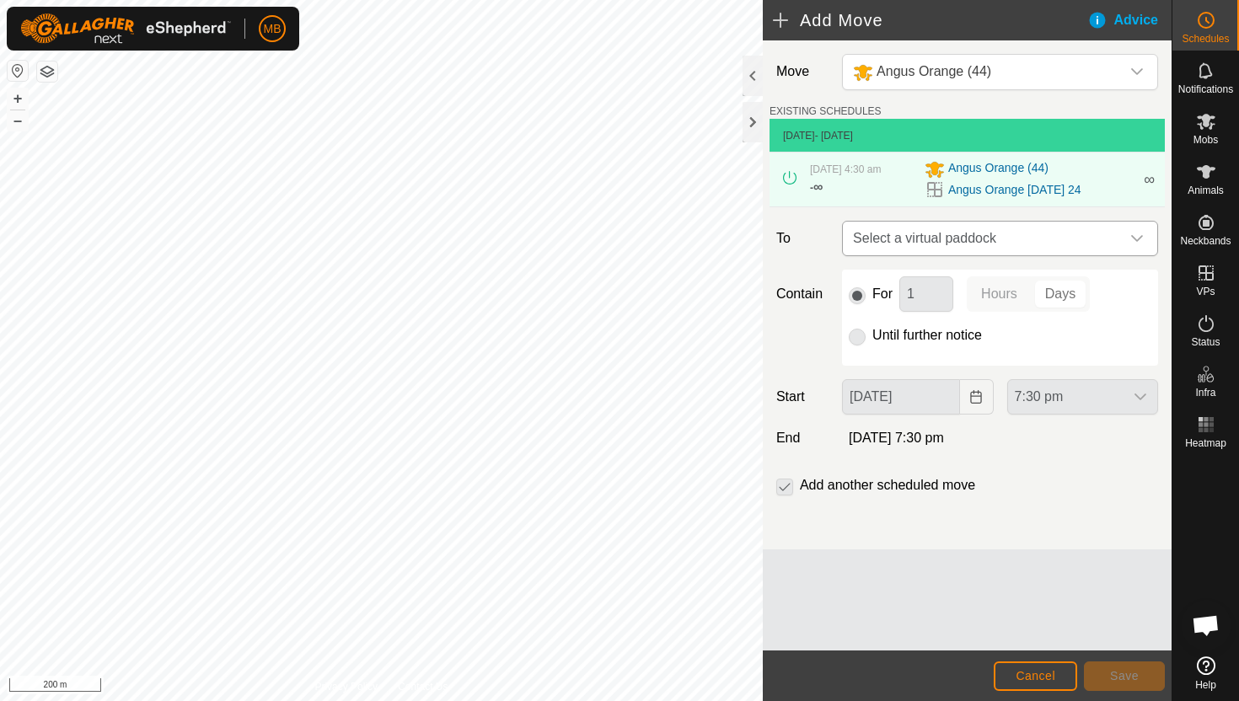
click at [1136, 233] on icon "dropdown trigger" at bounding box center [1136, 238] width 13 height 13
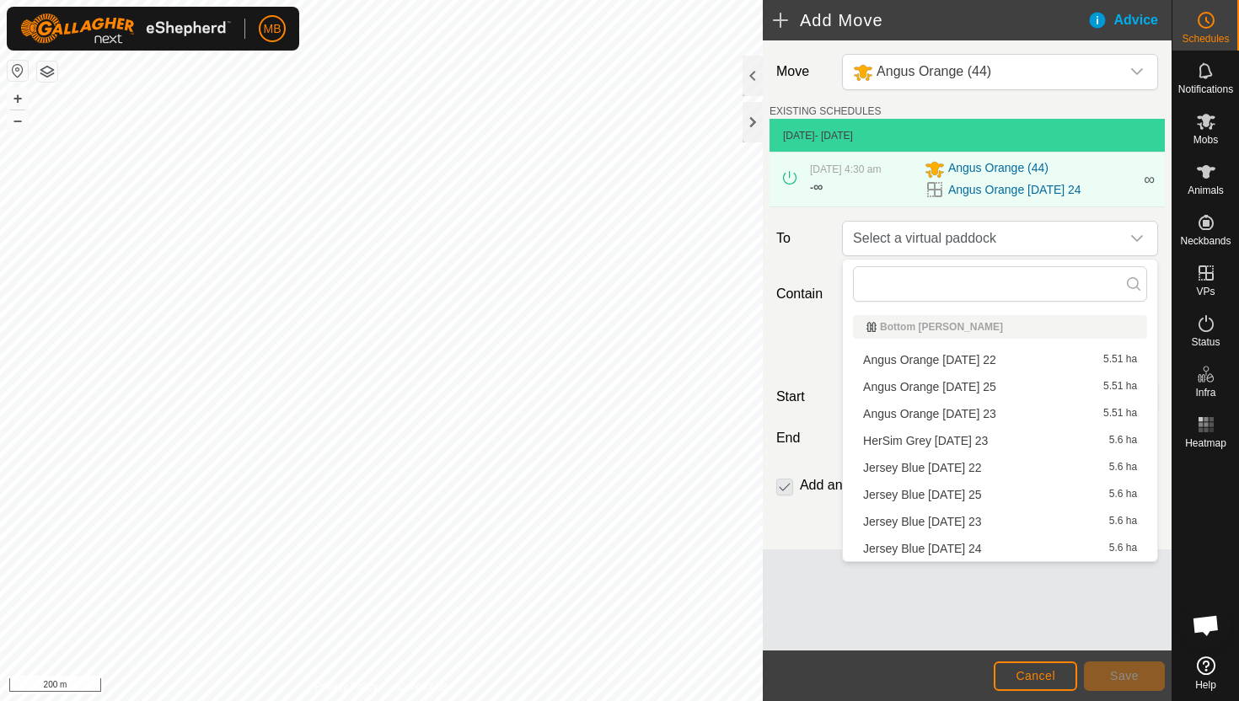
click at [1010, 387] on li "Angus Orange Thursday 25 5.51 ha" at bounding box center [1000, 386] width 294 height 25
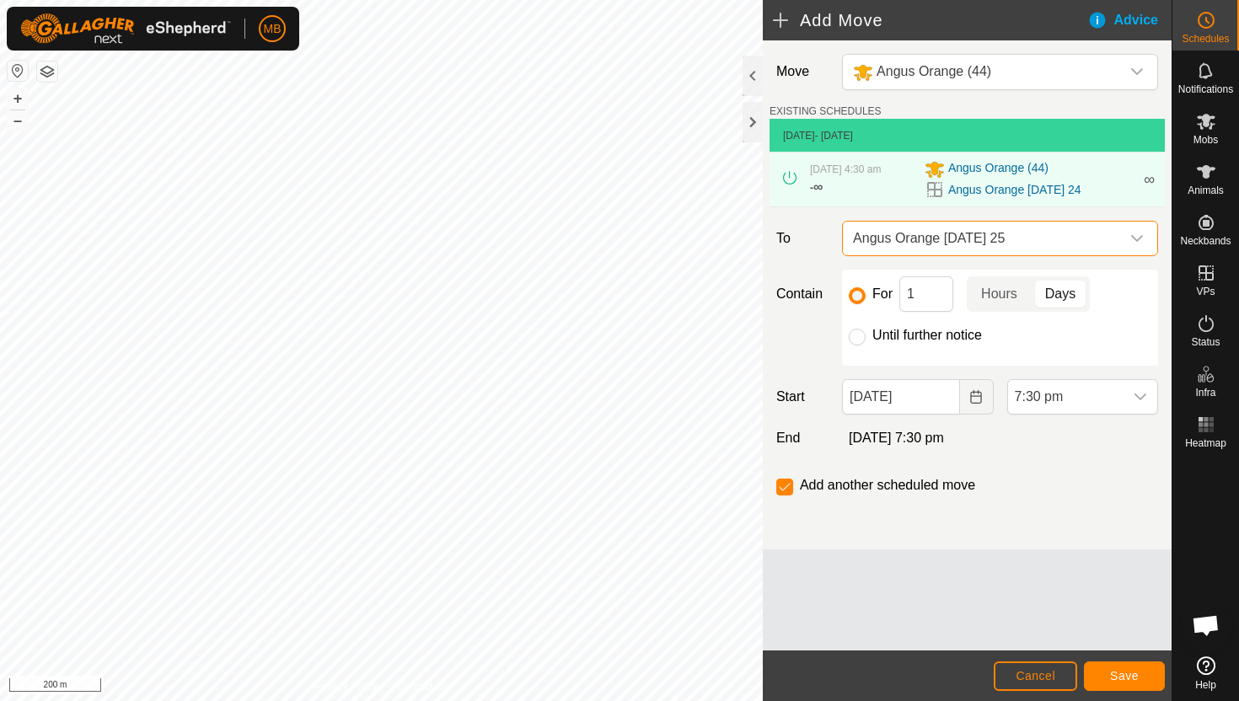
click at [938, 335] on label "Until further notice" at bounding box center [927, 335] width 110 height 13
click at [865, 335] on input "Until further notice" at bounding box center [857, 337] width 17 height 17
radio input "true"
checkbox input "false"
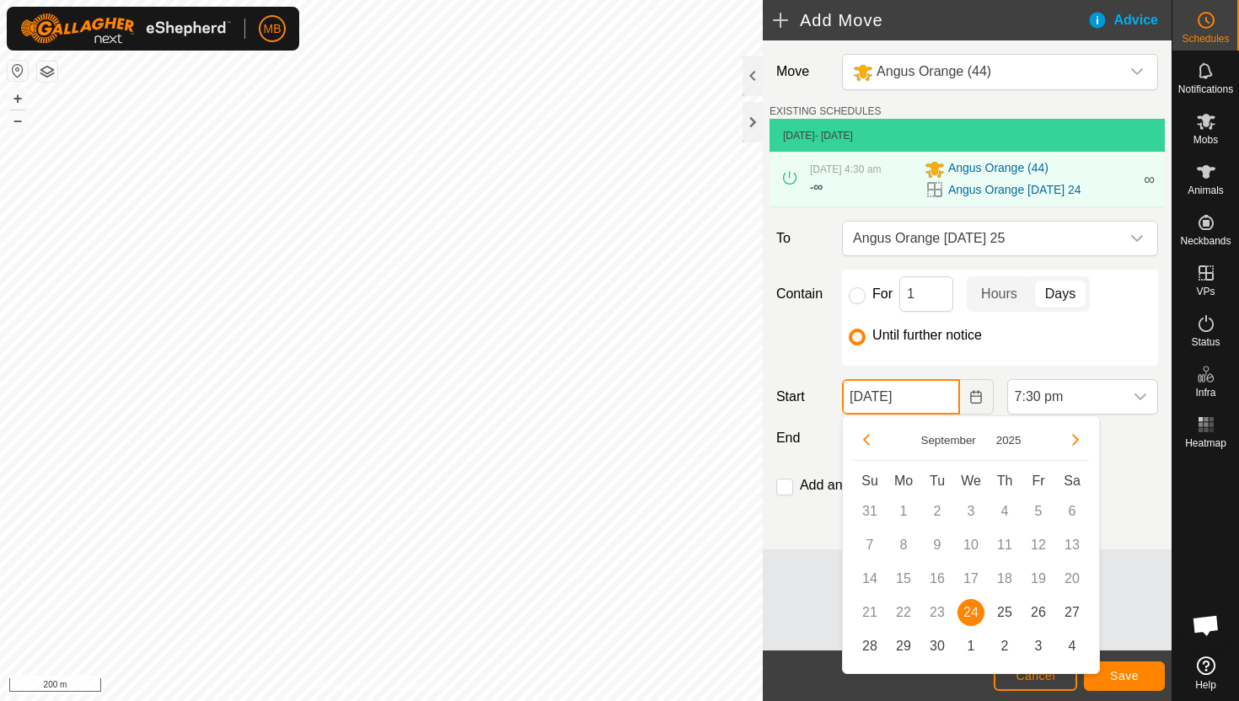
click at [942, 408] on input "24 Sep, 2025" at bounding box center [900, 396] width 117 height 35
click at [1001, 608] on span "25" at bounding box center [1004, 612] width 27 height 27
type input "25 Sep, 2025"
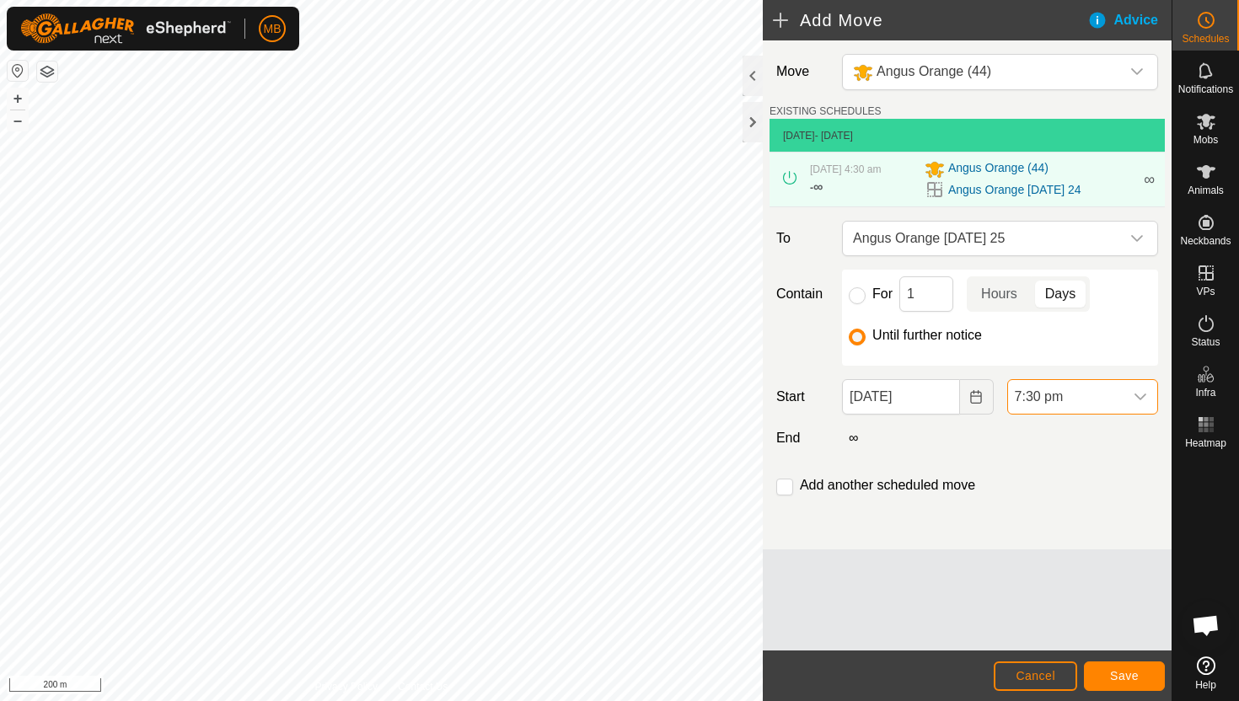
click at [1099, 400] on span "7:30 pm" at bounding box center [1065, 397] width 115 height 34
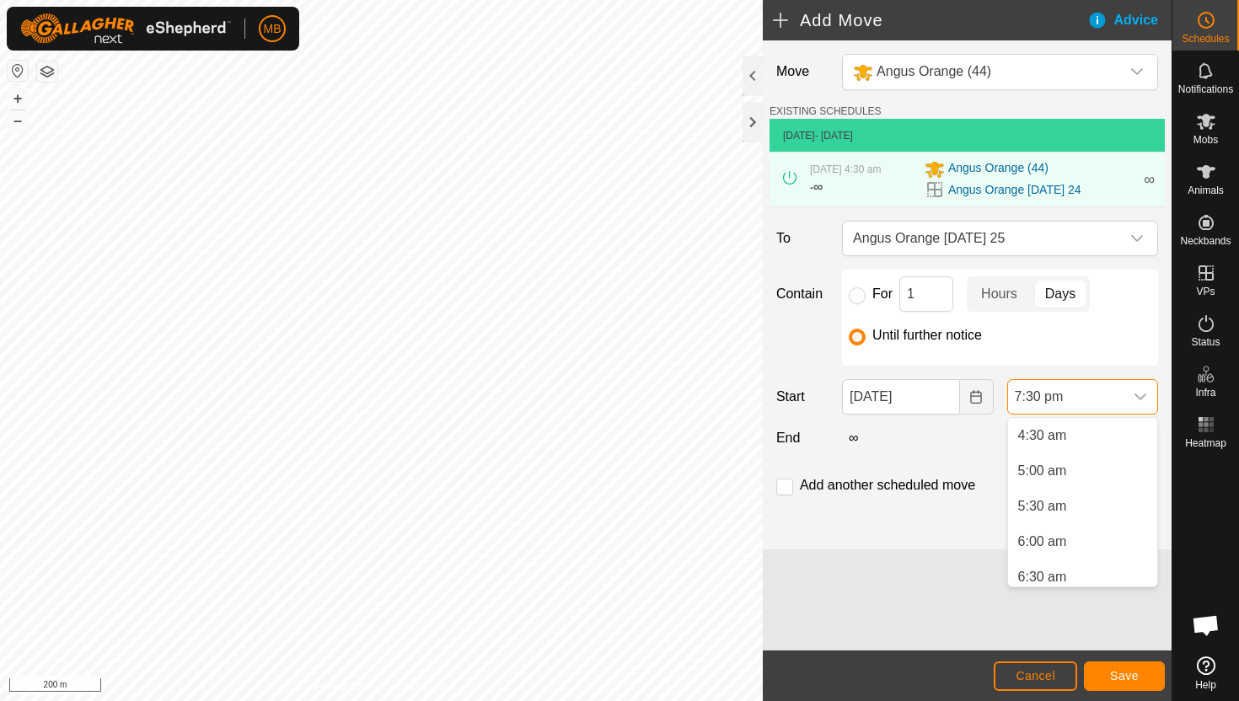
scroll to position [312, 0]
click at [1087, 447] on li "4:30 am" at bounding box center [1082, 442] width 149 height 34
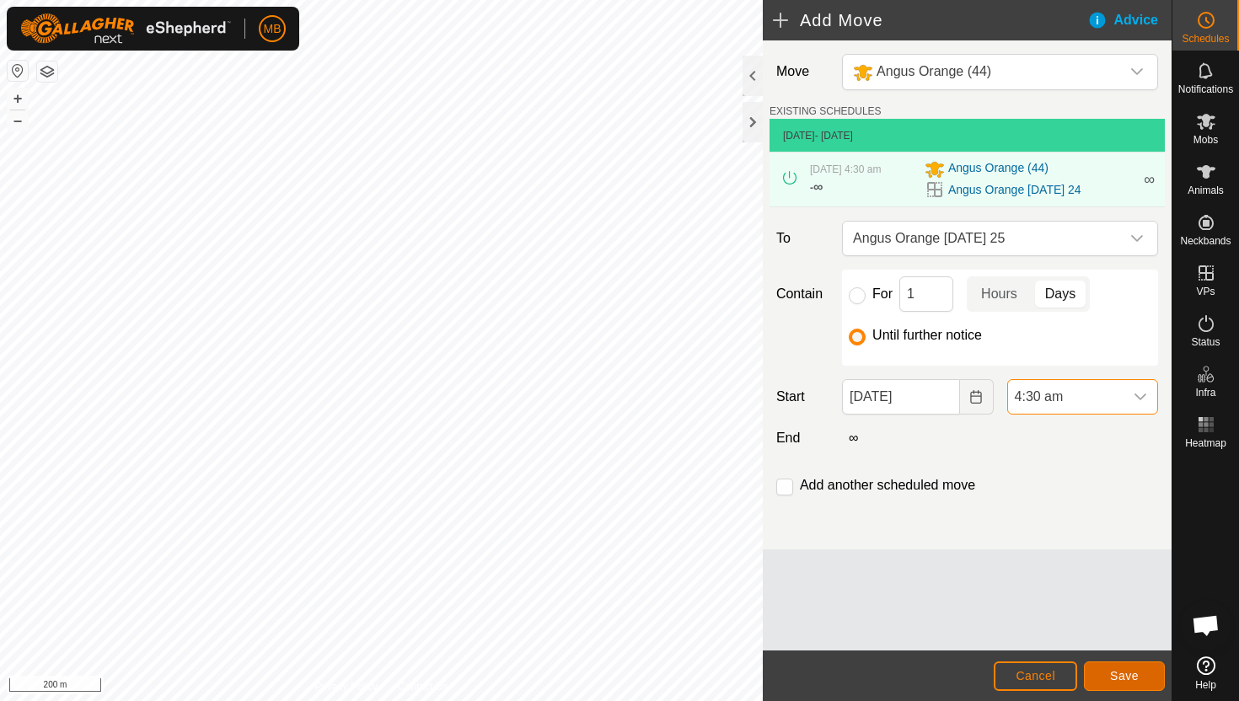
click at [1112, 670] on span "Save" at bounding box center [1124, 675] width 29 height 13
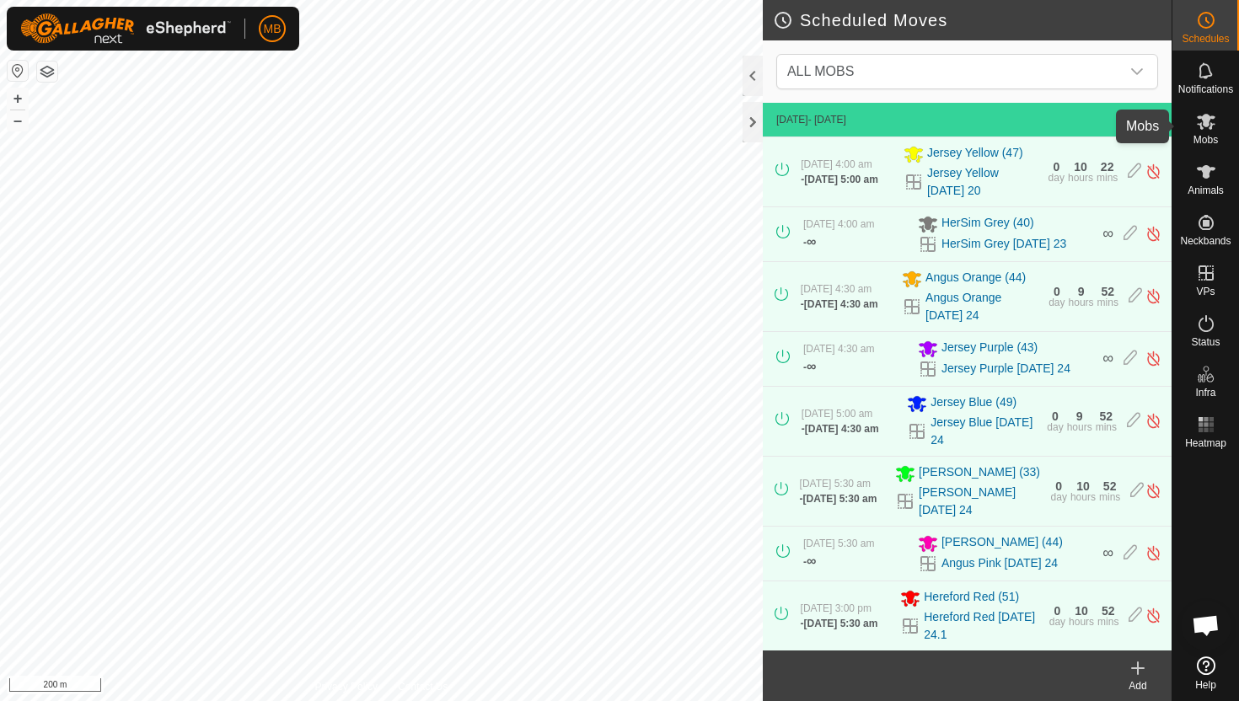
click at [1208, 131] on es-mob-svg-icon at bounding box center [1206, 121] width 30 height 27
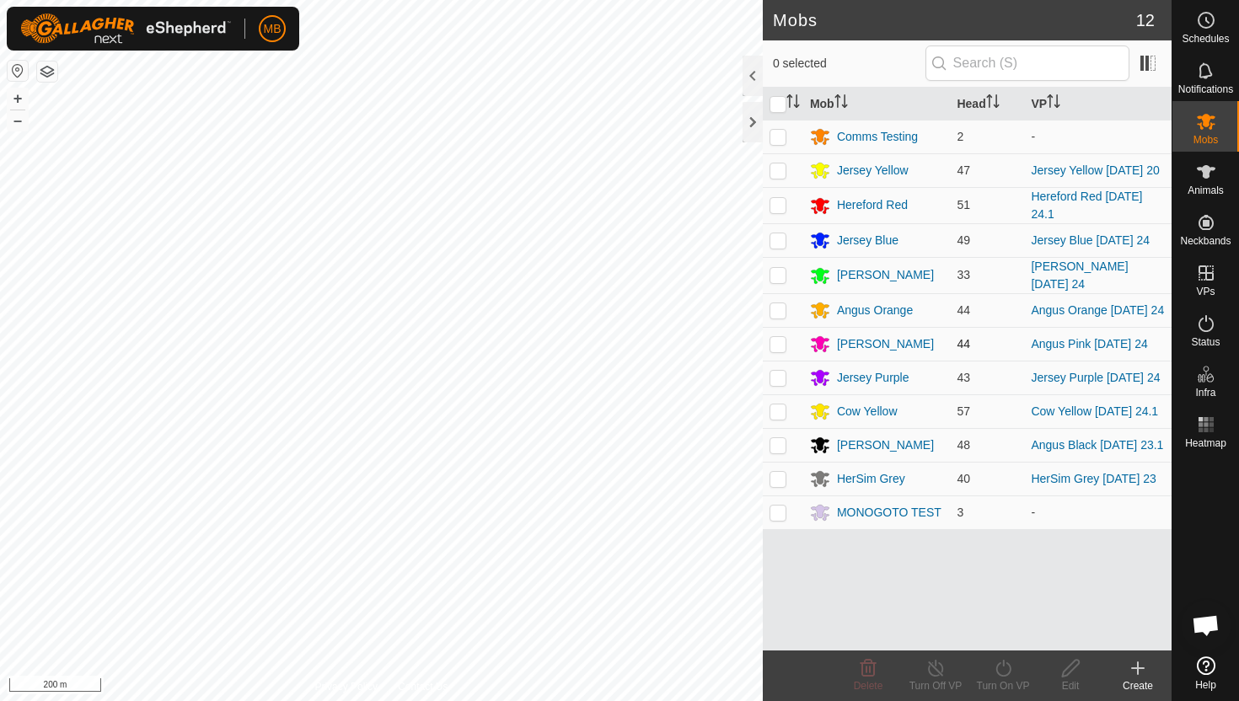
click at [775, 351] on p-checkbox at bounding box center [777, 343] width 17 height 13
checkbox input "true"
click at [1004, 674] on icon at bounding box center [1003, 668] width 21 height 20
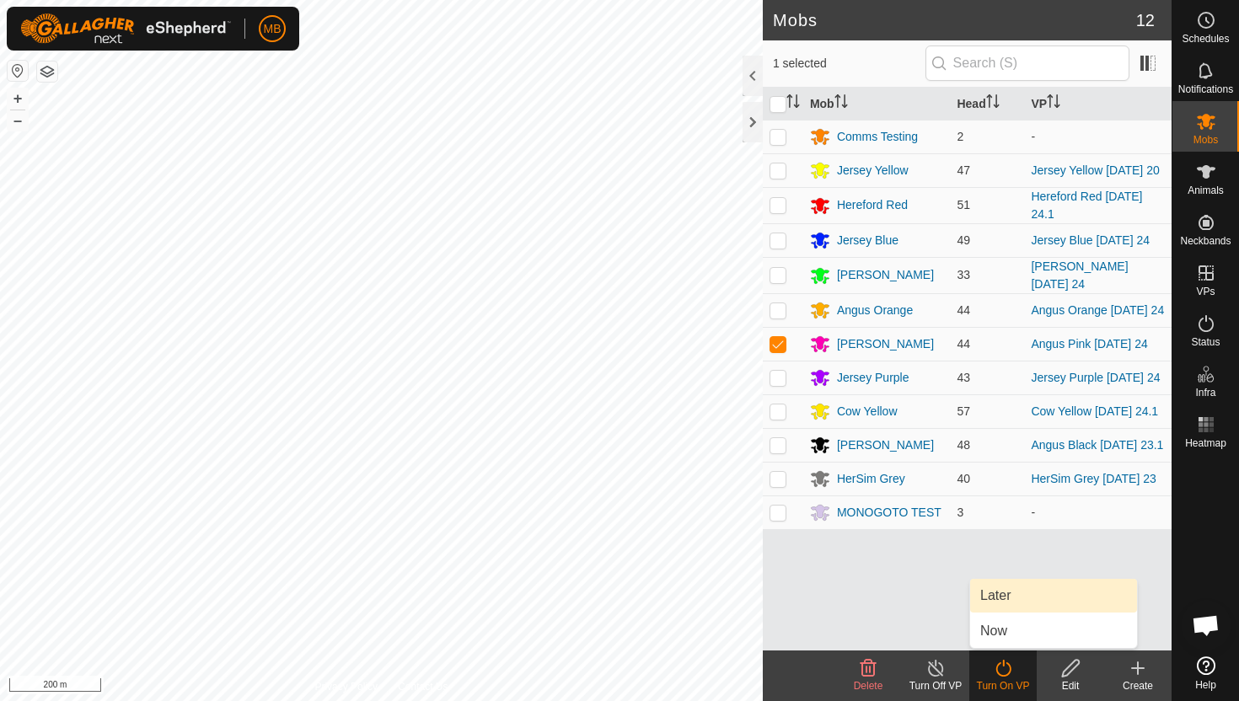
click at [1015, 605] on link "Later" at bounding box center [1053, 596] width 167 height 34
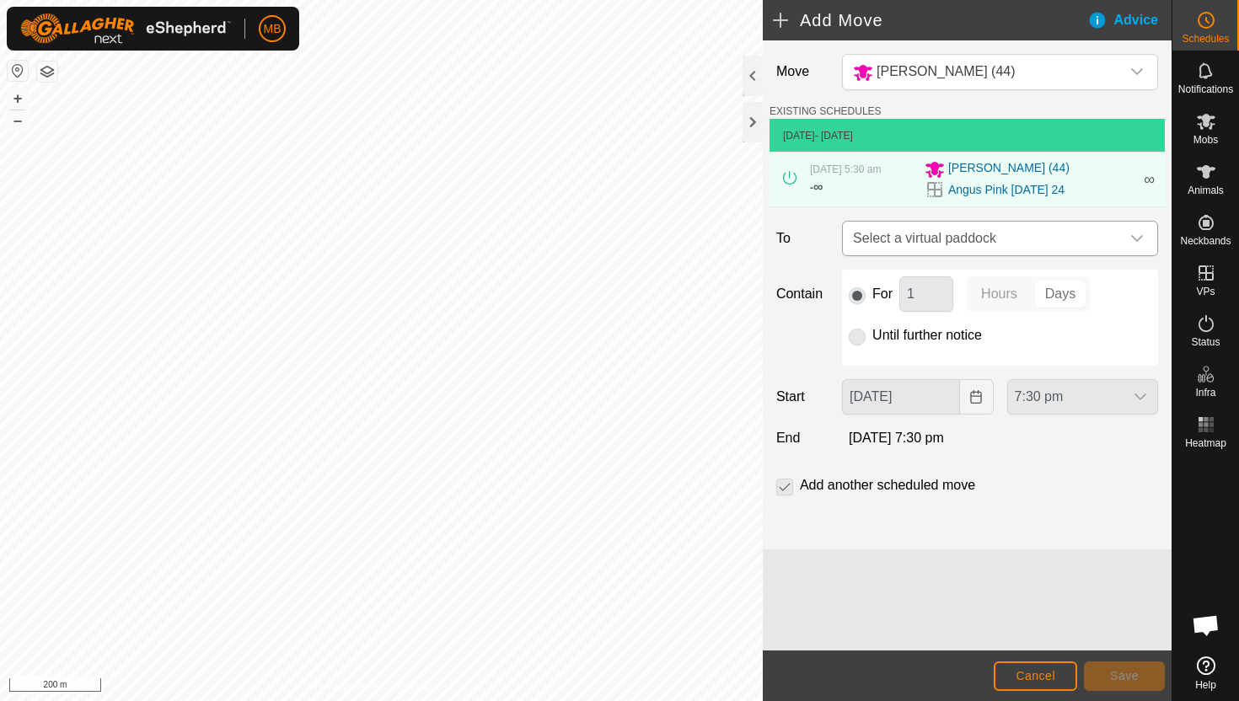
click at [1128, 240] on div "dropdown trigger" at bounding box center [1137, 239] width 34 height 34
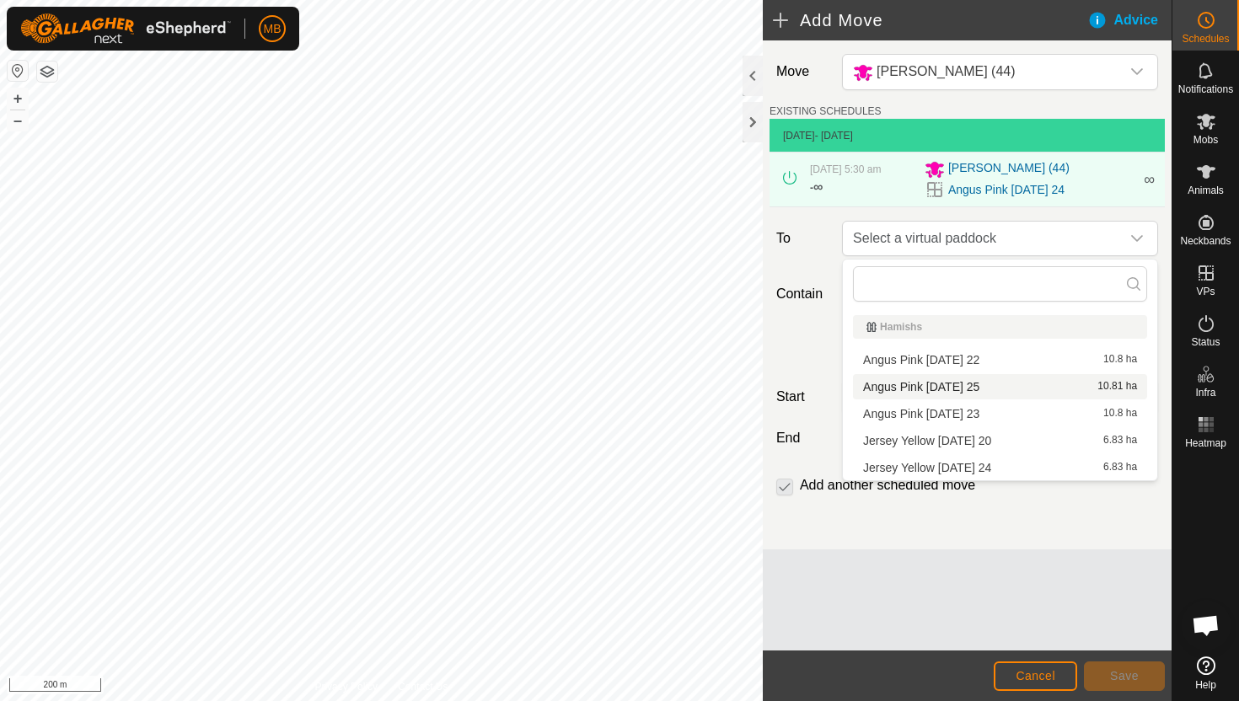
click at [995, 387] on li "Angus Pink Thursday 25 10.81 ha" at bounding box center [1000, 386] width 294 height 25
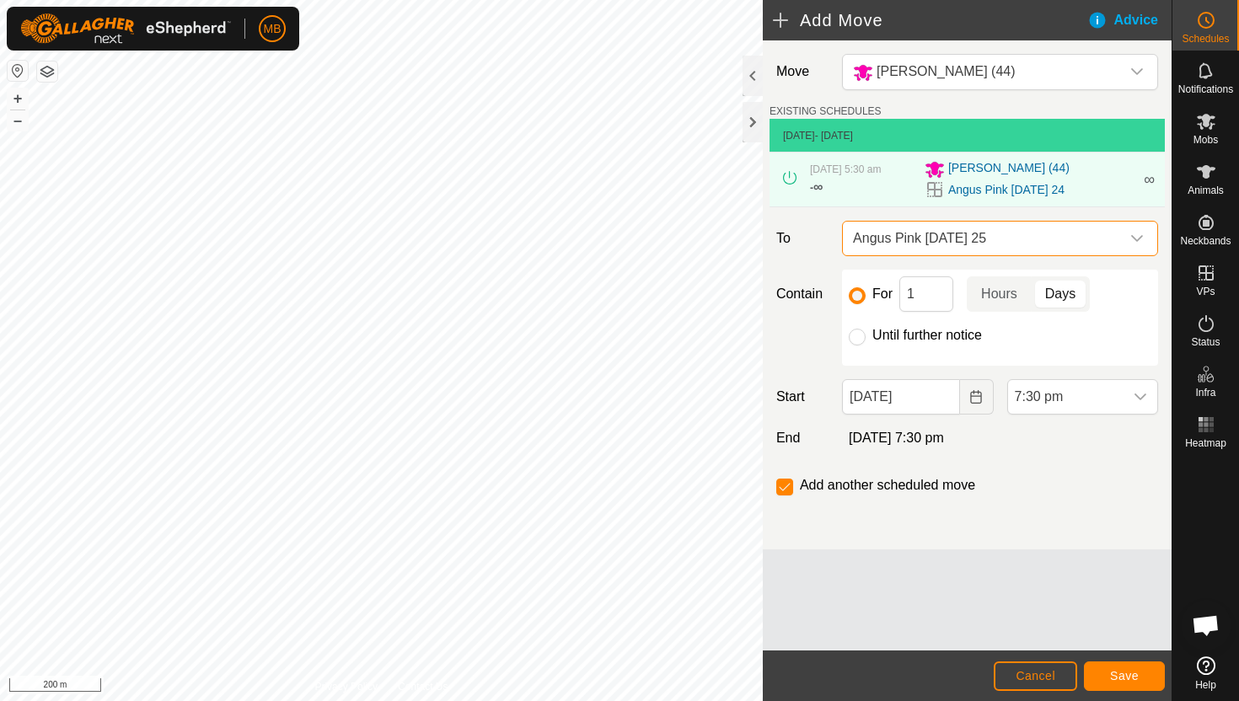
click at [926, 332] on label "Until further notice" at bounding box center [927, 335] width 110 height 13
click at [865, 332] on input "Until further notice" at bounding box center [857, 337] width 17 height 17
radio input "true"
checkbox input "false"
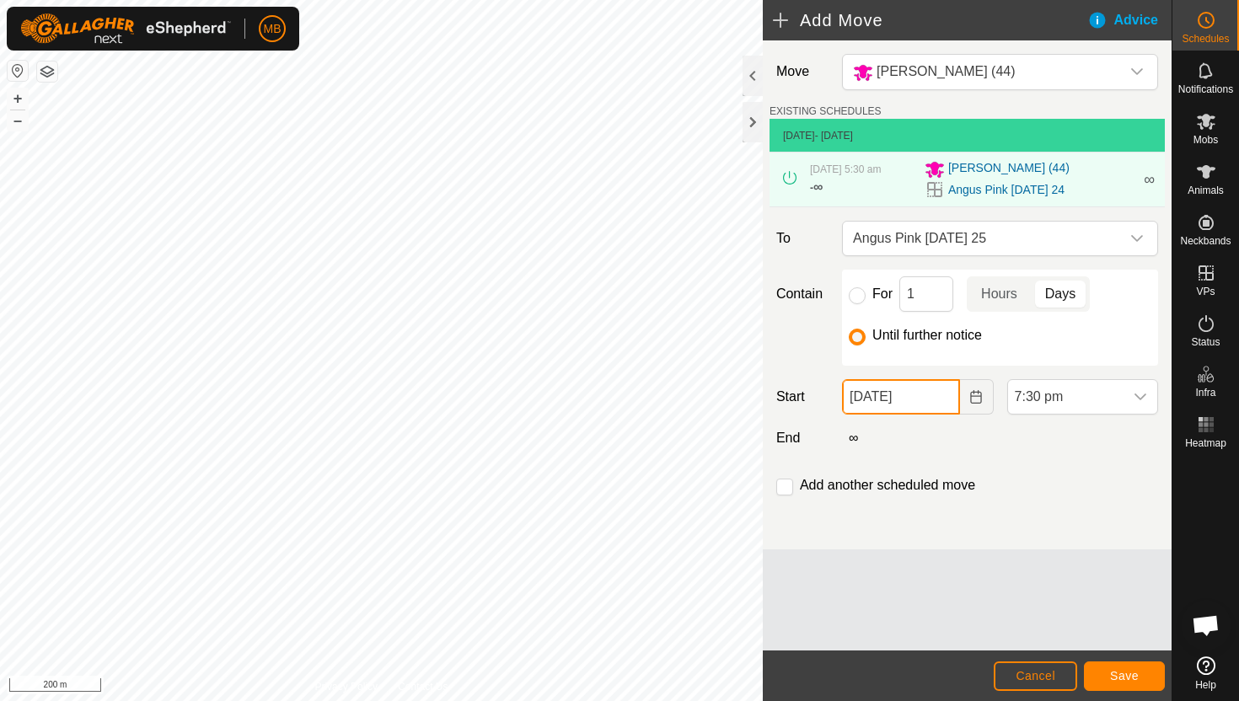
click at [944, 397] on input "24 Sep, 2025" at bounding box center [900, 396] width 117 height 35
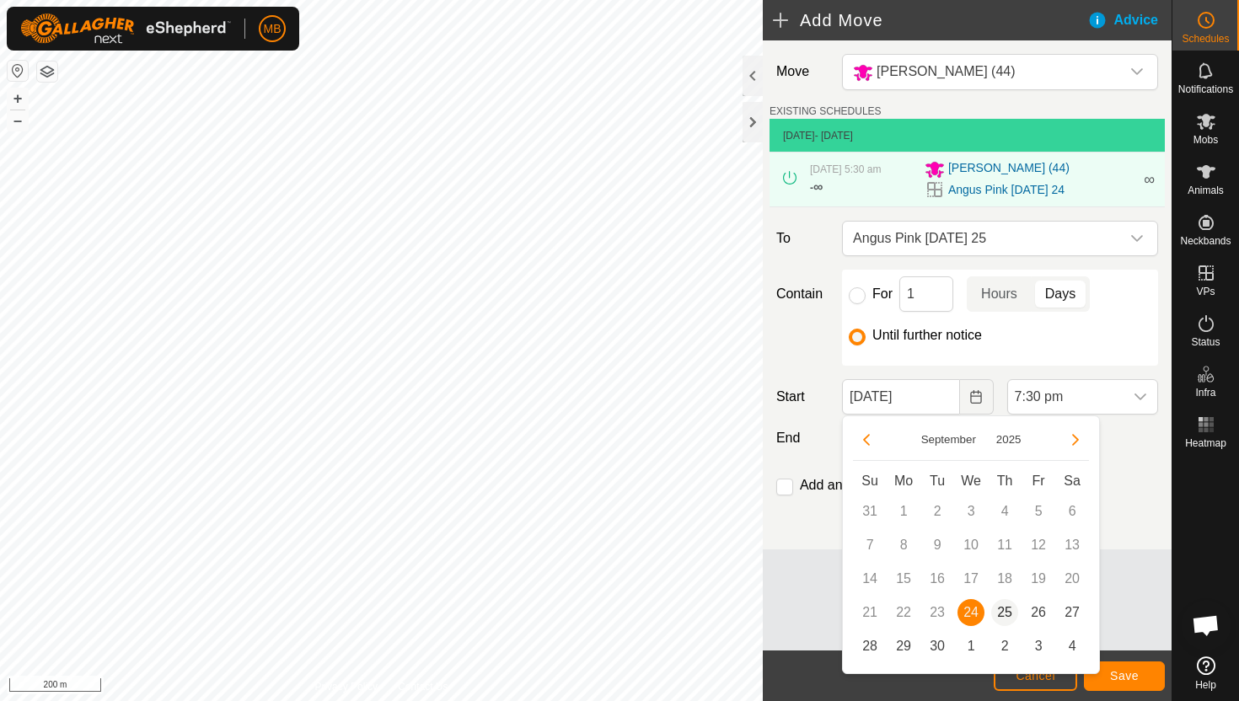
click at [1005, 618] on span "25" at bounding box center [1004, 612] width 27 height 27
type input "25 Sep, 2025"
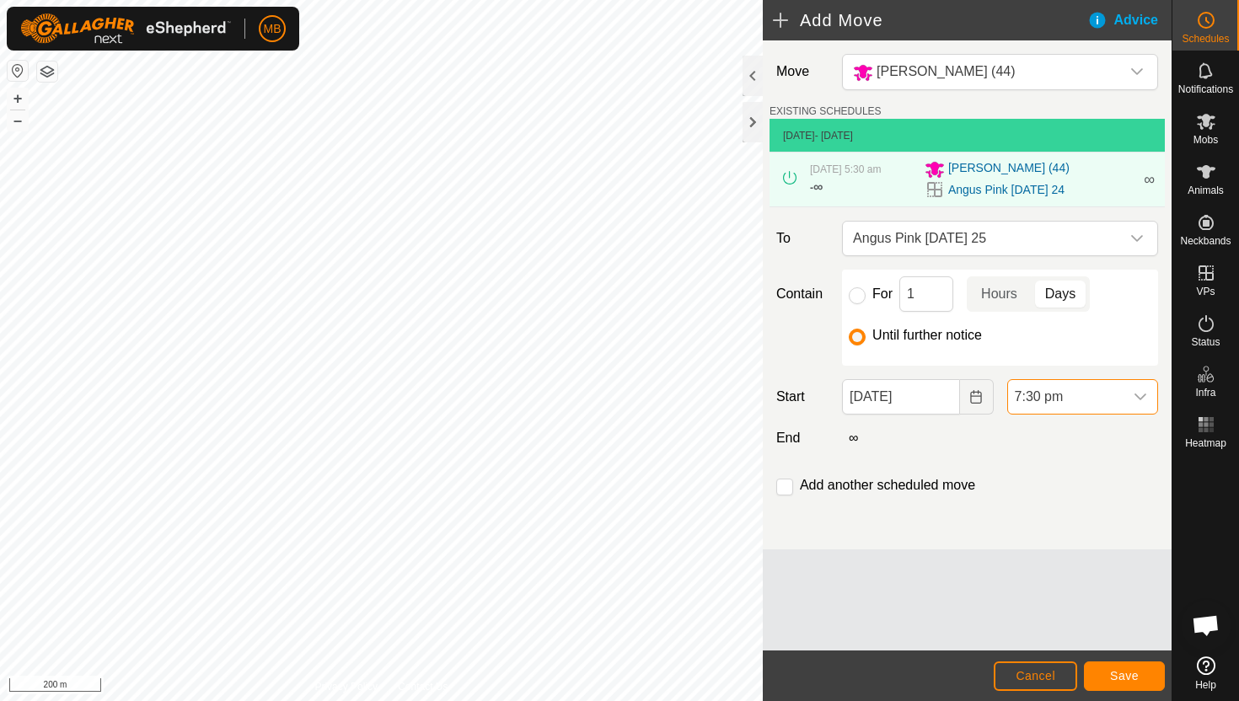
click at [1112, 399] on span "7:30 pm" at bounding box center [1065, 397] width 115 height 34
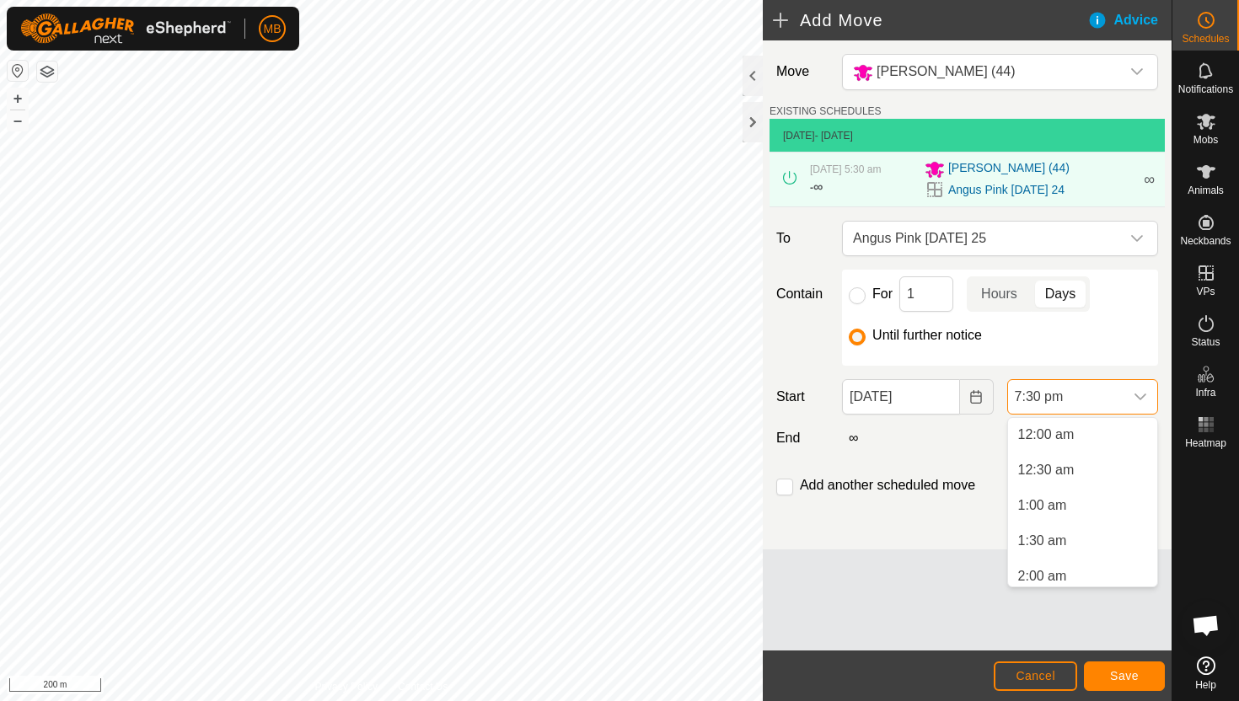
scroll to position [1239, 0]
click at [1096, 432] on li "5:30 am" at bounding box center [1082, 435] width 149 height 34
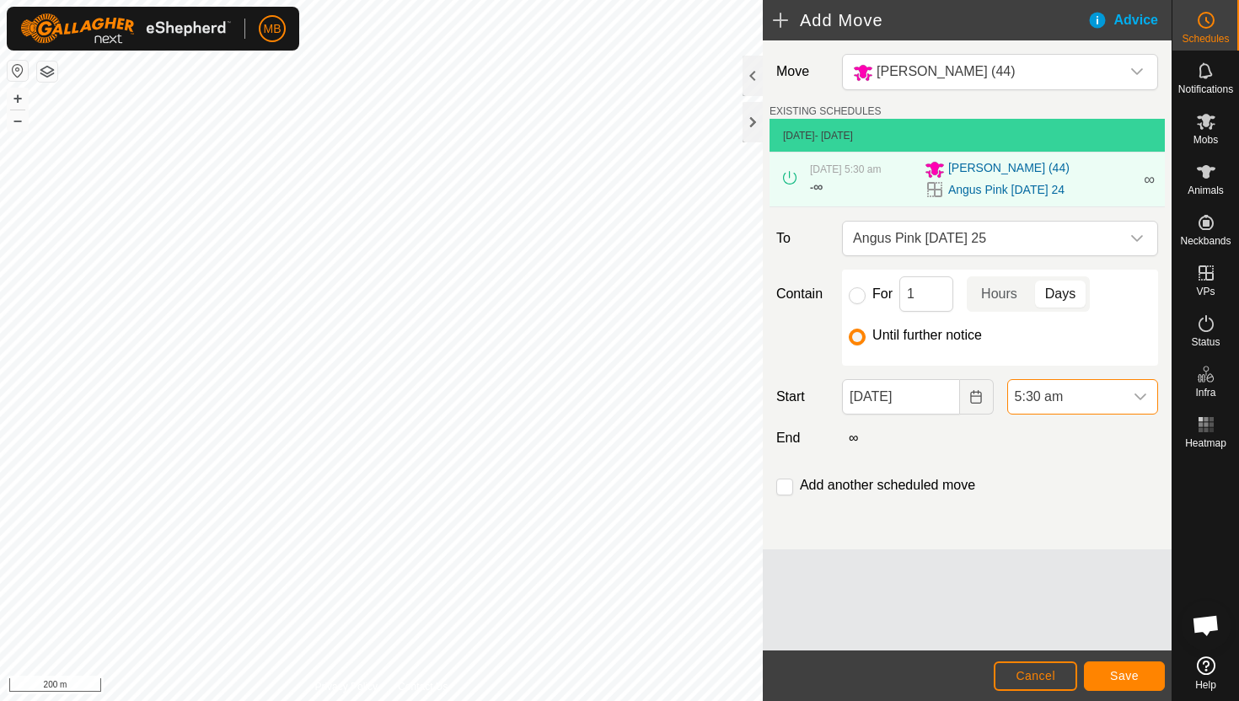
scroll to position [1245, 0]
click at [1129, 672] on span "Save" at bounding box center [1124, 675] width 29 height 13
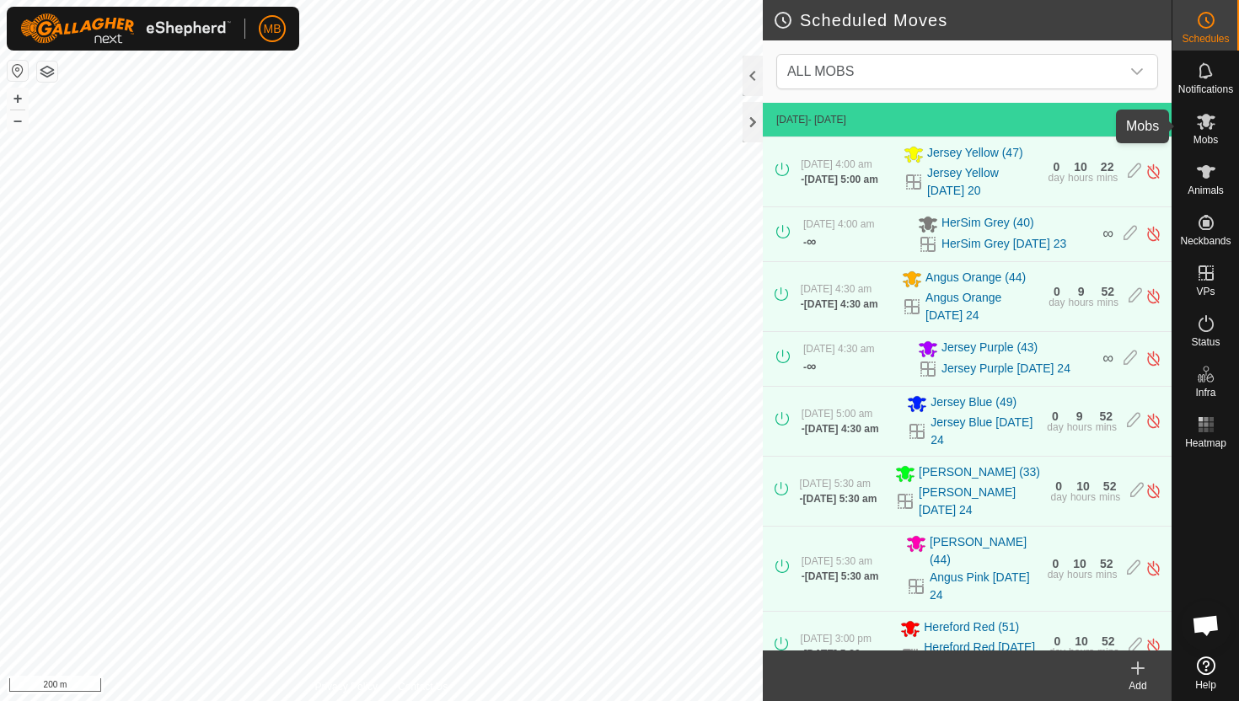
click at [1208, 131] on es-mob-svg-icon at bounding box center [1206, 121] width 30 height 27
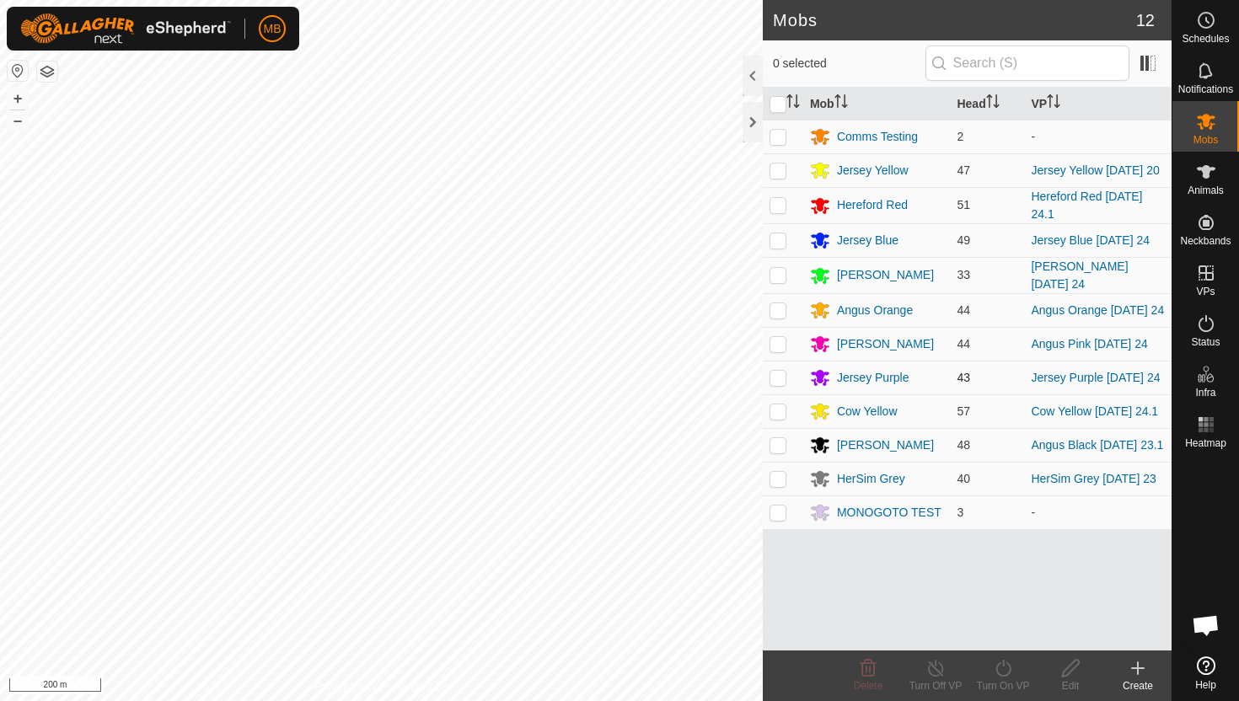
click at [774, 384] on p-checkbox at bounding box center [777, 377] width 17 height 13
checkbox input "true"
click at [1002, 669] on icon at bounding box center [1003, 668] width 21 height 20
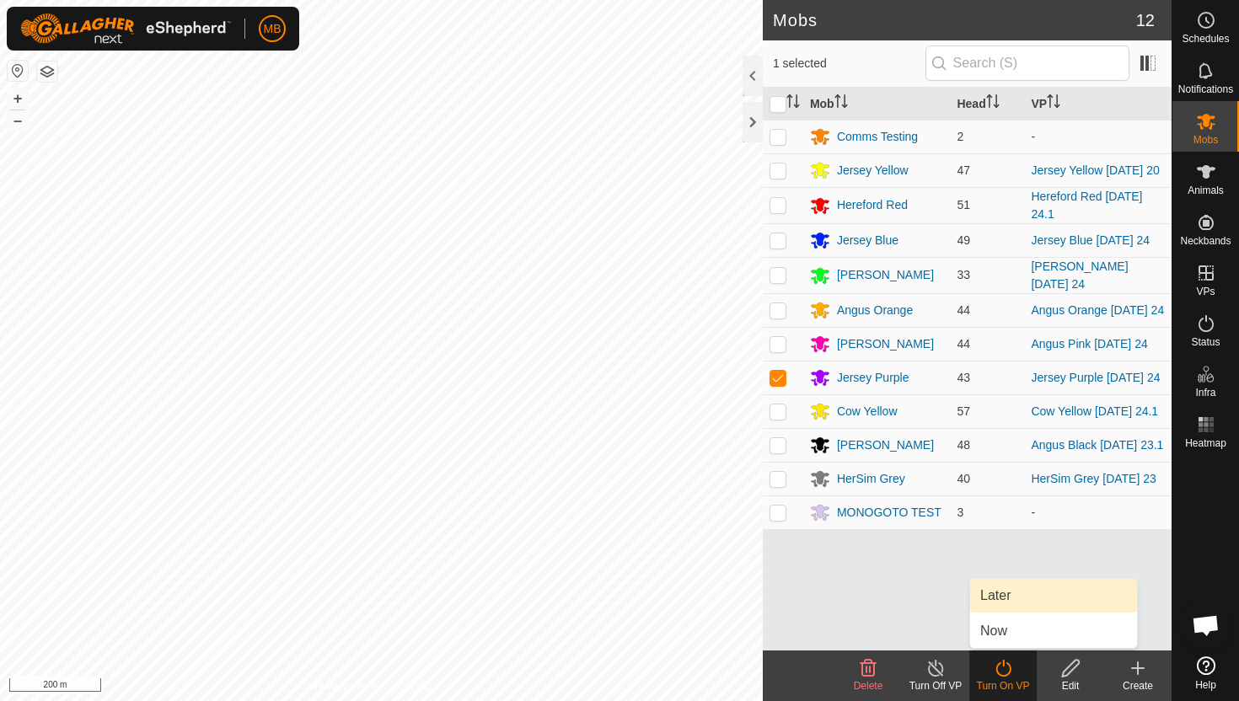
click at [1020, 597] on link "Later" at bounding box center [1053, 596] width 167 height 34
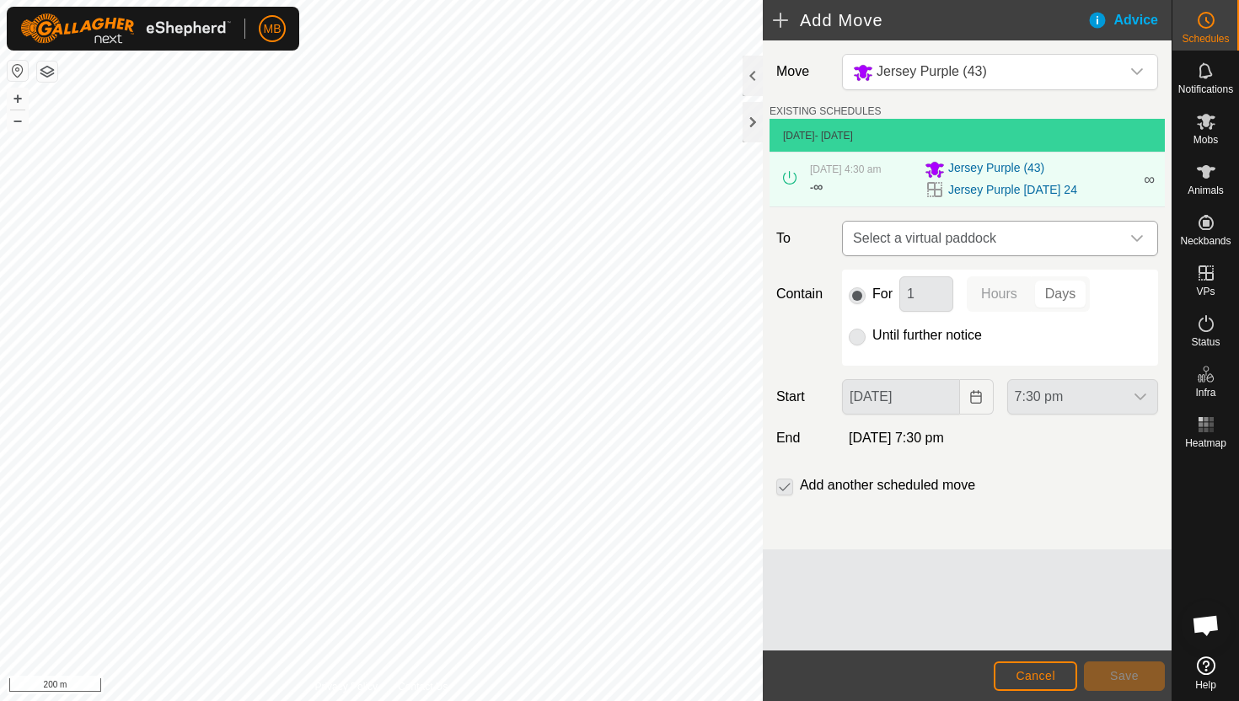
click at [1127, 242] on div "dropdown trigger" at bounding box center [1137, 239] width 34 height 34
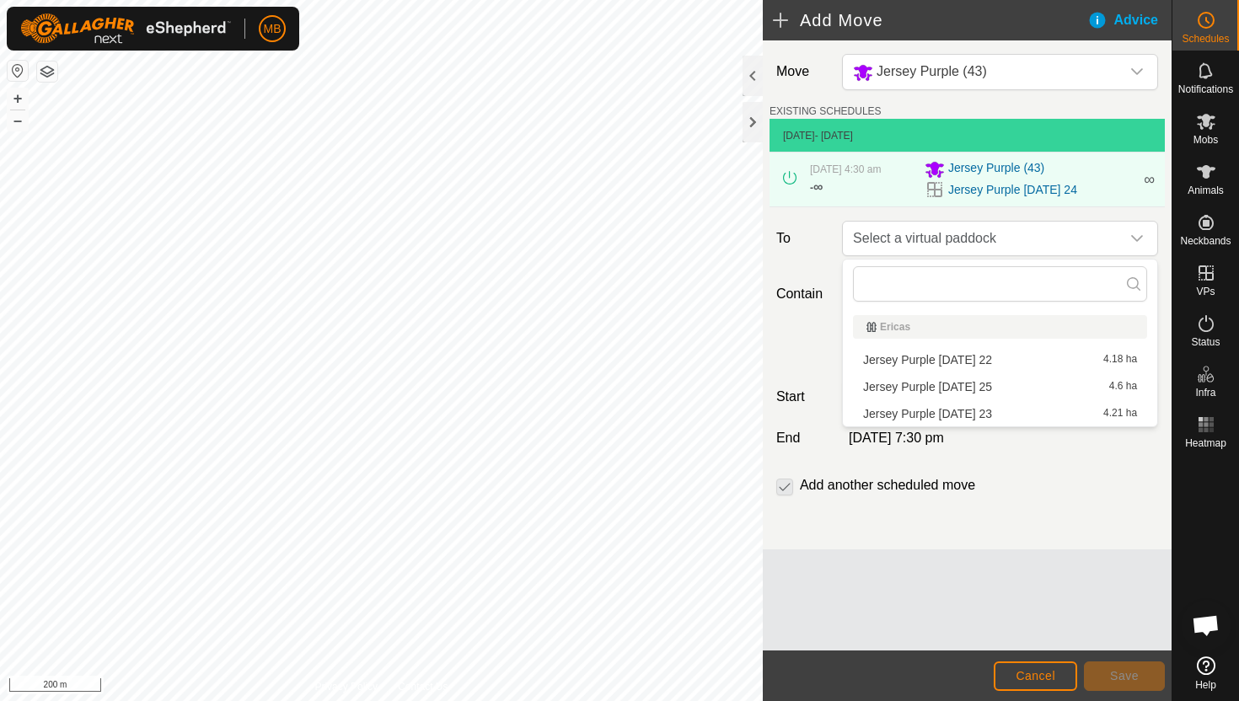
click at [986, 387] on li "Jersey Purple Thursday 25 4.6 ha" at bounding box center [1000, 386] width 294 height 25
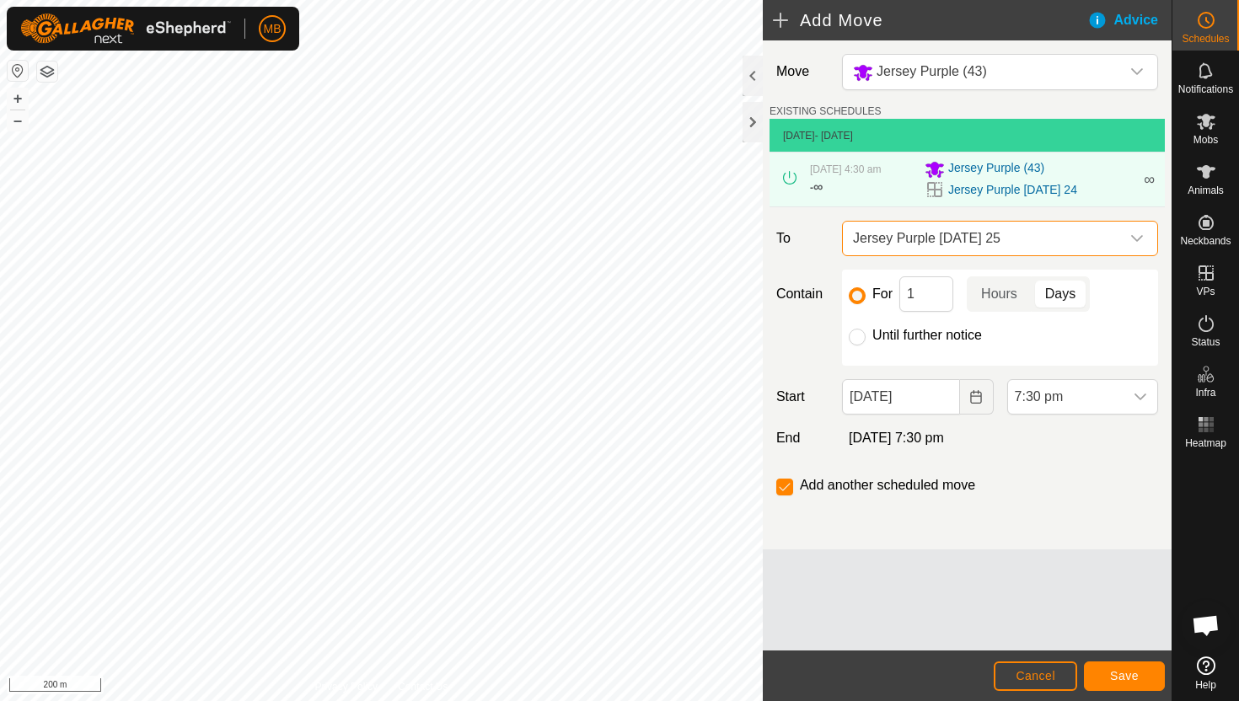
click at [886, 338] on label "Until further notice" at bounding box center [927, 335] width 110 height 13
click at [865, 338] on input "Until further notice" at bounding box center [857, 337] width 17 height 17
radio input "true"
checkbox input "false"
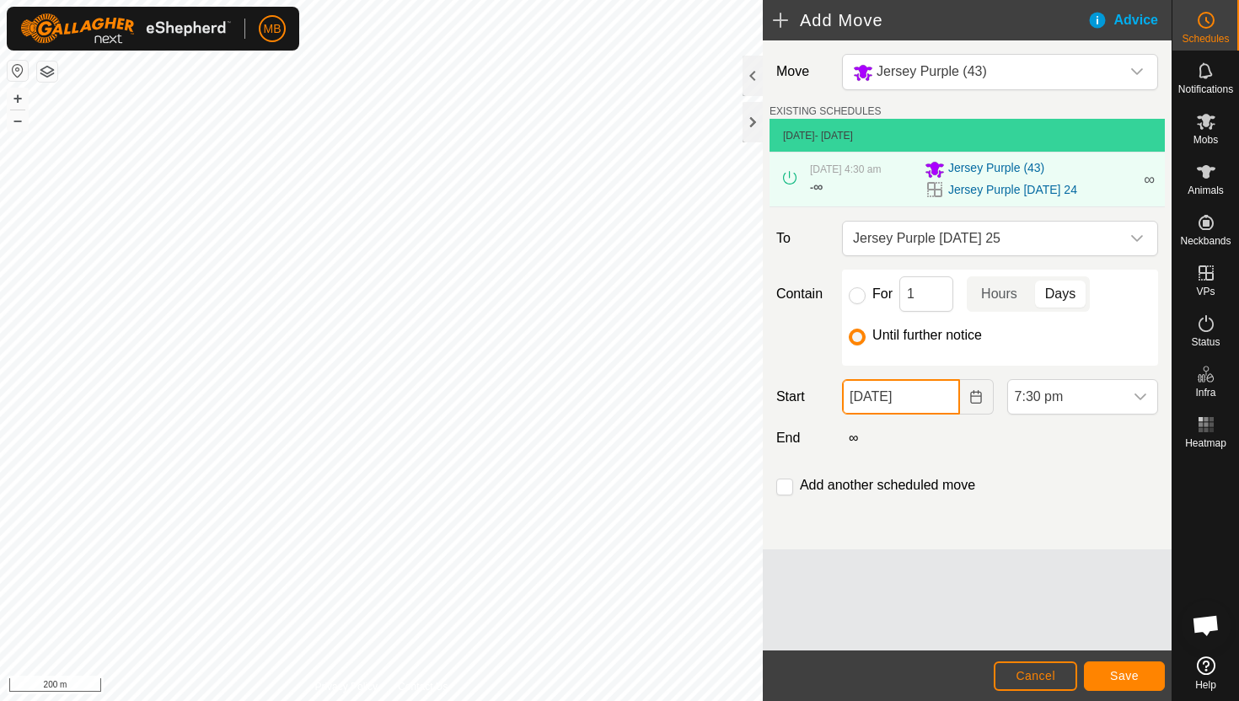
click at [938, 404] on input "24 Sep, 2025" at bounding box center [900, 396] width 117 height 35
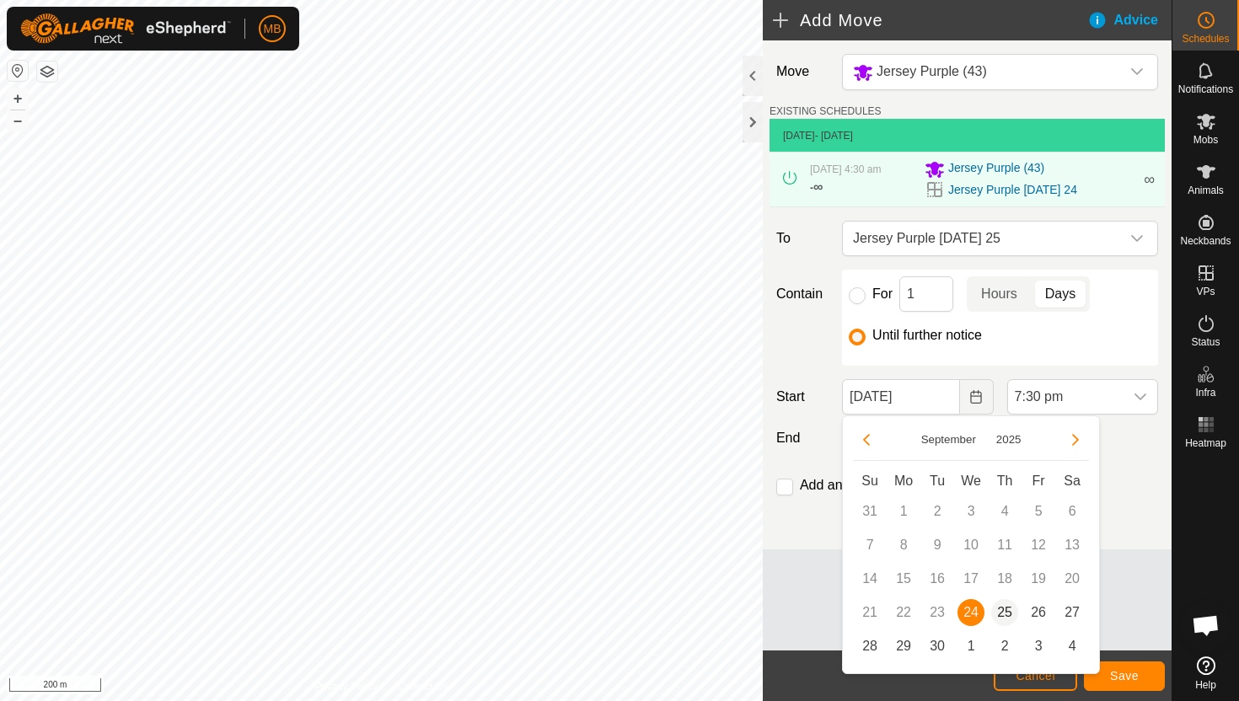
click at [1004, 608] on span "25" at bounding box center [1004, 612] width 27 height 27
type input "25 Sep, 2025"
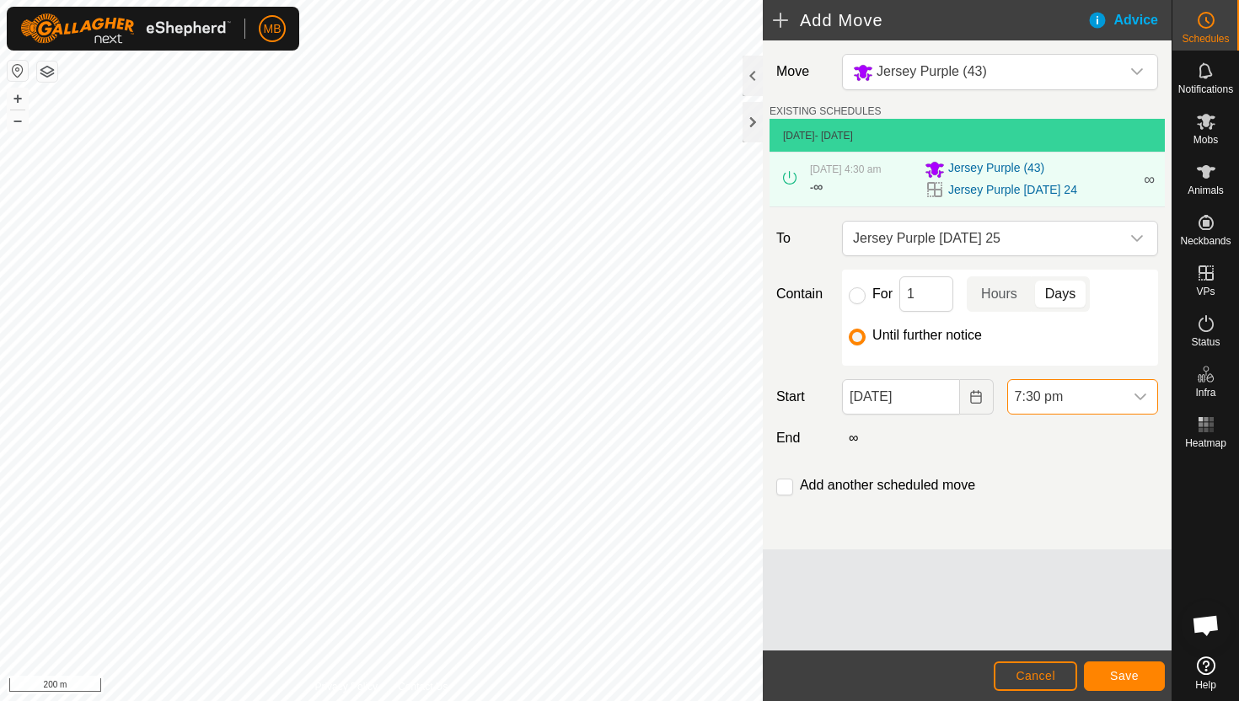
click at [1109, 399] on span "7:30 pm" at bounding box center [1065, 397] width 115 height 34
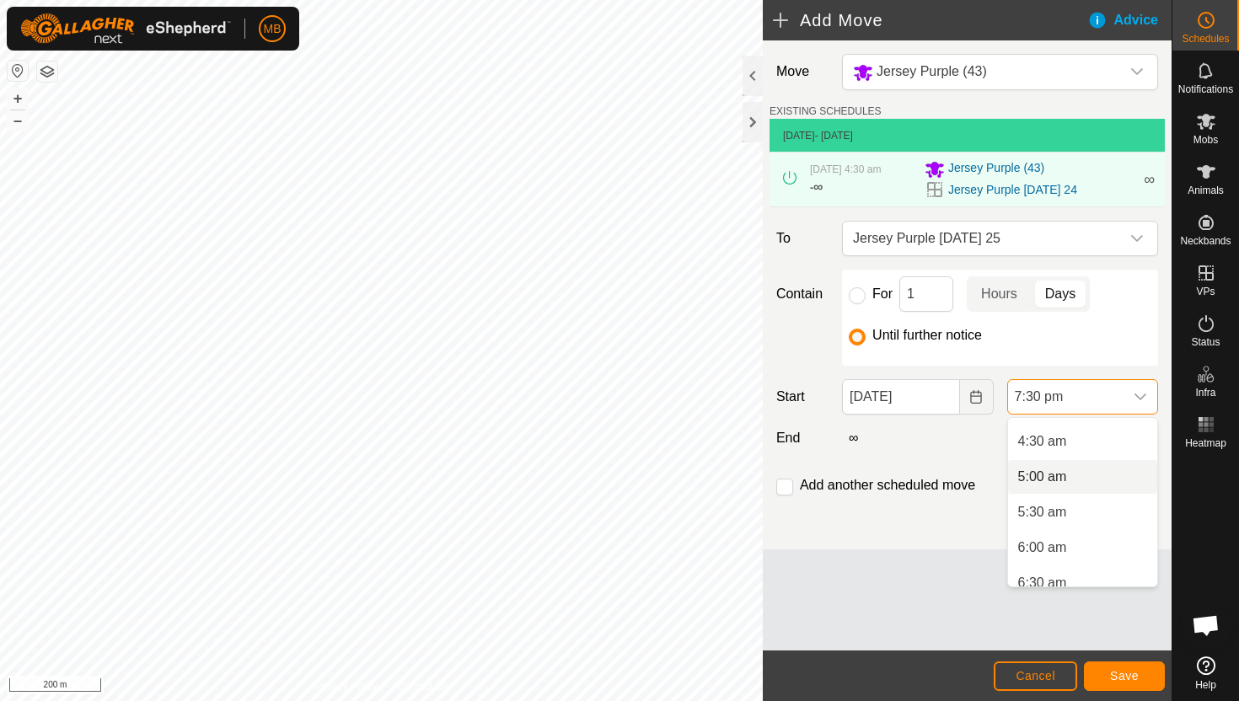
scroll to position [316, 0]
click at [1090, 514] on li "5:30 am" at bounding box center [1082, 508] width 149 height 34
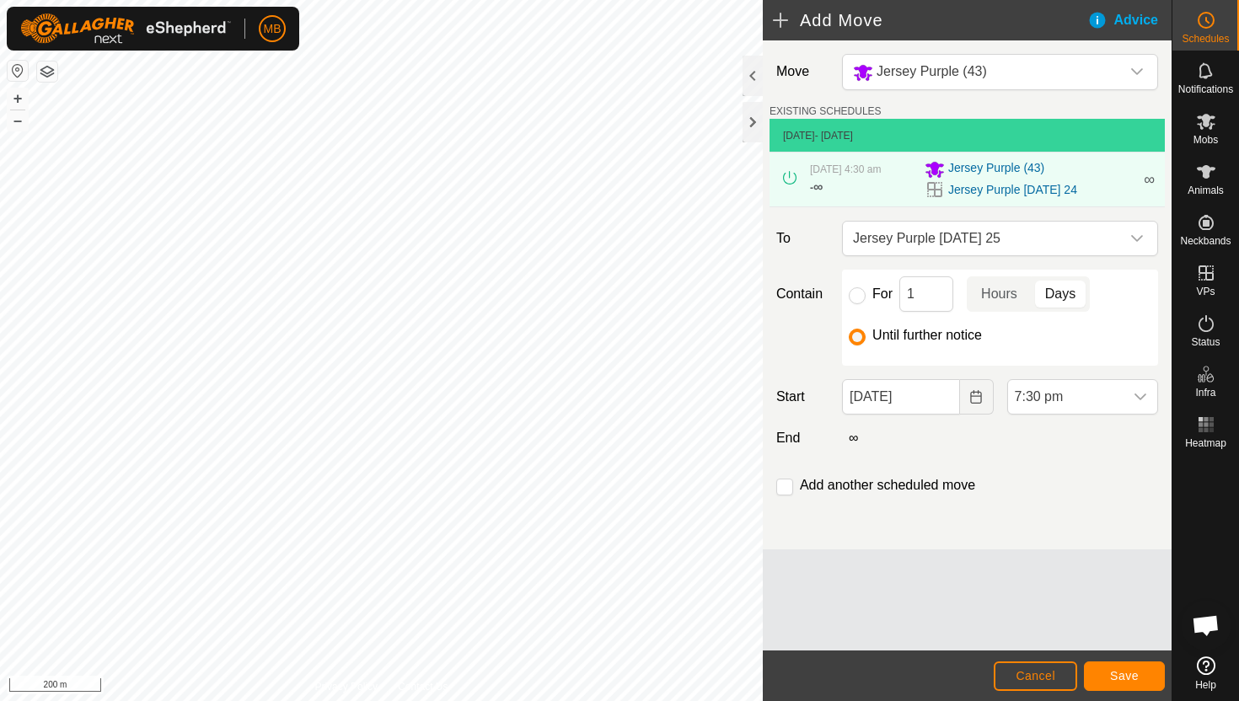
scroll to position [1245, 0]
click at [1117, 668] on button "Save" at bounding box center [1124, 675] width 81 height 29
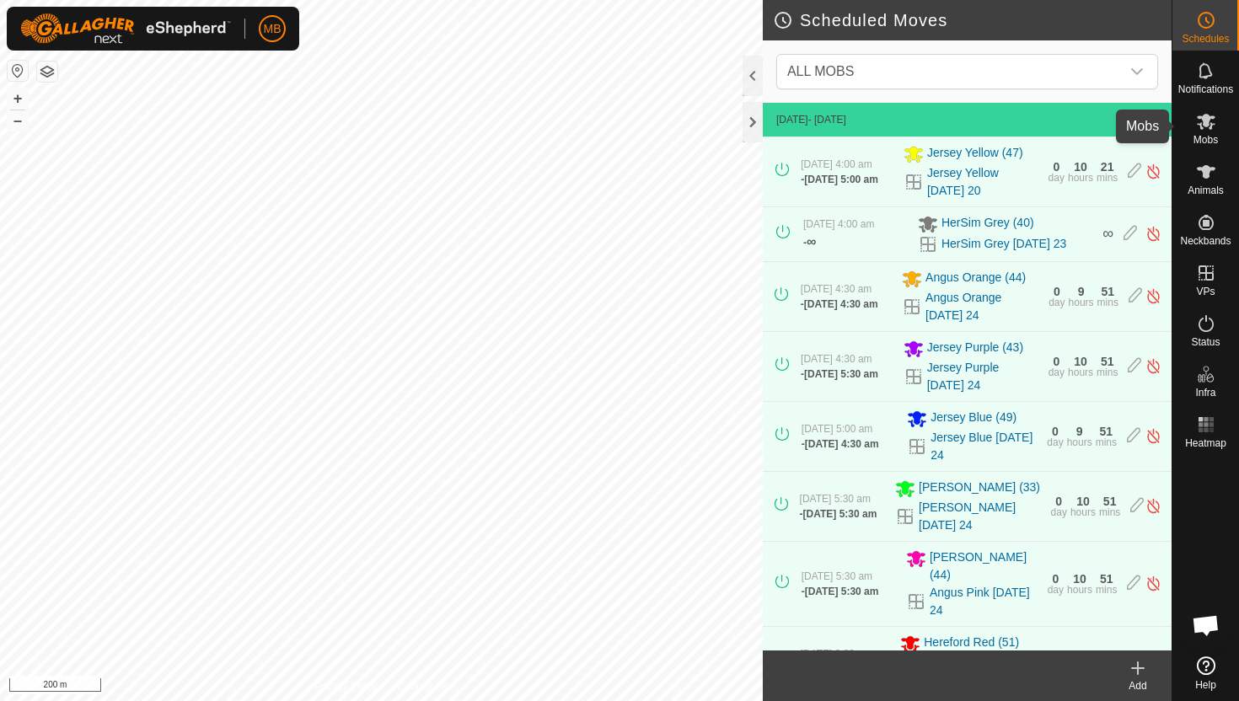
click at [1206, 131] on icon at bounding box center [1206, 121] width 20 height 20
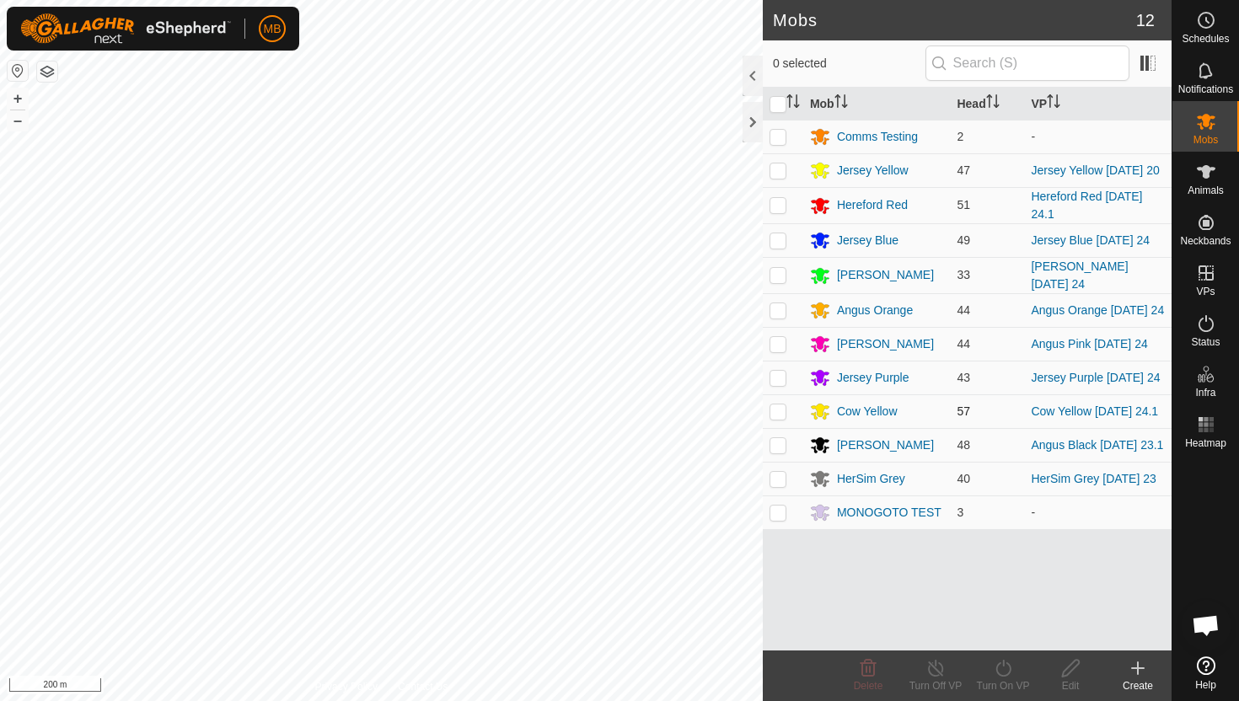
click at [775, 418] on p-checkbox at bounding box center [777, 410] width 17 height 13
checkbox input "true"
click at [998, 664] on icon at bounding box center [1002, 668] width 15 height 17
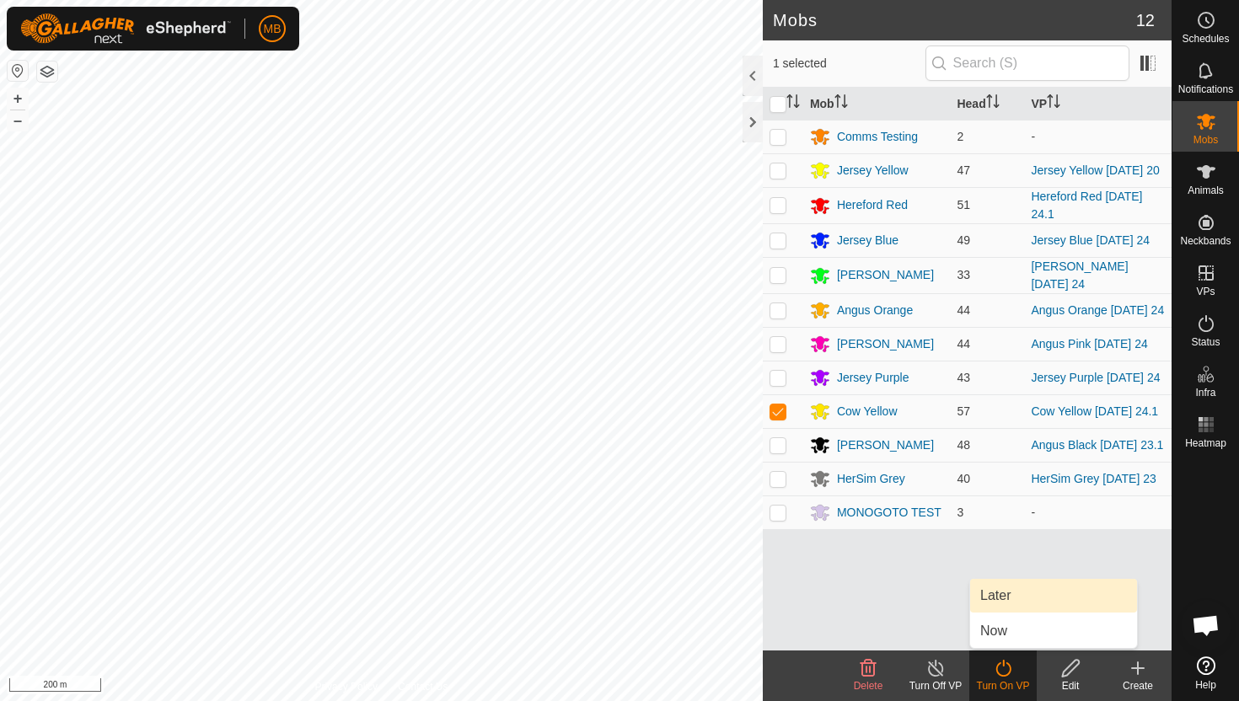
click at [1016, 598] on link "Later" at bounding box center [1053, 596] width 167 height 34
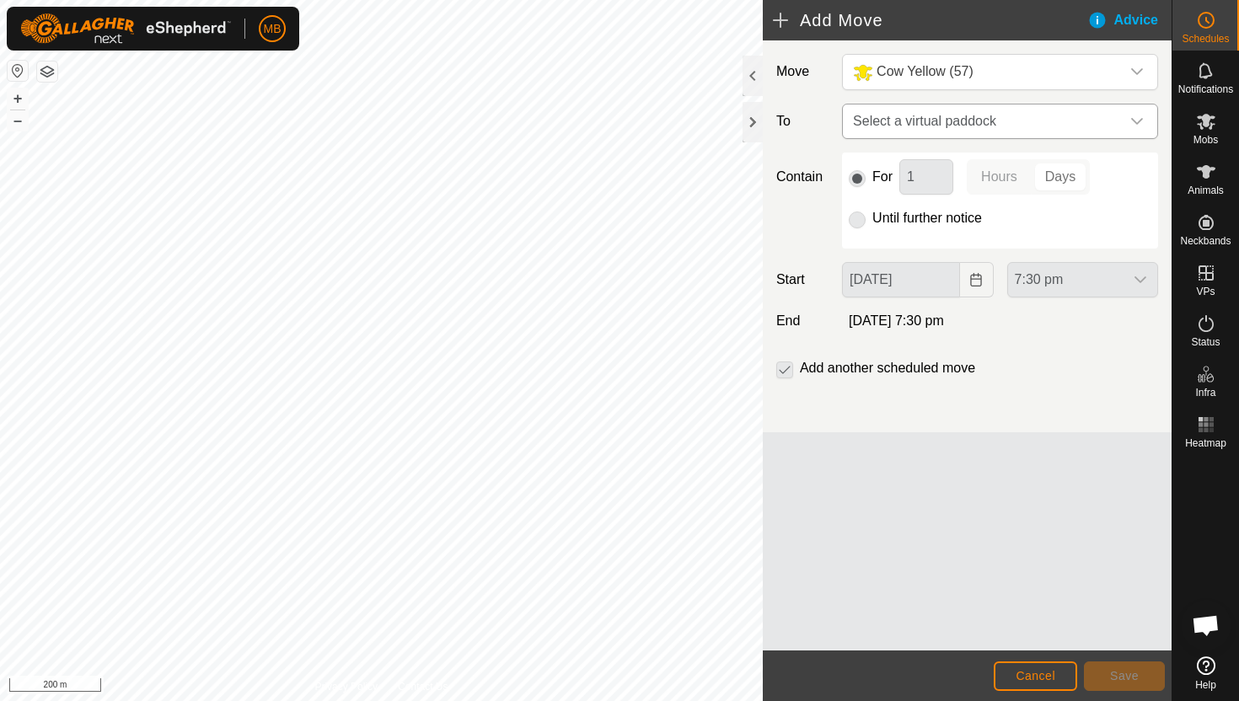
click at [1138, 117] on icon "dropdown trigger" at bounding box center [1136, 121] width 13 height 13
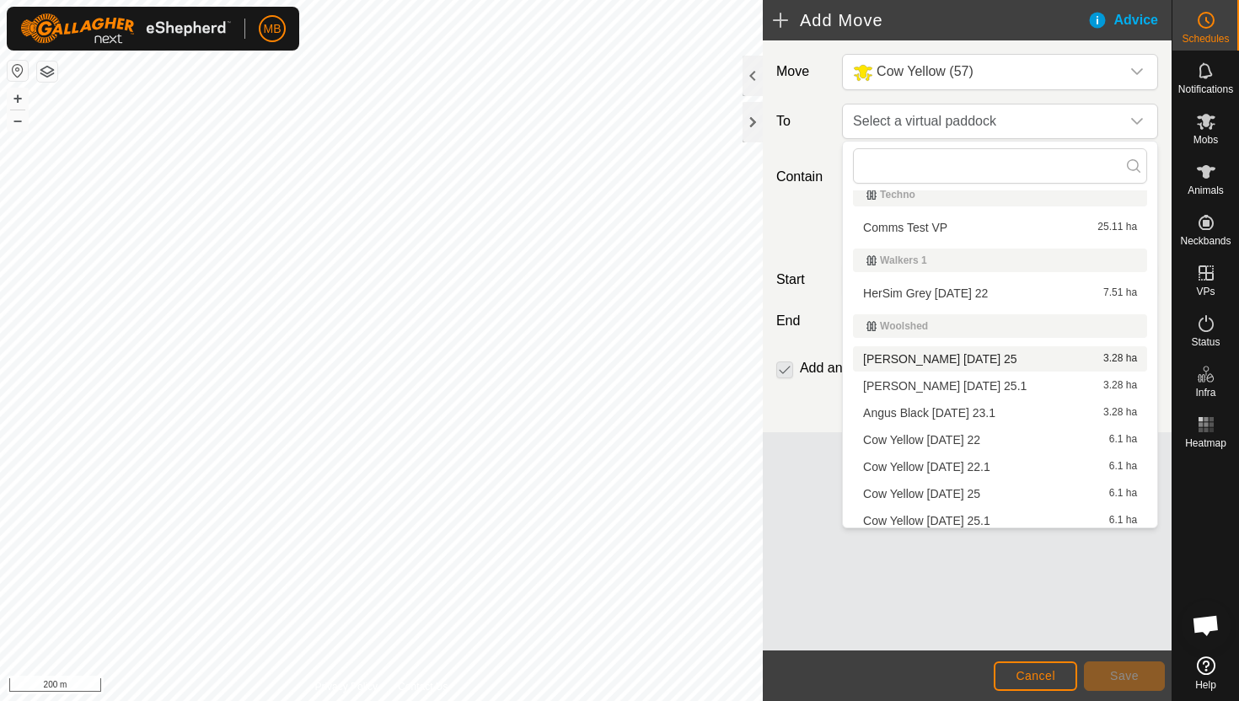
scroll to position [891, 0]
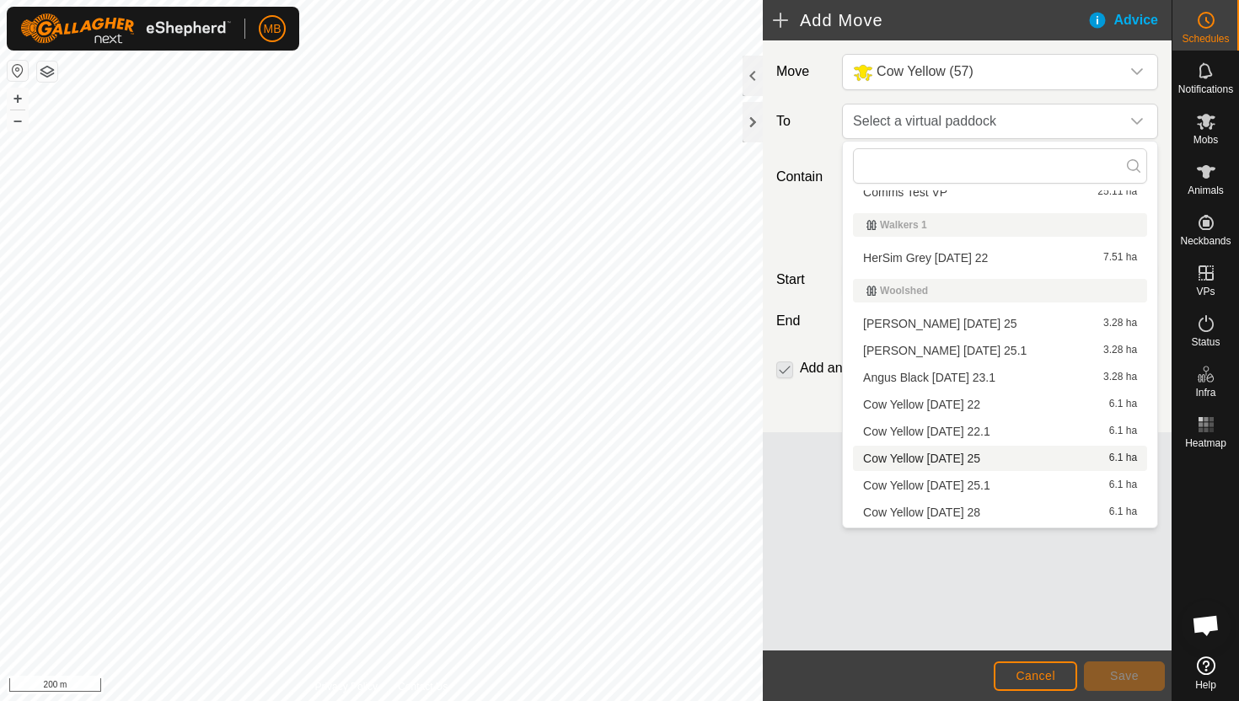
click at [1007, 457] on li "Cow Yellow Thursday 25 6.1 ha" at bounding box center [1000, 458] width 294 height 25
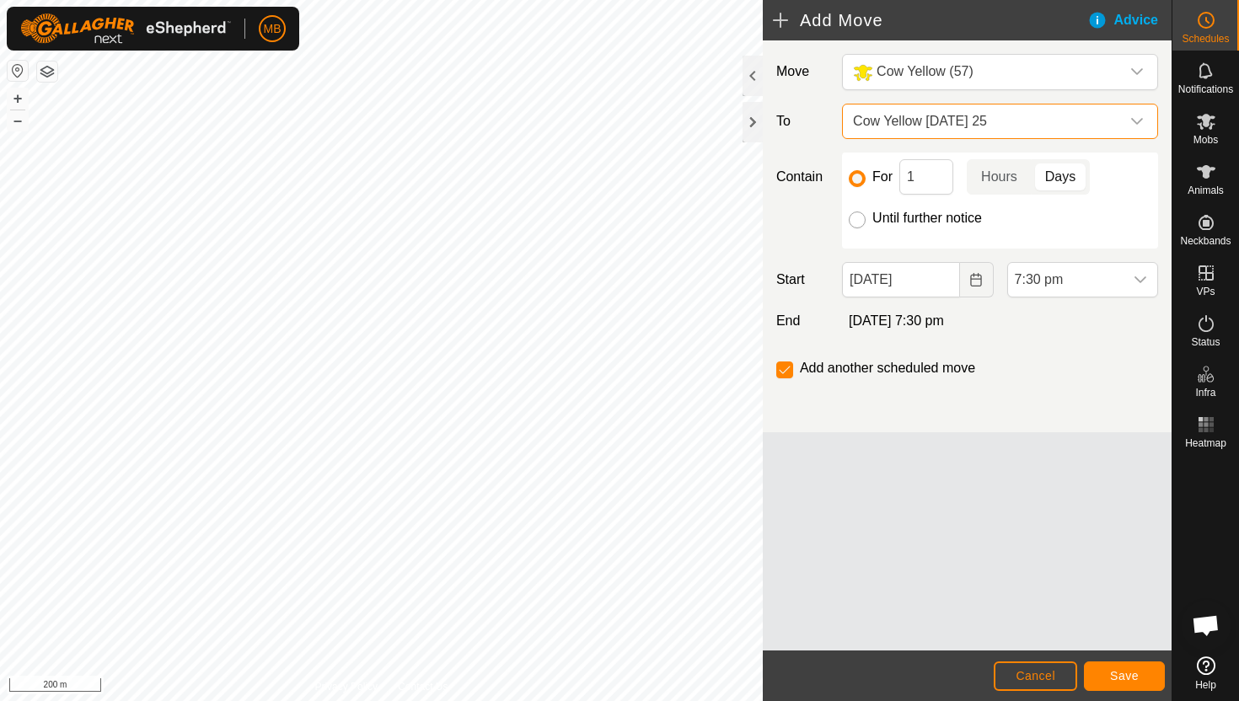
click at [858, 222] on input "Until further notice" at bounding box center [857, 219] width 17 height 17
radio input "true"
checkbox input "false"
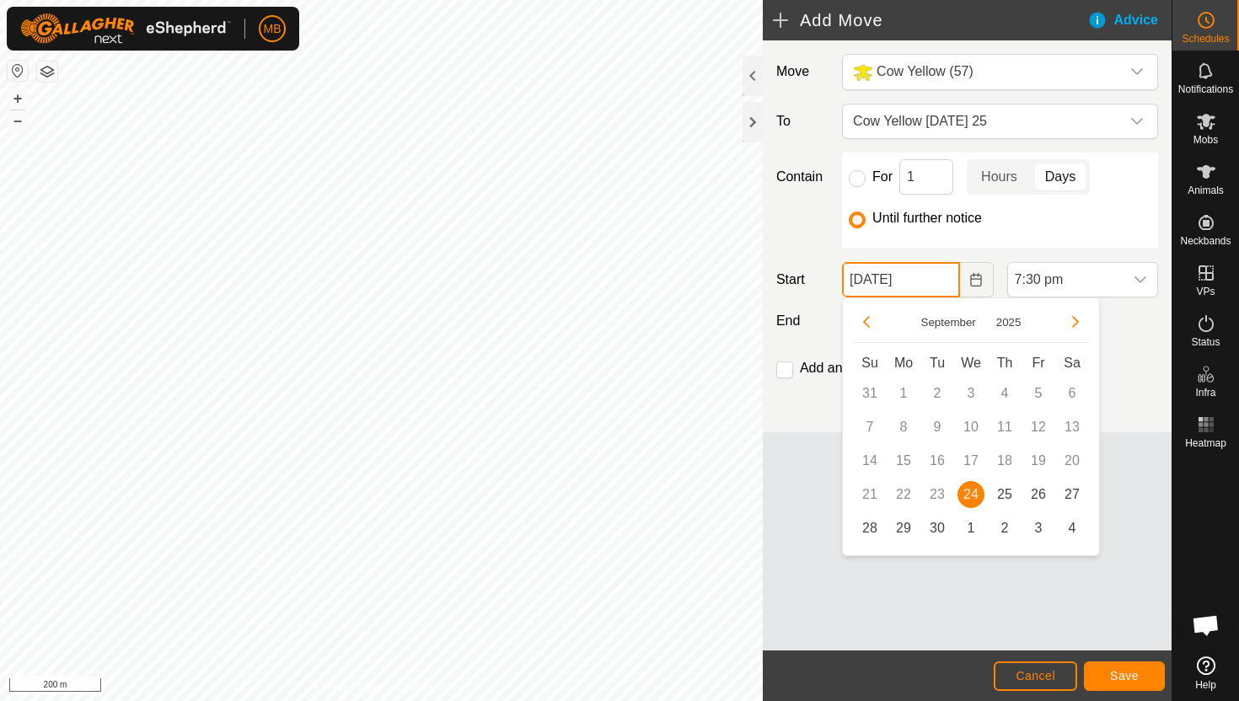
click at [943, 286] on input "24 Sep, 2025" at bounding box center [900, 279] width 117 height 35
click at [1009, 491] on span "25" at bounding box center [1004, 494] width 27 height 27
type input "25 Sep, 2025"
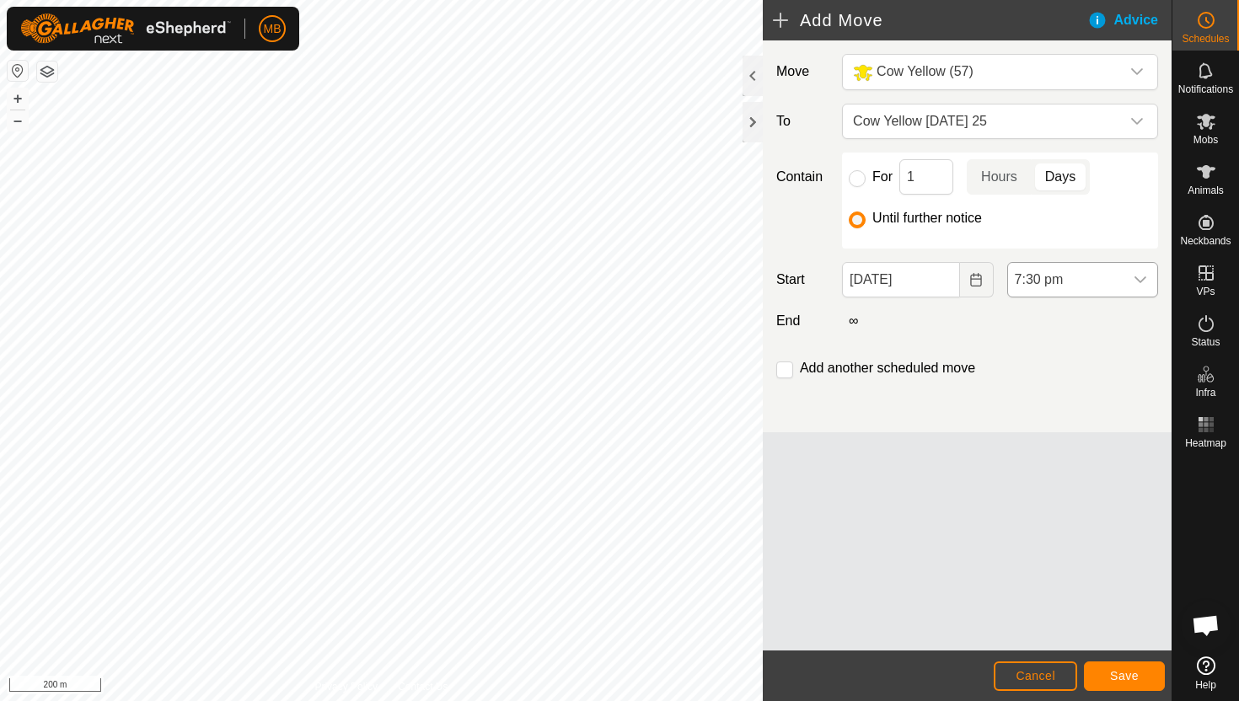
click at [1094, 283] on span "7:30 pm" at bounding box center [1065, 280] width 115 height 34
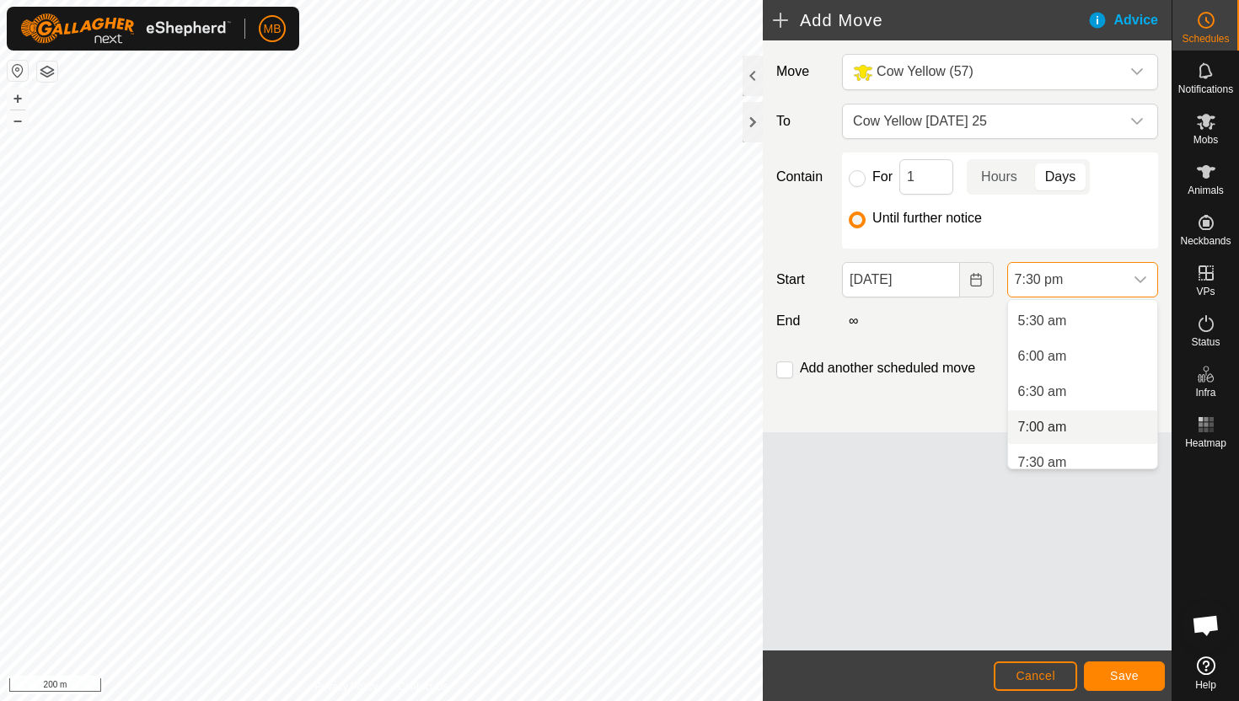
scroll to position [361, 0]
click at [1097, 349] on li "5:30 am" at bounding box center [1082, 346] width 149 height 34
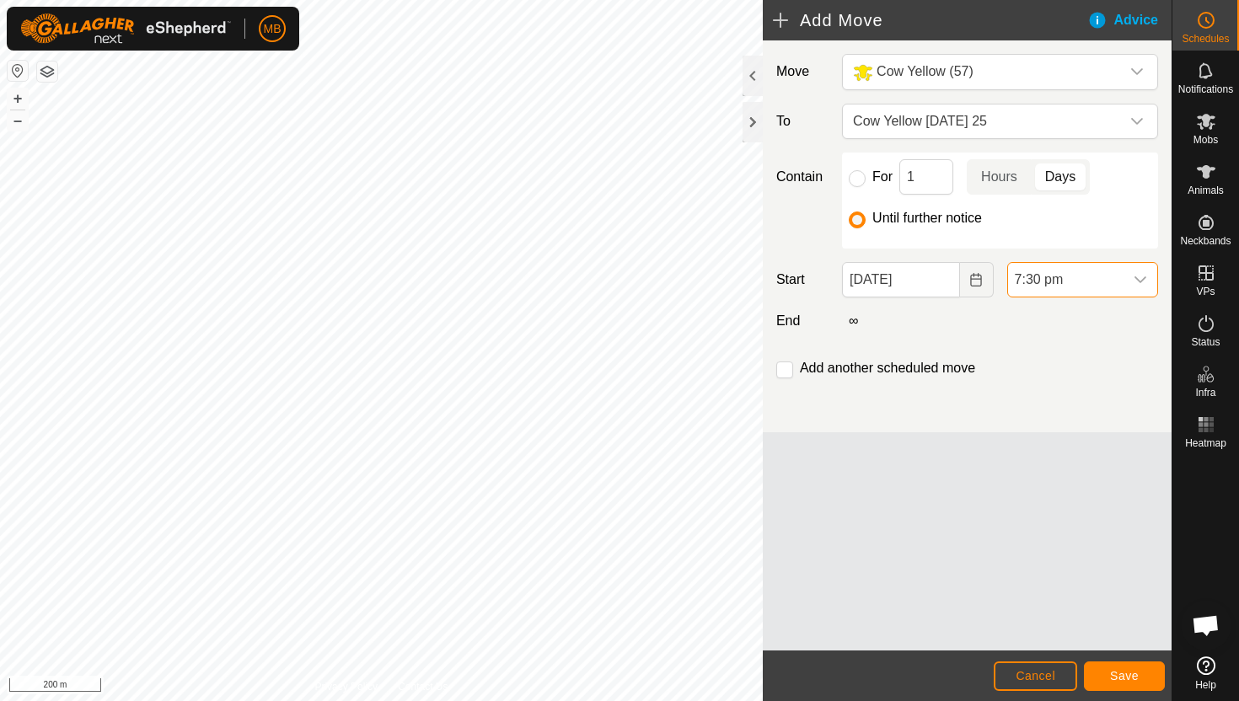
scroll to position [1245, 0]
click at [784, 372] on input "checkbox" at bounding box center [784, 369] width 17 height 17
click at [1123, 674] on span "Save" at bounding box center [1124, 675] width 29 height 13
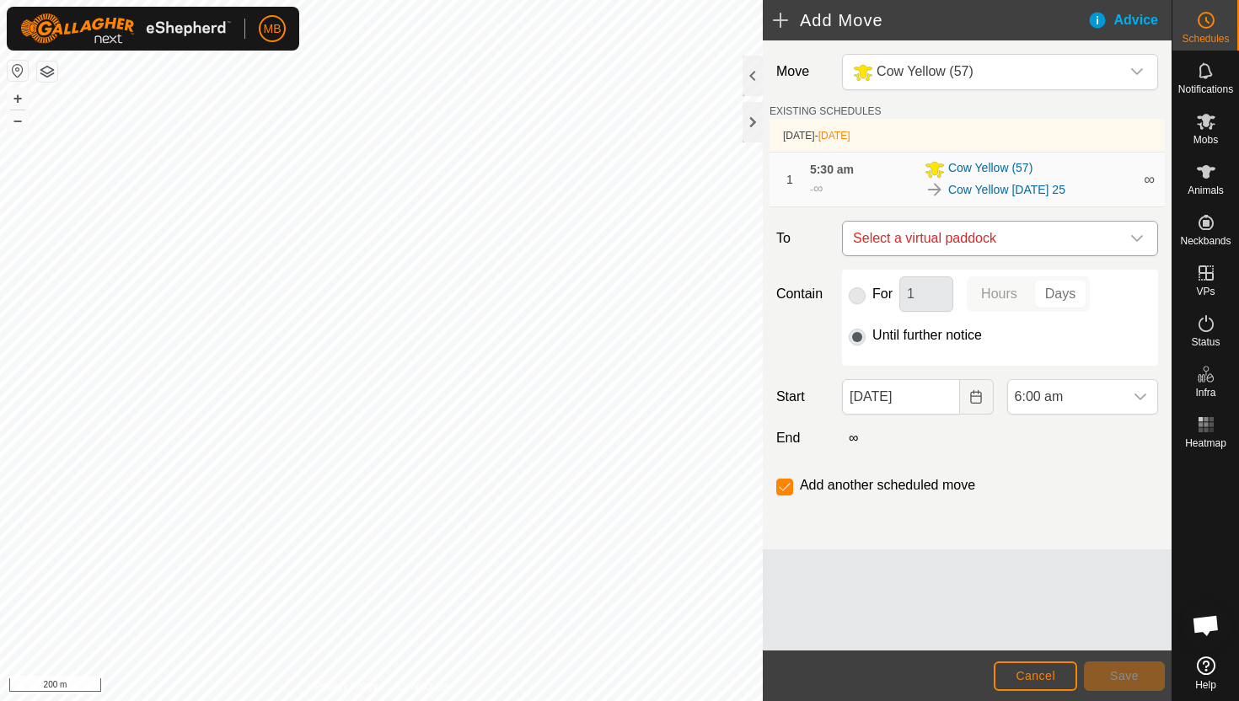
click at [1128, 239] on div "dropdown trigger" at bounding box center [1137, 239] width 34 height 34
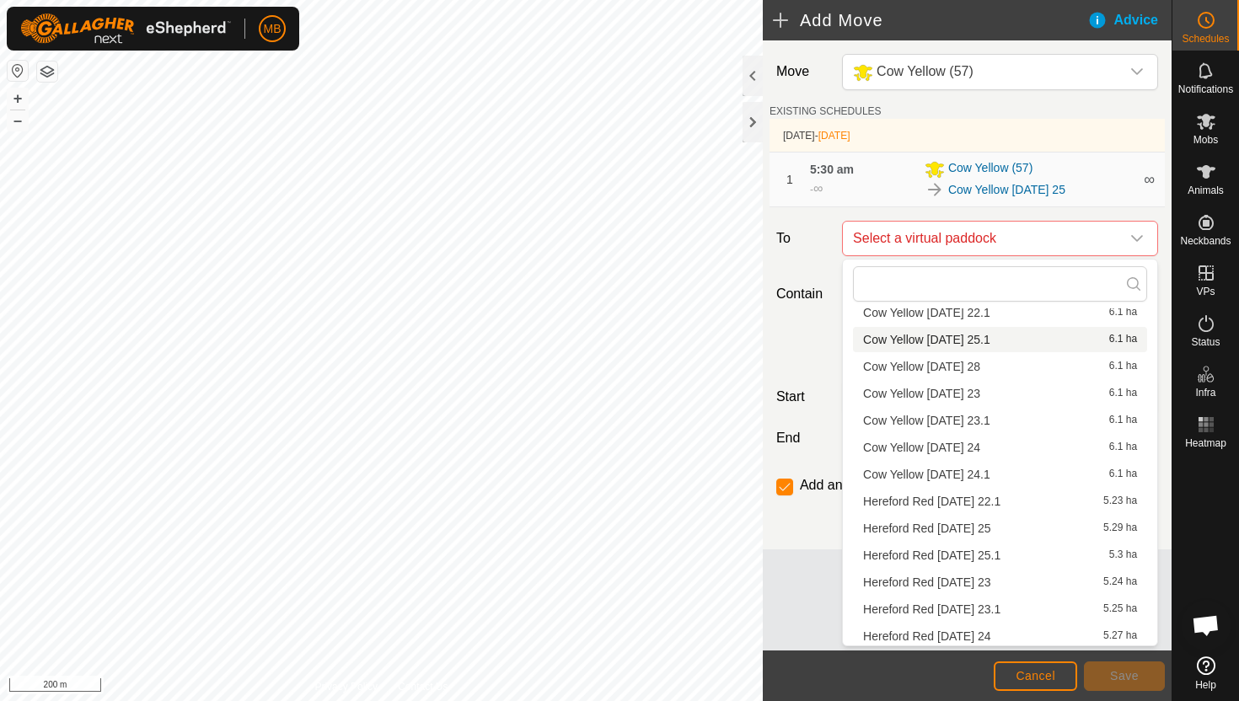
scroll to position [158, 0]
click at [989, 338] on li "Cow Yellow Thursday 25.1 6.1 ha" at bounding box center [1000, 336] width 294 height 25
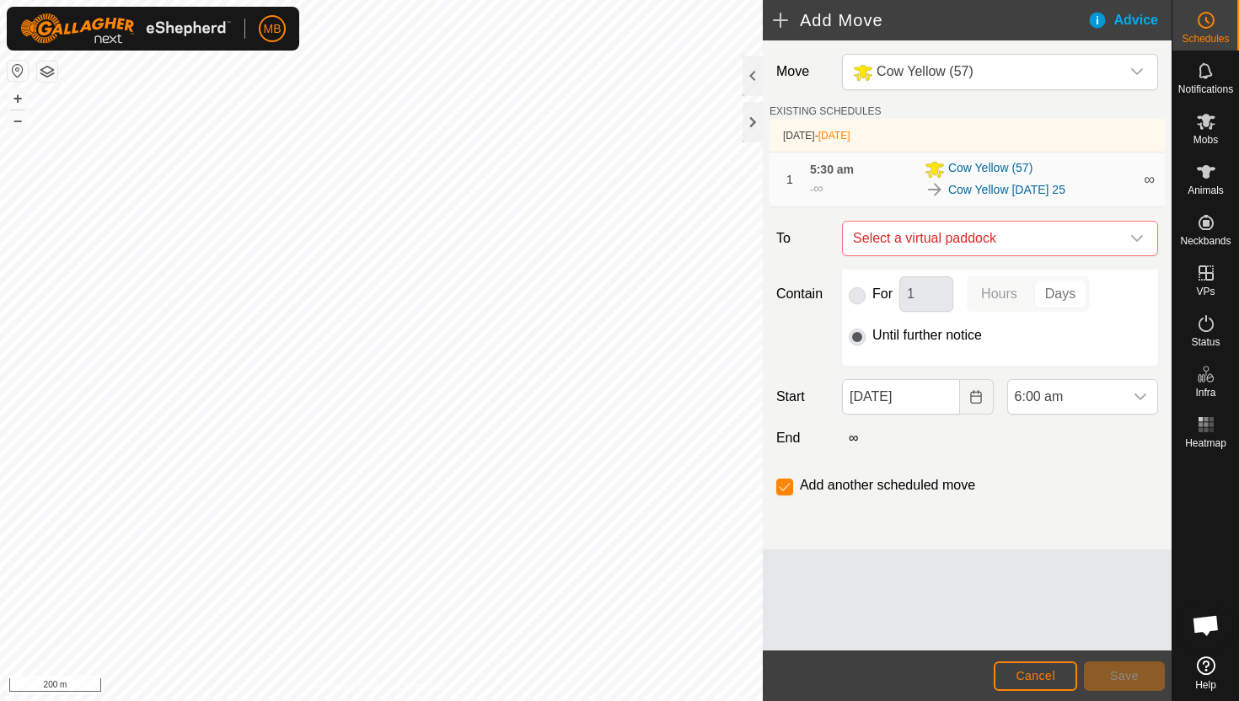
checkbox input "false"
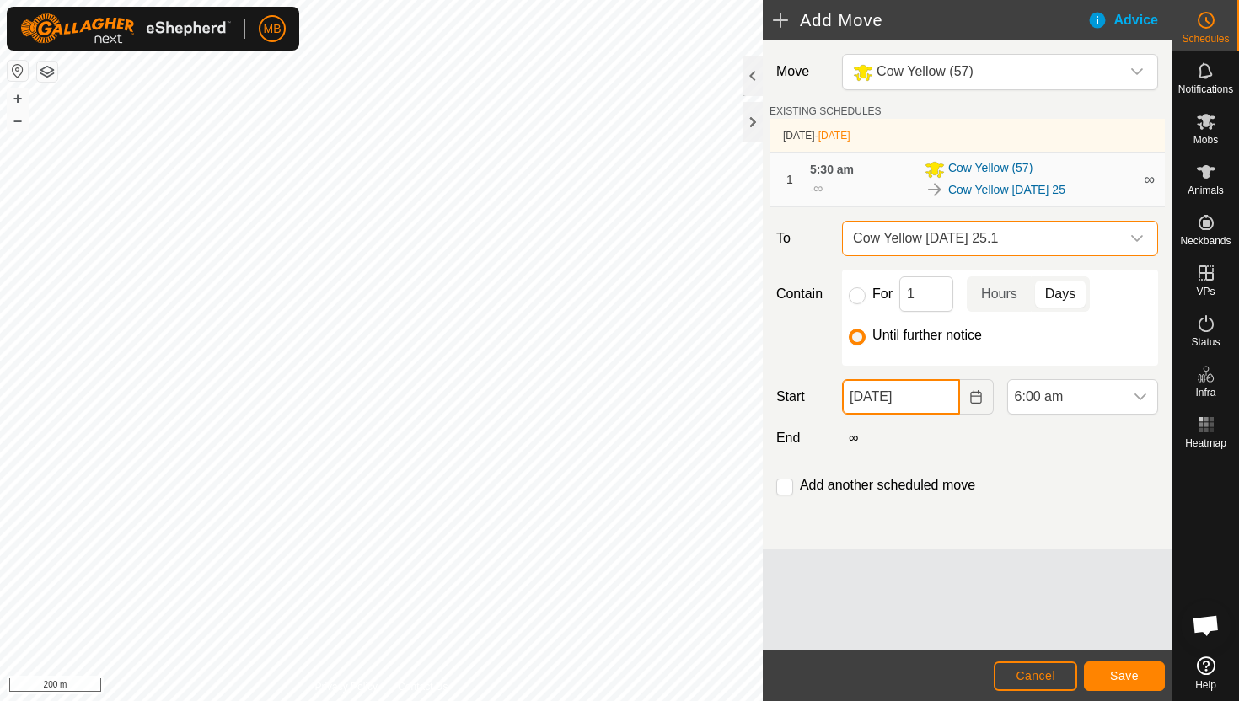
click at [938, 395] on input "25 Sep, 2025" at bounding box center [900, 396] width 117 height 35
click at [1088, 393] on span "6:00 am" at bounding box center [1065, 397] width 115 height 34
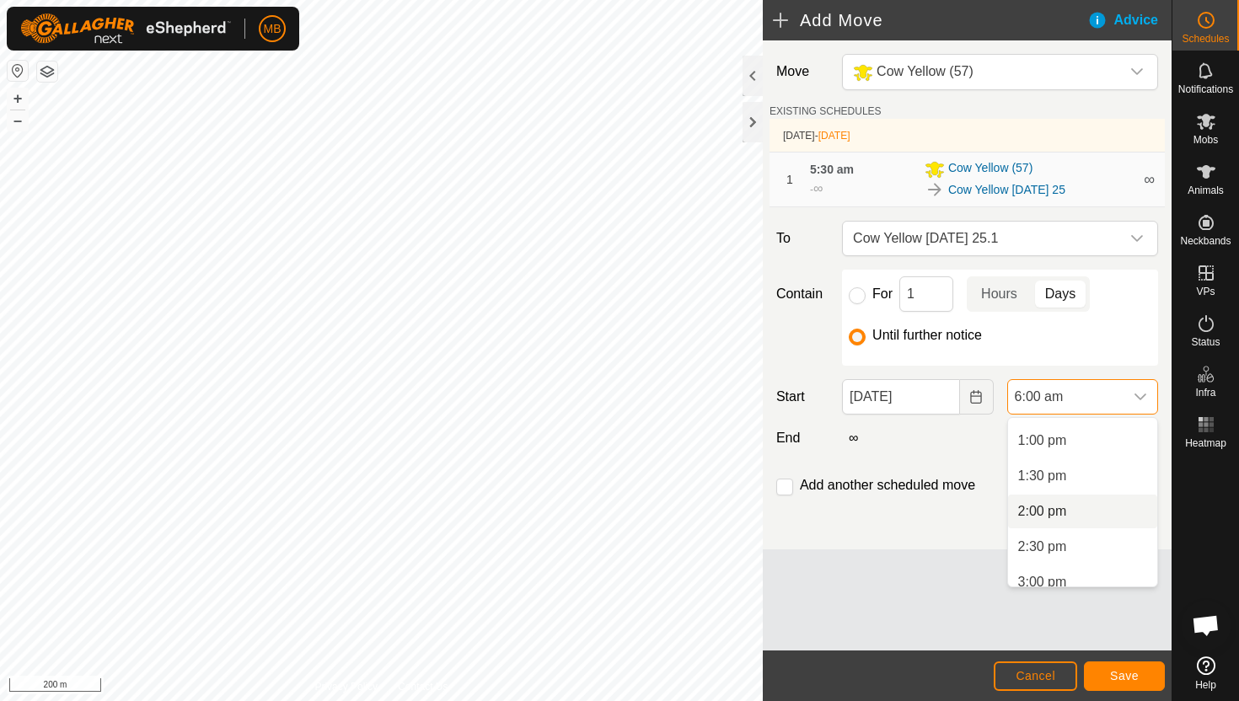
scroll to position [959, 0]
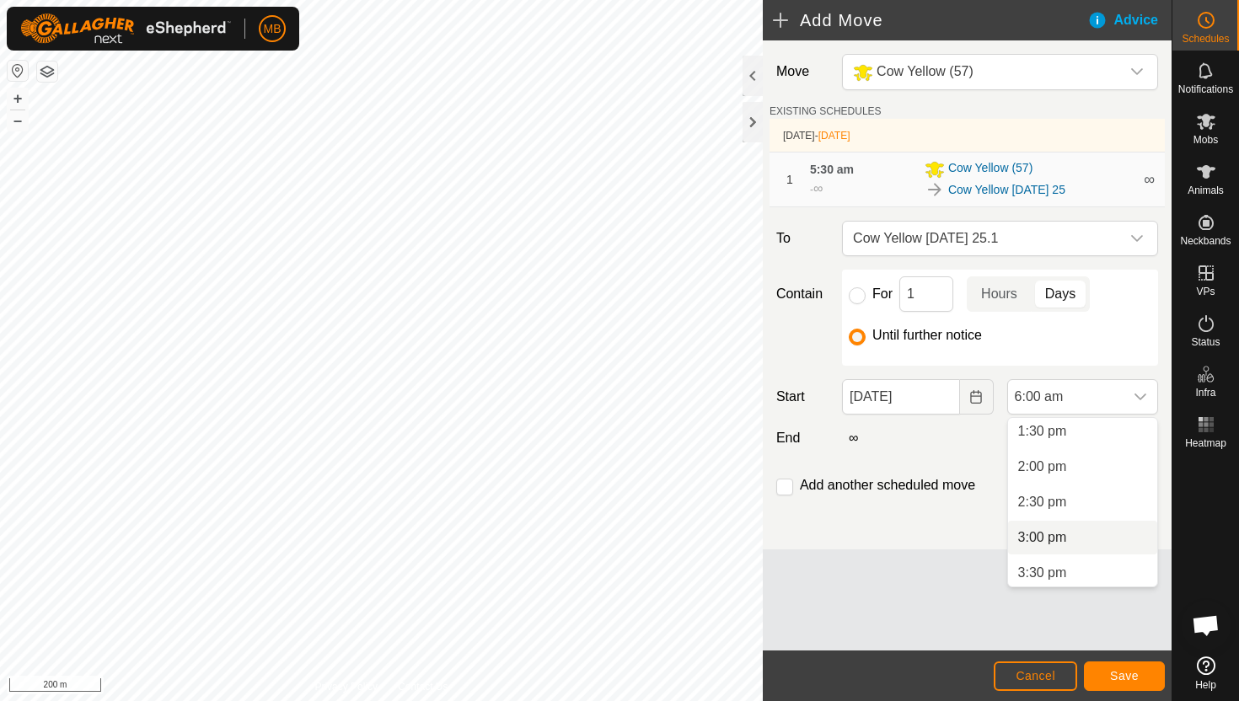
click at [1079, 542] on li "3:00 pm" at bounding box center [1082, 538] width 149 height 34
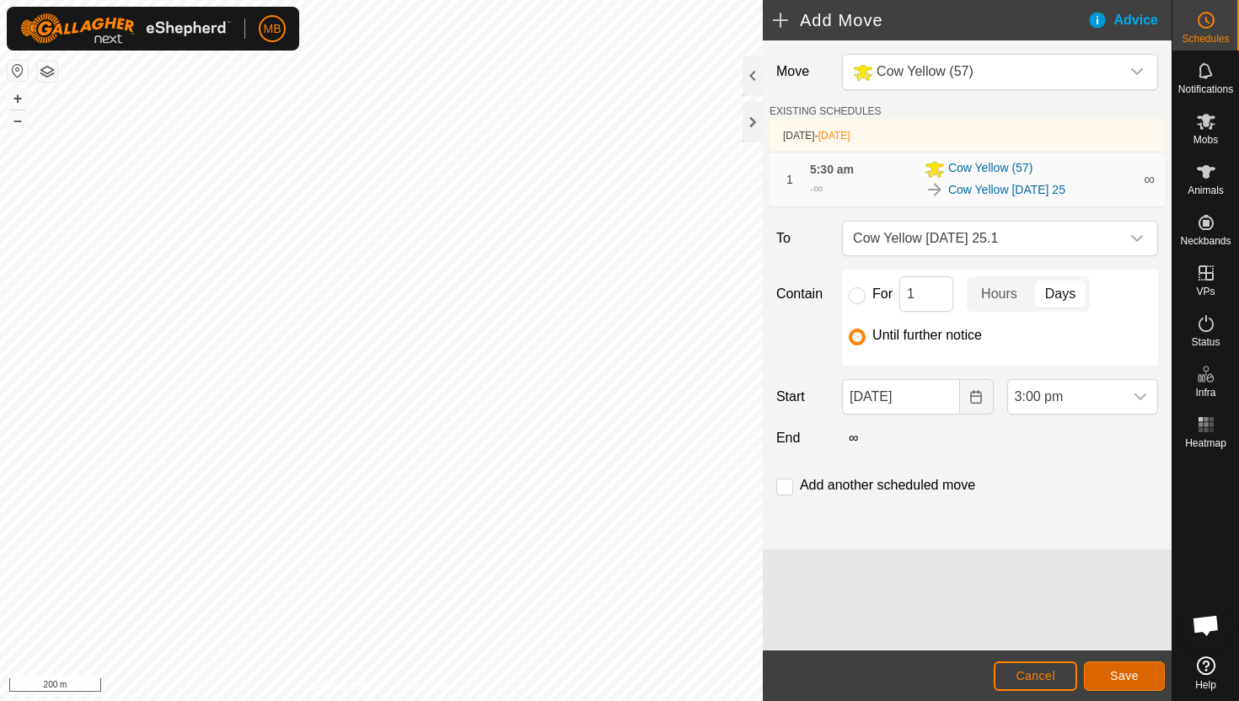
click at [1130, 667] on button "Save" at bounding box center [1124, 675] width 81 height 29
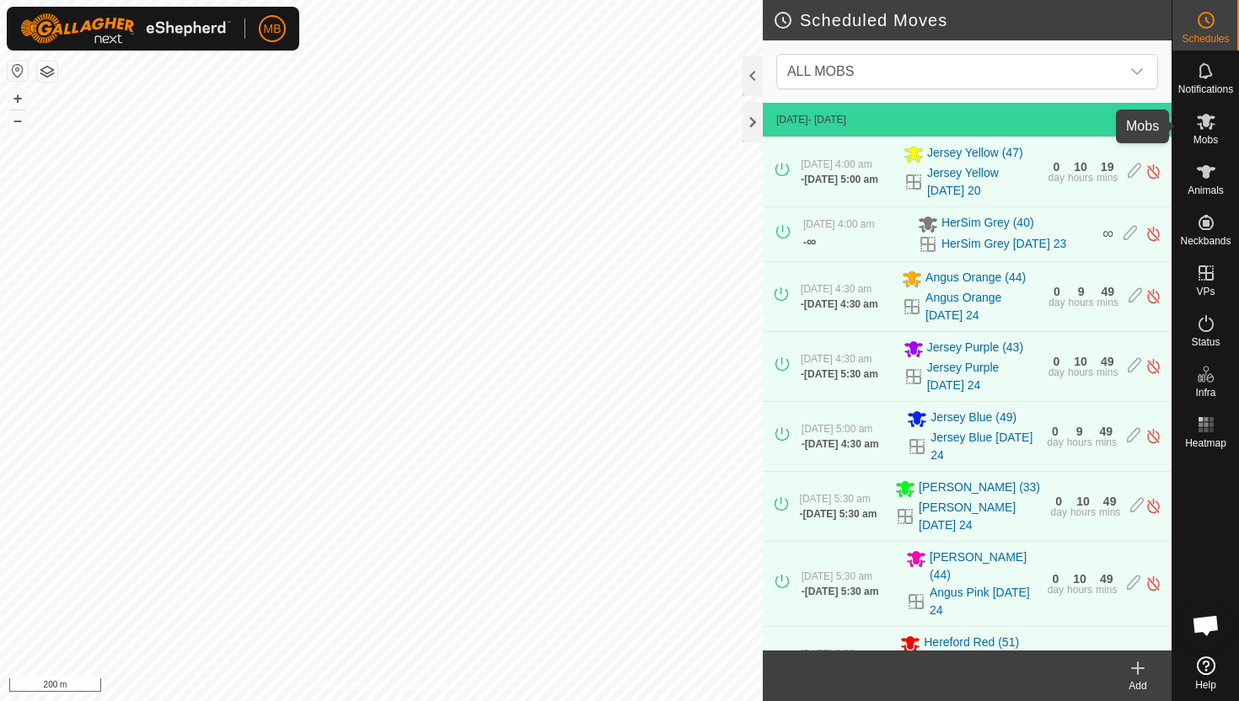
click at [1206, 126] on icon at bounding box center [1205, 122] width 19 height 16
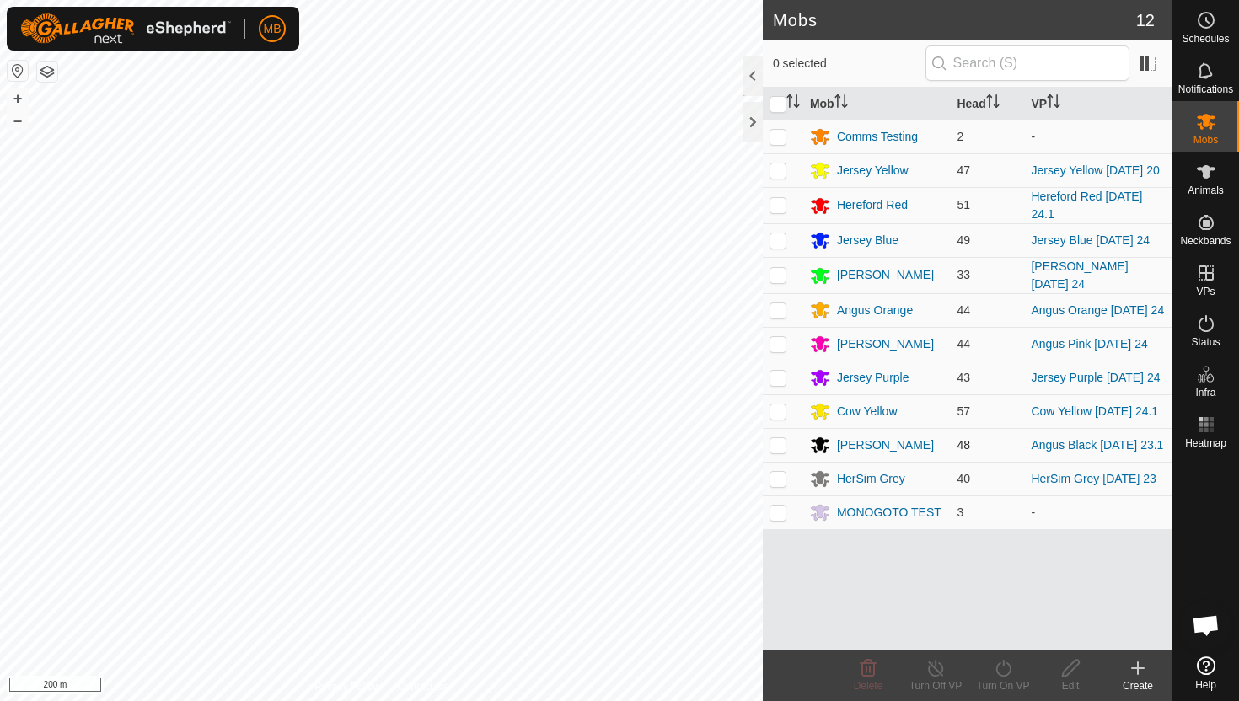
click at [779, 452] on p-checkbox at bounding box center [777, 444] width 17 height 13
checkbox input "true"
click at [1004, 664] on icon at bounding box center [1002, 668] width 15 height 17
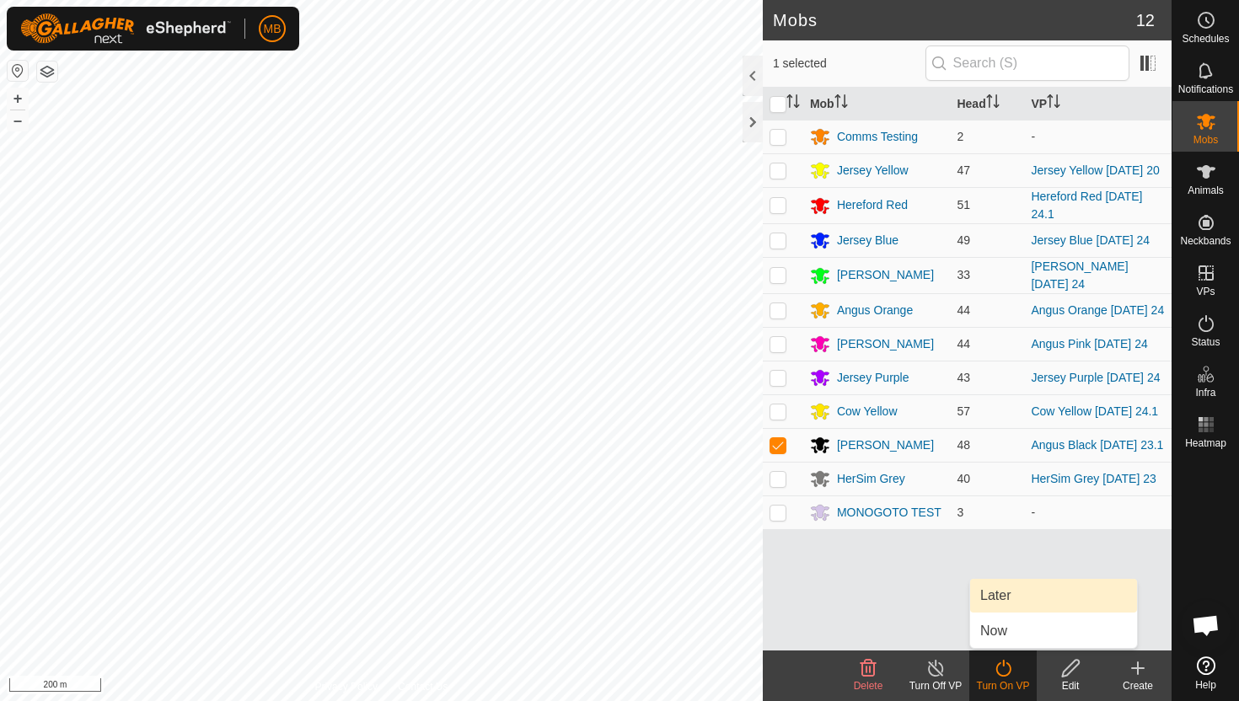
click at [1006, 597] on link "Later" at bounding box center [1053, 596] width 167 height 34
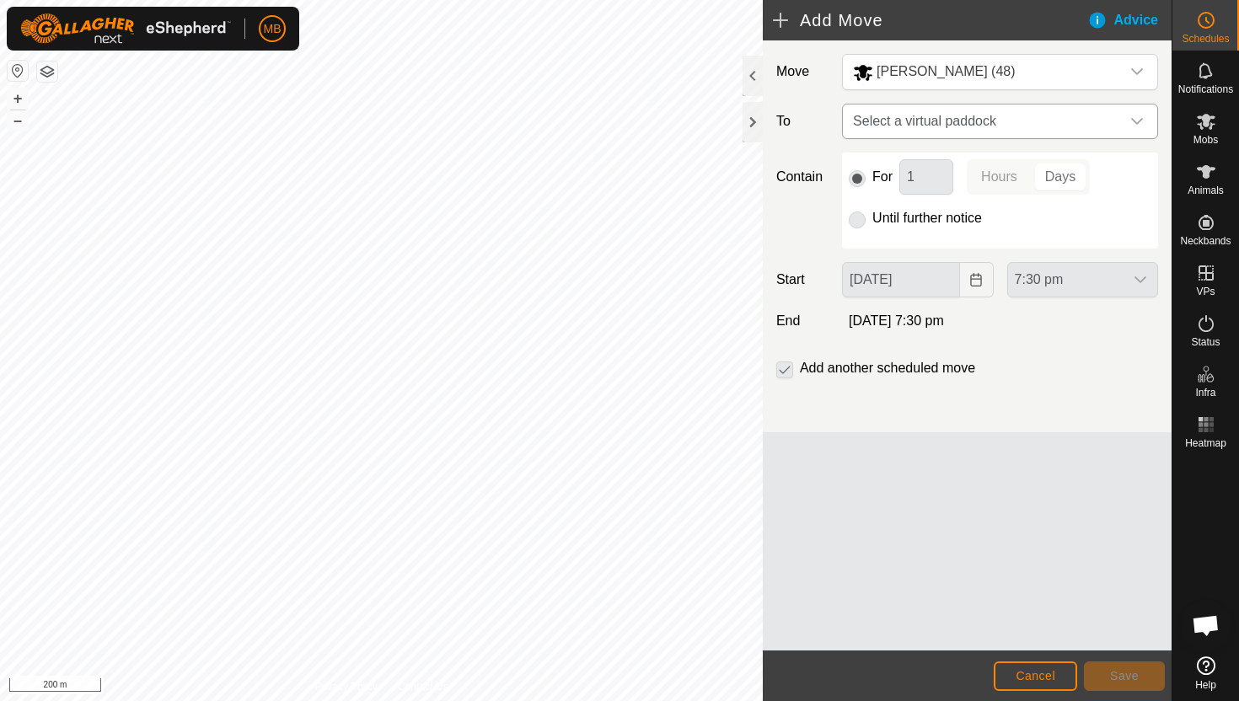
click at [1138, 121] on icon "dropdown trigger" at bounding box center [1136, 121] width 13 height 13
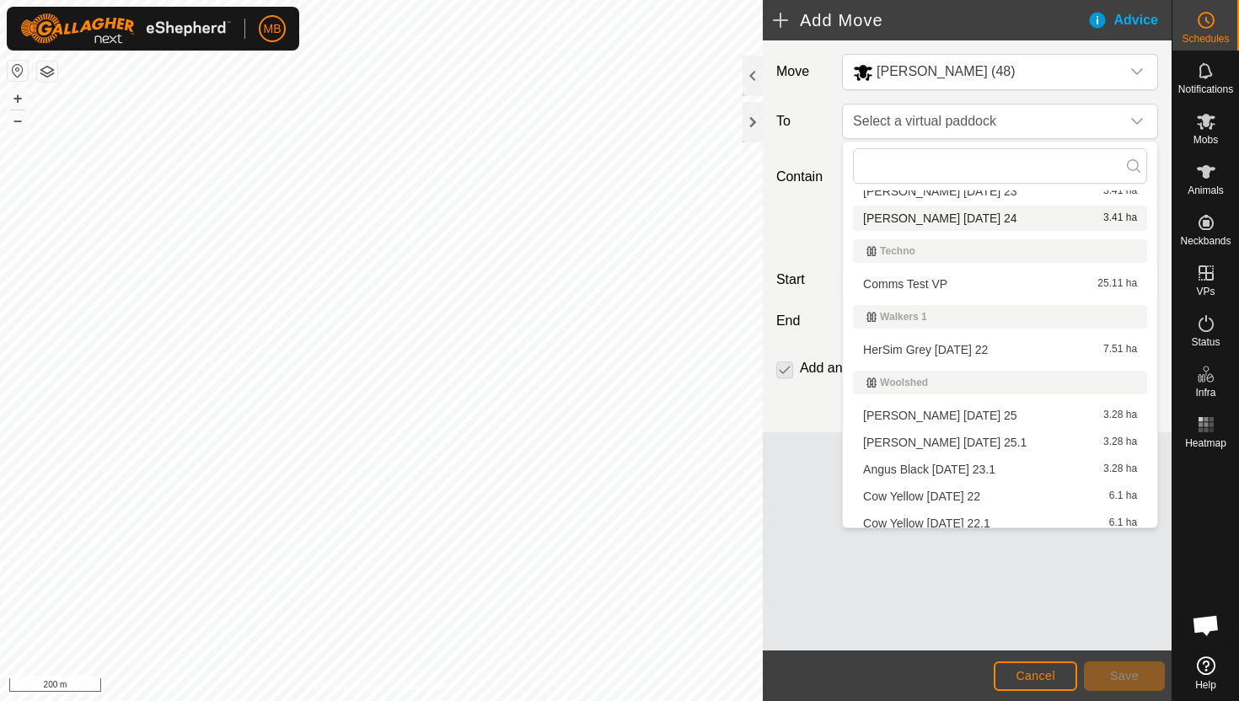
scroll to position [803, 0]
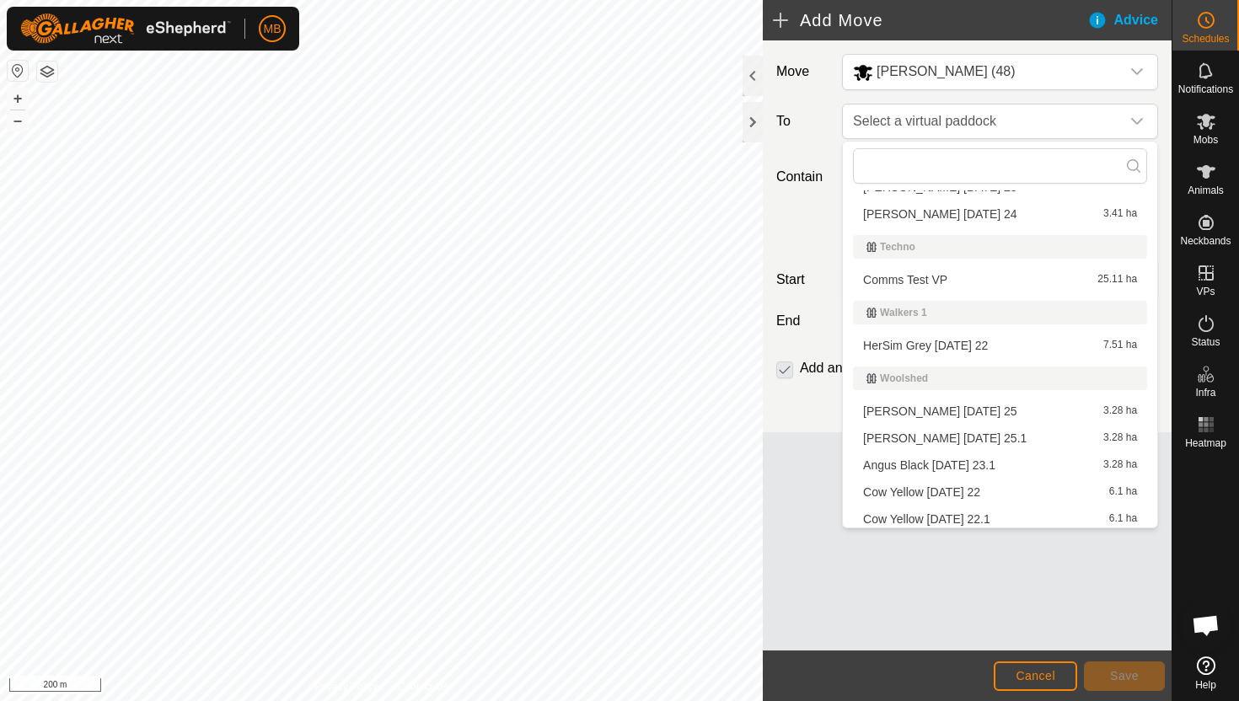
click at [977, 410] on li "Angus Black Thursday 25 3.28 ha" at bounding box center [1000, 411] width 294 height 25
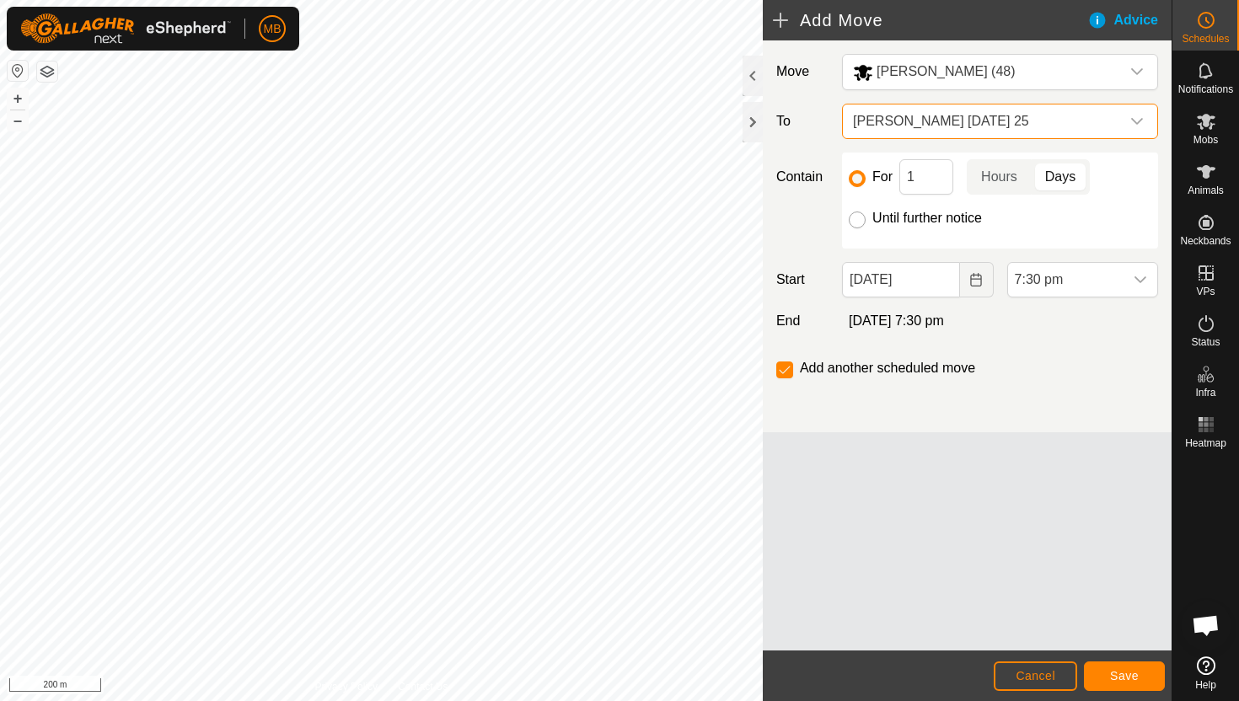
click at [859, 219] on input "Until further notice" at bounding box center [857, 219] width 17 height 17
radio input "true"
checkbox input "false"
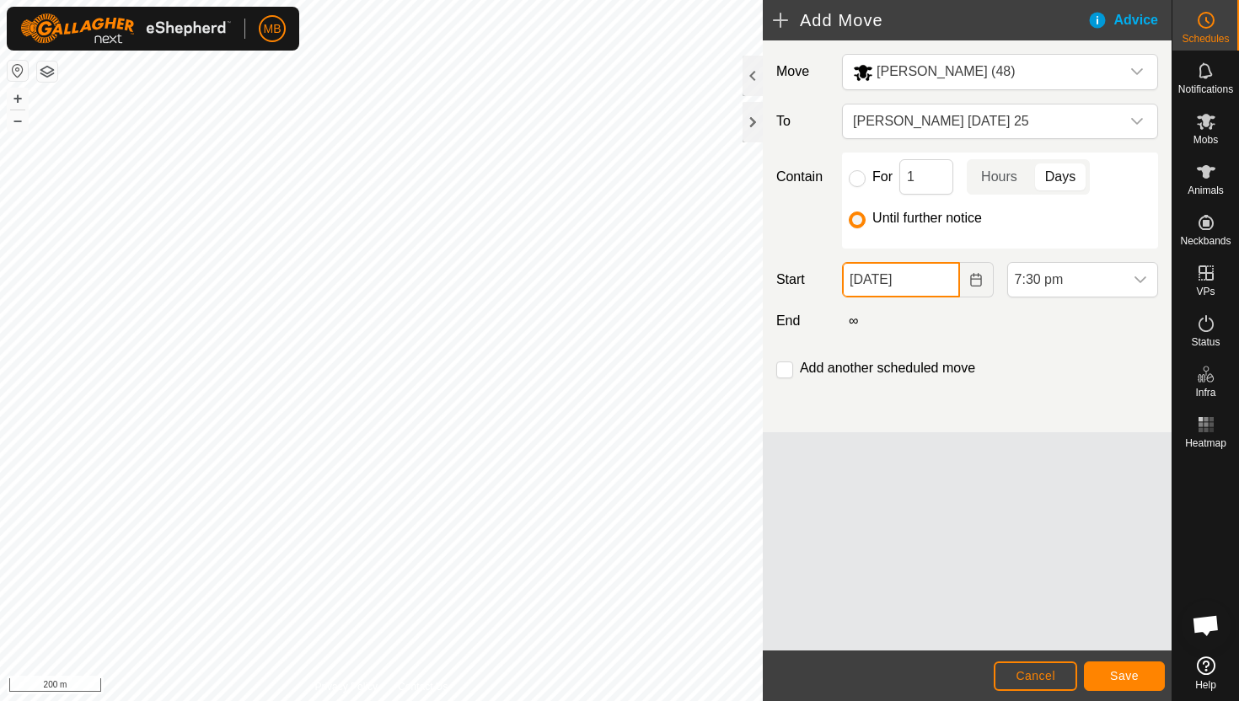
click at [943, 287] on input "24 Sep, 2025" at bounding box center [900, 279] width 117 height 35
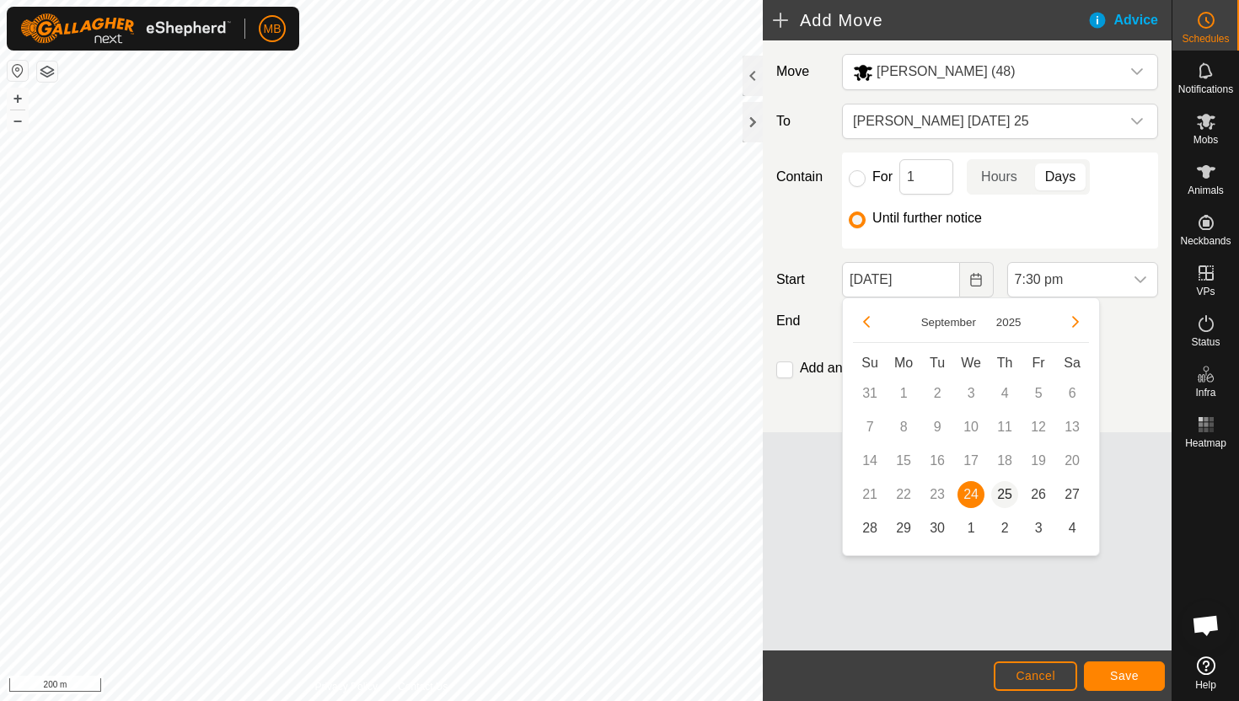
click at [1000, 497] on span "25" at bounding box center [1004, 494] width 27 height 27
type input "25 Sep, 2025"
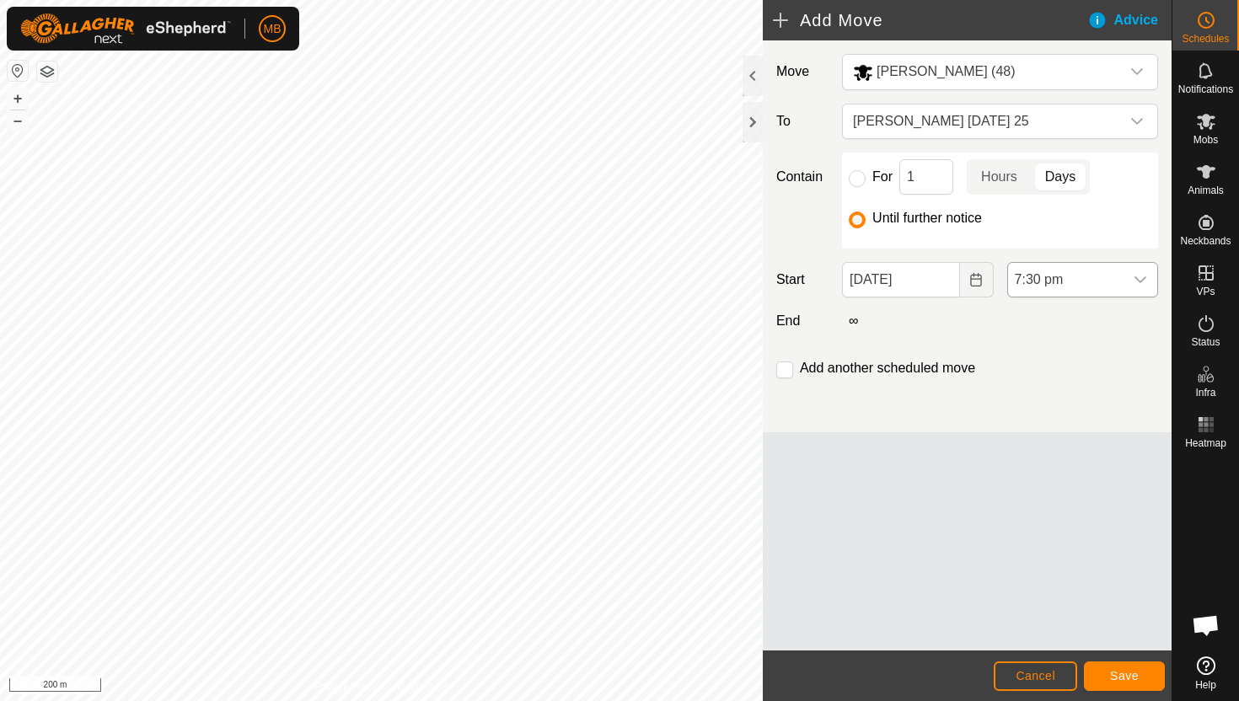
click at [1084, 276] on span "7:30 pm" at bounding box center [1065, 280] width 115 height 34
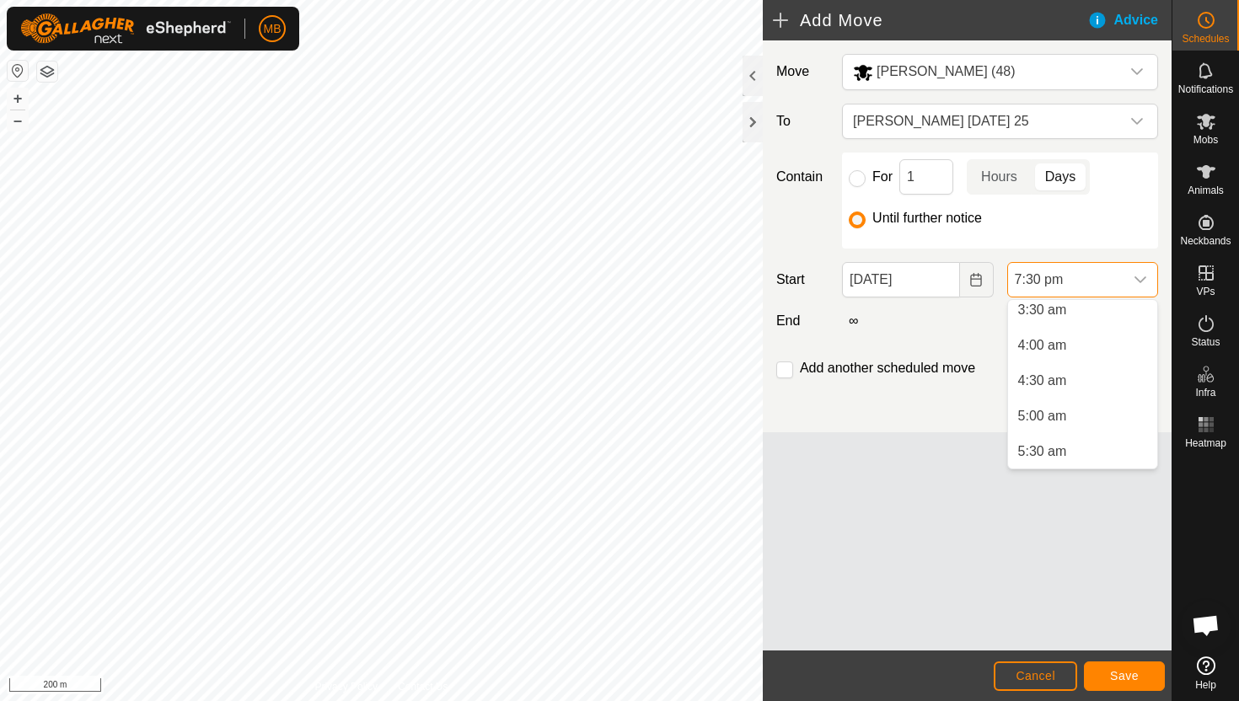
scroll to position [249, 0]
click at [1068, 418] on li "5:00 am" at bounding box center [1082, 421] width 149 height 34
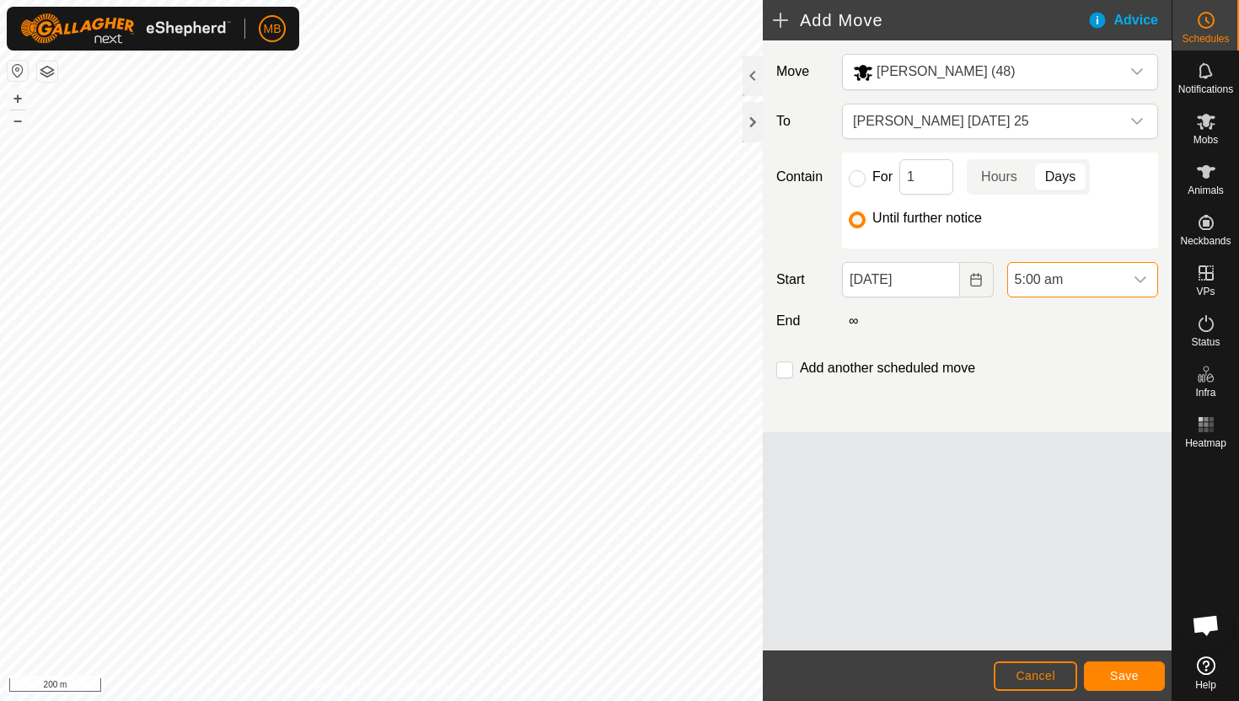
scroll to position [1245, 0]
click at [785, 370] on input "checkbox" at bounding box center [784, 369] width 17 height 17
click at [1116, 673] on span "Save" at bounding box center [1124, 675] width 29 height 13
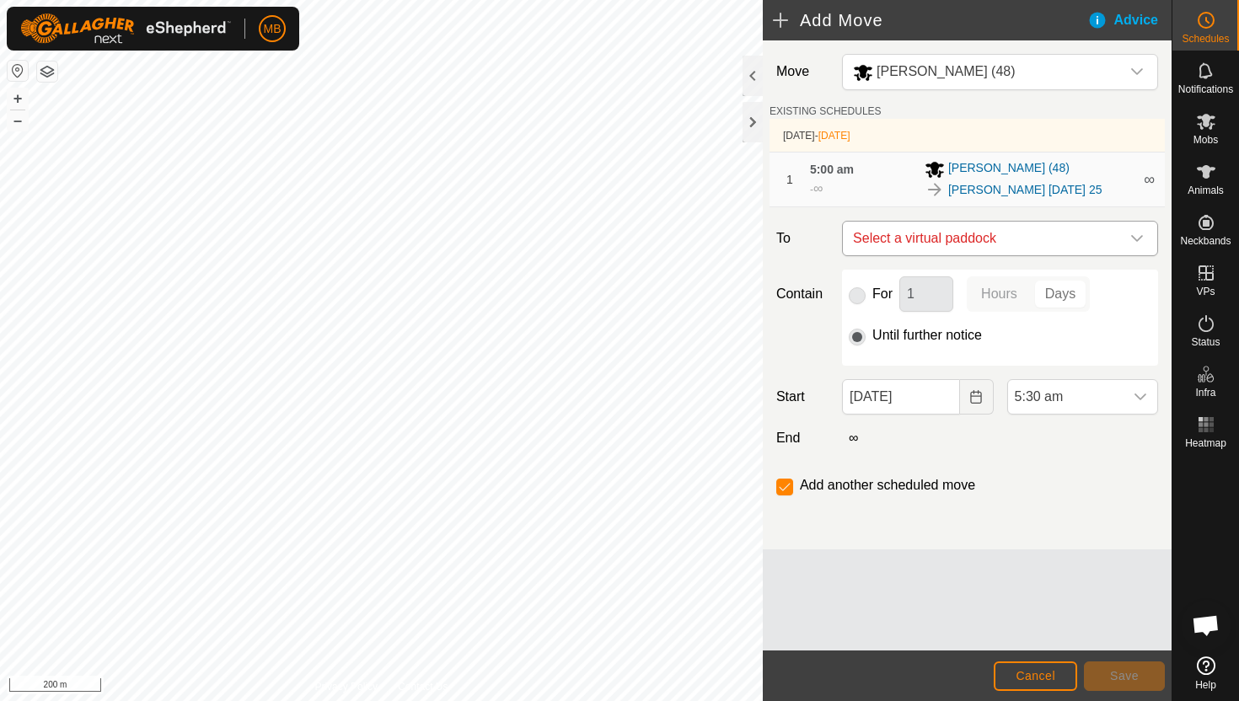
click at [1131, 230] on div "dropdown trigger" at bounding box center [1137, 239] width 34 height 34
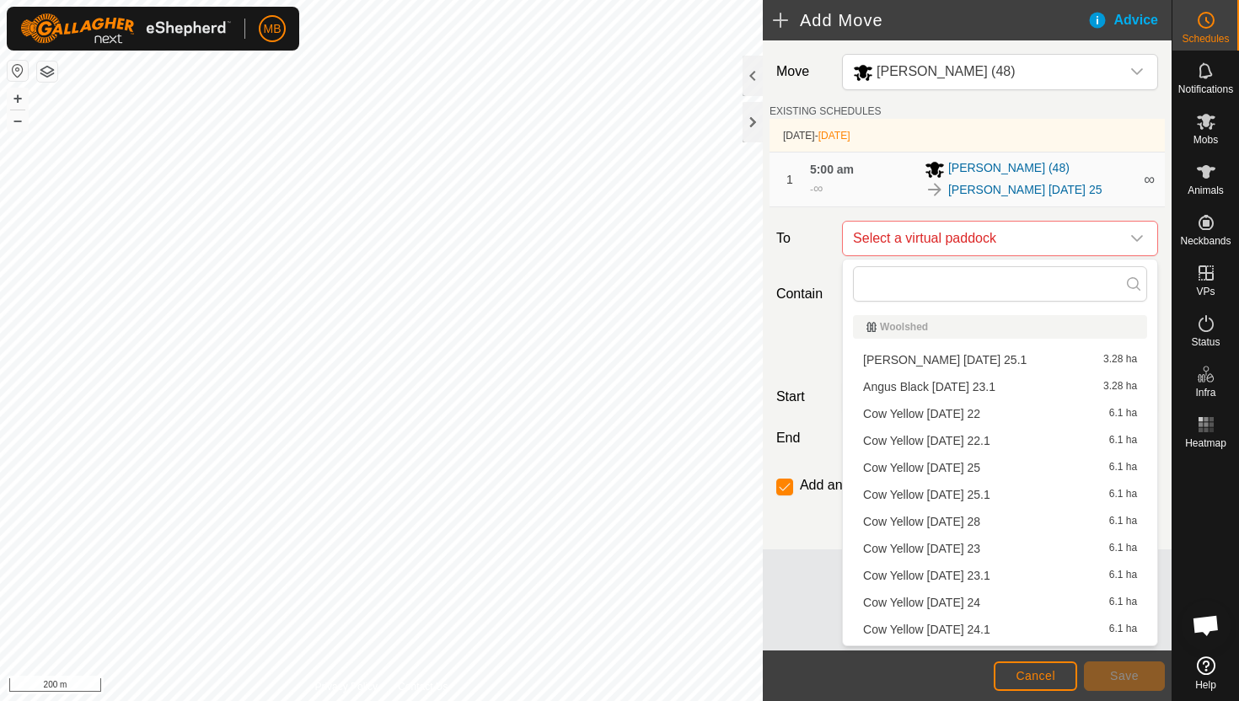
click at [966, 356] on li "Angus Black Thursday 25.1 3.28 ha" at bounding box center [1000, 359] width 294 height 25
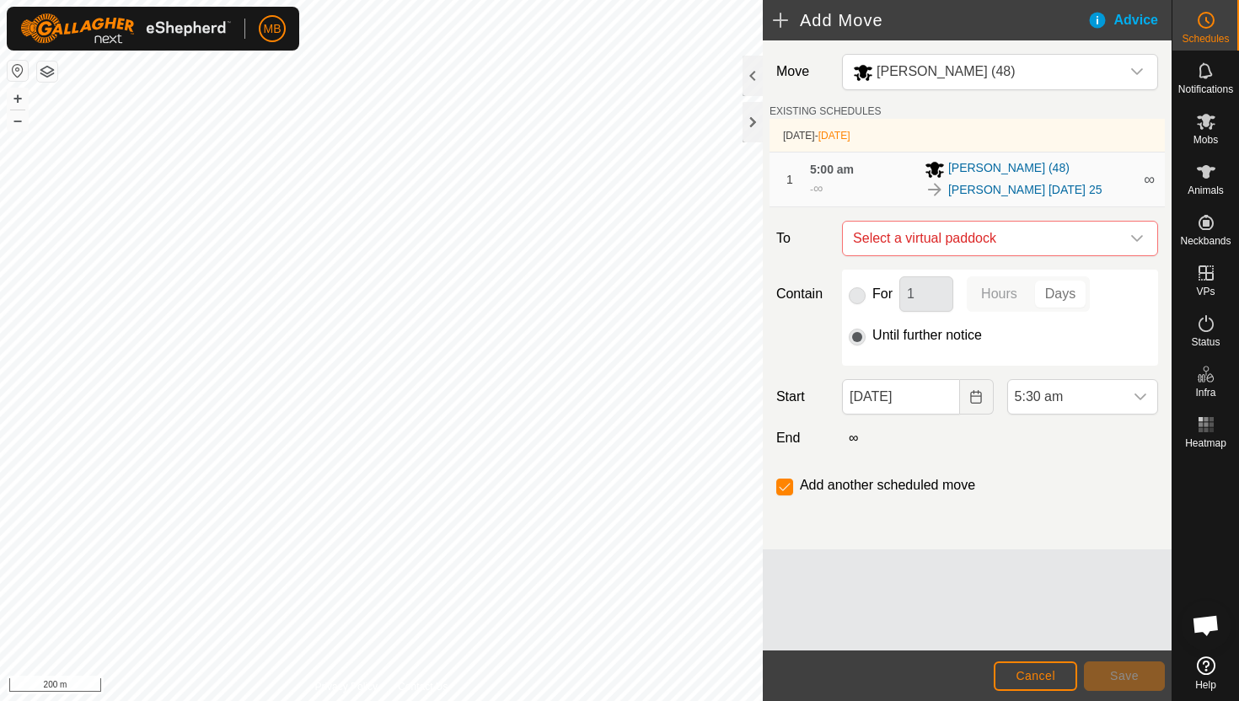
checkbox input "false"
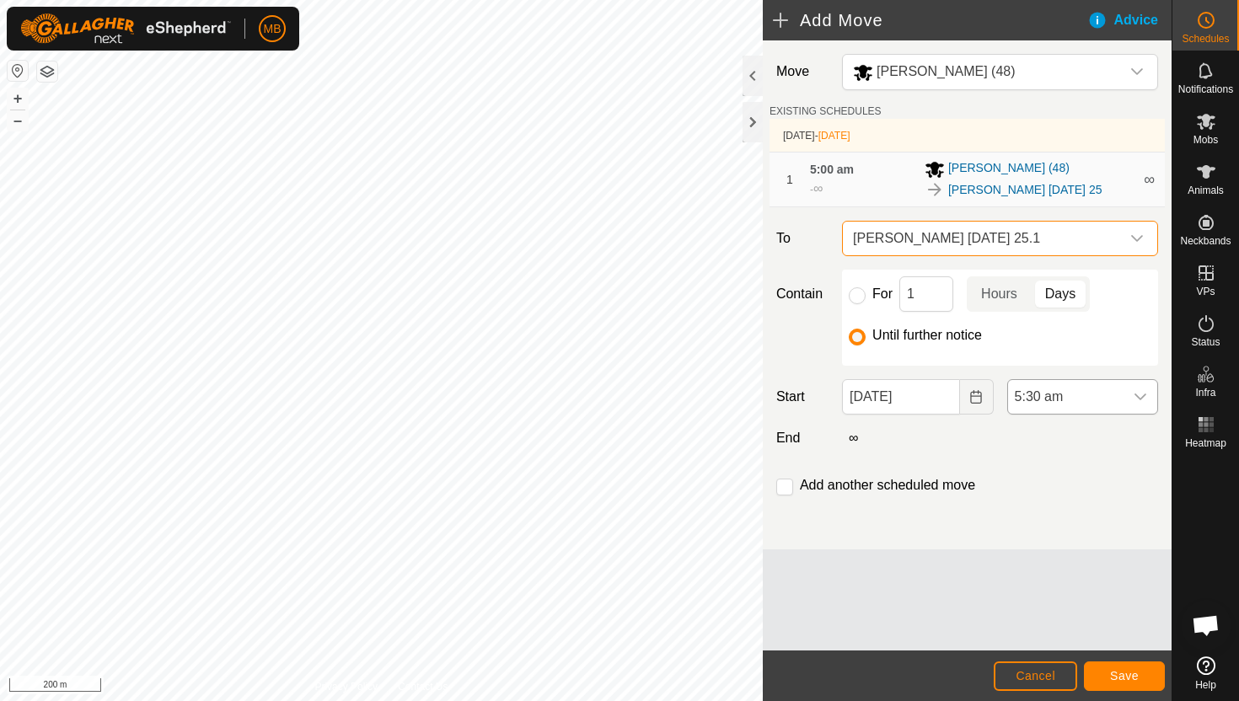
click at [1085, 398] on span "5:30 am" at bounding box center [1065, 397] width 115 height 34
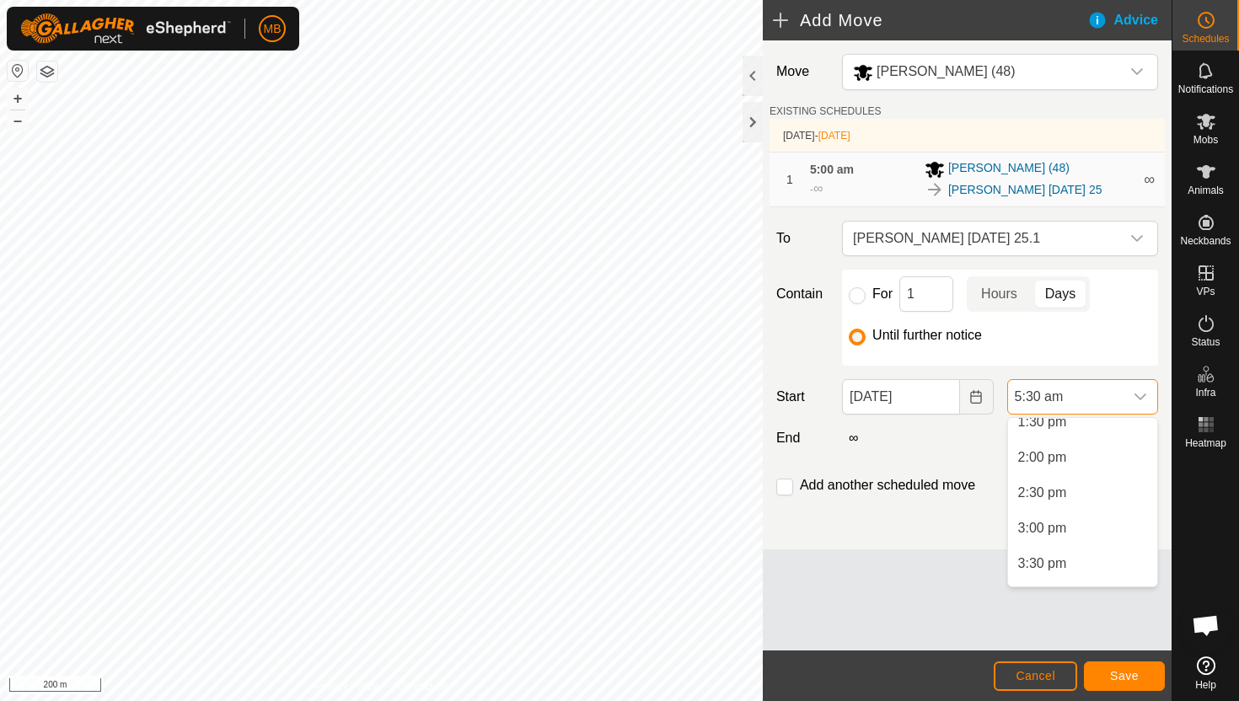
scroll to position [977, 0]
click at [1078, 520] on li "3:00 pm" at bounding box center [1082, 519] width 149 height 34
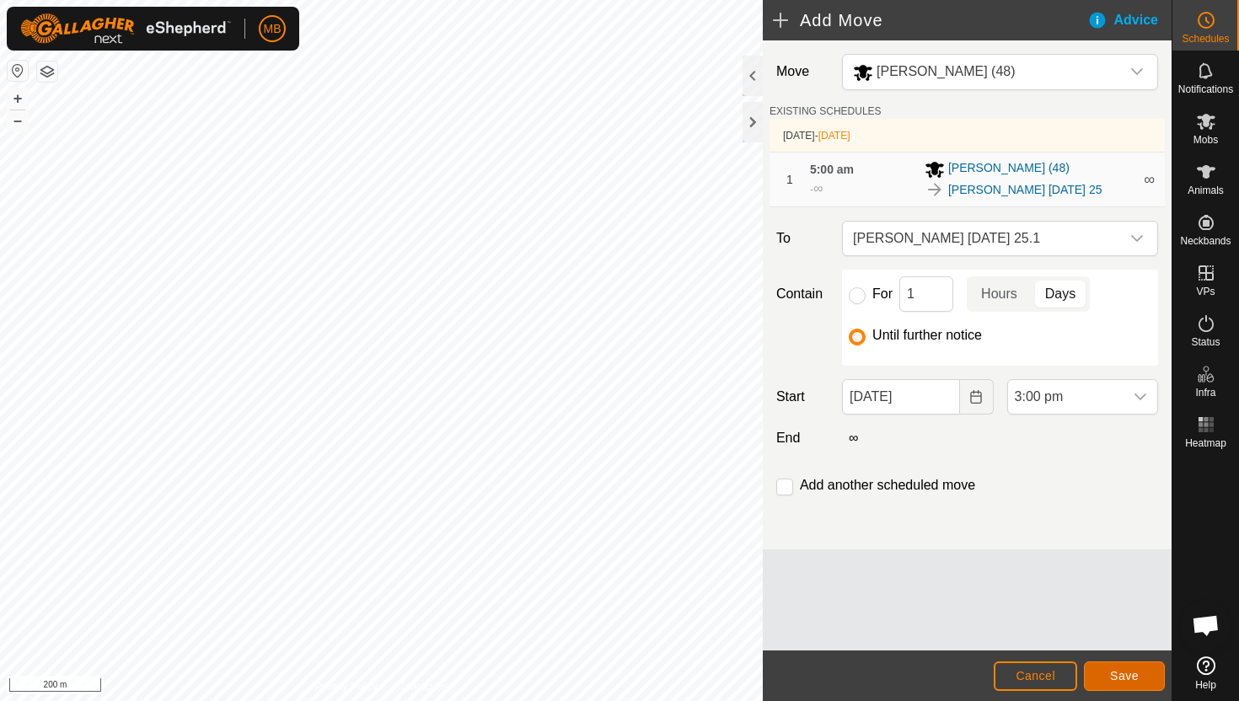
click at [1130, 674] on span "Save" at bounding box center [1124, 675] width 29 height 13
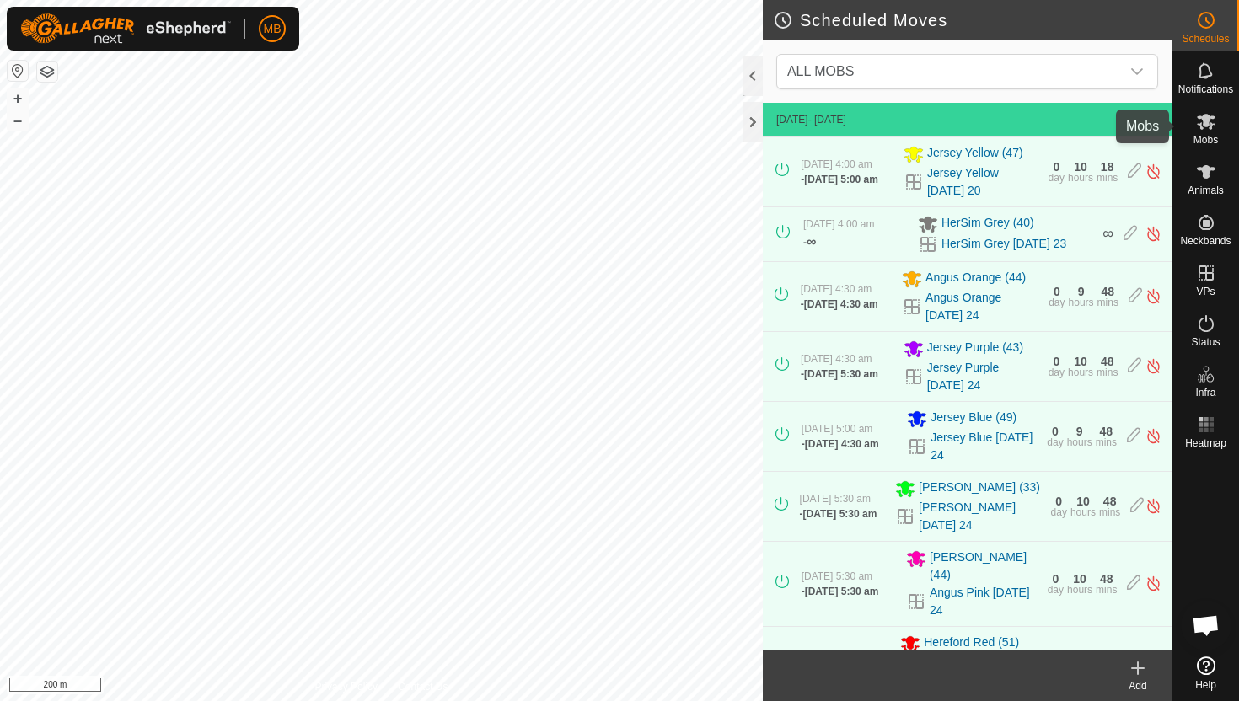
click at [1209, 127] on icon at bounding box center [1205, 122] width 19 height 16
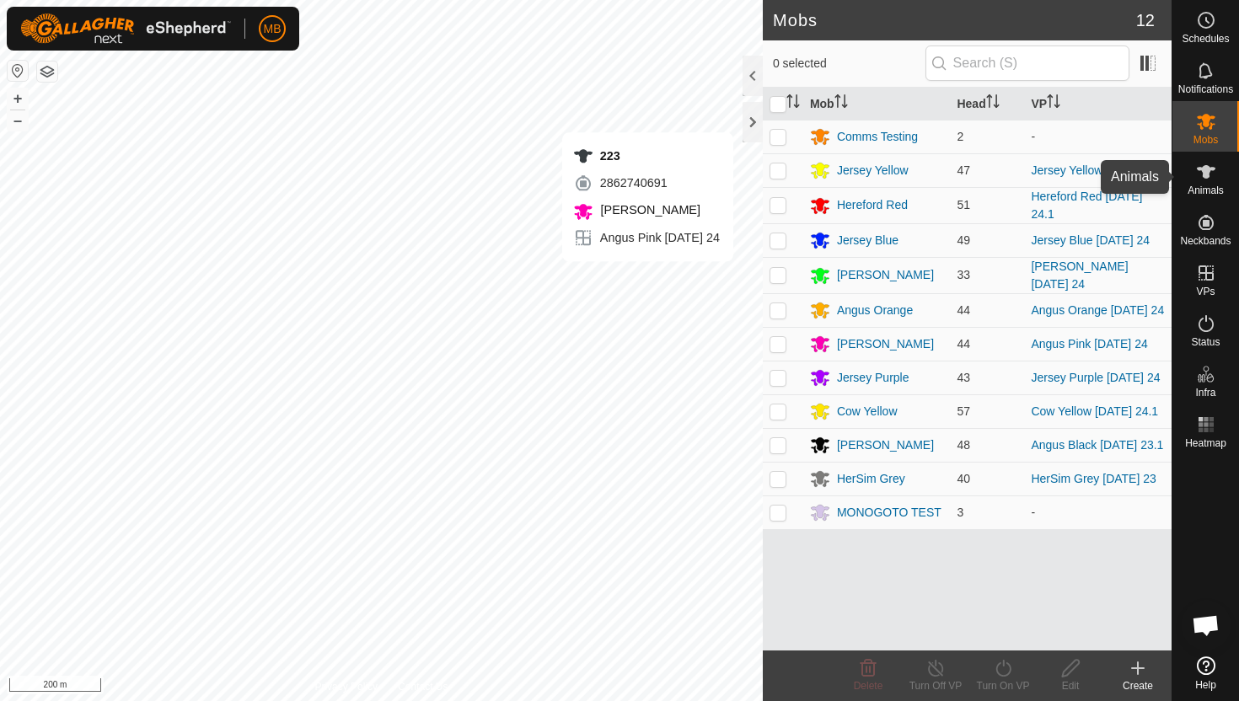
click at [1205, 173] on icon at bounding box center [1205, 171] width 19 height 13
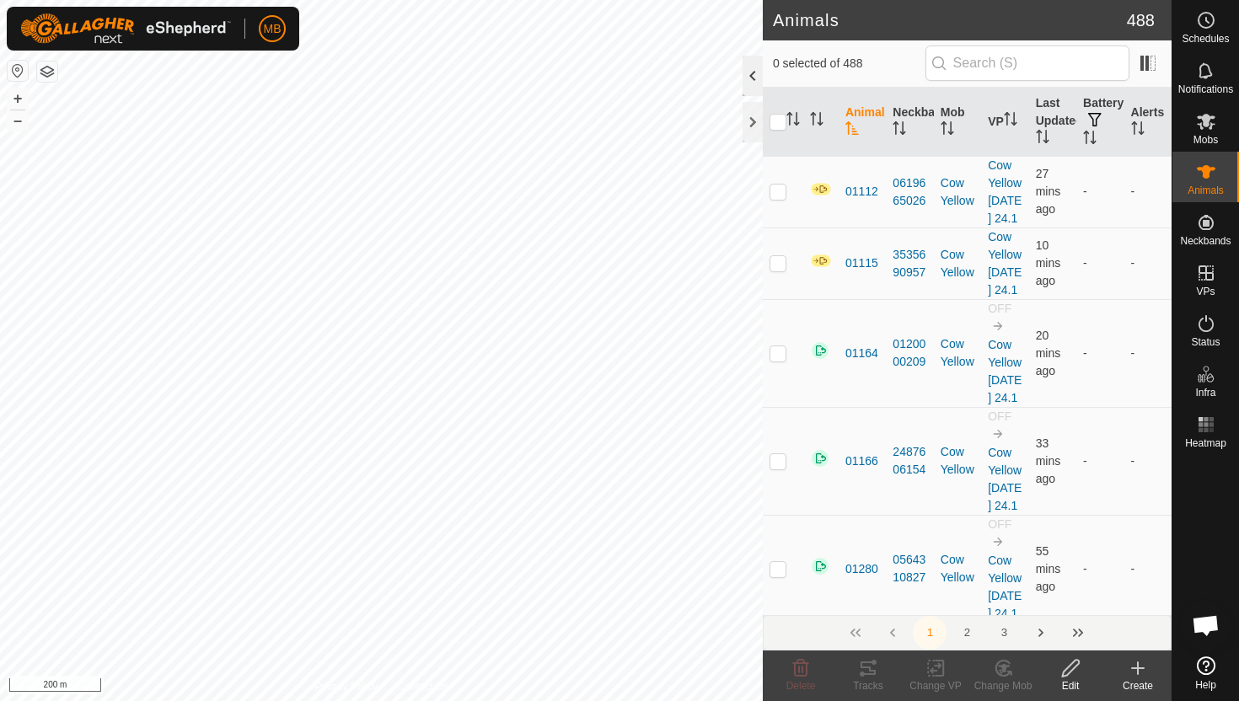
click at [752, 77] on div at bounding box center [752, 76] width 20 height 40
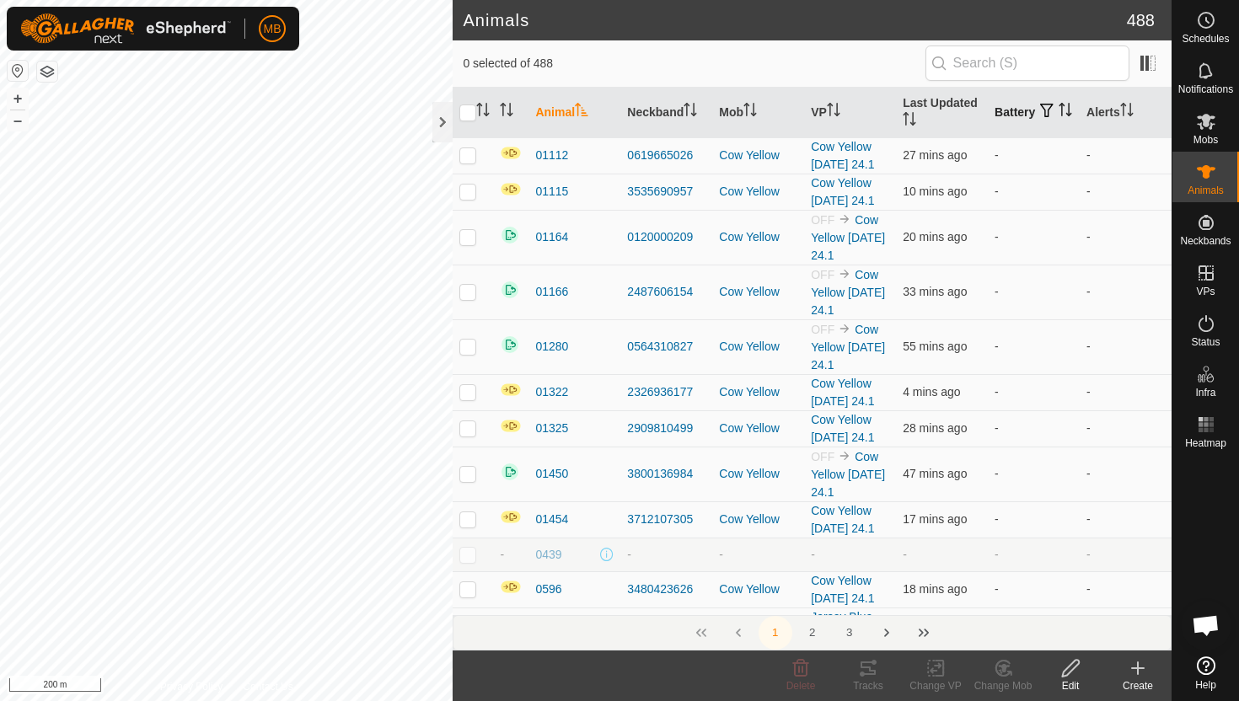
click at [1061, 116] on icon "Activate to sort" at bounding box center [1062, 109] width 2 height 13
click at [1058, 116] on icon "Activate to sort" at bounding box center [1064, 109] width 13 height 13
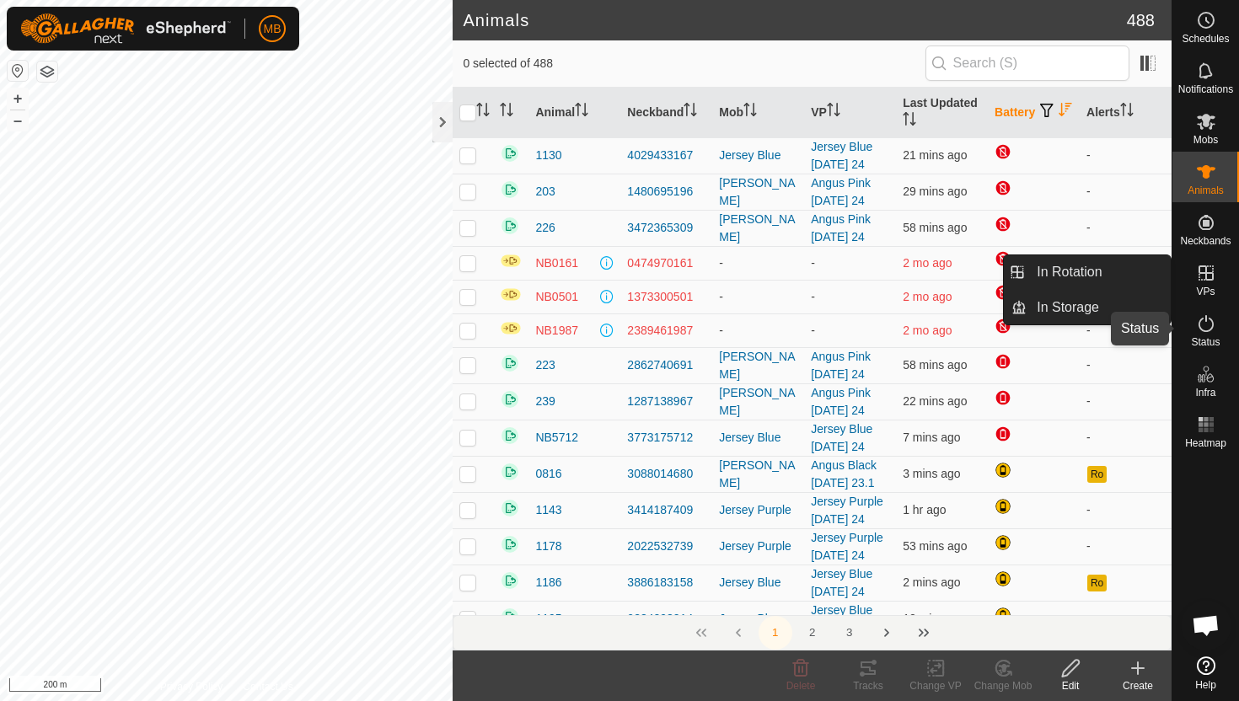
click at [1208, 326] on icon at bounding box center [1206, 323] width 20 height 20
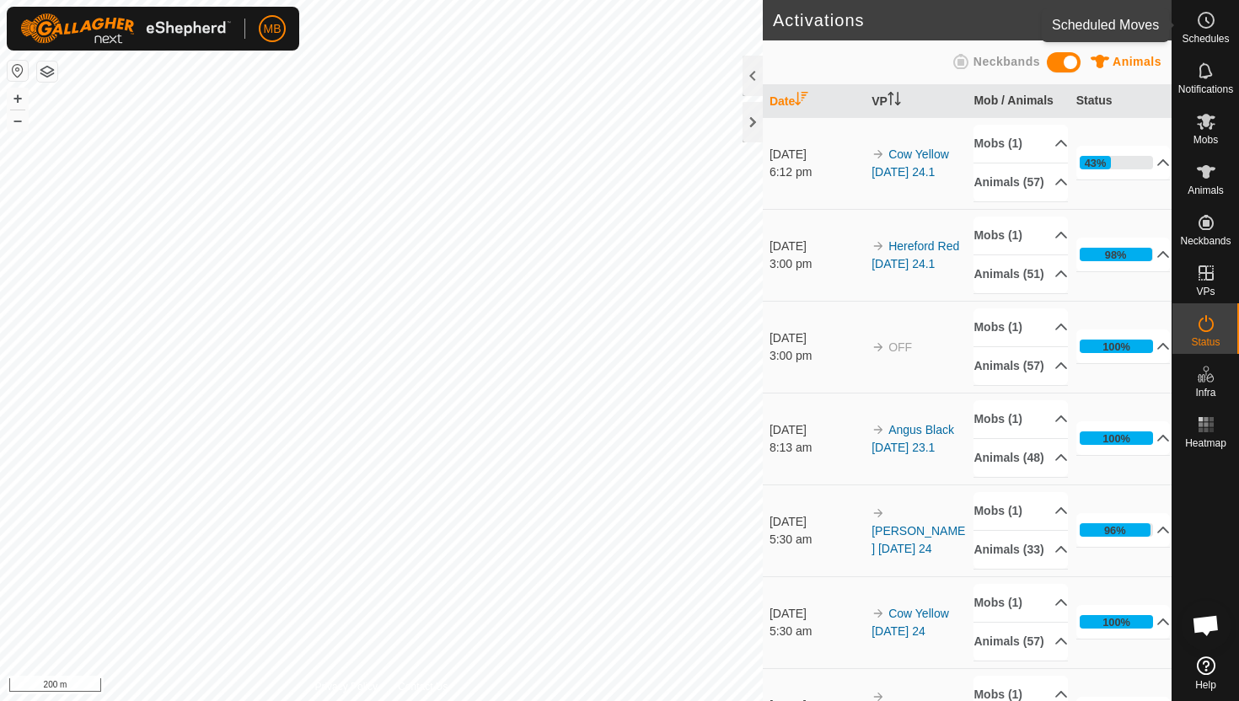
click at [1201, 26] on circle at bounding box center [1205, 20] width 15 height 15
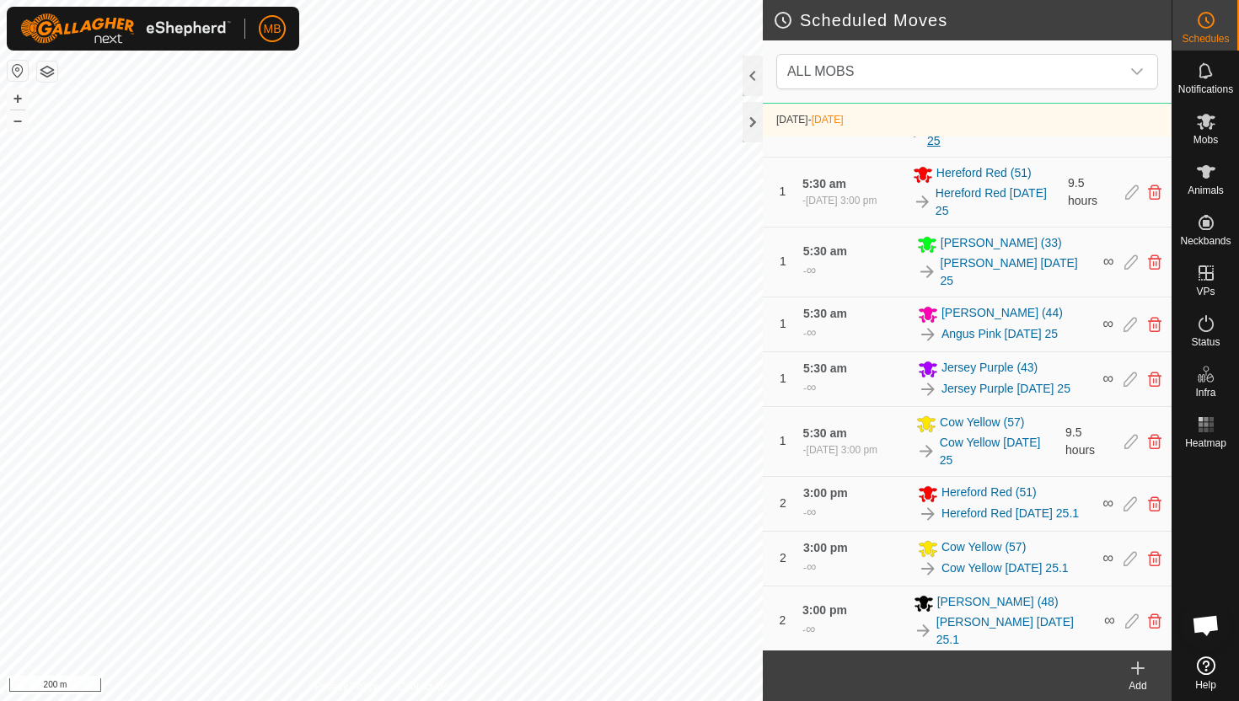
scroll to position [817, 0]
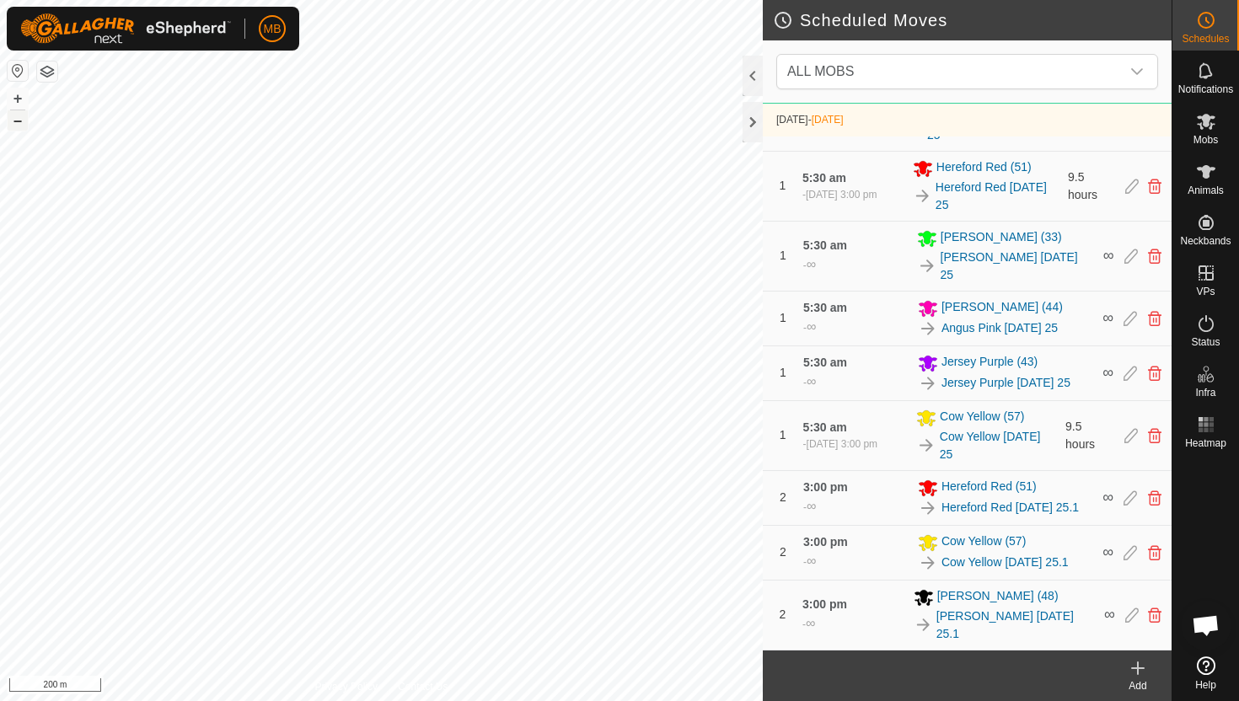
click at [18, 120] on button "–" at bounding box center [18, 120] width 20 height 20
